Goal: Information Seeking & Learning: Learn about a topic

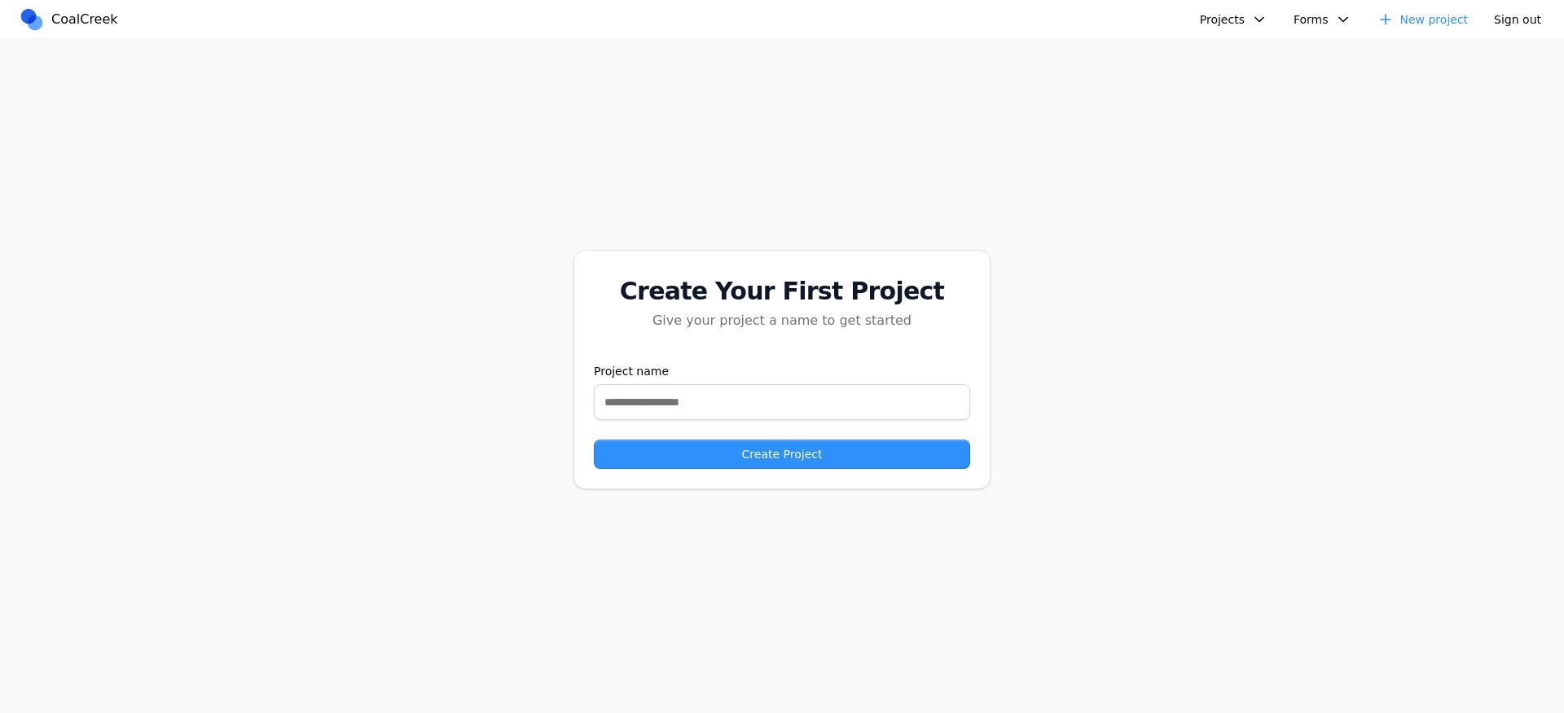
click at [1203, 30] on button "Projects" at bounding box center [1233, 19] width 87 height 24
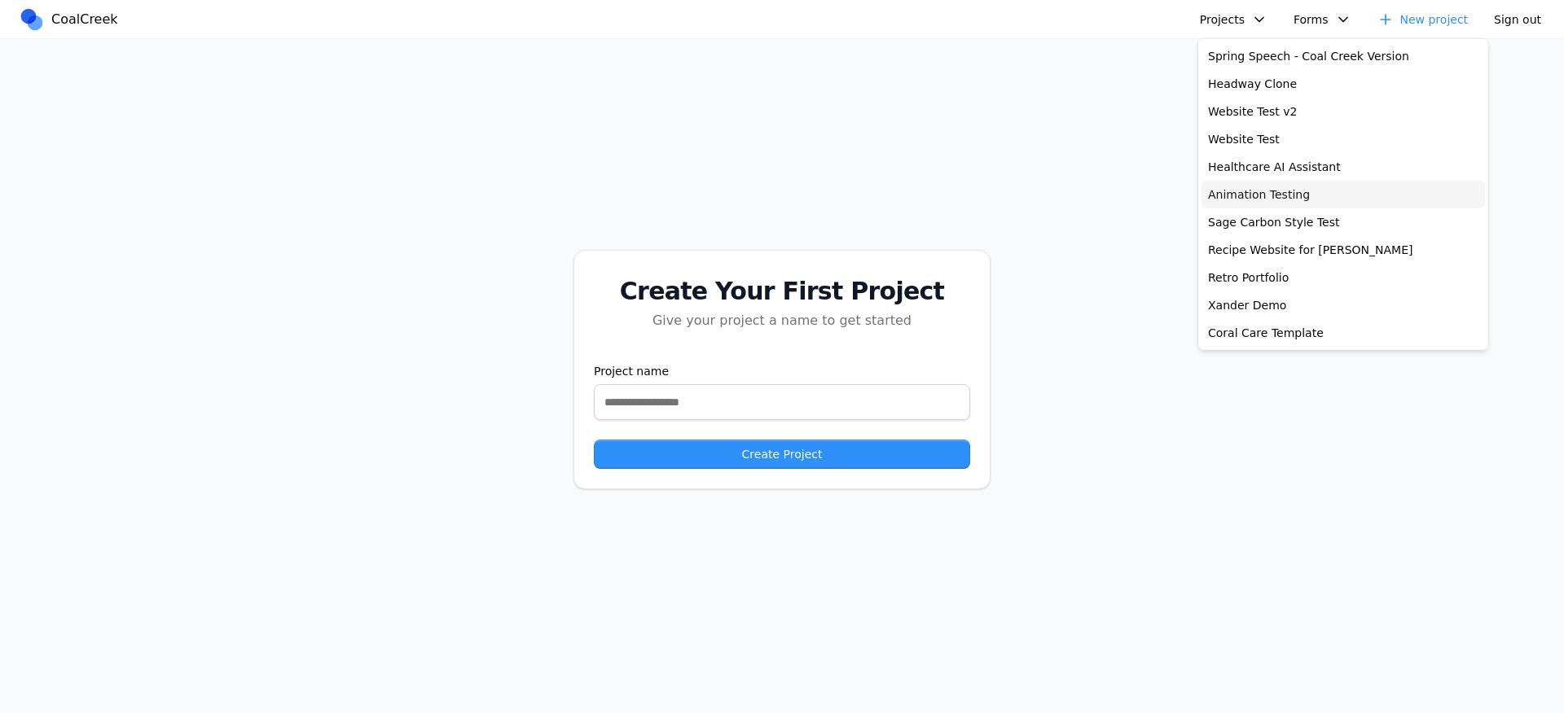
click at [1274, 194] on link "Animation Testing" at bounding box center [1342, 195] width 283 height 28
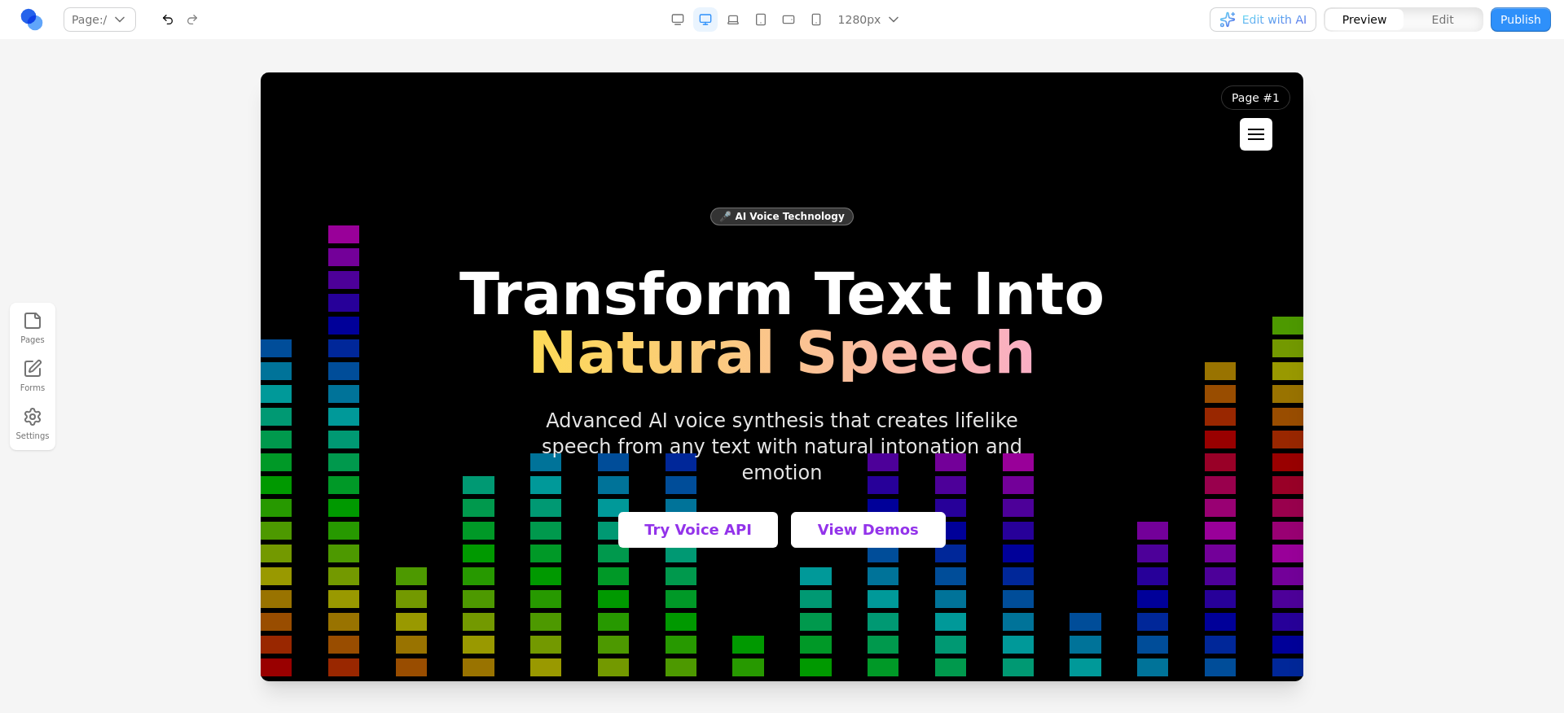
click at [1259, 125] on button at bounding box center [1256, 134] width 33 height 33
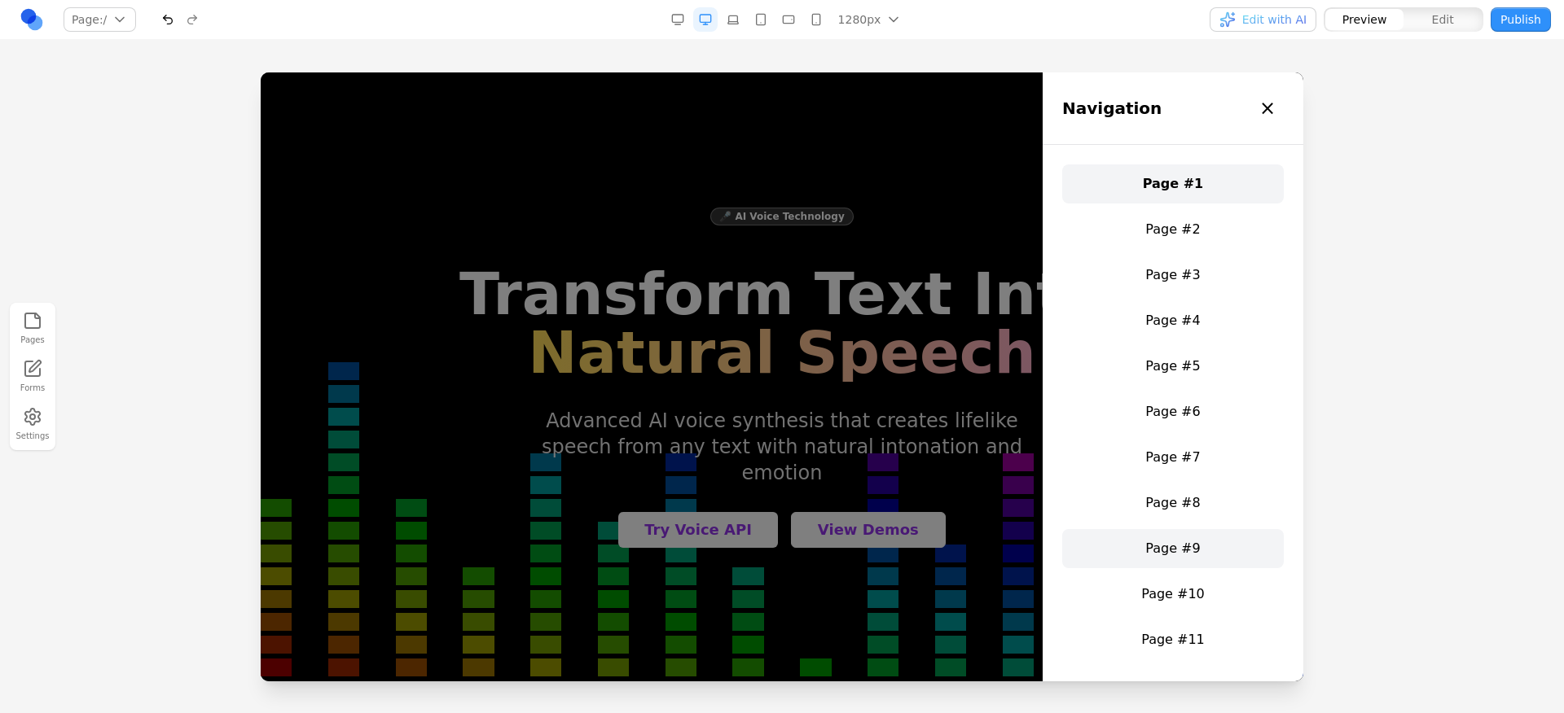
click at [1151, 557] on link "Page #9" at bounding box center [1173, 548] width 222 height 39
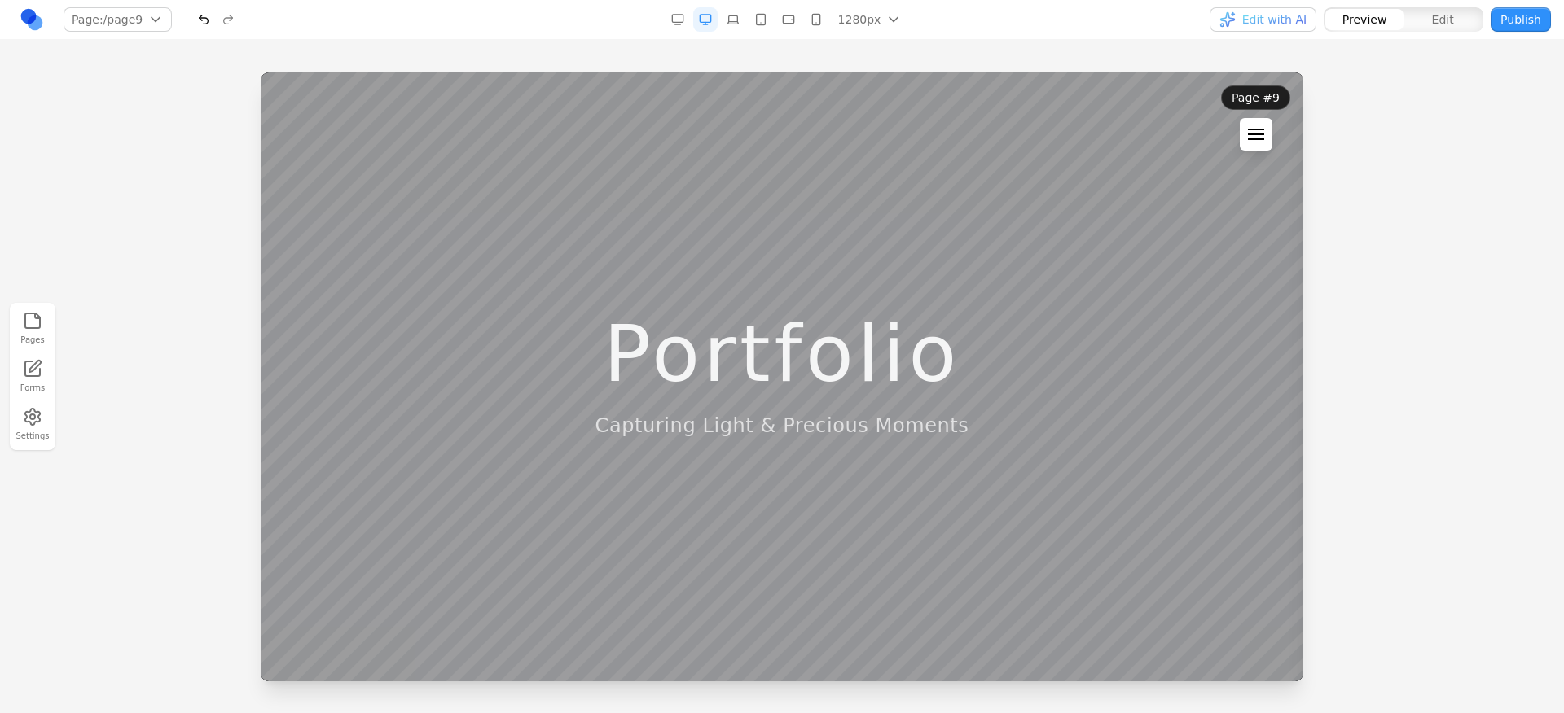
click at [1257, 142] on button at bounding box center [1256, 134] width 33 height 33
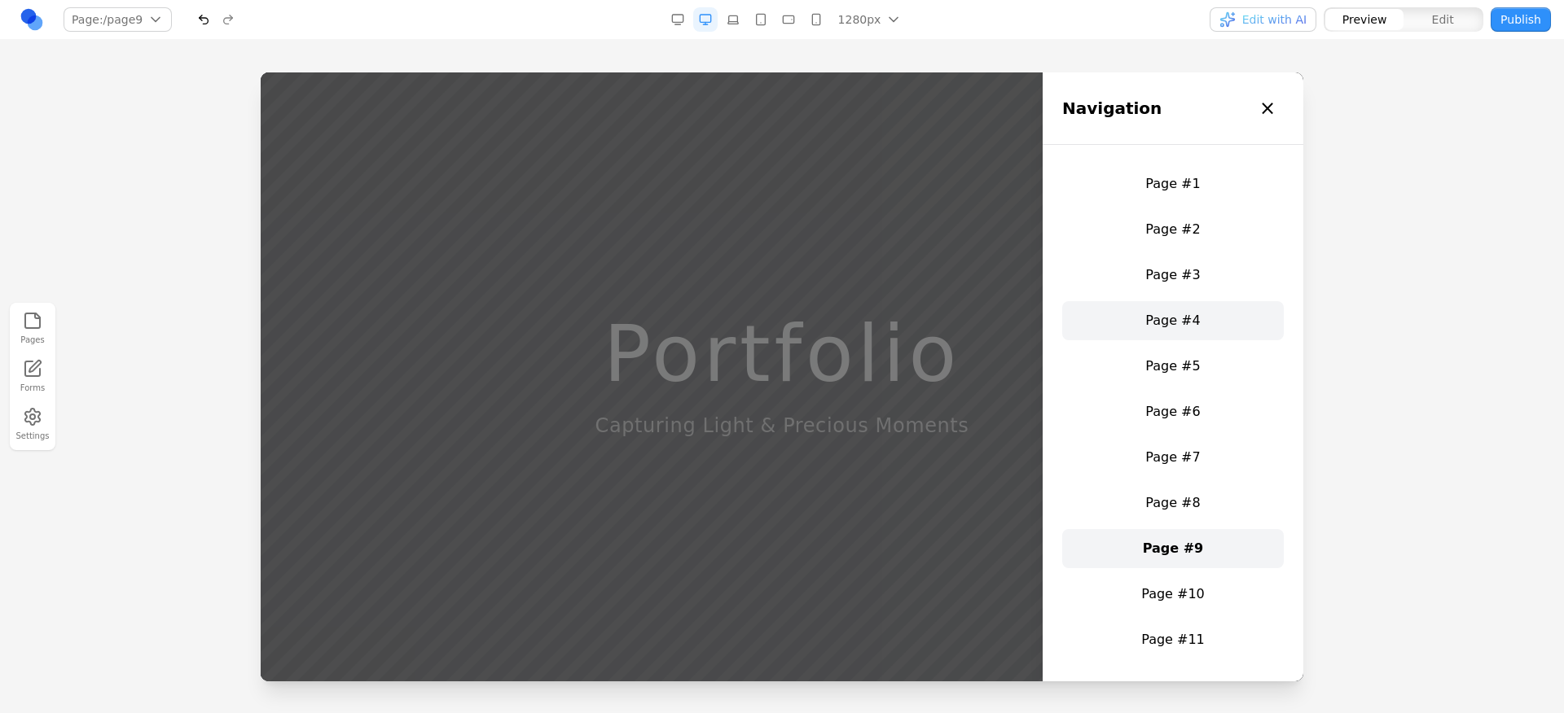
click at [1155, 339] on link "Page #4" at bounding box center [1173, 320] width 222 height 39
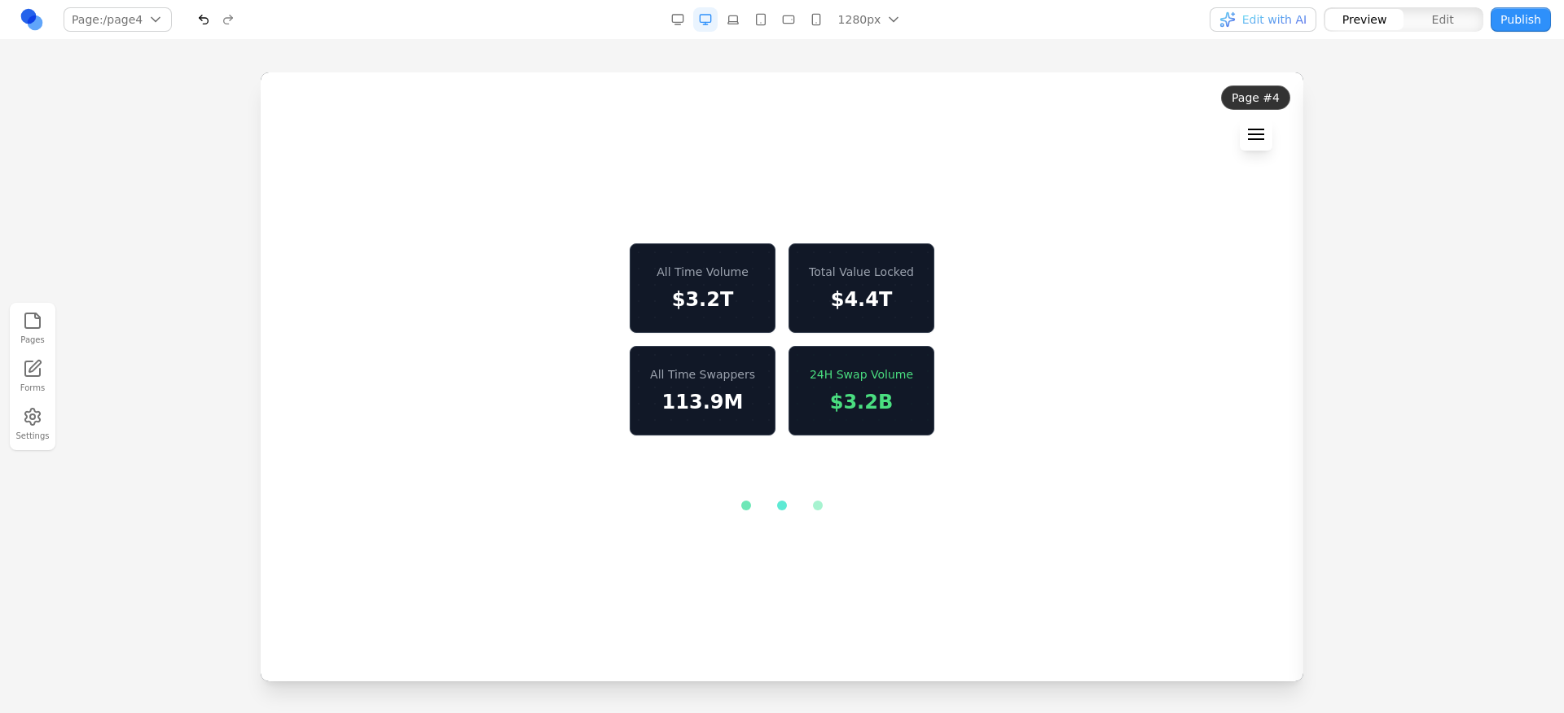
click at [1246, 127] on button at bounding box center [1256, 134] width 33 height 33
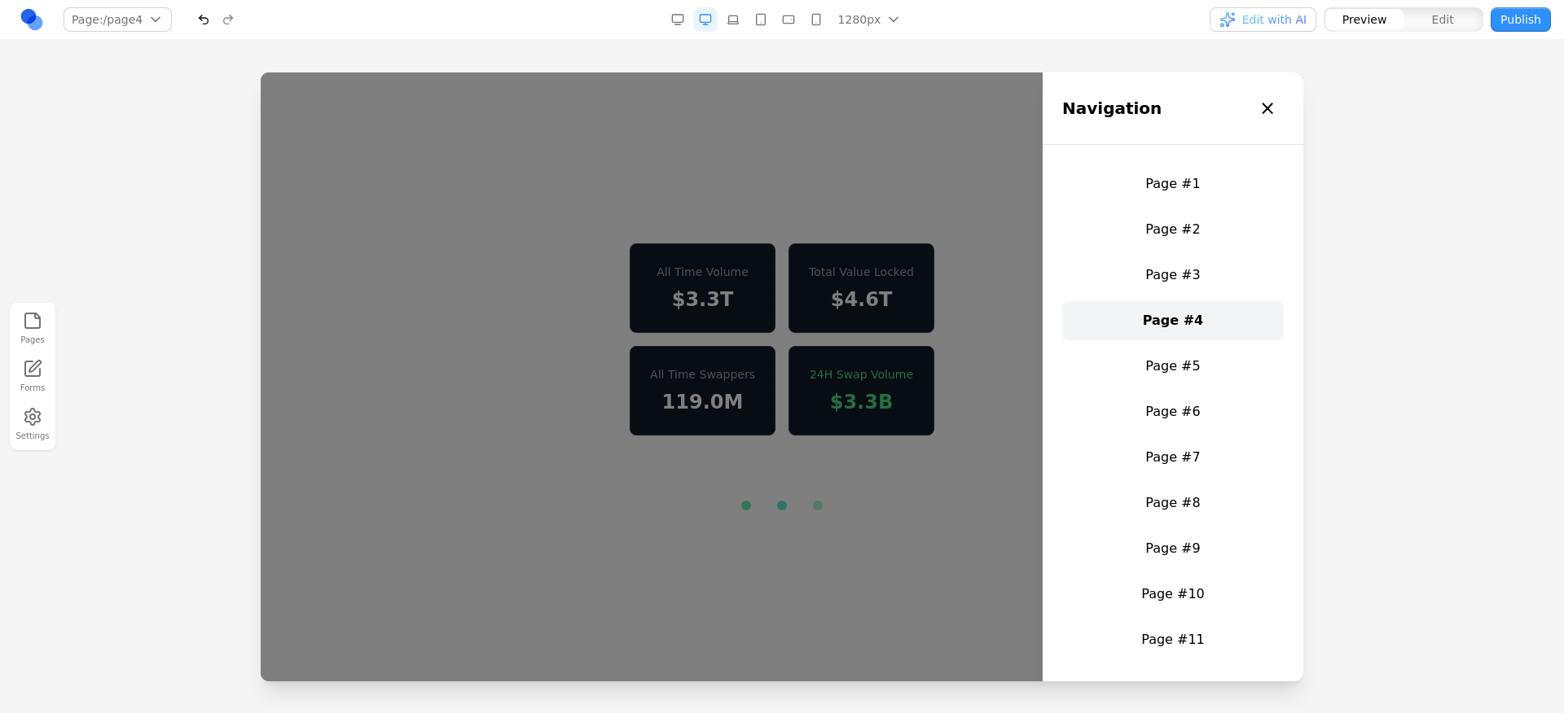
click at [1230, 205] on div "Page #1 Page #2 Page #3 Page #4 Page #5 Page #6 Page #7 Page #8 Page #9 Page #1…" at bounding box center [1173, 618] width 222 height 906
click at [1228, 195] on link "Page #1" at bounding box center [1173, 184] width 222 height 39
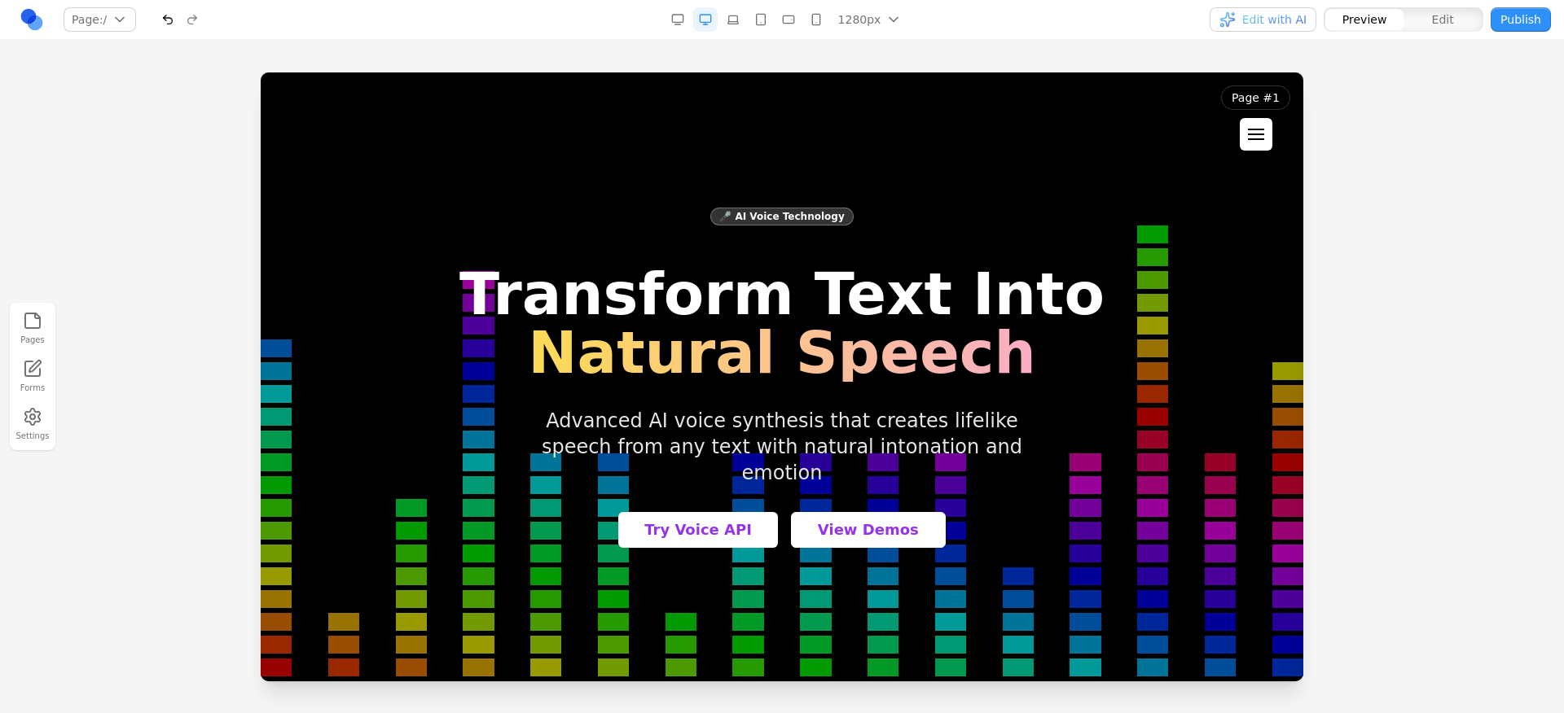
click at [1254, 129] on div at bounding box center [1256, 130] width 16 height 2
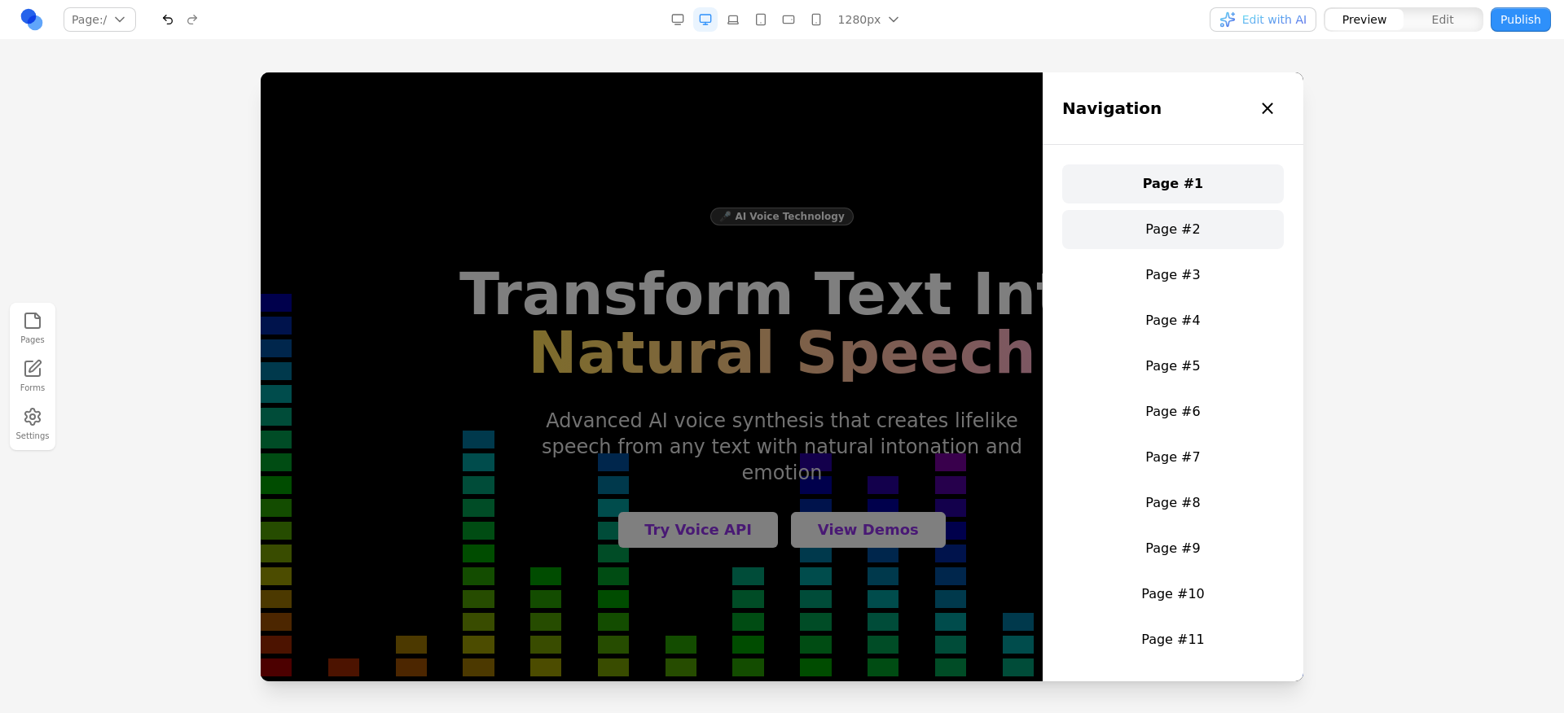
click at [1227, 213] on link "Page #2" at bounding box center [1173, 229] width 222 height 39
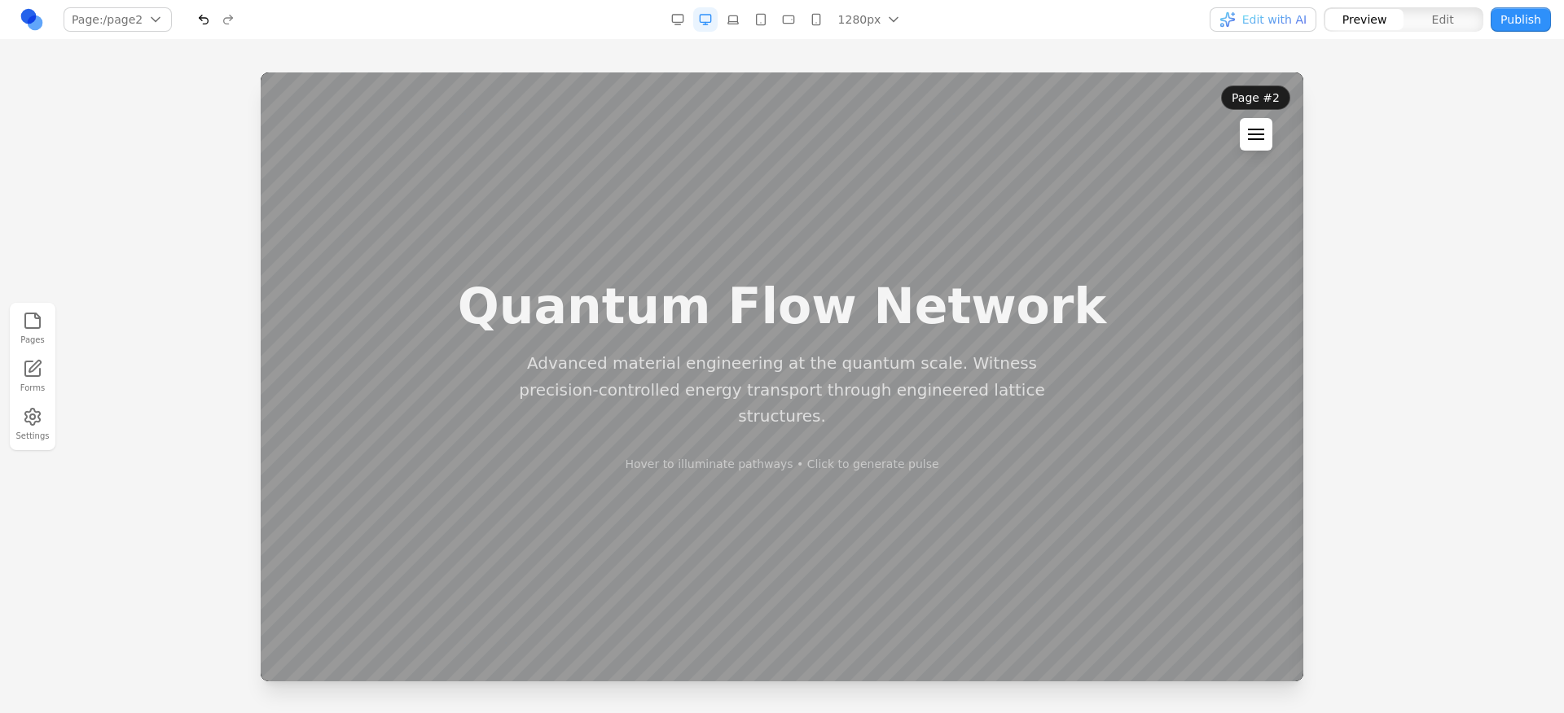
click at [1253, 140] on div at bounding box center [1256, 139] width 16 height 2
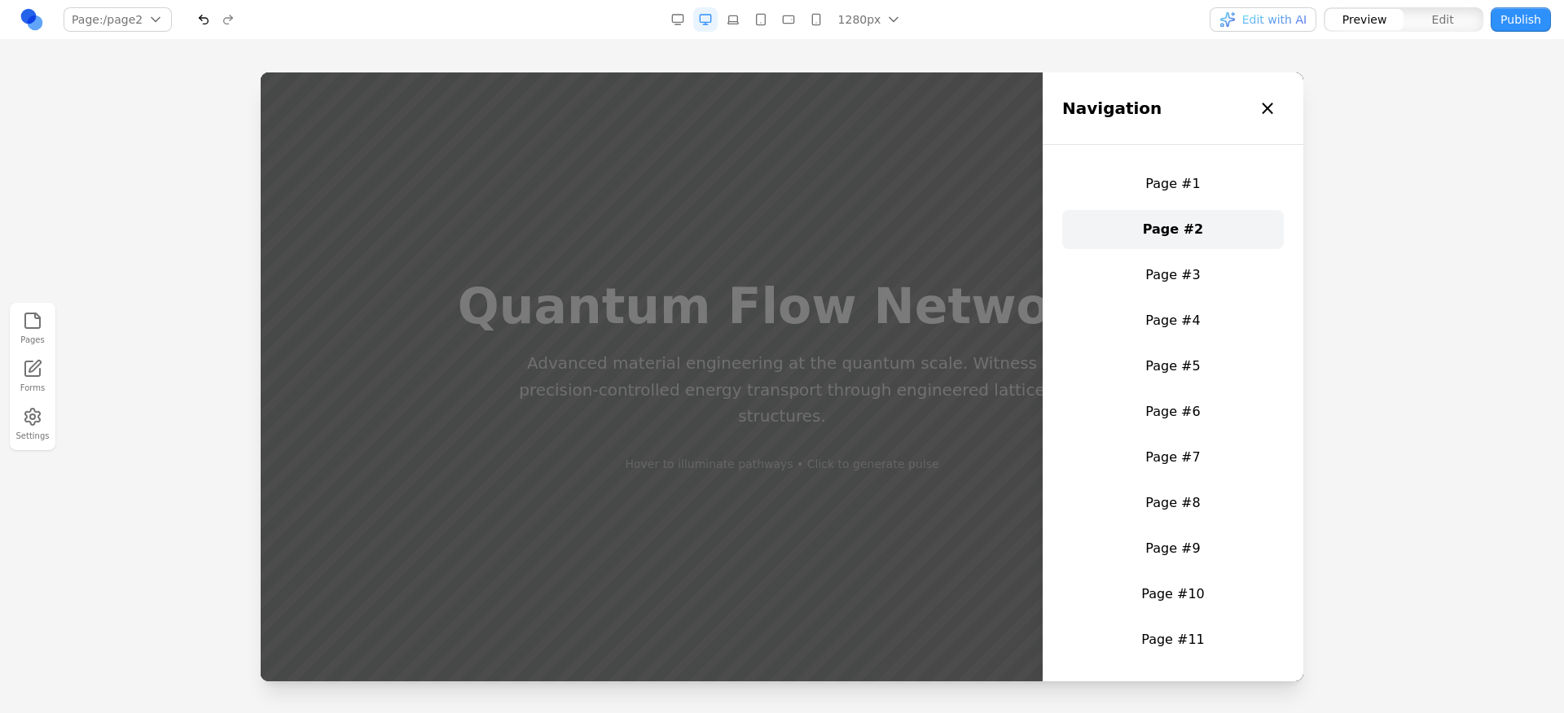
click at [1182, 295] on div "Page #1 Page #2 Page #3 Page #4 Page #5 Page #6 Page #7 Page #8 Page #9 Page #1…" at bounding box center [1173, 618] width 222 height 906
click at [1181, 284] on link "Page #3" at bounding box center [1173, 275] width 222 height 39
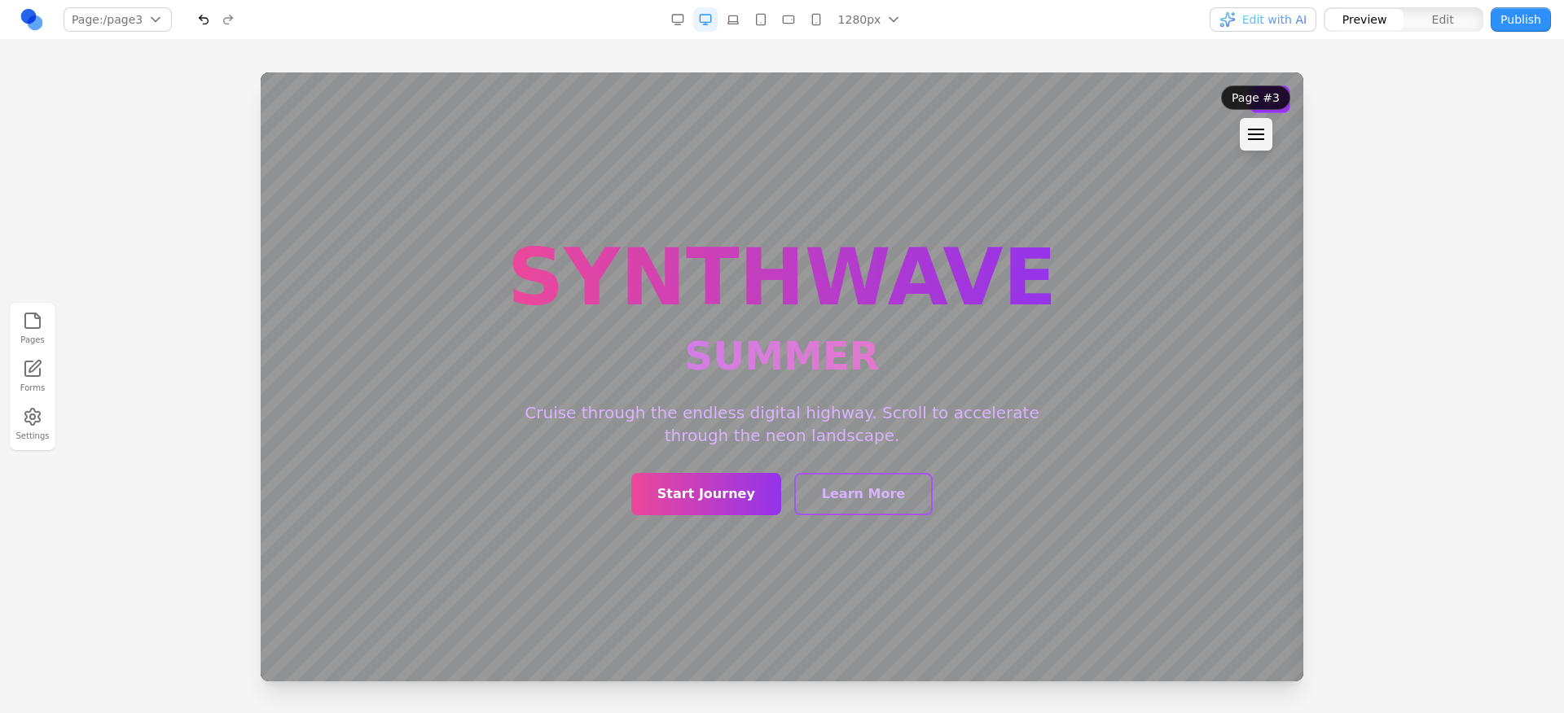
click at [1181, 284] on div "SYNTHWAVE SUMMER Cruise through the endless digital highway. Scroll to accelera…" at bounding box center [782, 376] width 1042 height 609
click at [1255, 136] on div at bounding box center [1256, 134] width 16 height 11
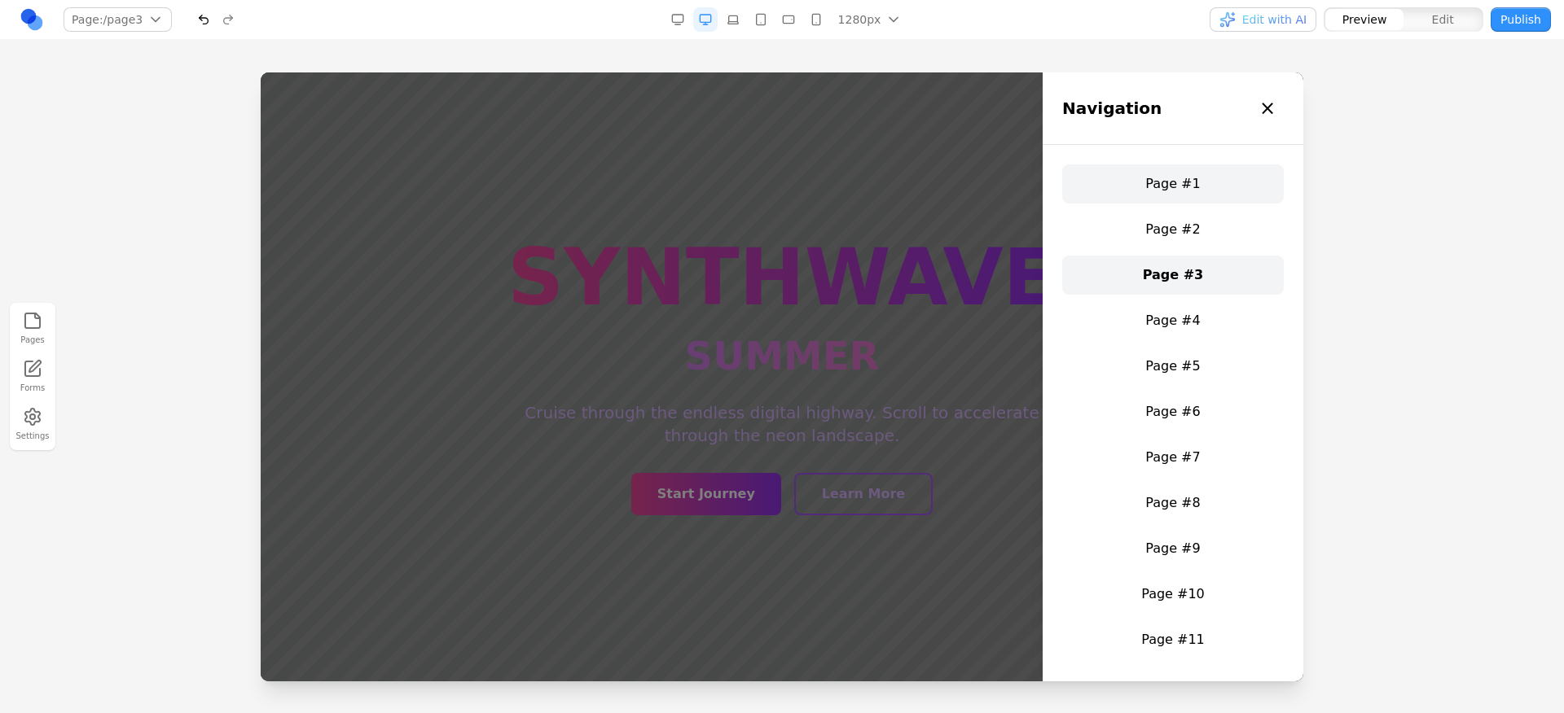
click at [1165, 175] on link "Page #1" at bounding box center [1173, 184] width 222 height 39
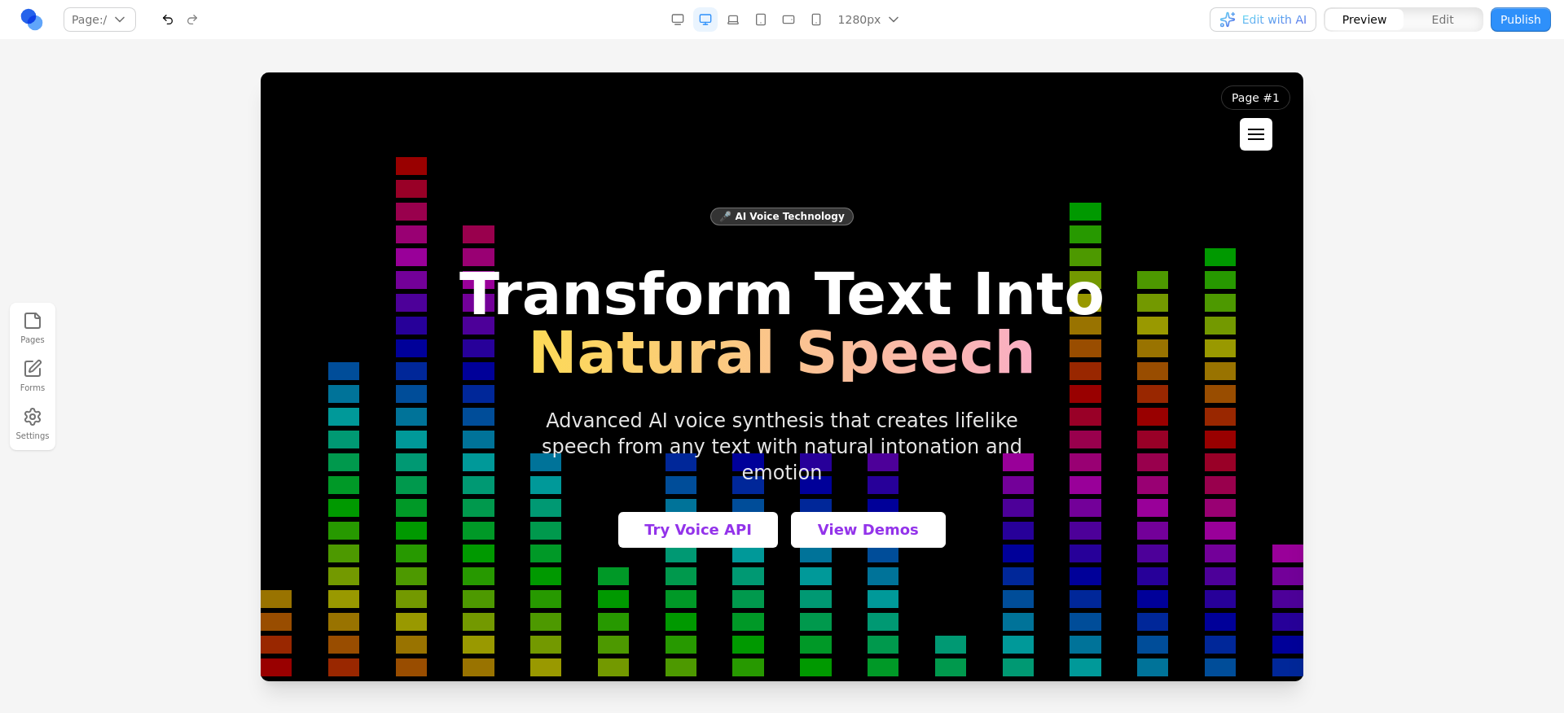
click at [1249, 128] on button at bounding box center [1256, 134] width 33 height 33
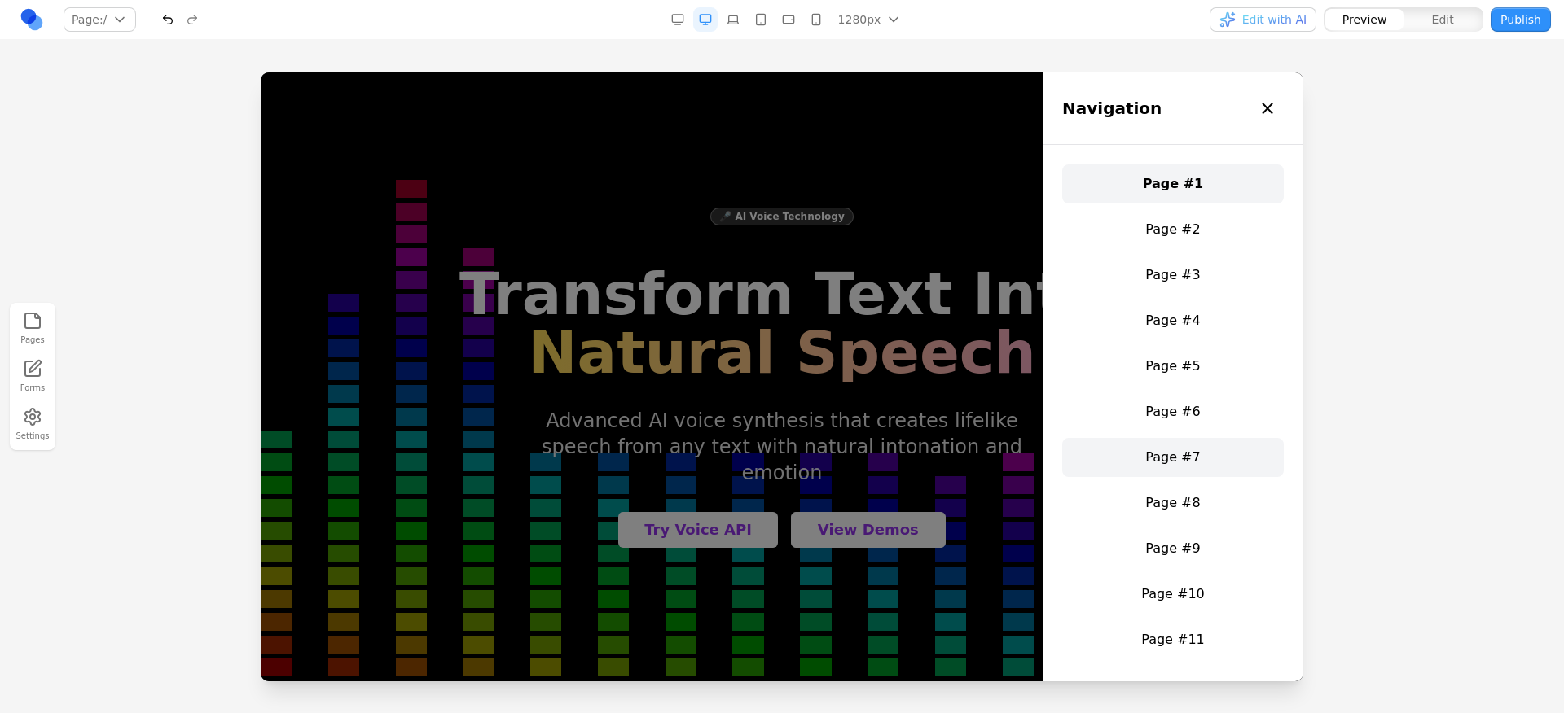
click at [1144, 471] on link "Page #7" at bounding box center [1173, 457] width 222 height 39
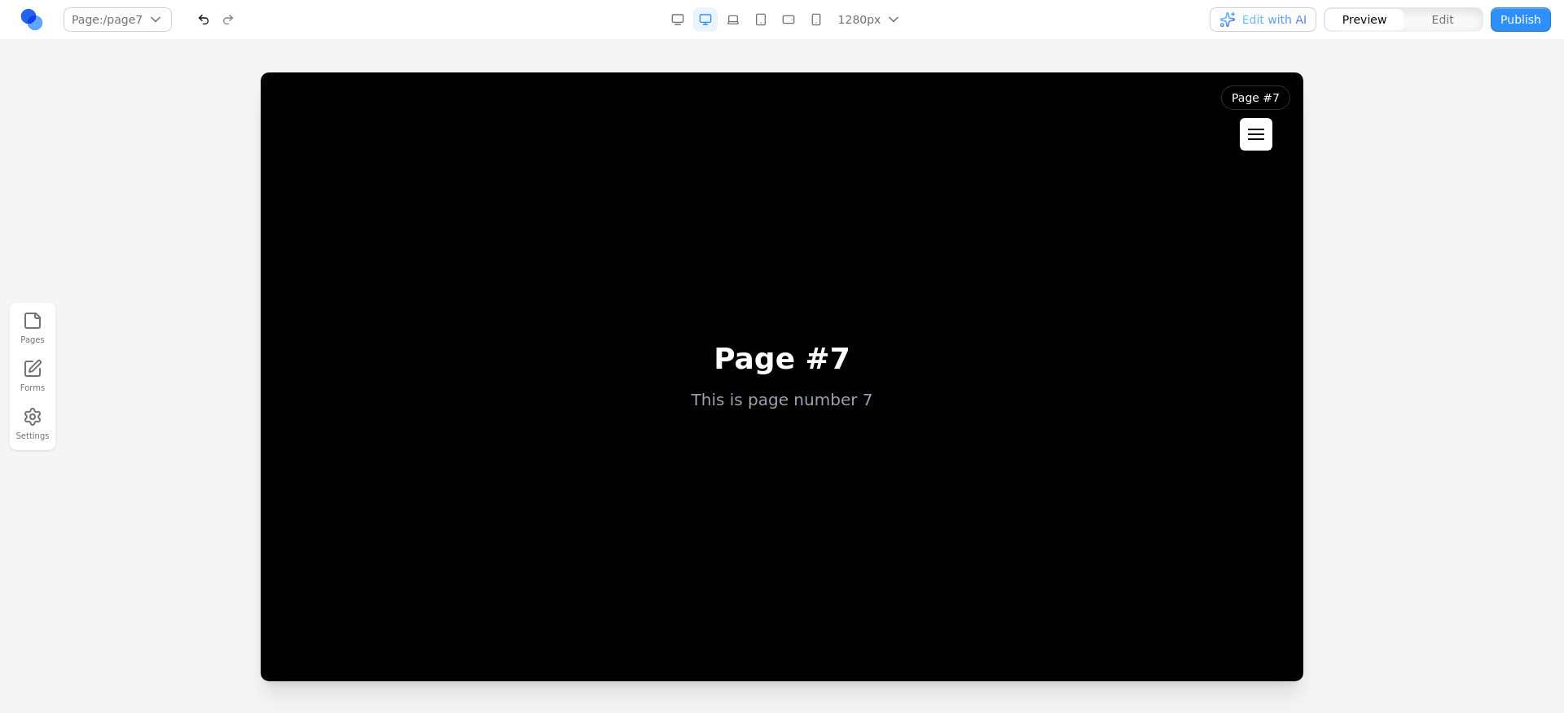
click at [1257, 134] on div at bounding box center [1256, 135] width 16 height 2
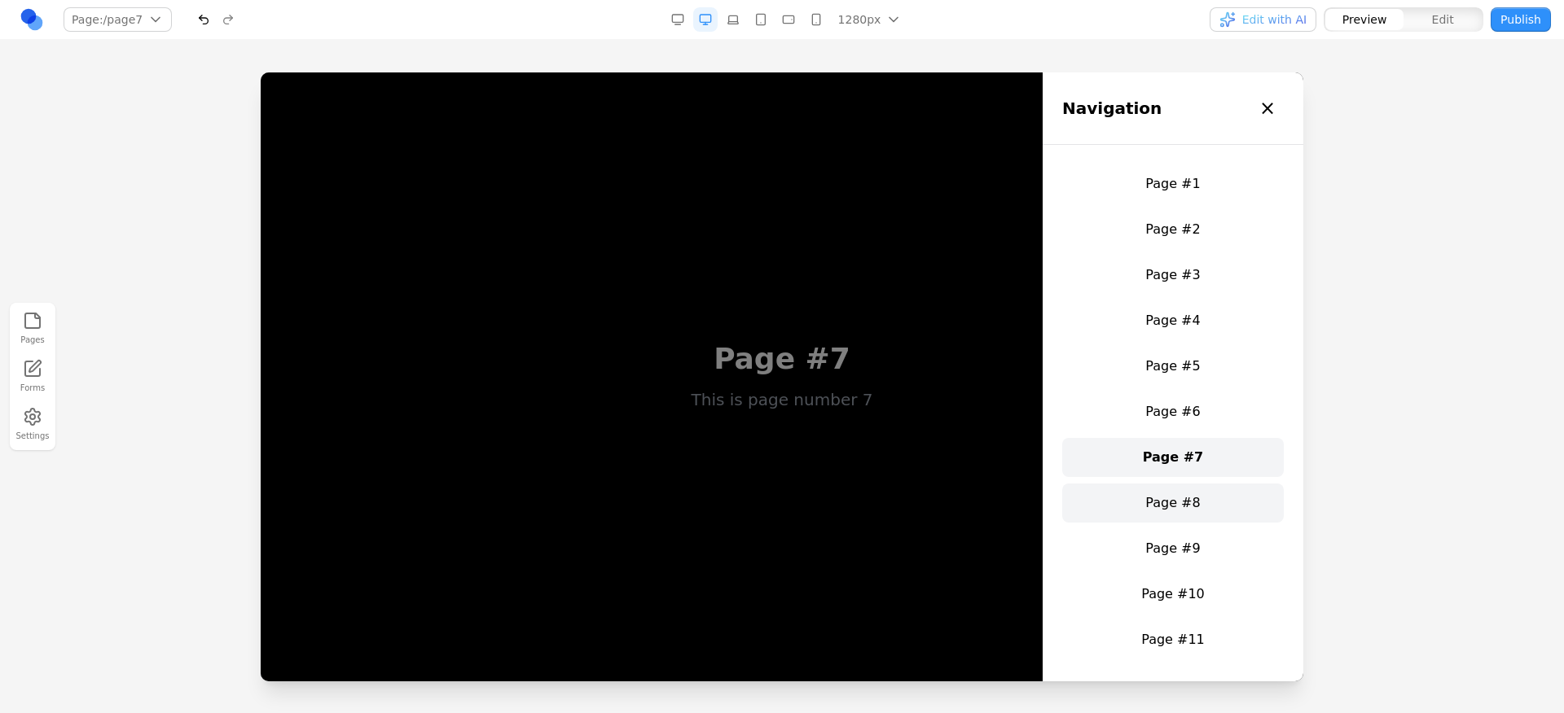
click at [1164, 494] on link "Page #8" at bounding box center [1173, 503] width 222 height 39
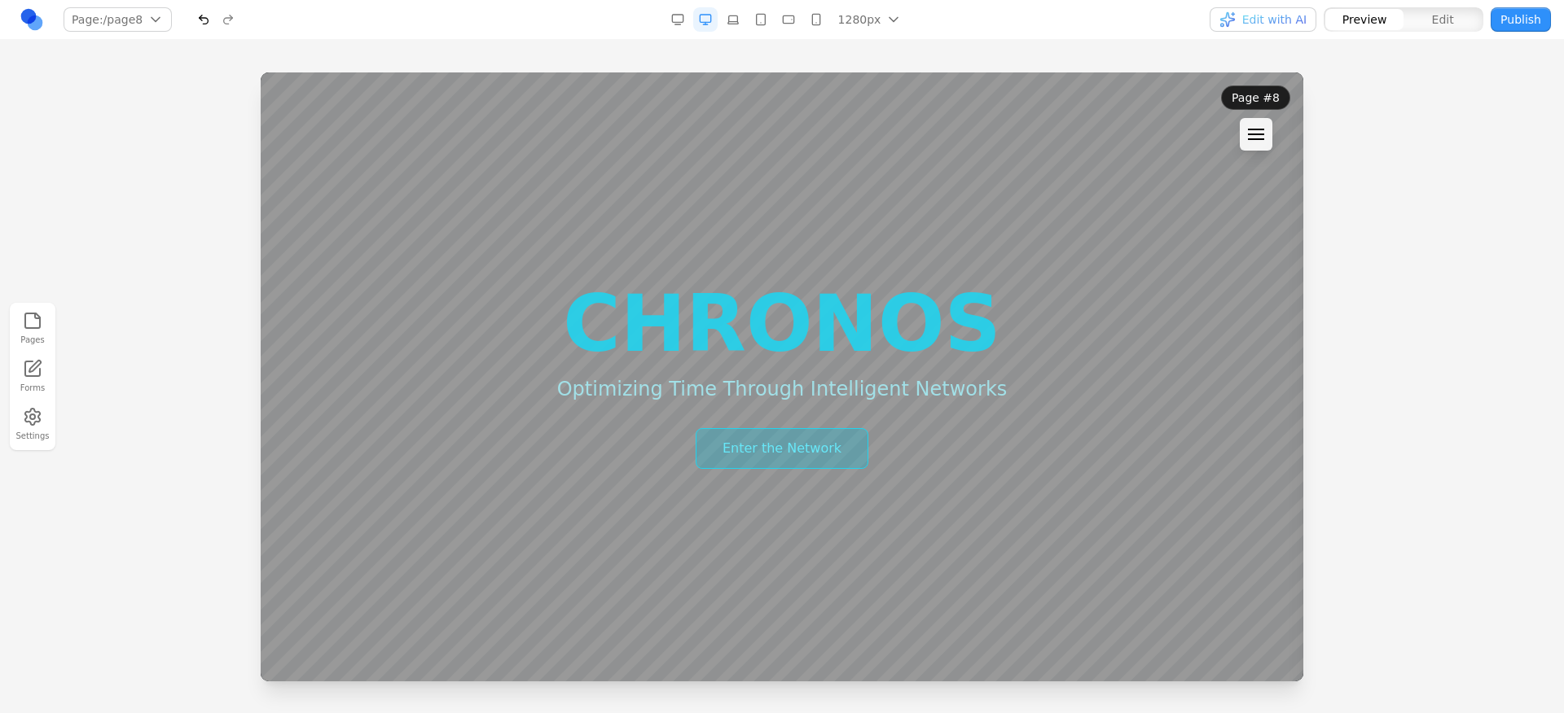
click at [806, 459] on button "Enter the Network" at bounding box center [782, 448] width 173 height 41
click at [1243, 140] on button at bounding box center [1256, 134] width 33 height 33
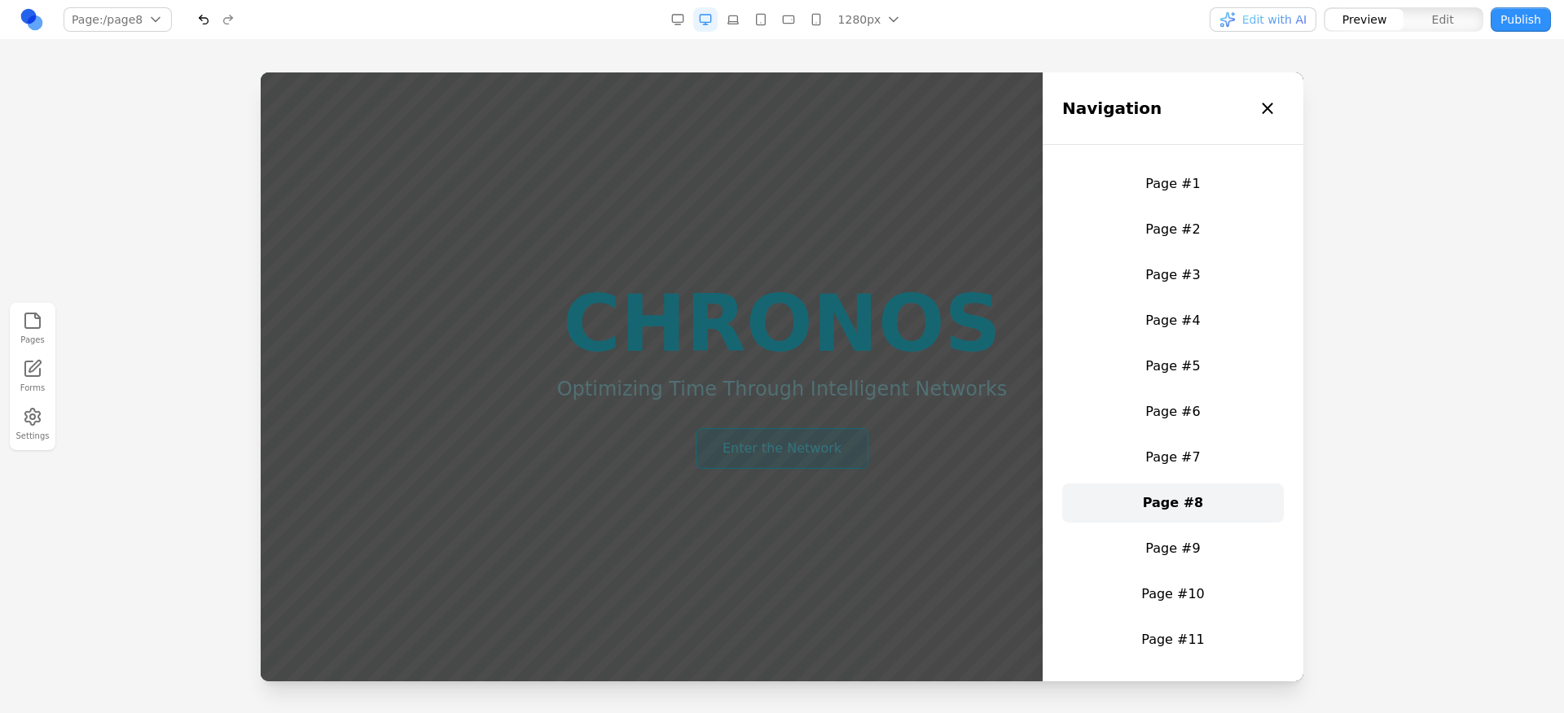
click at [1144, 523] on div "Page #1 Page #2 Page #3 Page #4 Page #5 Page #6 Page #7 Page #8 Page #9 Page #1…" at bounding box center [1173, 618] width 222 height 906
click at [1143, 530] on link "Page #9" at bounding box center [1173, 548] width 222 height 39
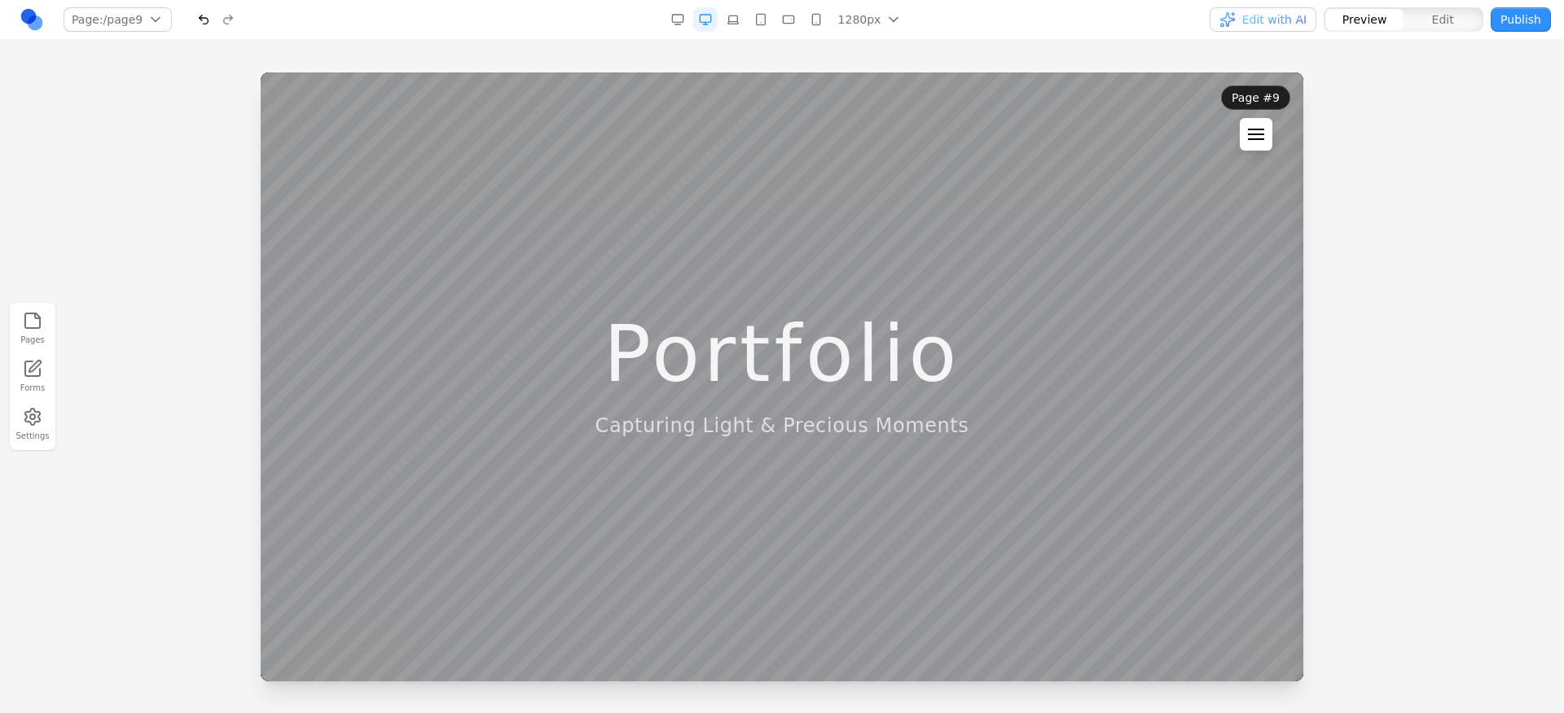
click at [1248, 120] on button at bounding box center [1256, 134] width 33 height 33
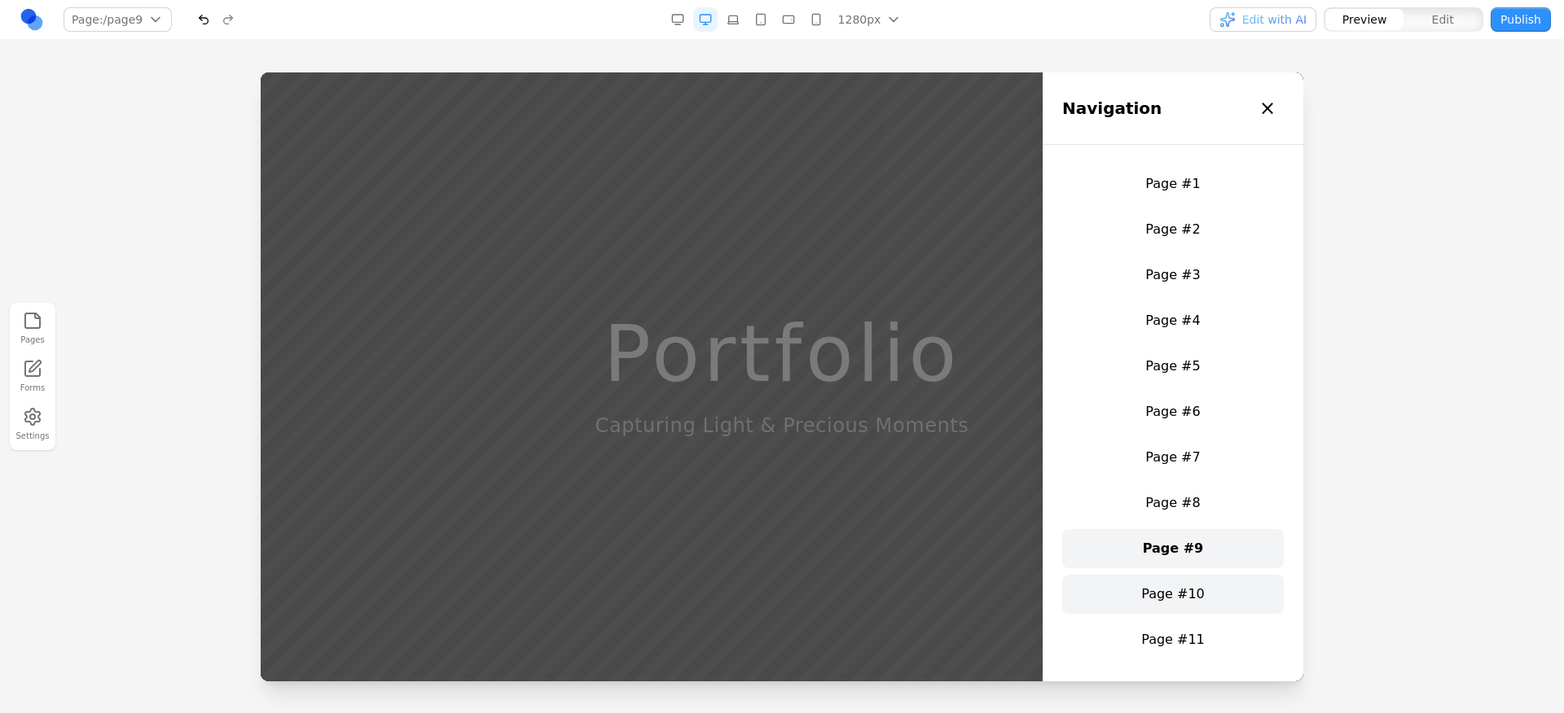
click at [1187, 577] on link "Page #10" at bounding box center [1173, 594] width 222 height 39
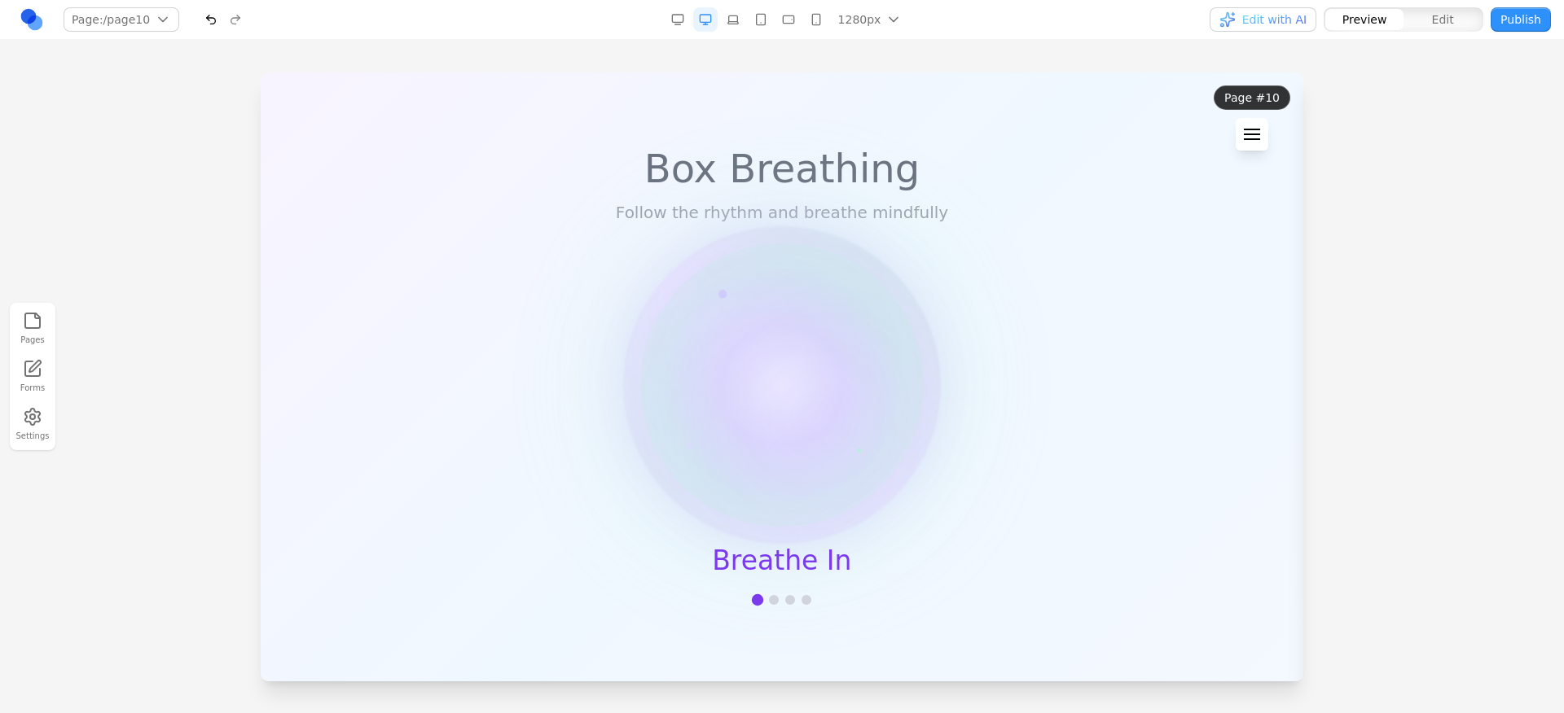
click at [944, 448] on section "Box Breathing Follow the rhythm and breathe mindfully Breathe In" at bounding box center [782, 376] width 1042 height 609
click at [1260, 134] on div at bounding box center [1252, 135] width 16 height 2
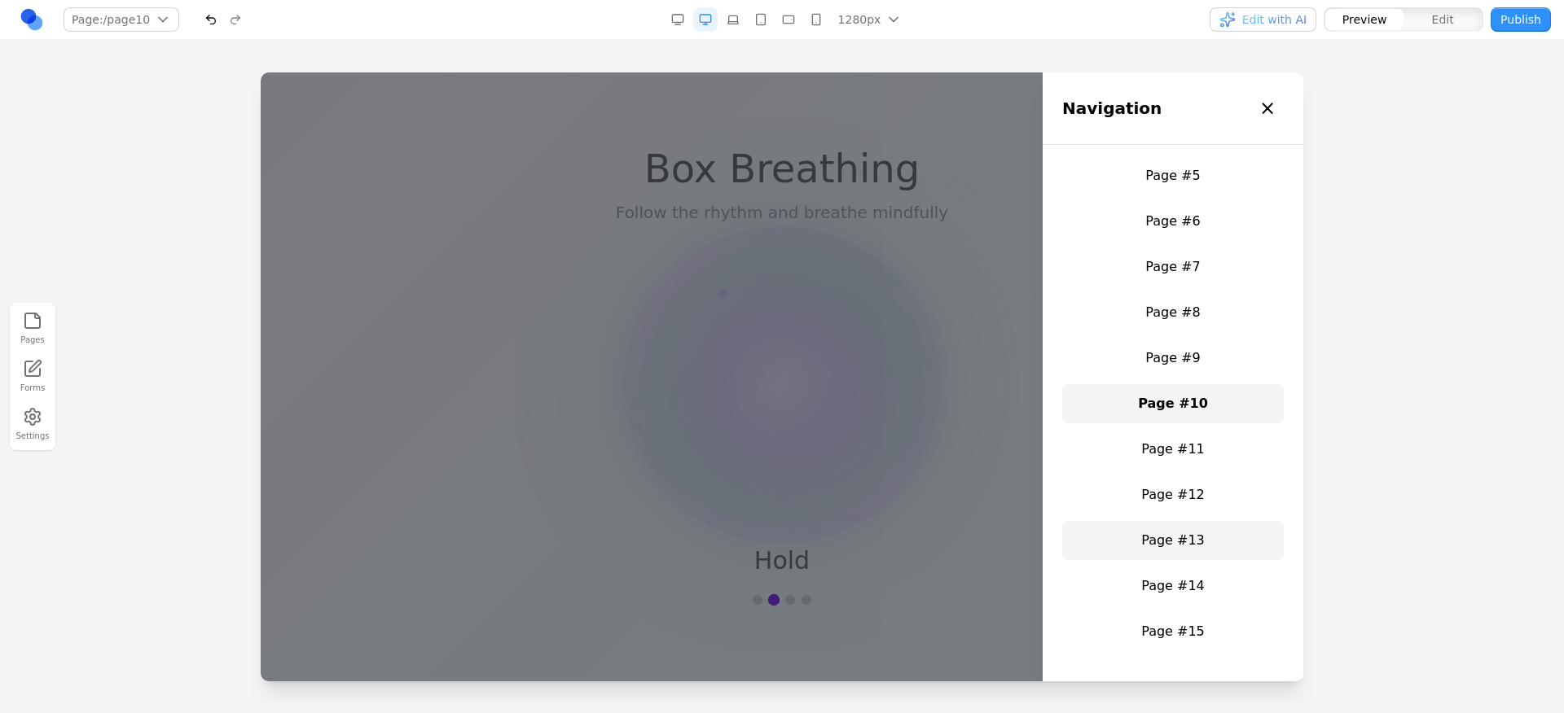
scroll to position [196, 0]
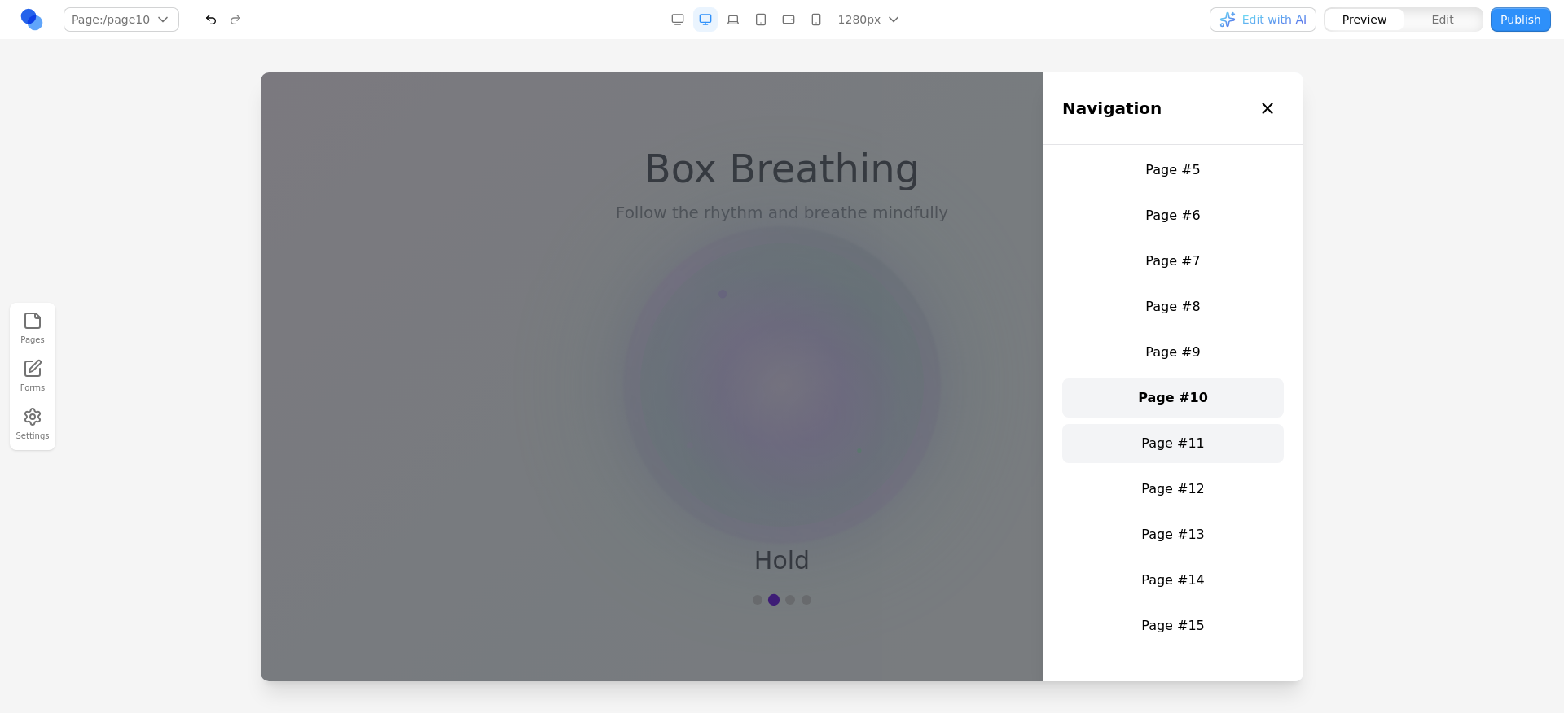
click at [1163, 451] on link "Page #11" at bounding box center [1173, 443] width 222 height 39
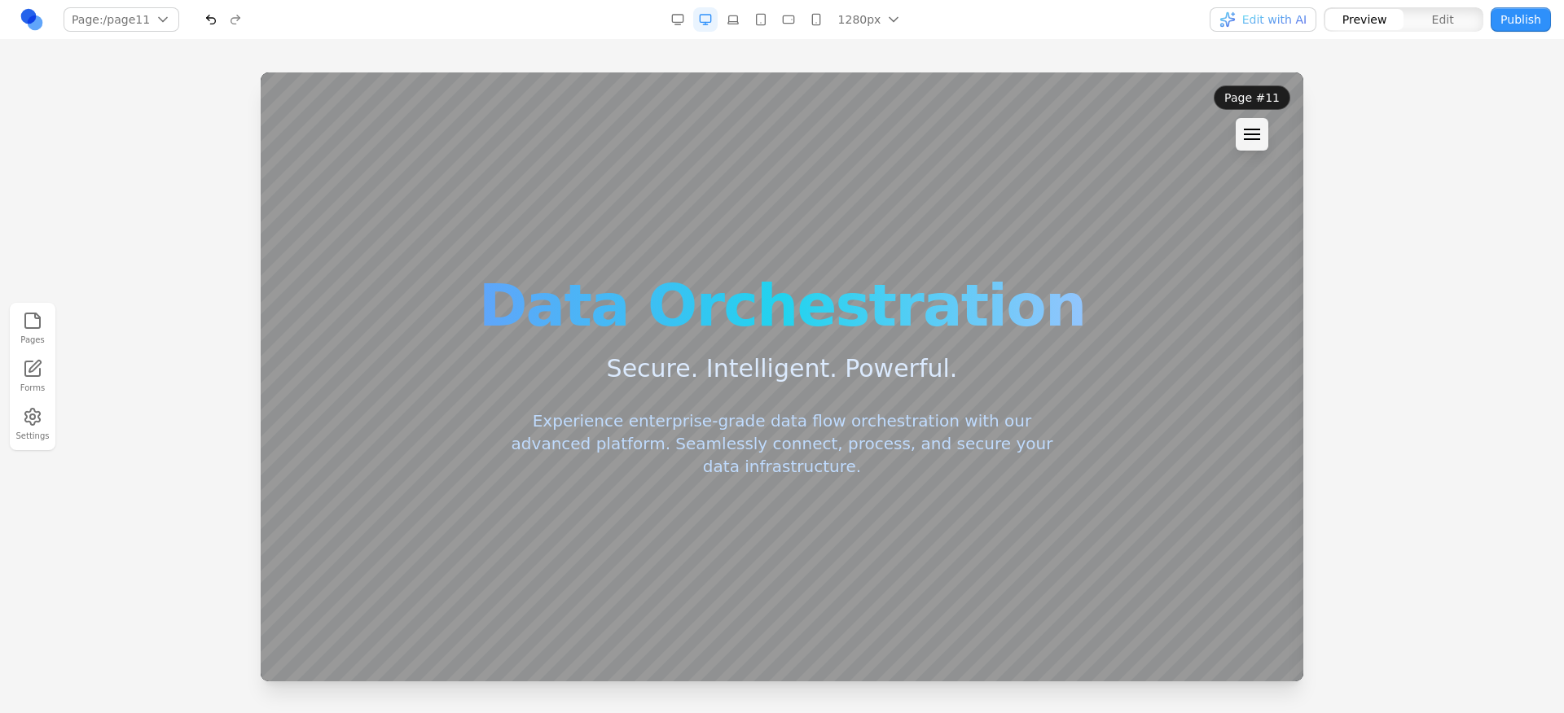
click at [1052, 504] on div "Data Orchestration Secure. Intelligent. Powerful. Experience enterprise-grade d…" at bounding box center [782, 376] width 1042 height 609
click at [1264, 143] on button at bounding box center [1252, 134] width 33 height 33
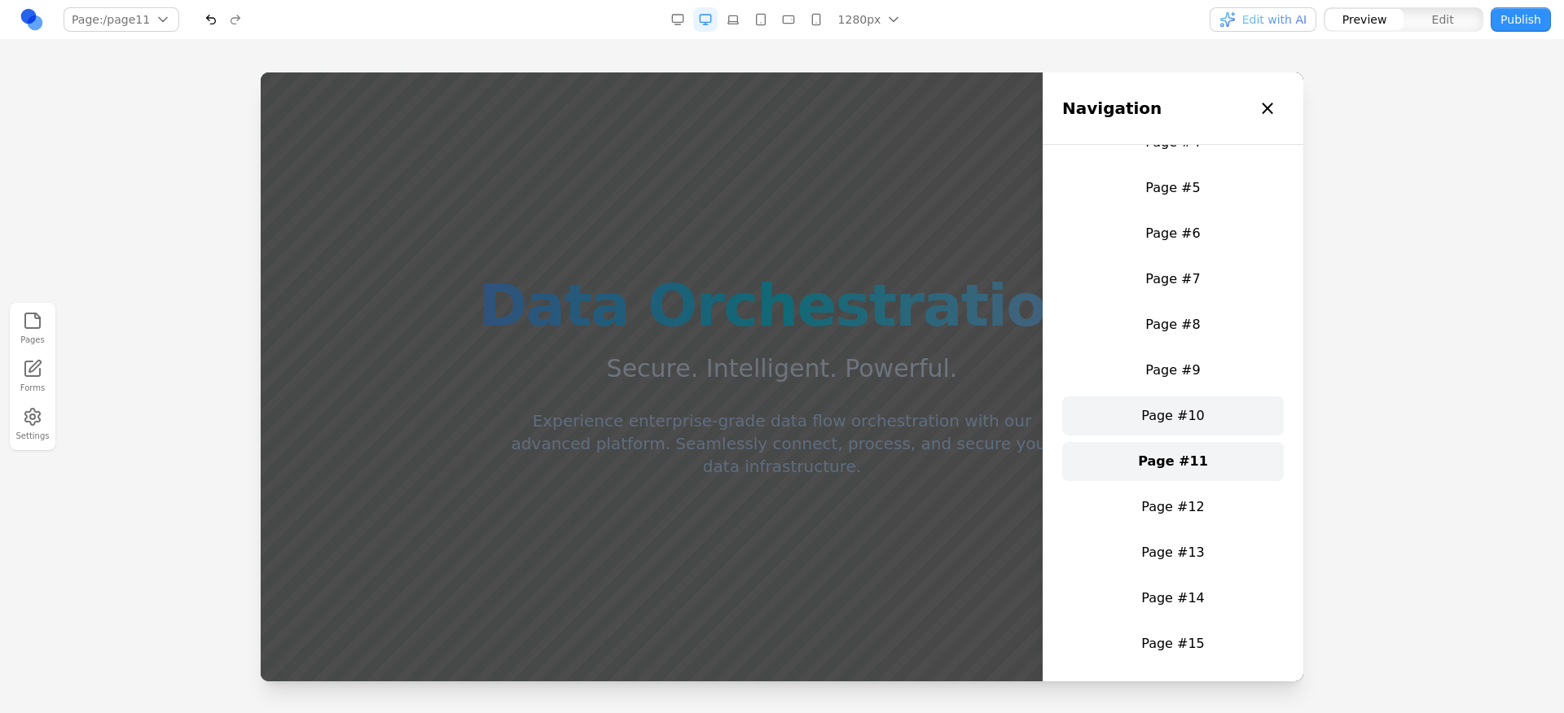
scroll to position [191, 0]
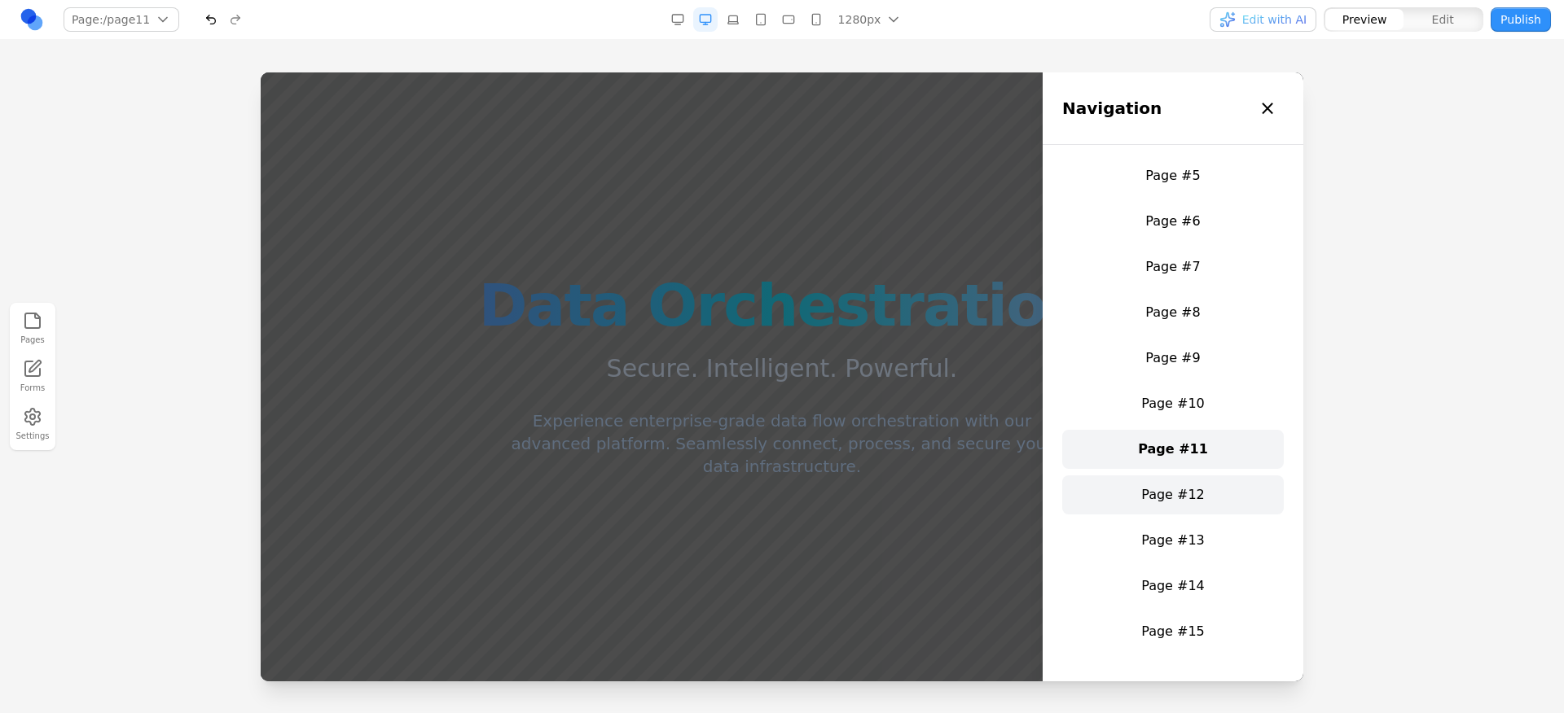
click at [1161, 494] on link "Page #12" at bounding box center [1173, 495] width 222 height 39
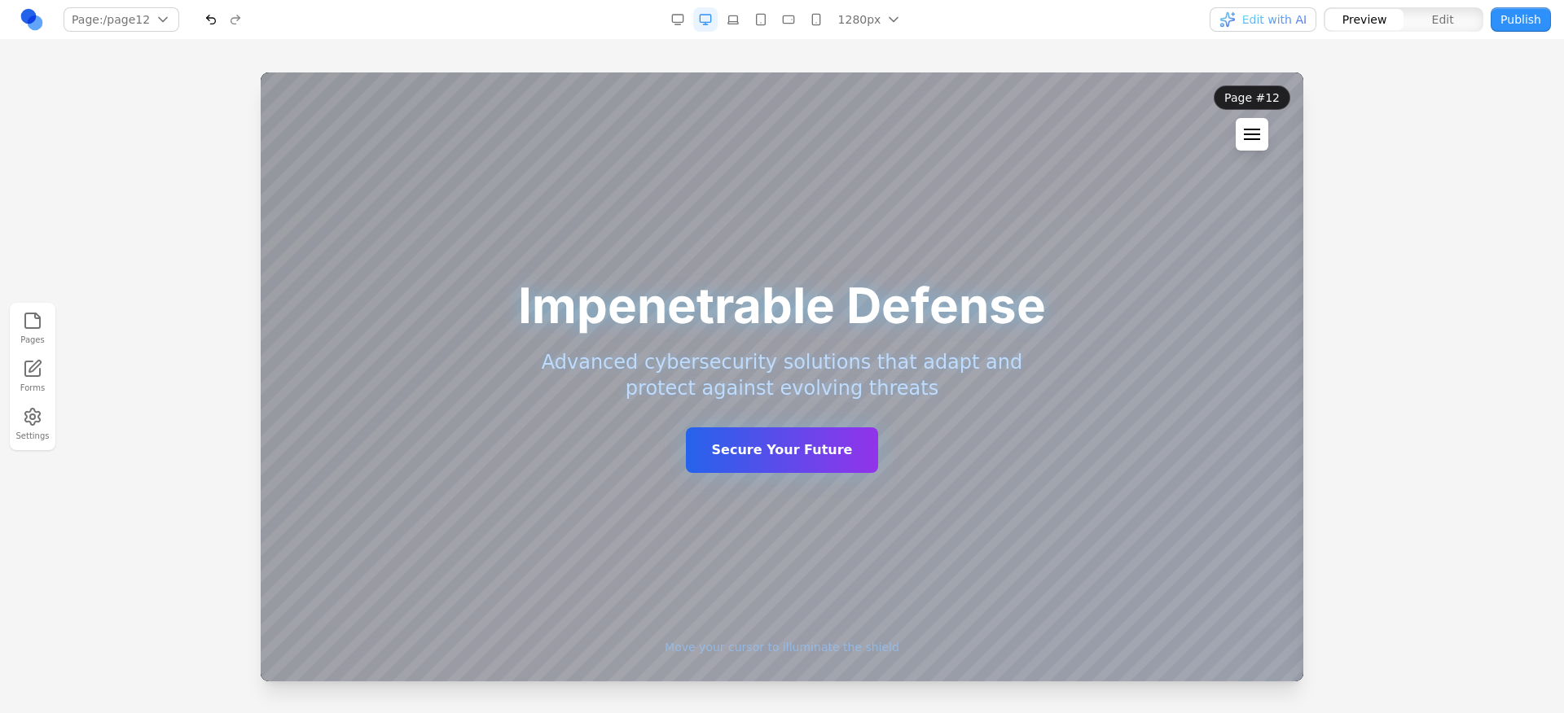
click at [1244, 125] on button at bounding box center [1252, 134] width 33 height 33
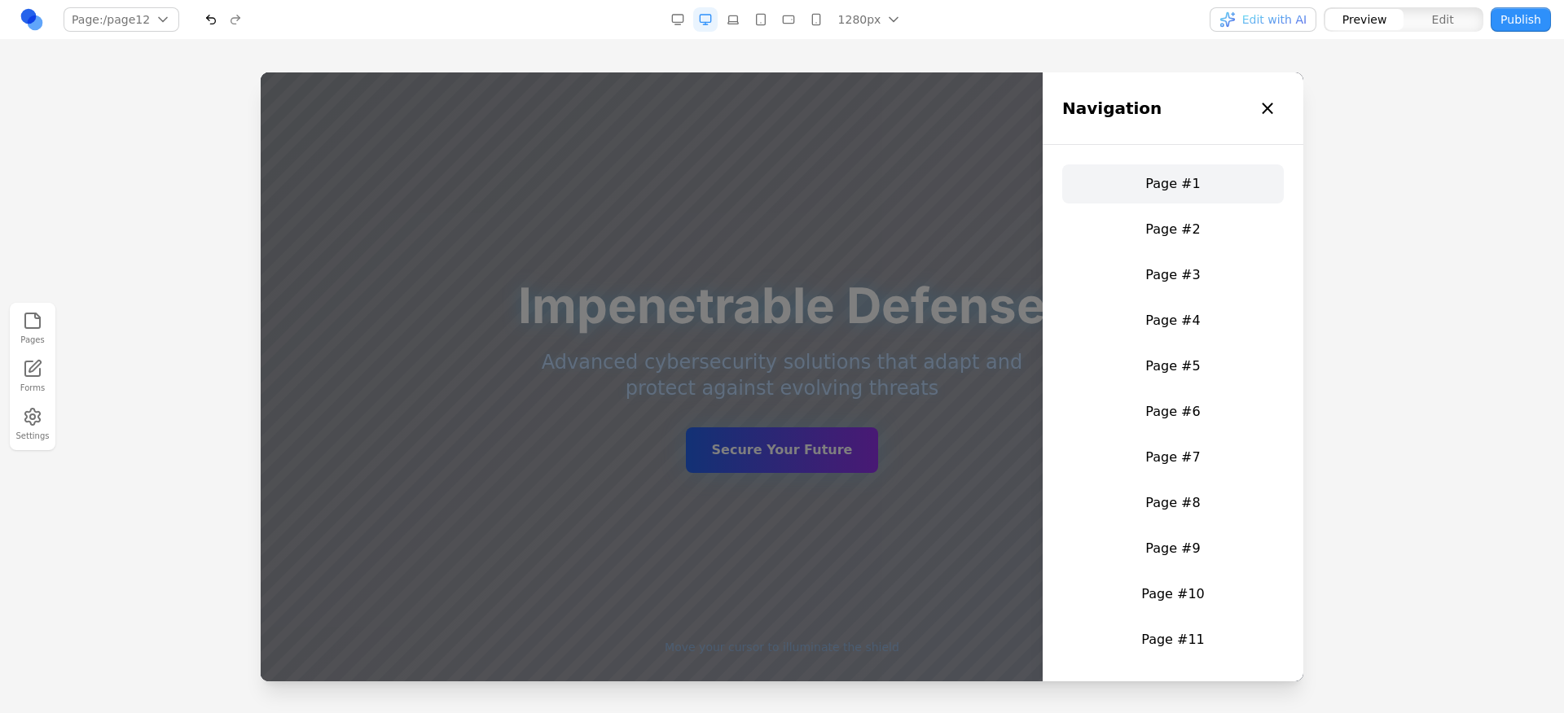
click at [1189, 172] on link "Page #1" at bounding box center [1173, 184] width 222 height 39
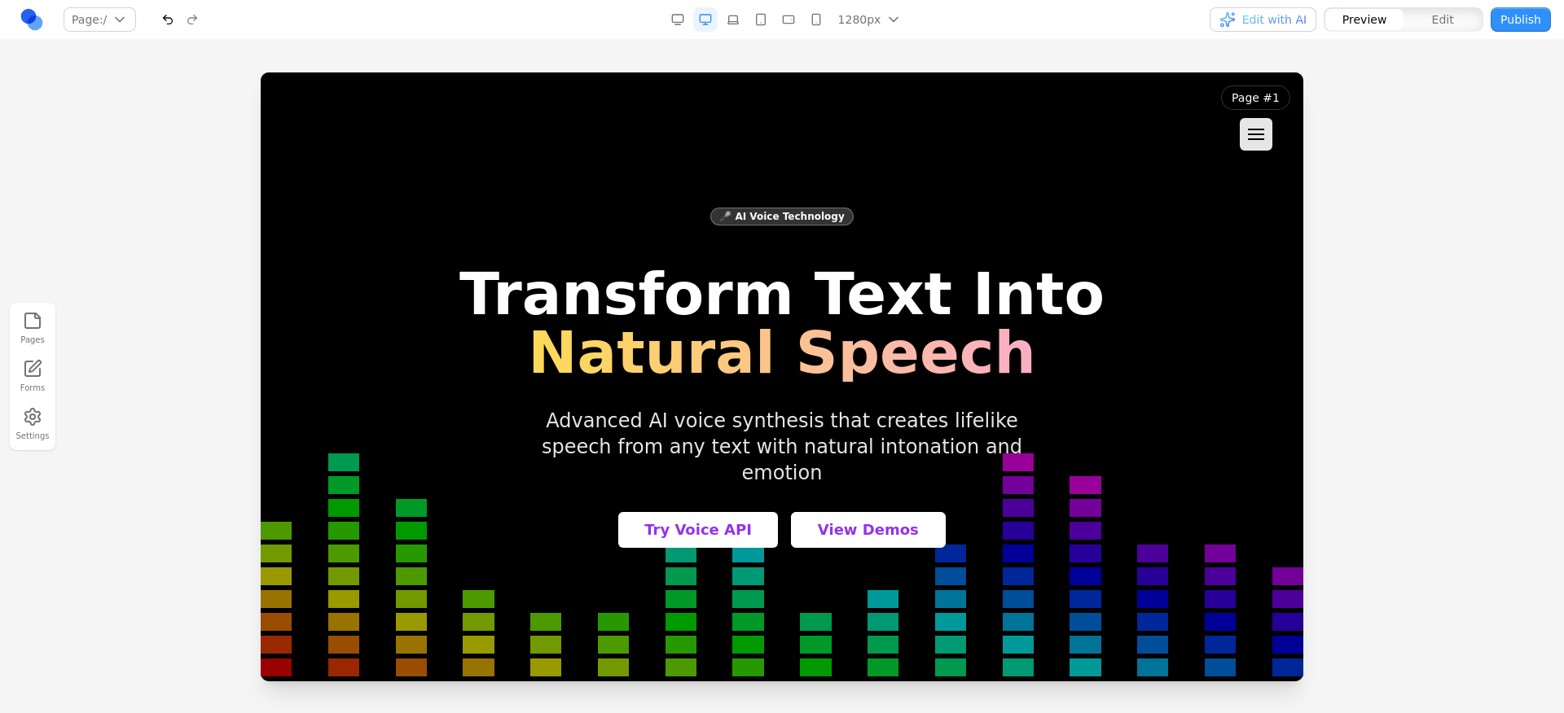
click at [1112, 128] on div at bounding box center [782, 376] width 1042 height 609
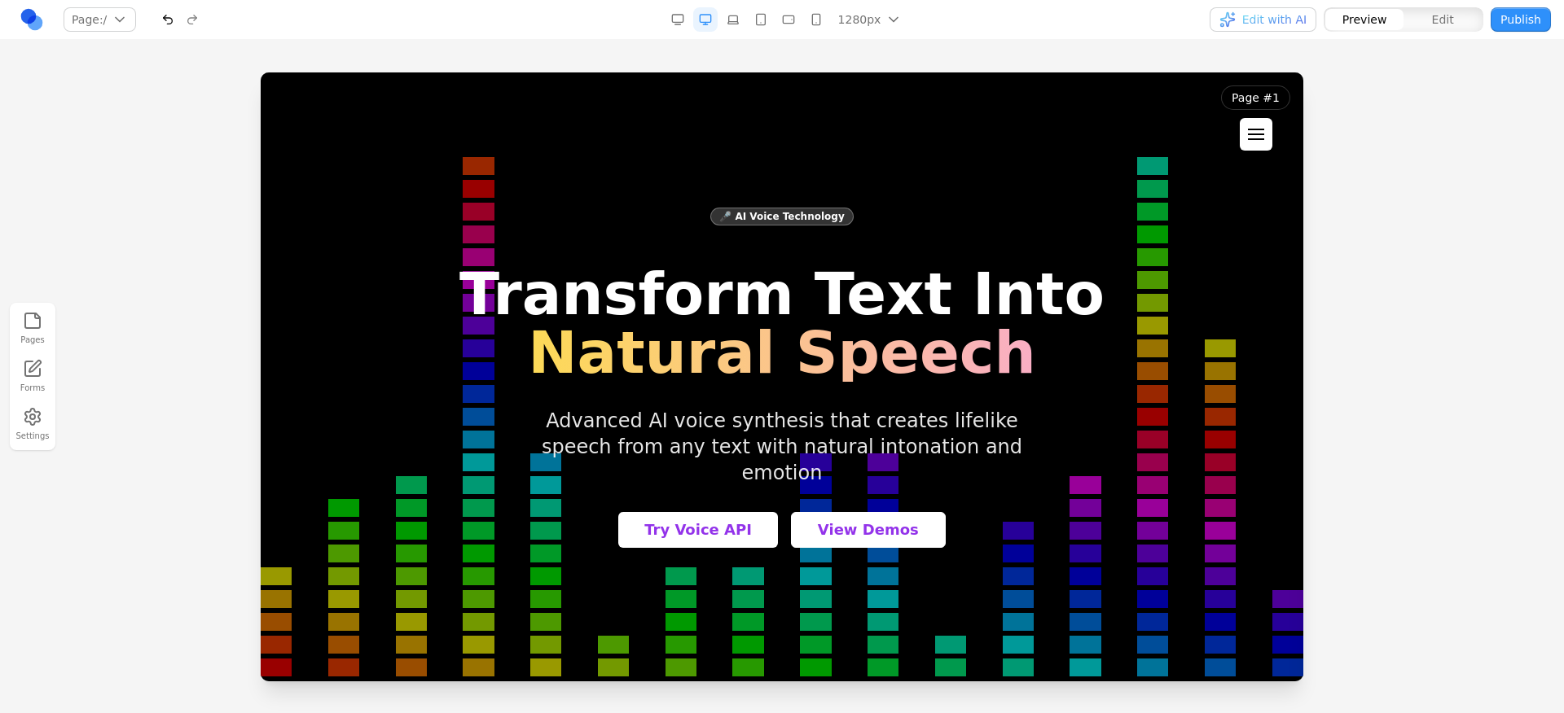
click at [1255, 128] on button at bounding box center [1256, 134] width 33 height 33
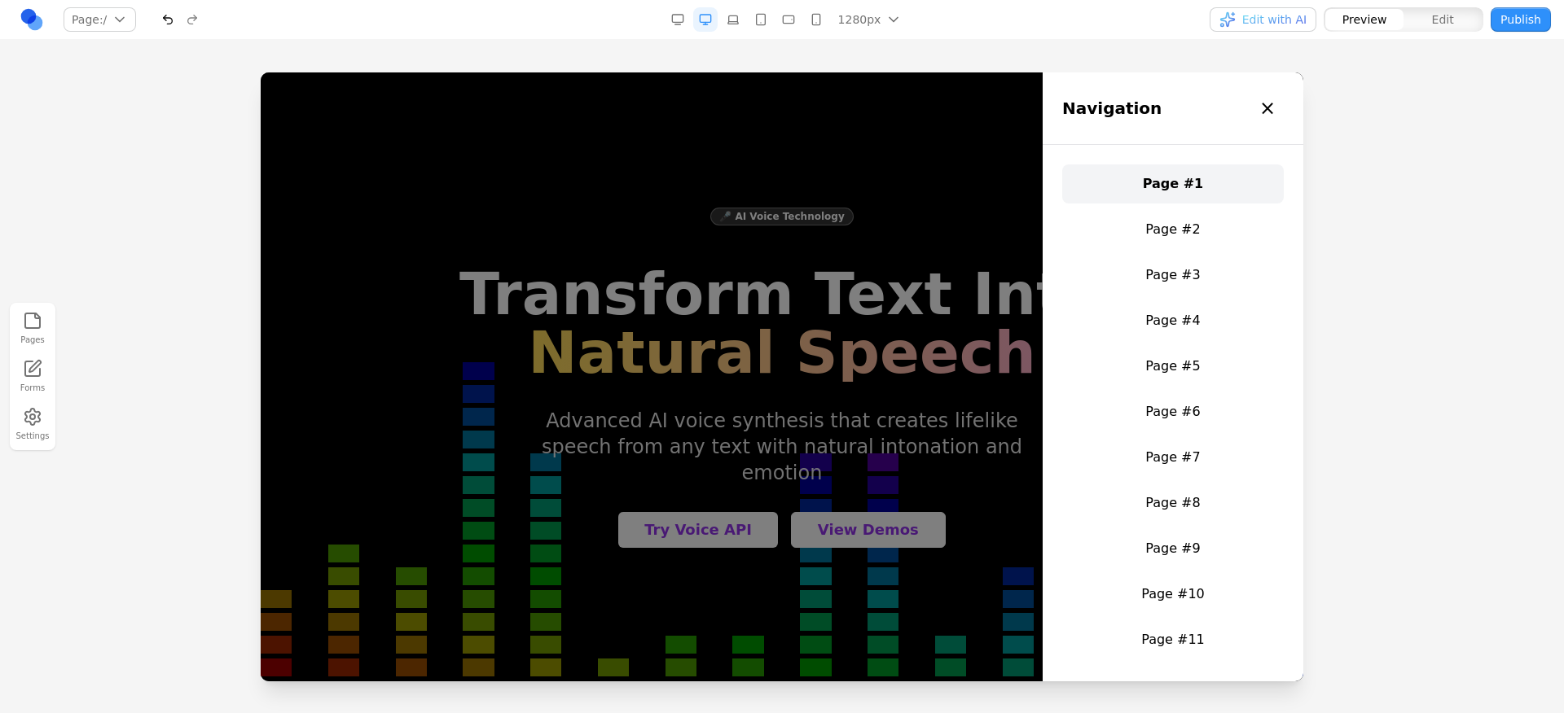
click at [920, 178] on div at bounding box center [782, 376] width 1042 height 609
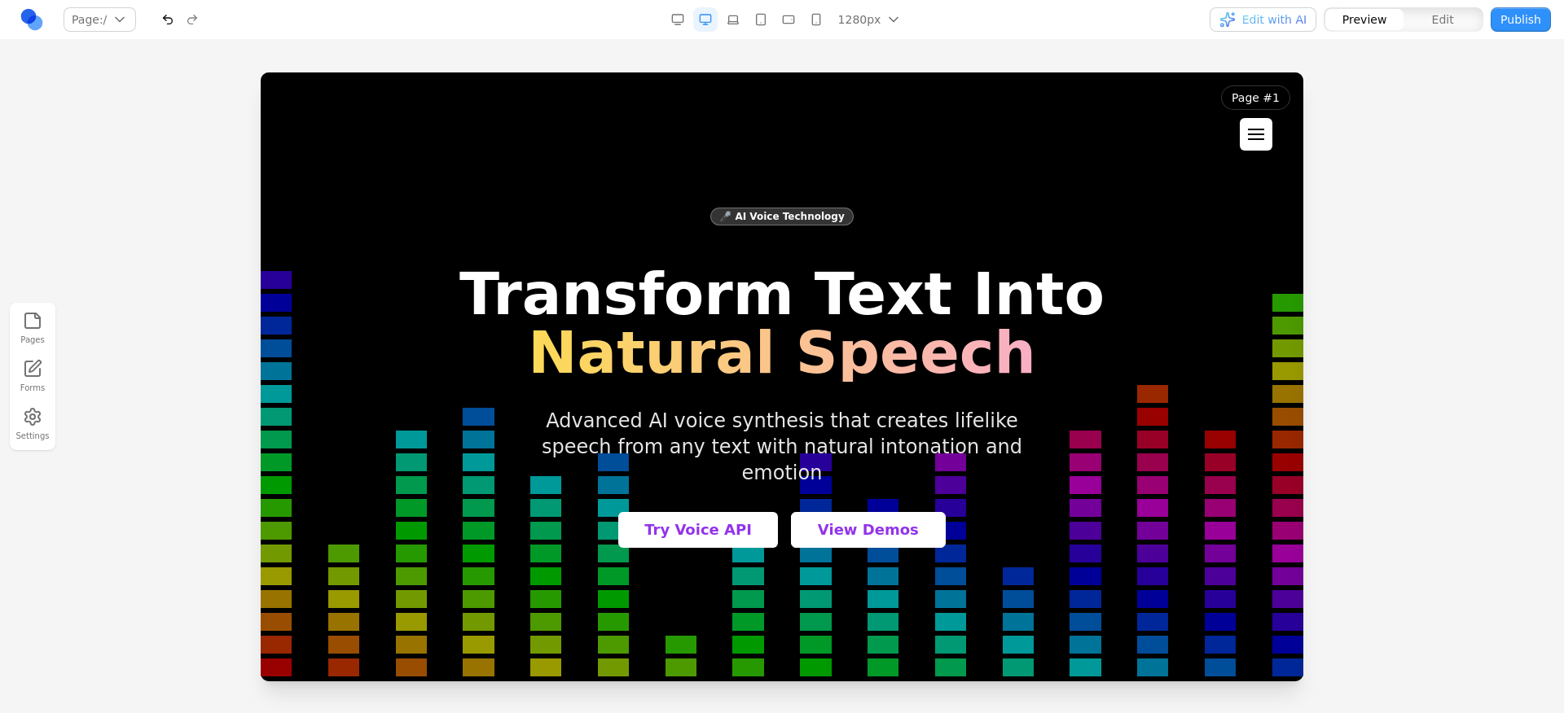
click at [1272, 129] on button at bounding box center [1256, 134] width 33 height 33
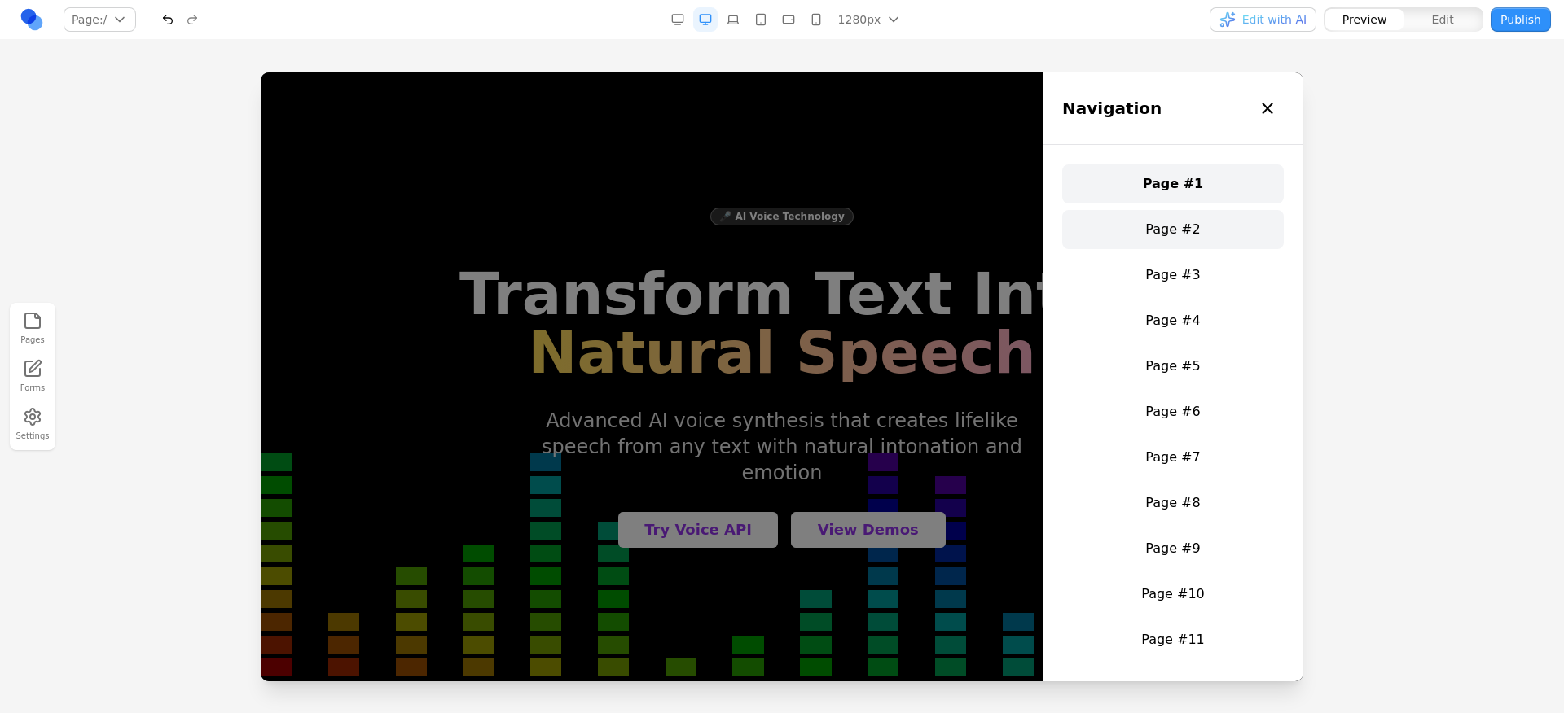
click at [1194, 217] on link "Page #2" at bounding box center [1173, 229] width 222 height 39
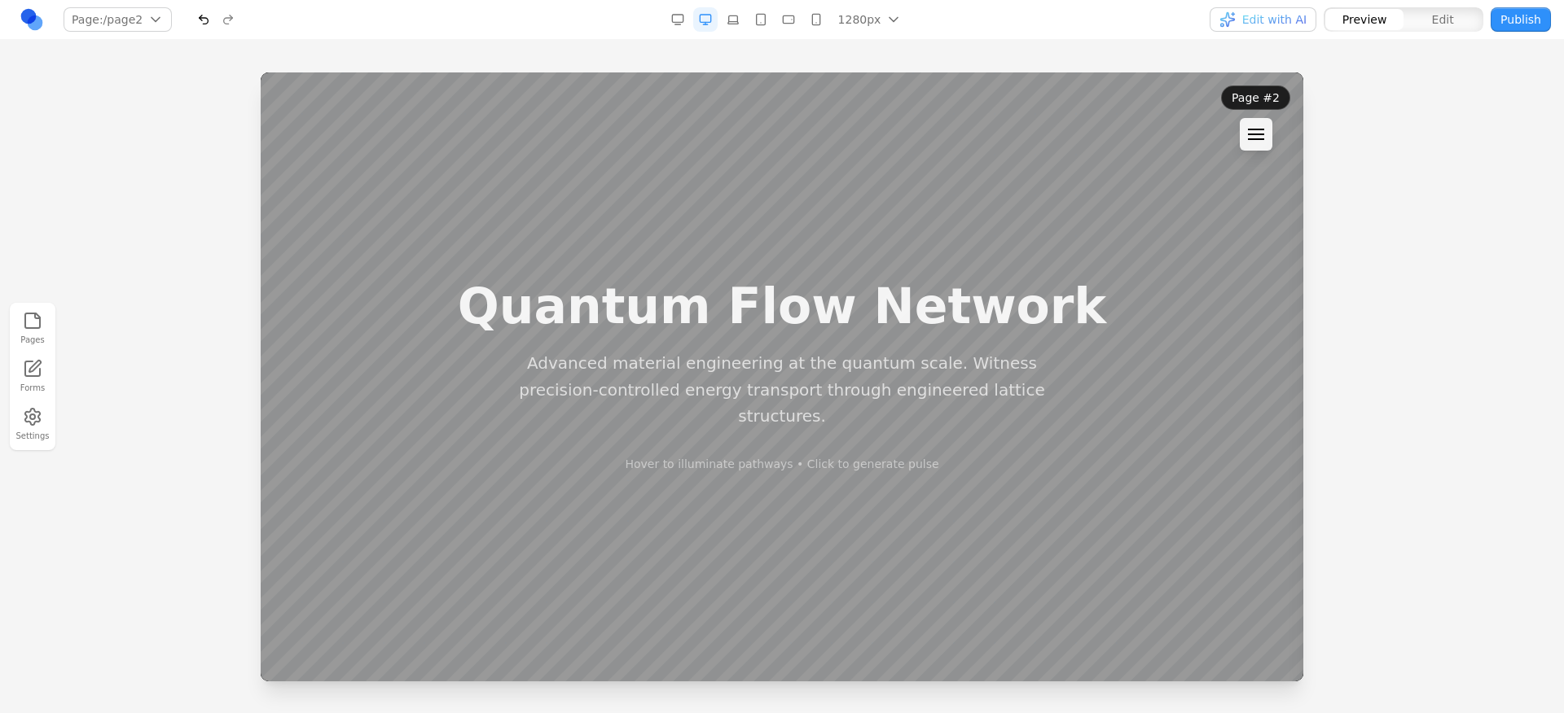
click at [1258, 131] on div at bounding box center [1256, 134] width 16 height 11
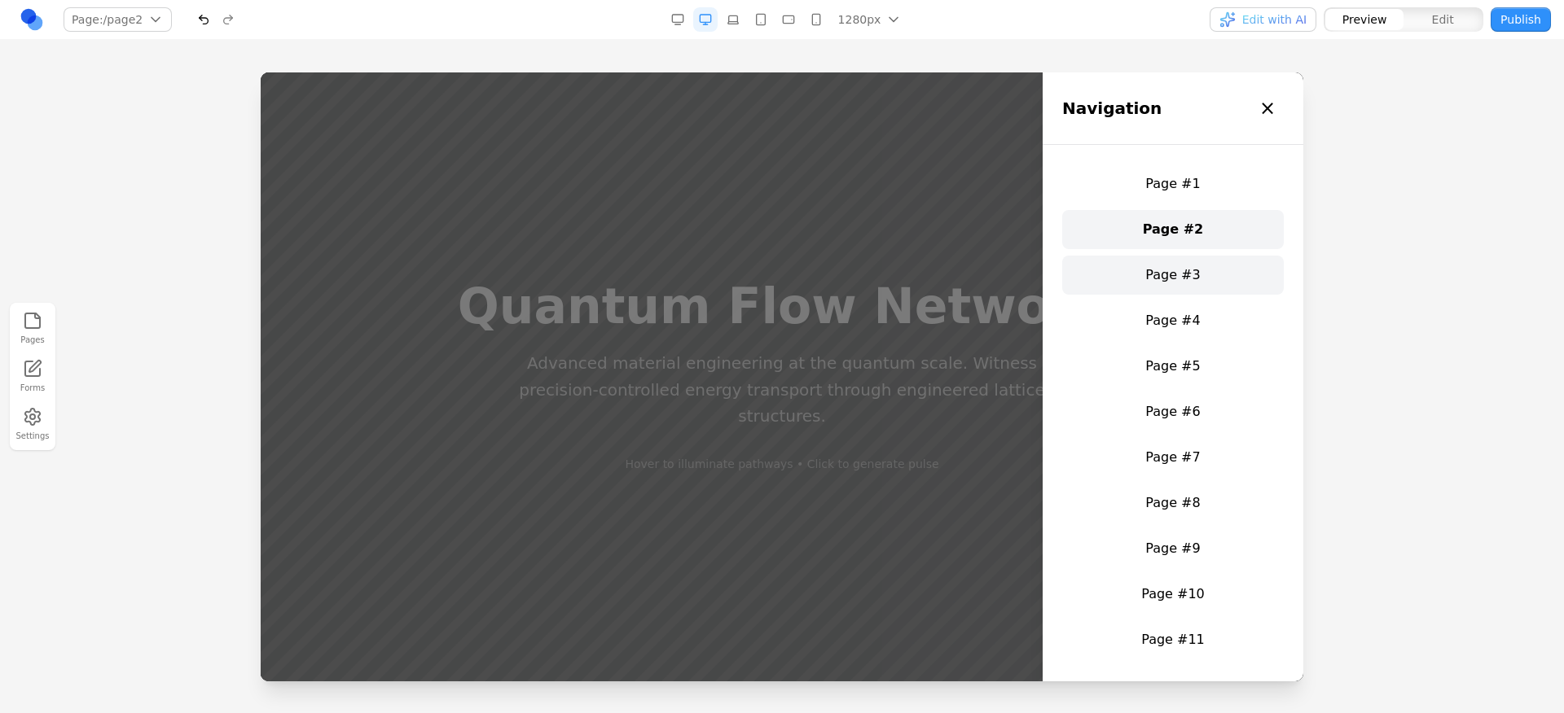
click at [1168, 280] on link "Page #3" at bounding box center [1173, 275] width 222 height 39
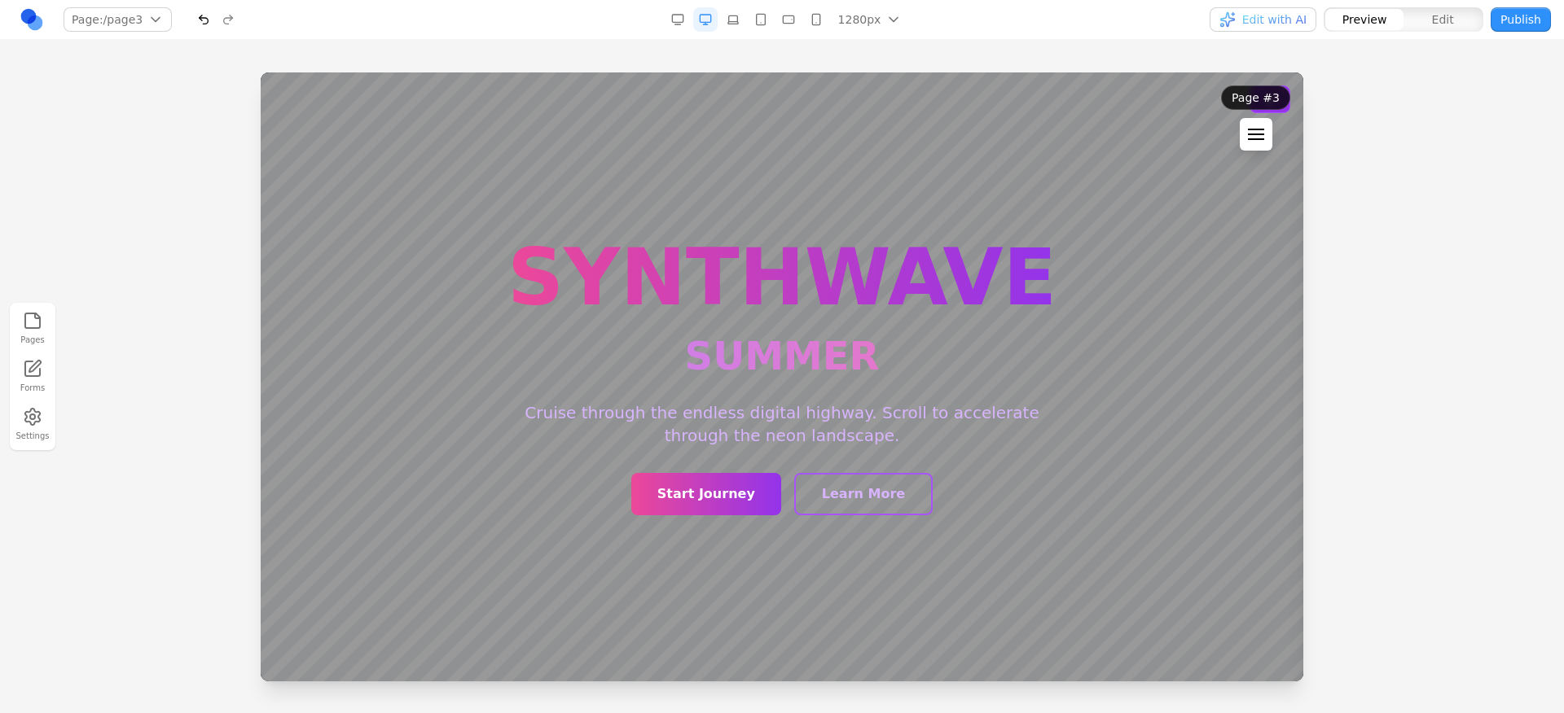
click at [1254, 133] on div at bounding box center [1256, 134] width 16 height 11
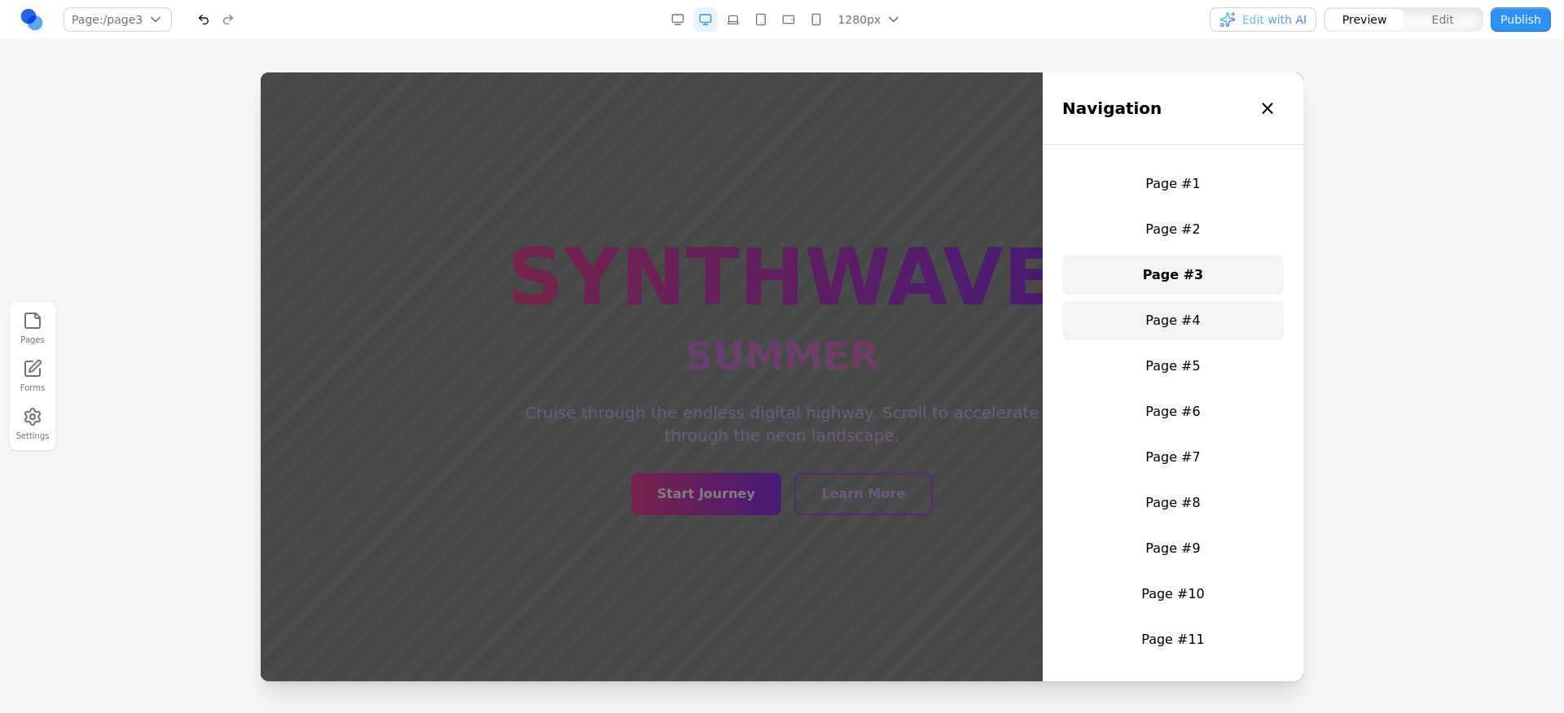
click at [1153, 310] on link "Page #4" at bounding box center [1173, 320] width 222 height 39
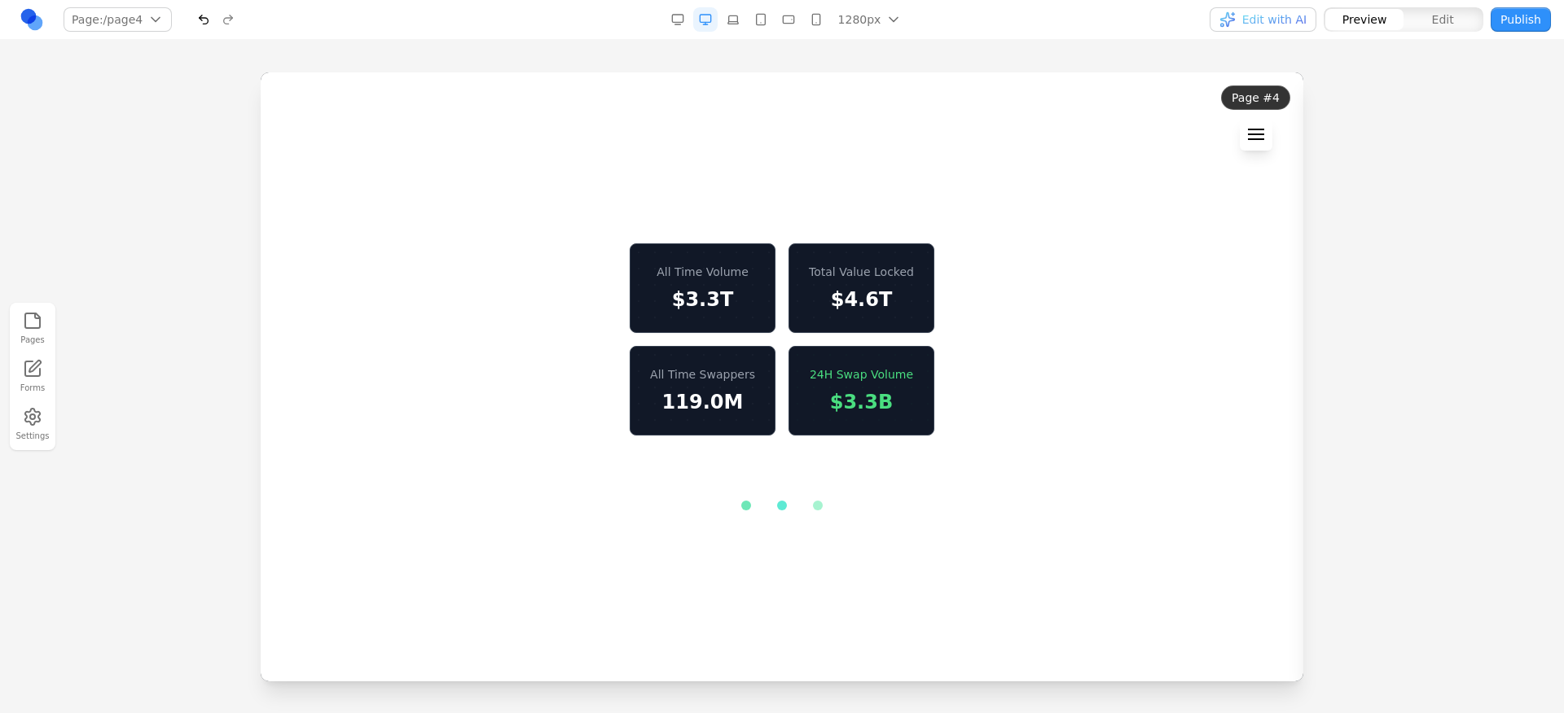
click at [1256, 138] on div at bounding box center [1256, 134] width 16 height 11
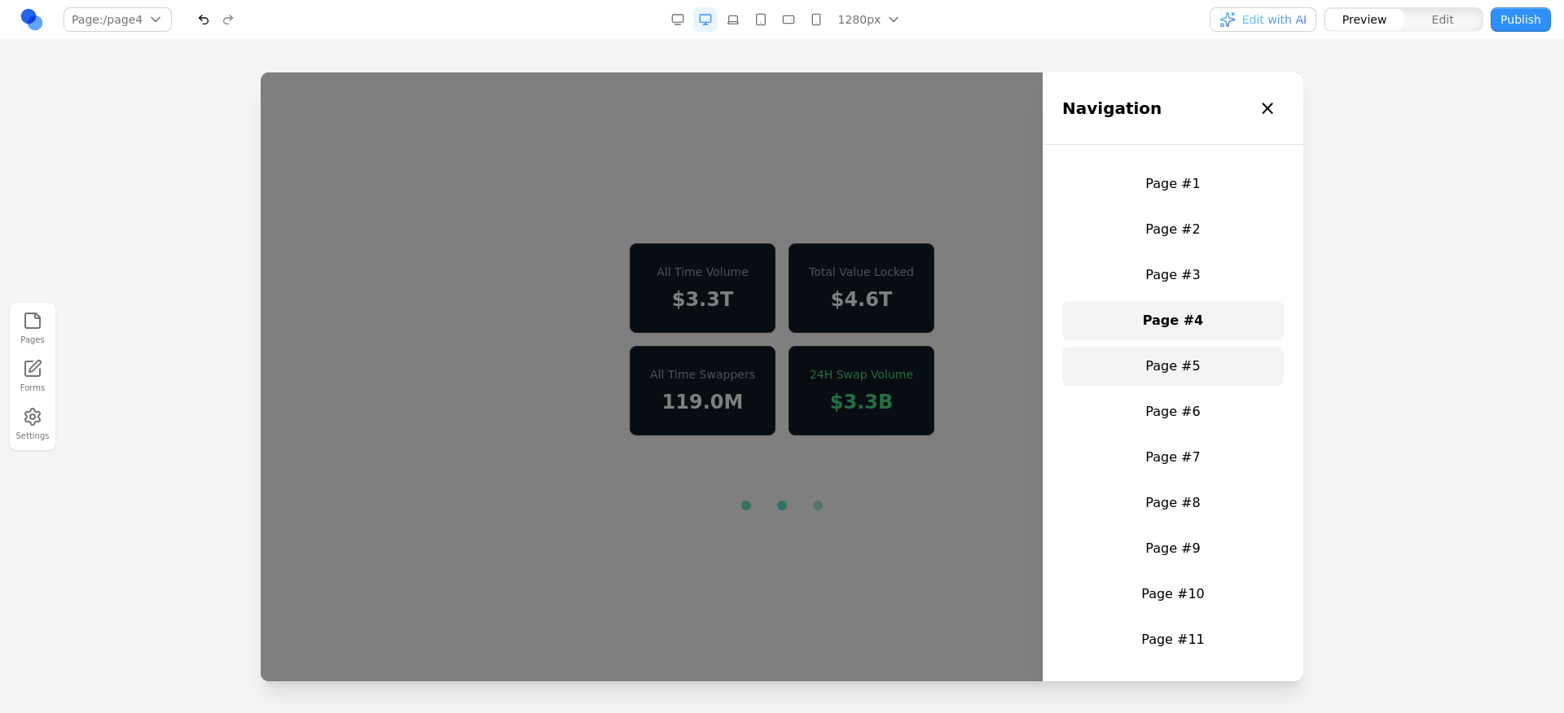
click at [1188, 358] on link "Page #5" at bounding box center [1173, 366] width 222 height 39
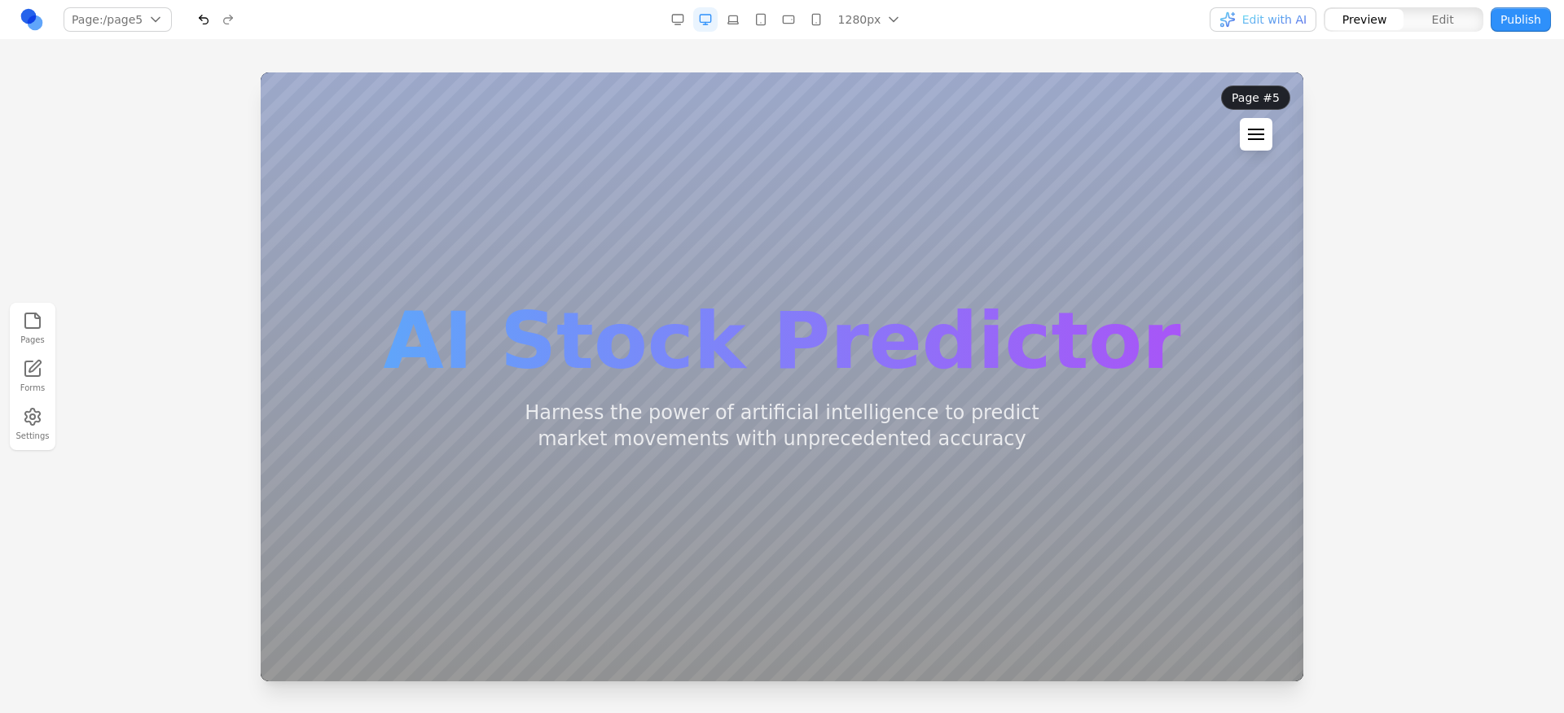
click at [1262, 124] on button at bounding box center [1256, 134] width 33 height 33
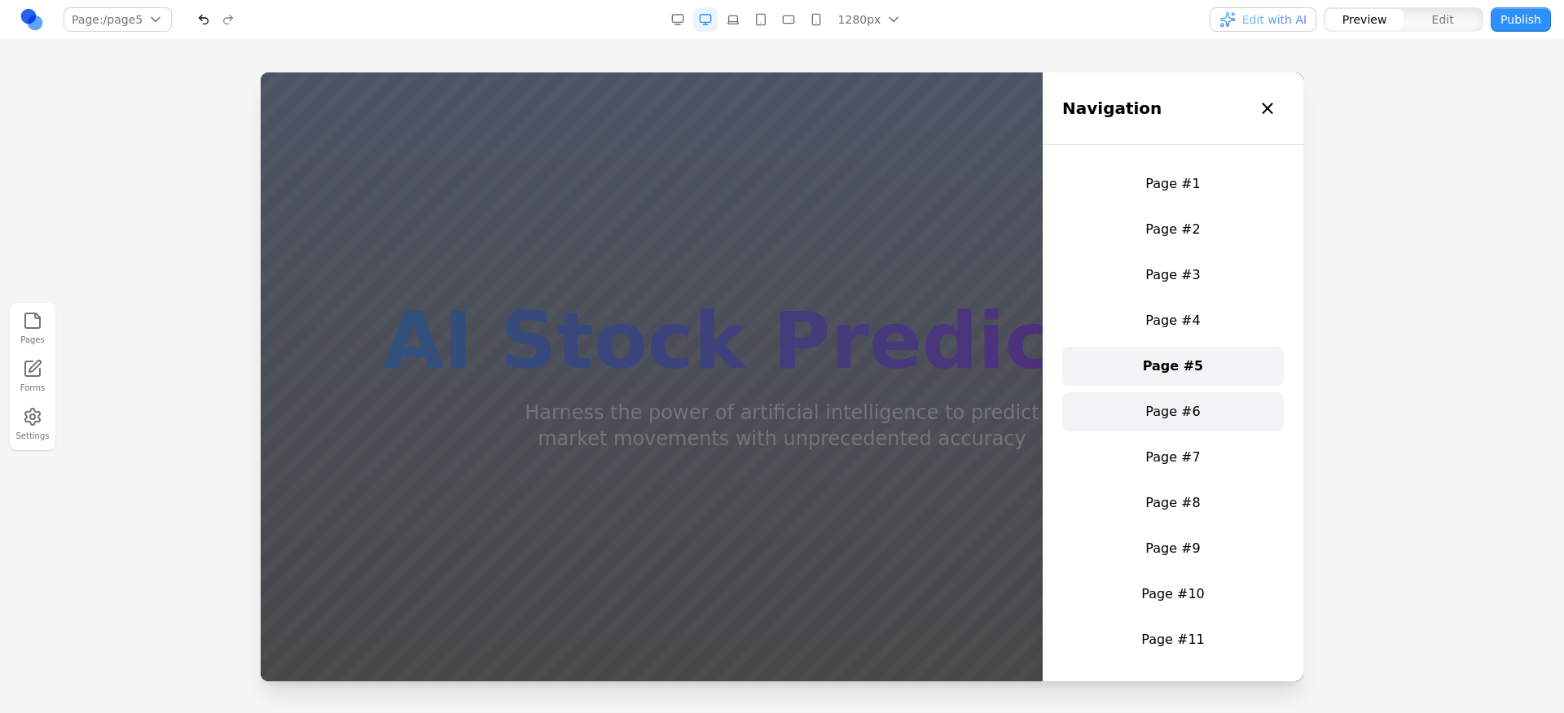
click at [1153, 416] on link "Page #6" at bounding box center [1173, 412] width 222 height 39
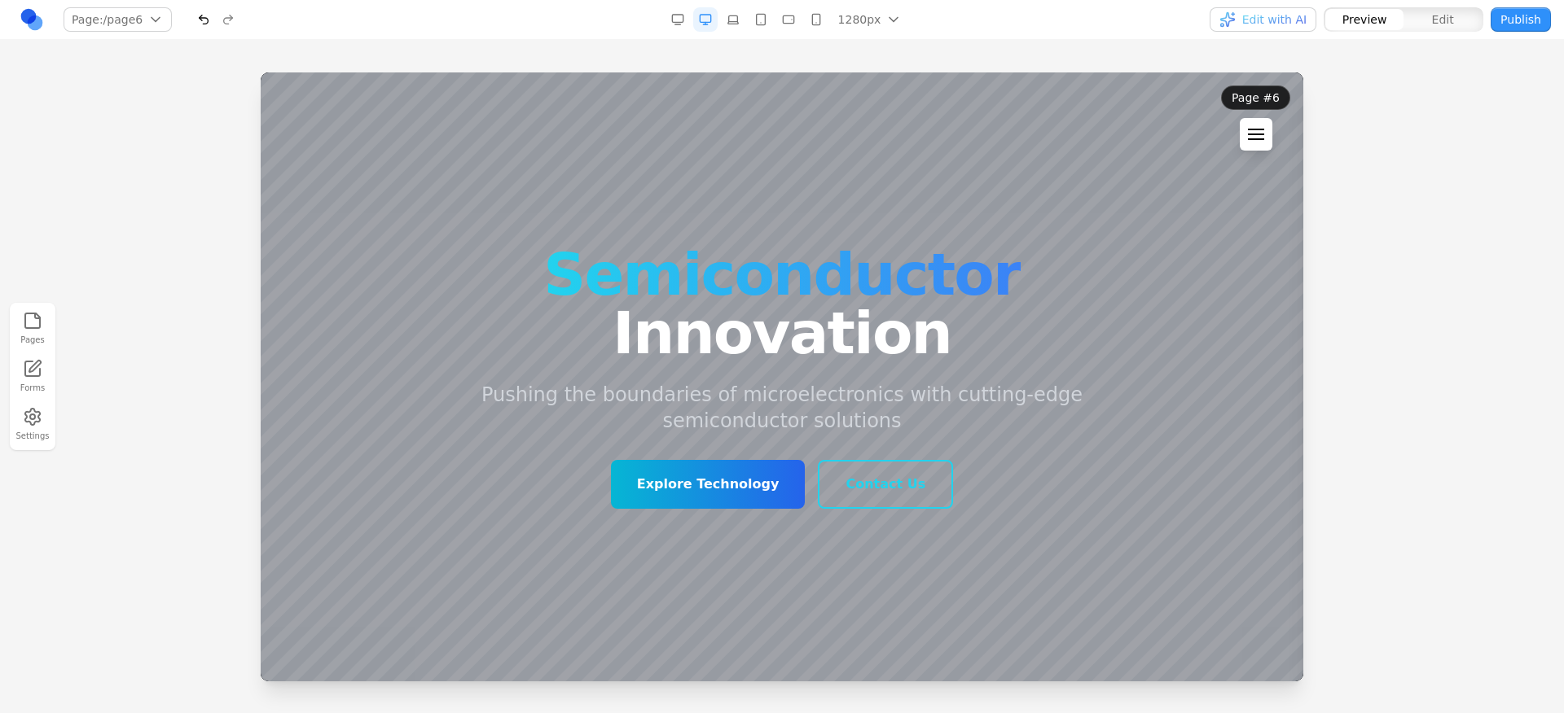
click at [1256, 140] on div at bounding box center [1256, 139] width 16 height 2
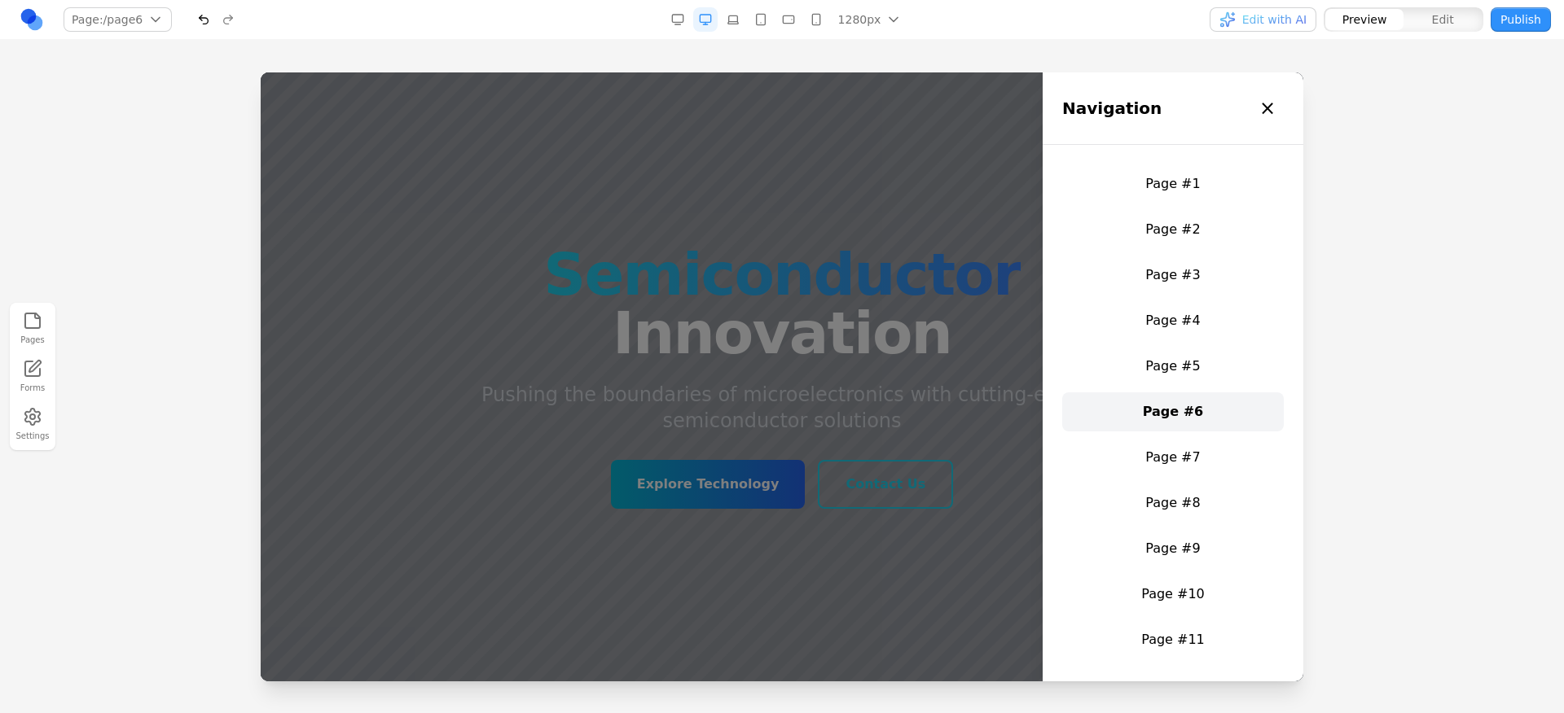
click at [942, 286] on div at bounding box center [782, 376] width 1042 height 609
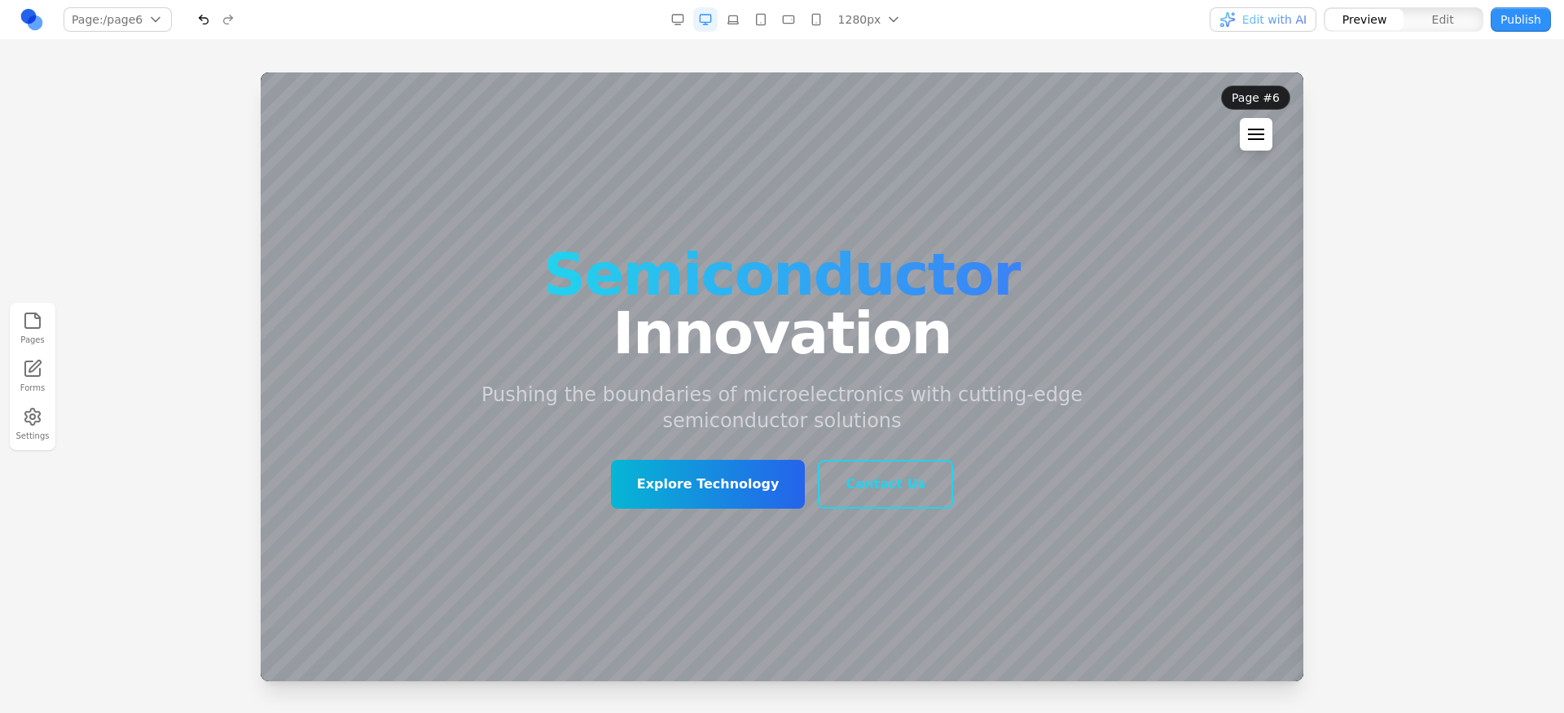
click at [1248, 129] on button at bounding box center [1256, 134] width 33 height 33
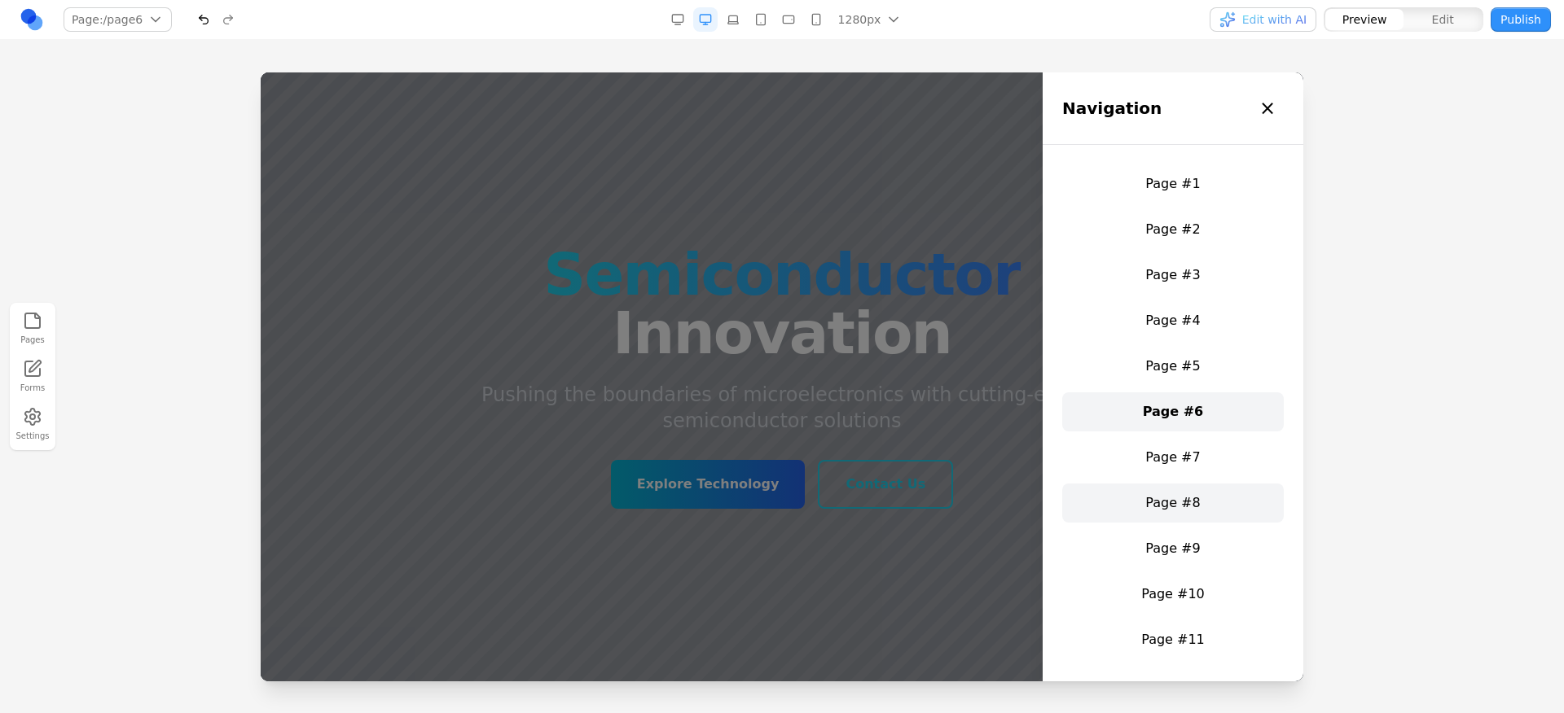
click at [1163, 501] on link "Page #8" at bounding box center [1173, 503] width 222 height 39
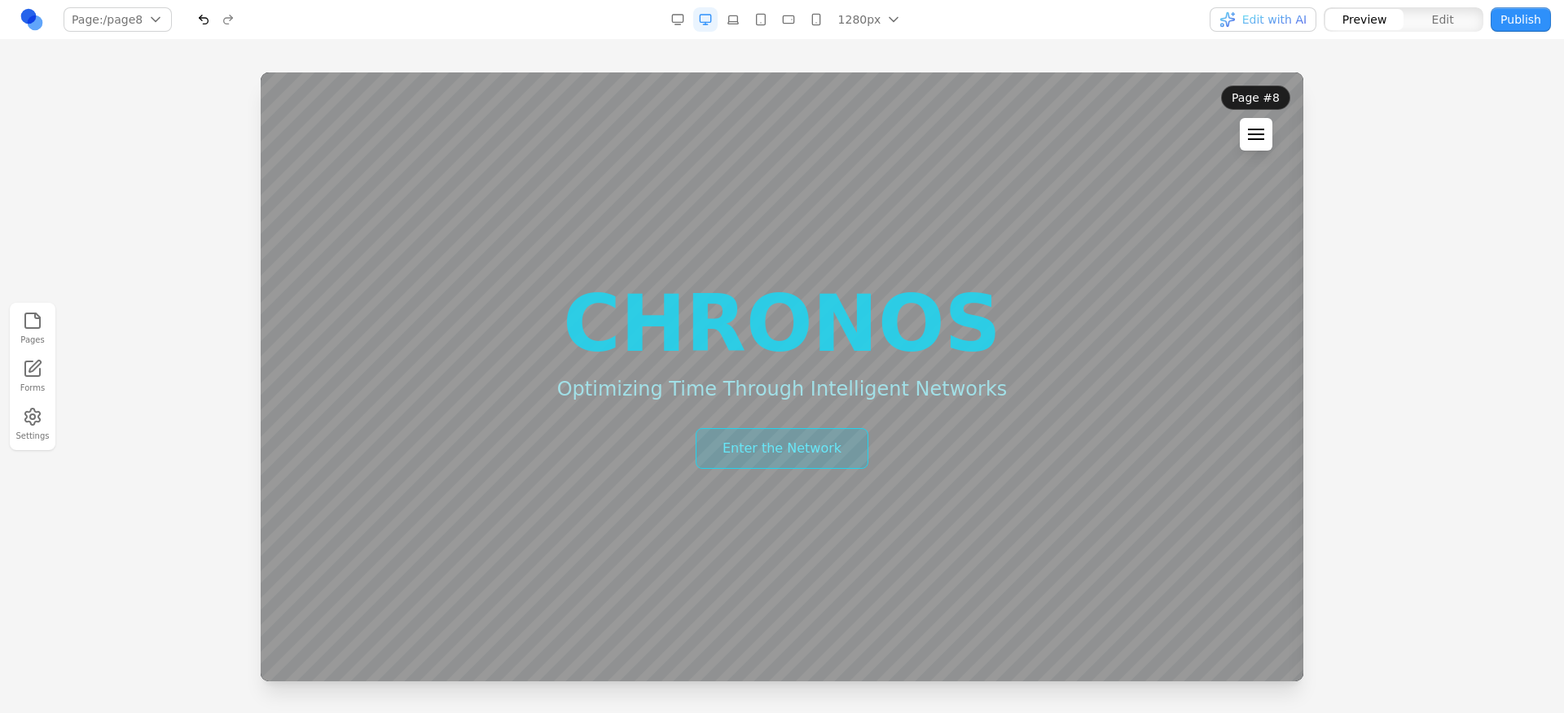
click at [1246, 144] on button at bounding box center [1256, 134] width 33 height 33
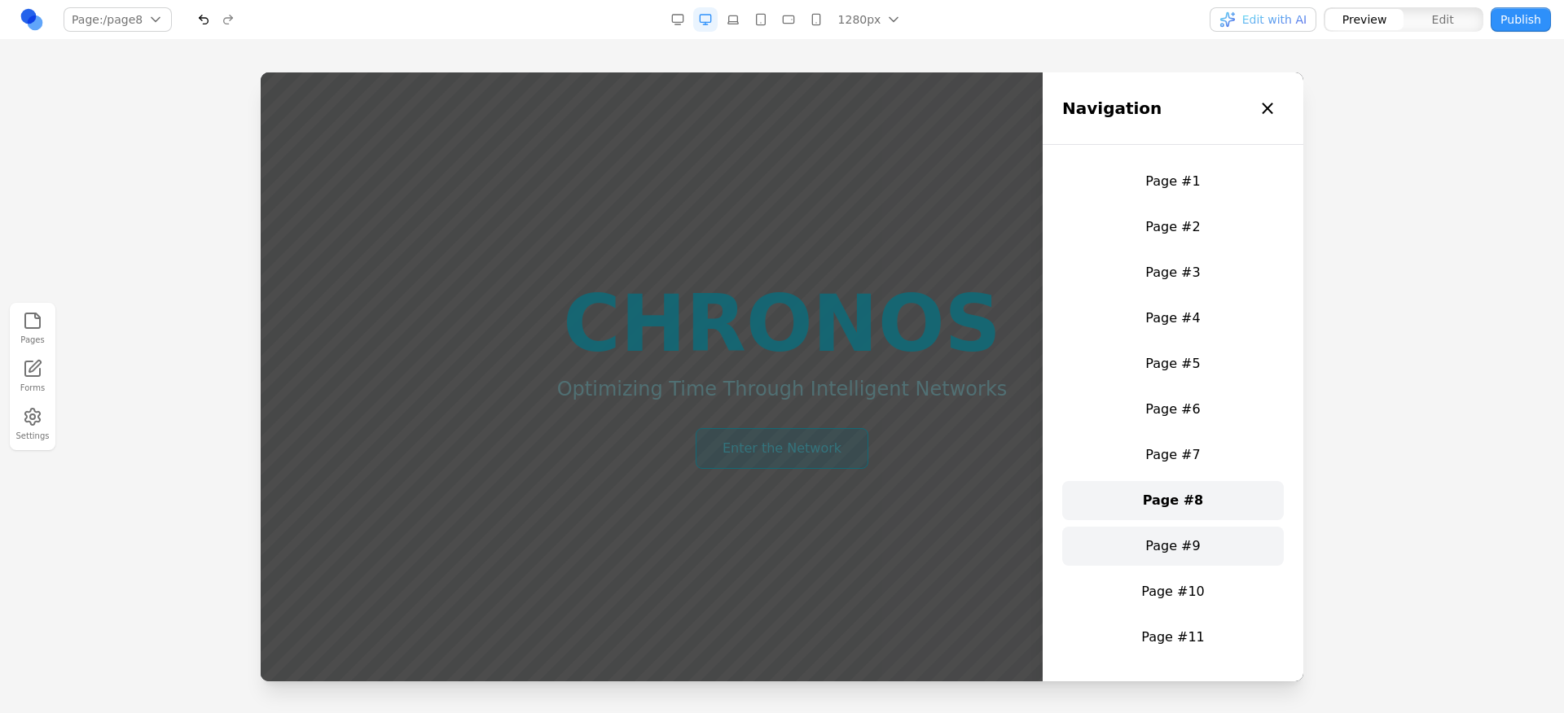
scroll to position [3, 0]
click at [1157, 546] on link "Page #9" at bounding box center [1173, 545] width 222 height 39
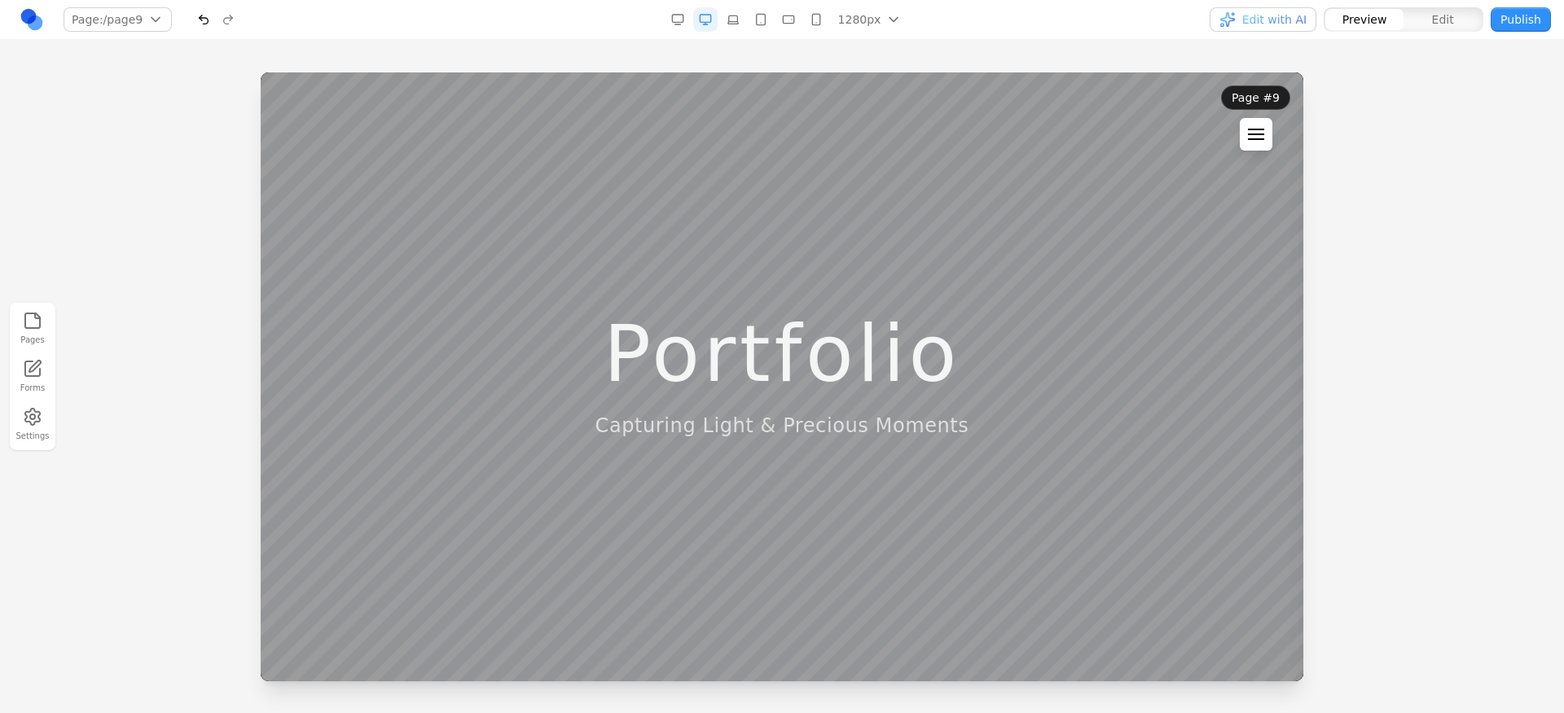
click at [1255, 129] on div at bounding box center [1256, 130] width 16 height 2
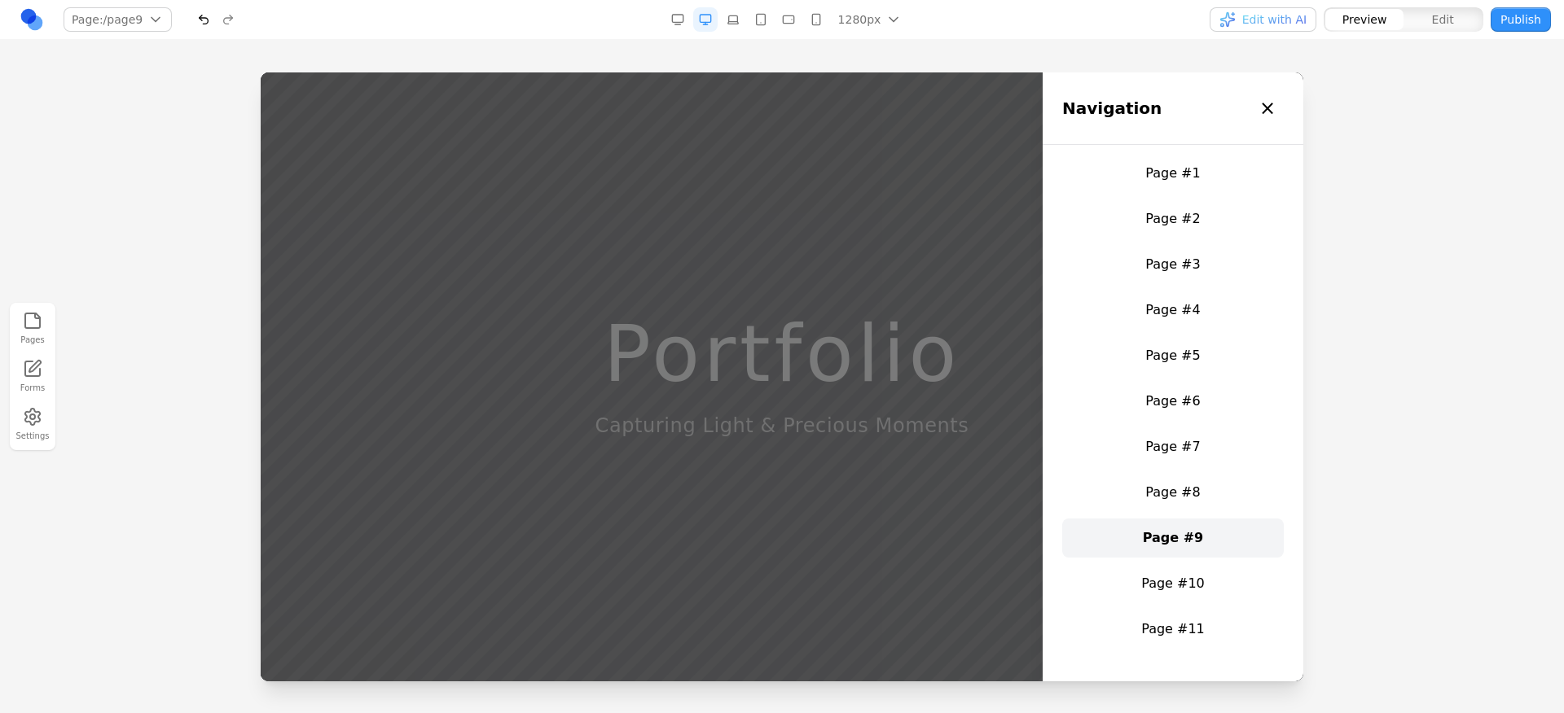
scroll to position [24, 0]
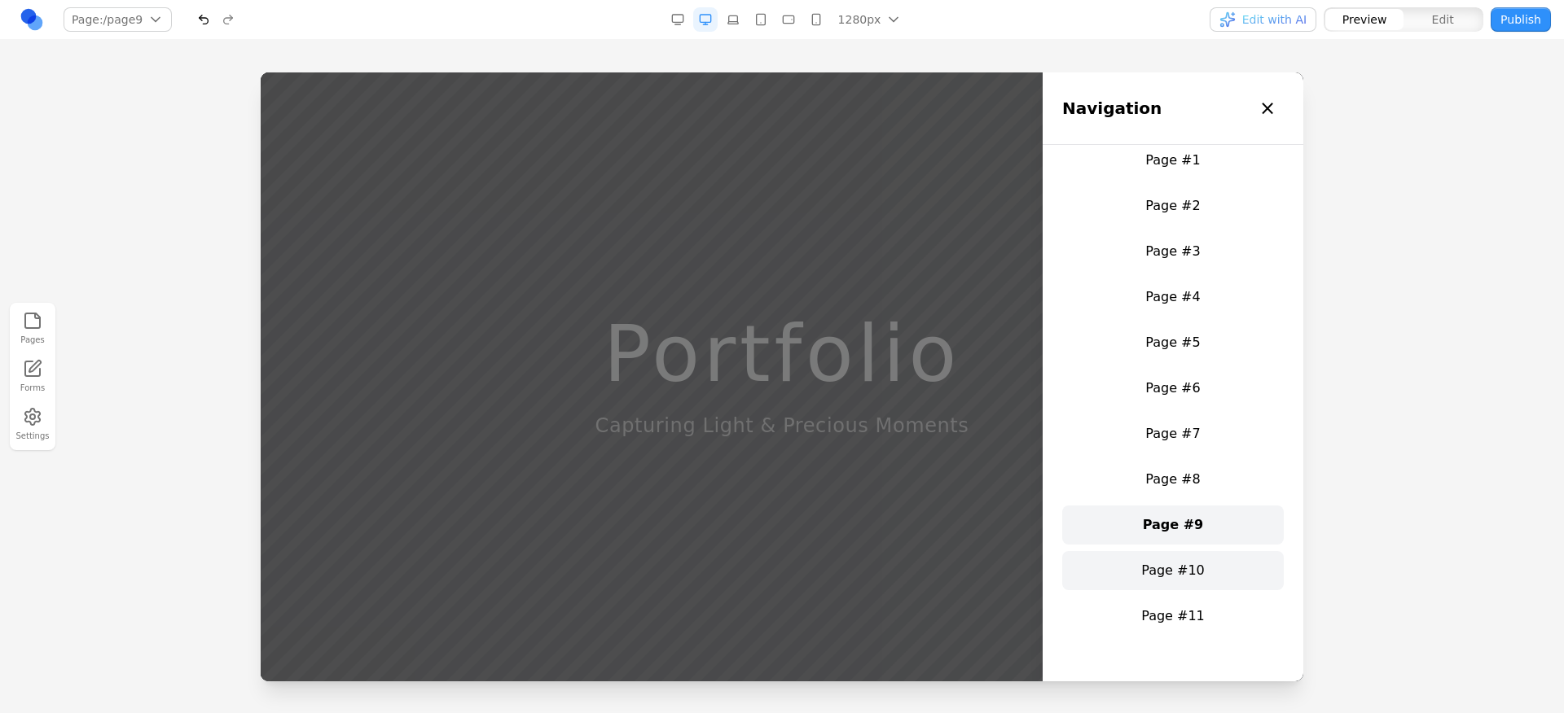
click at [1184, 575] on link "Page #10" at bounding box center [1173, 570] width 222 height 39
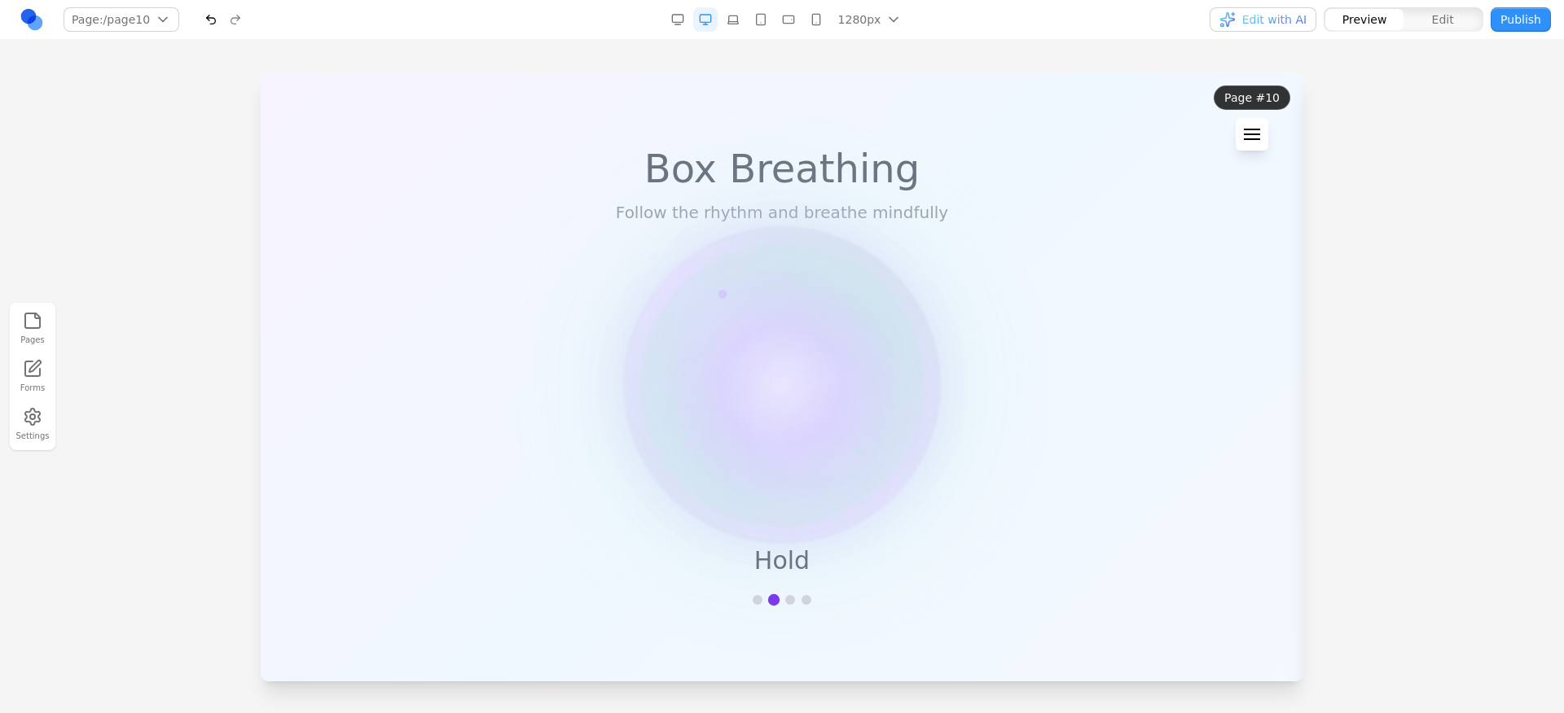
click at [1246, 130] on div at bounding box center [1252, 130] width 16 height 2
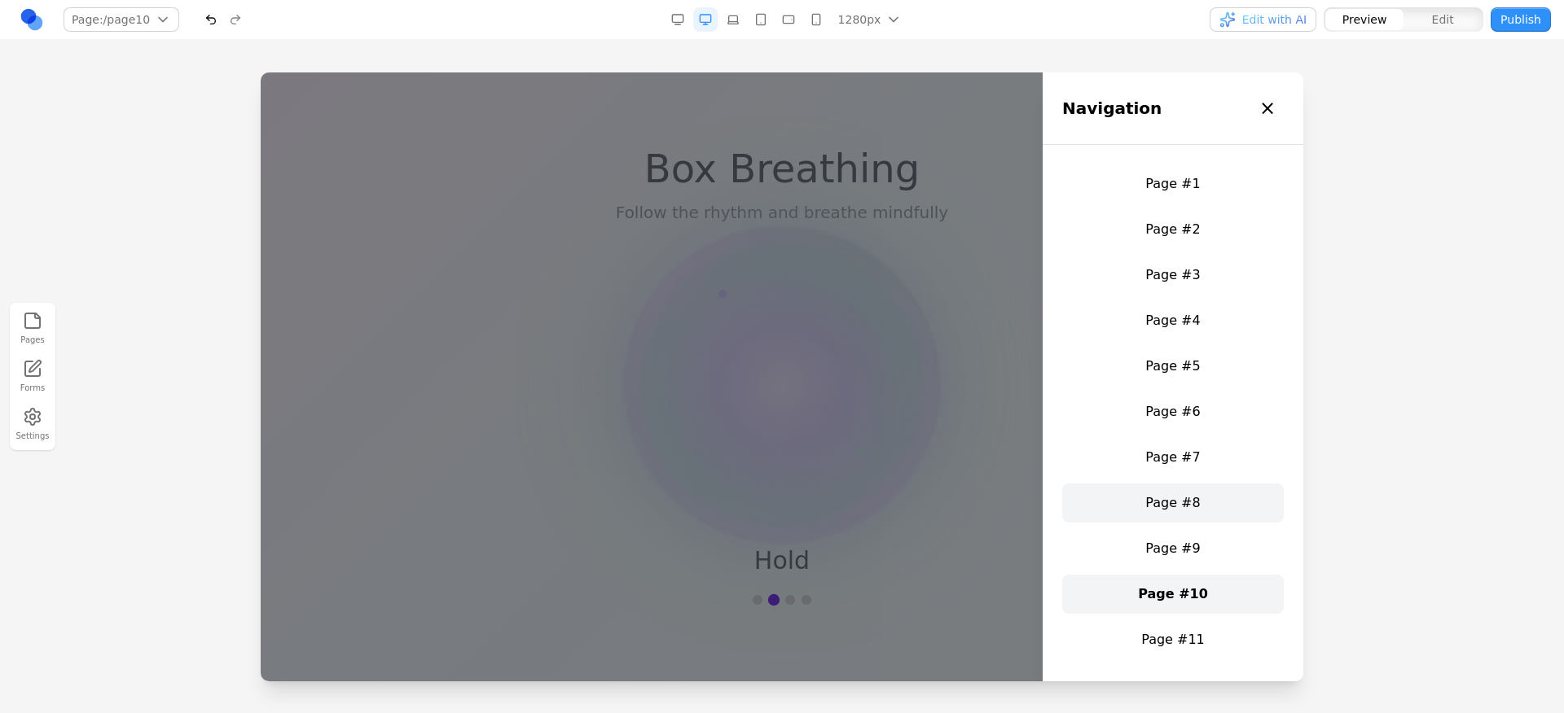
click at [1172, 506] on link "Page #8" at bounding box center [1173, 503] width 222 height 39
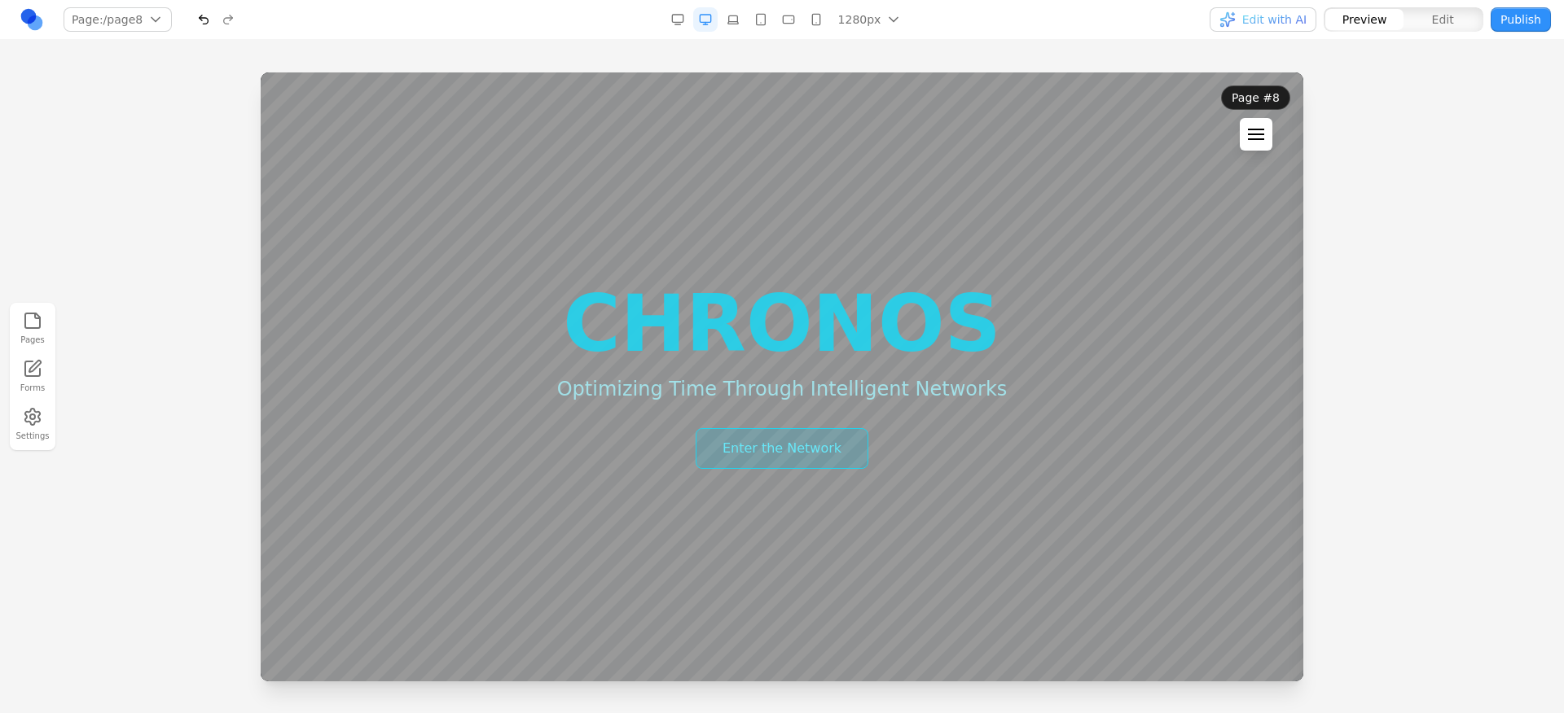
click at [1251, 142] on button at bounding box center [1256, 134] width 33 height 33
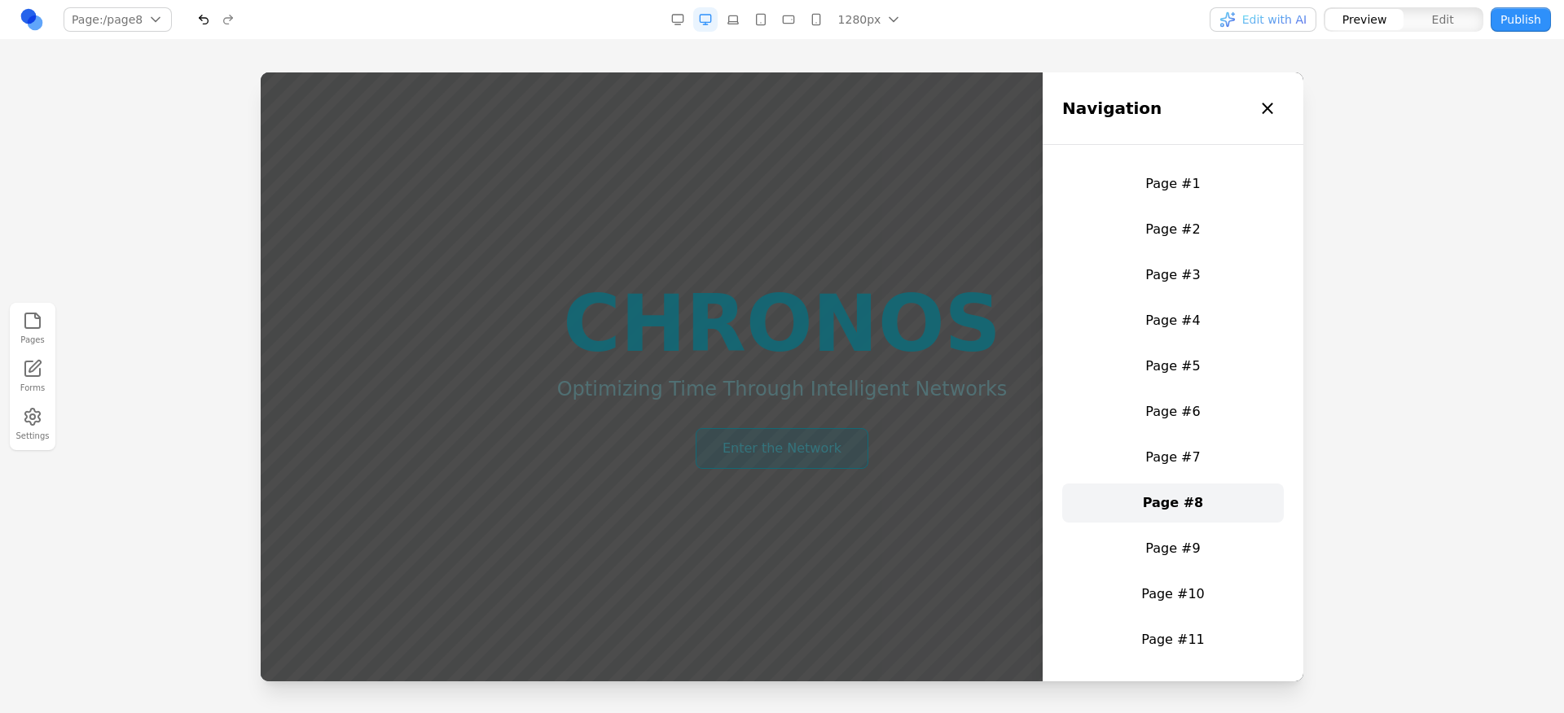
click at [817, 388] on div at bounding box center [782, 376] width 1042 height 609
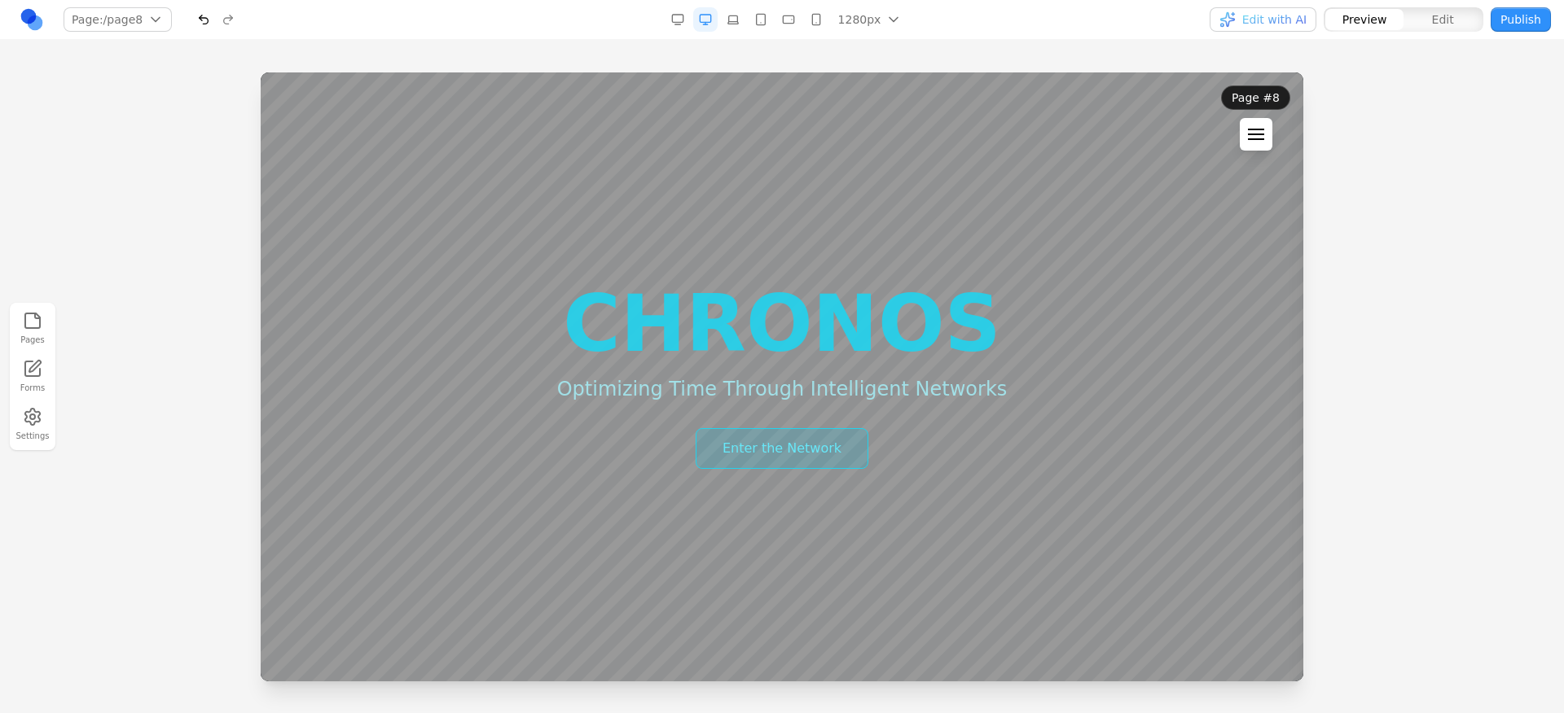
click at [1262, 138] on div at bounding box center [1256, 134] width 16 height 11
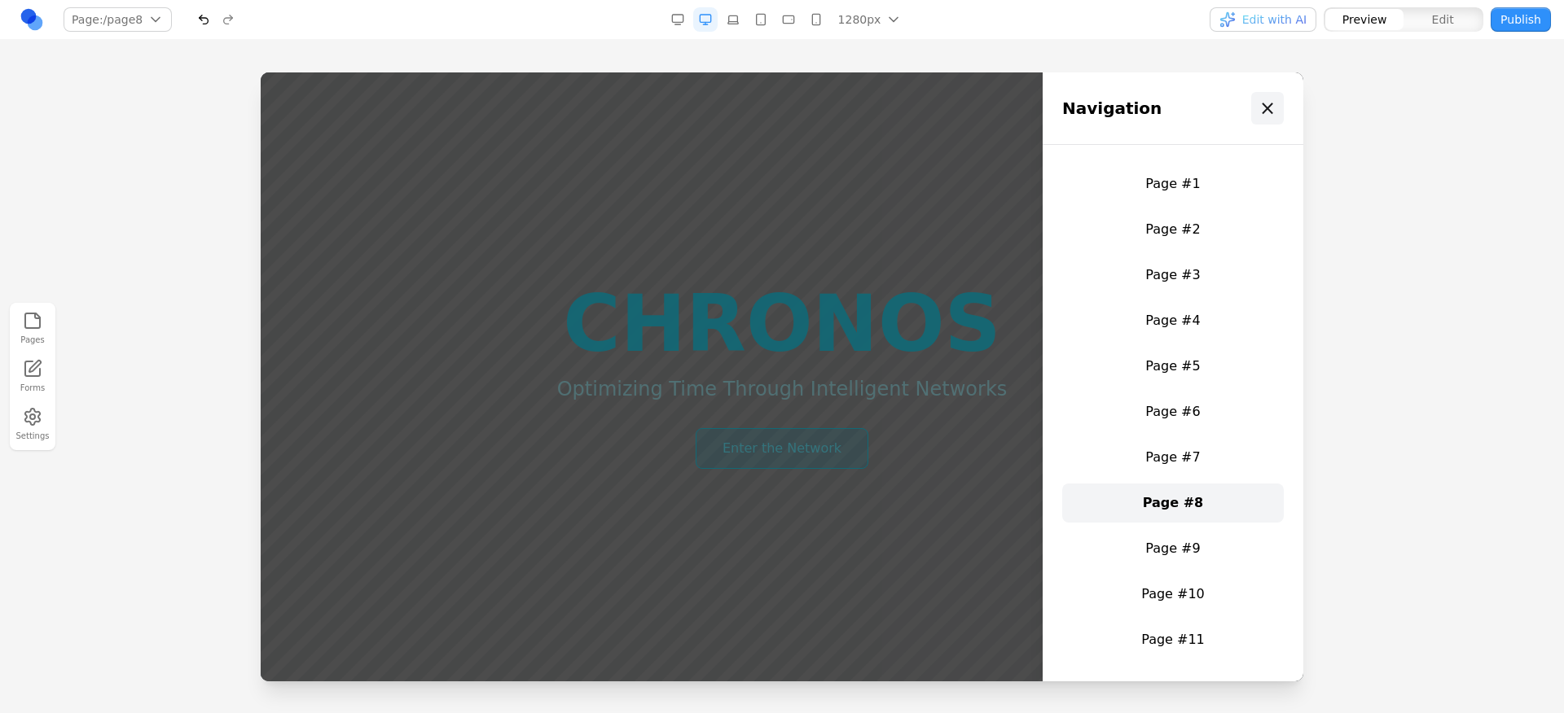
click at [1270, 119] on div "×" at bounding box center [1267, 108] width 16 height 26
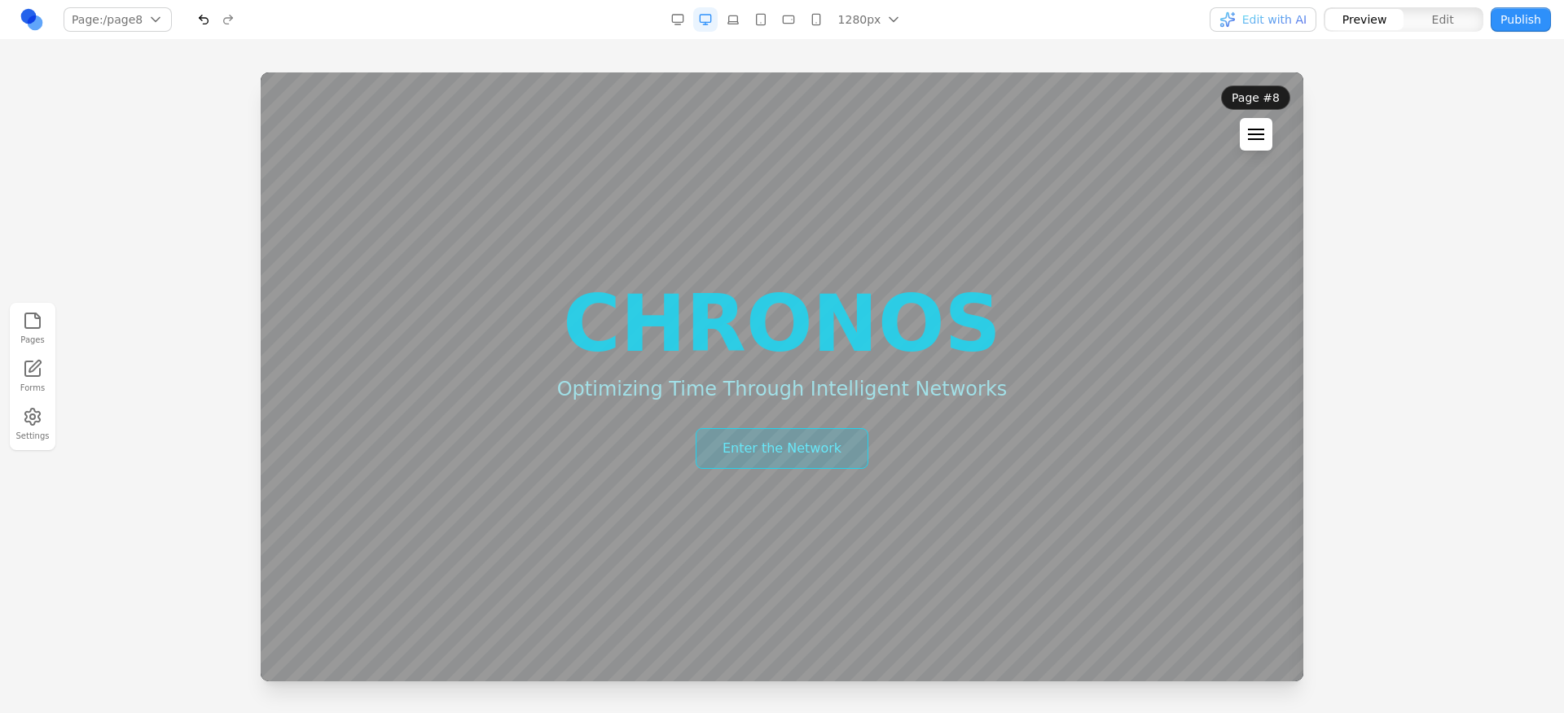
click at [1244, 139] on button at bounding box center [1256, 134] width 33 height 33
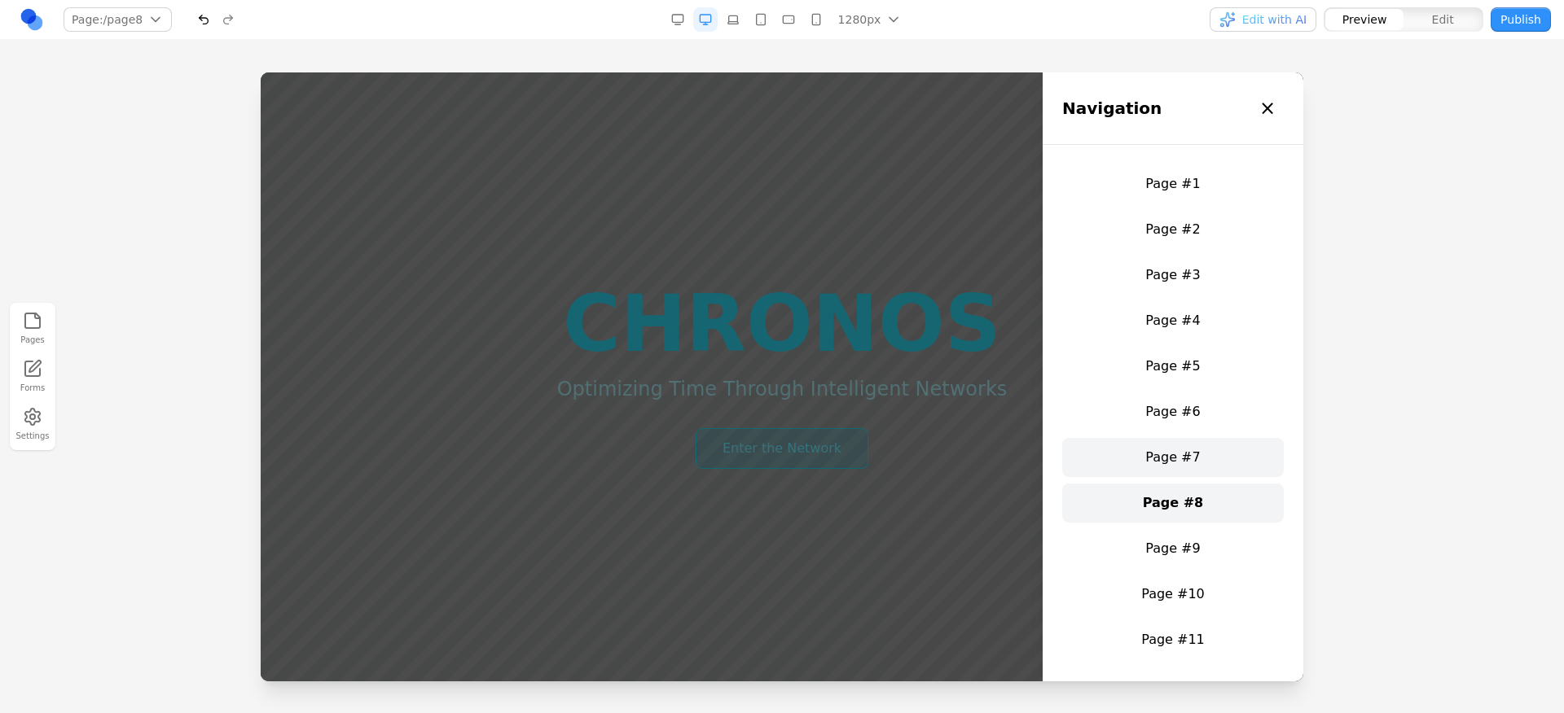
click at [1206, 469] on link "Page #7" at bounding box center [1173, 457] width 222 height 39
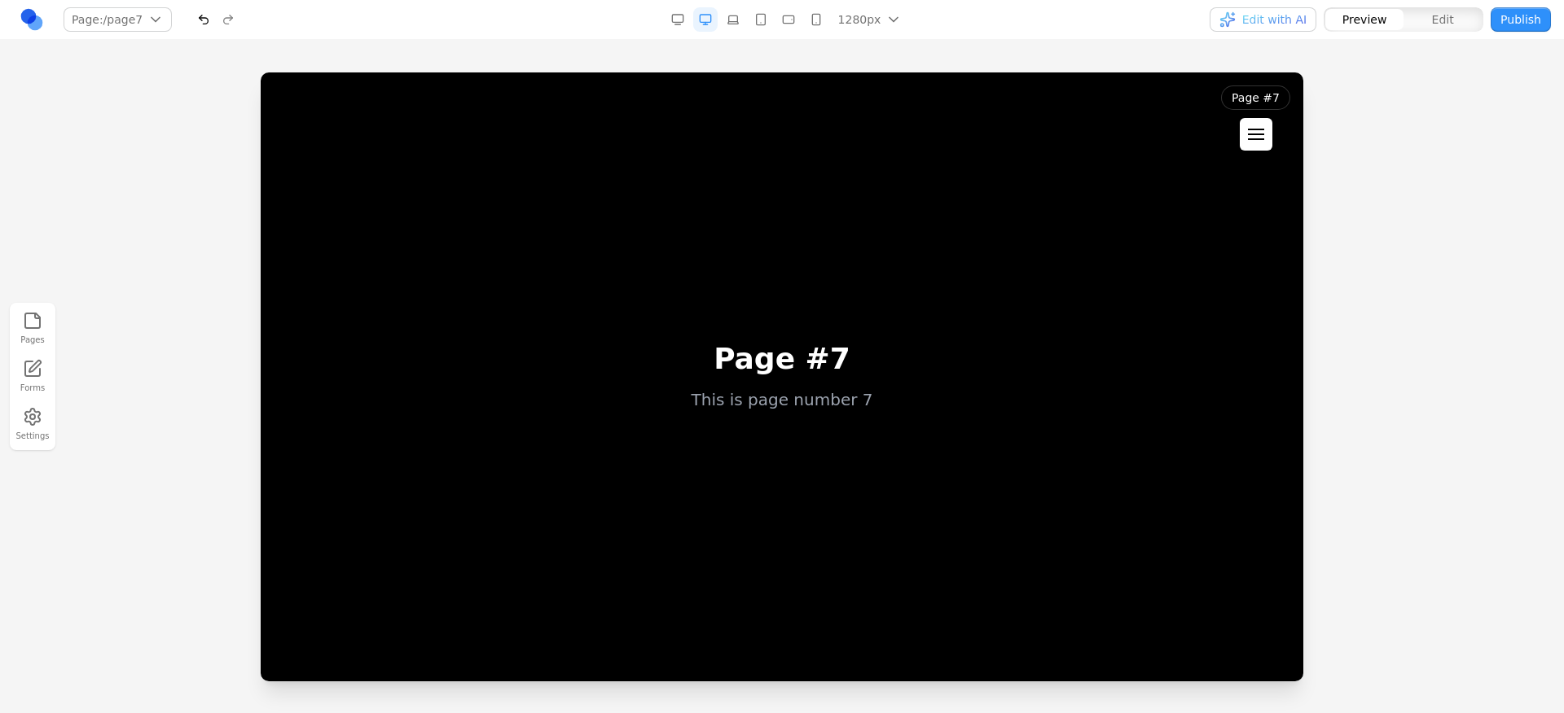
click at [1250, 132] on div at bounding box center [1256, 134] width 16 height 11
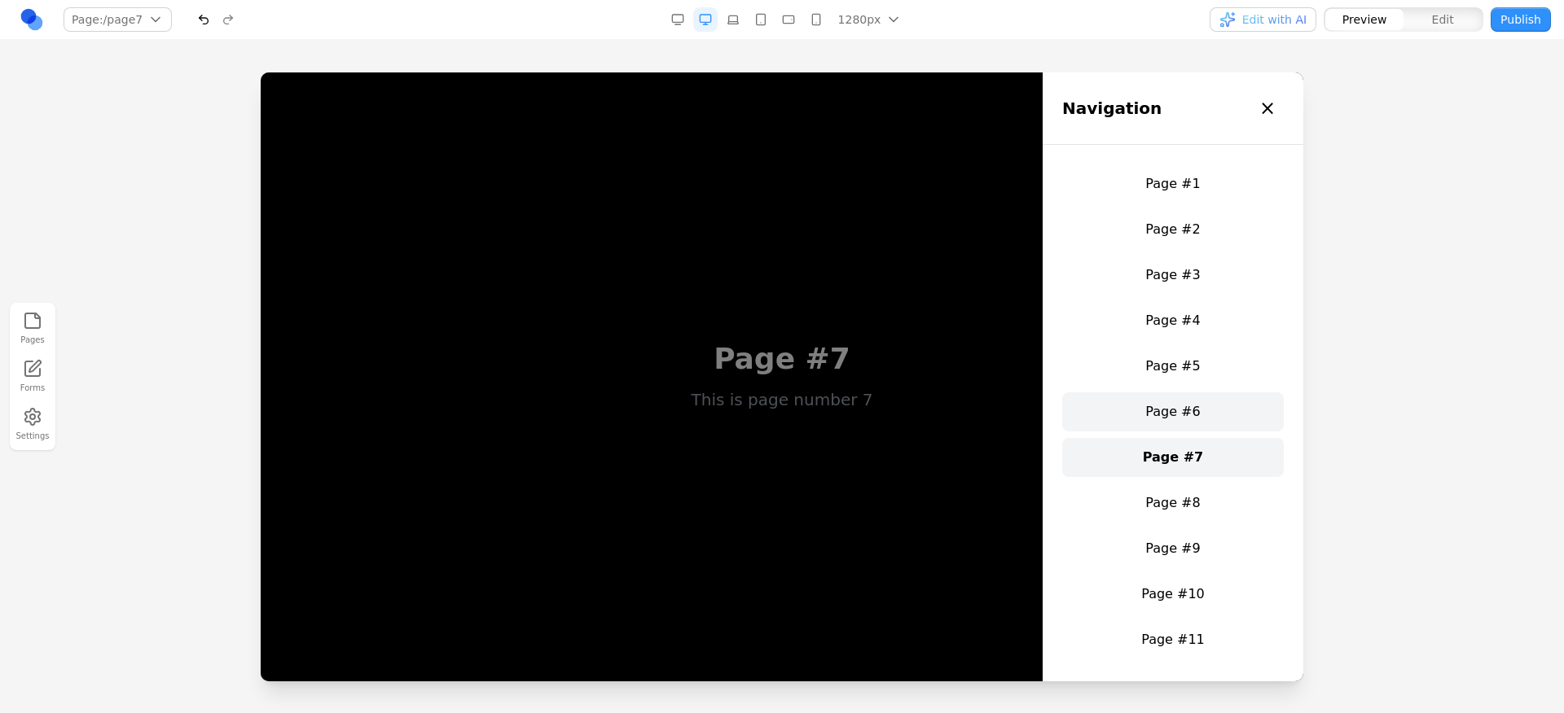
click at [1244, 400] on link "Page #6" at bounding box center [1173, 412] width 222 height 39
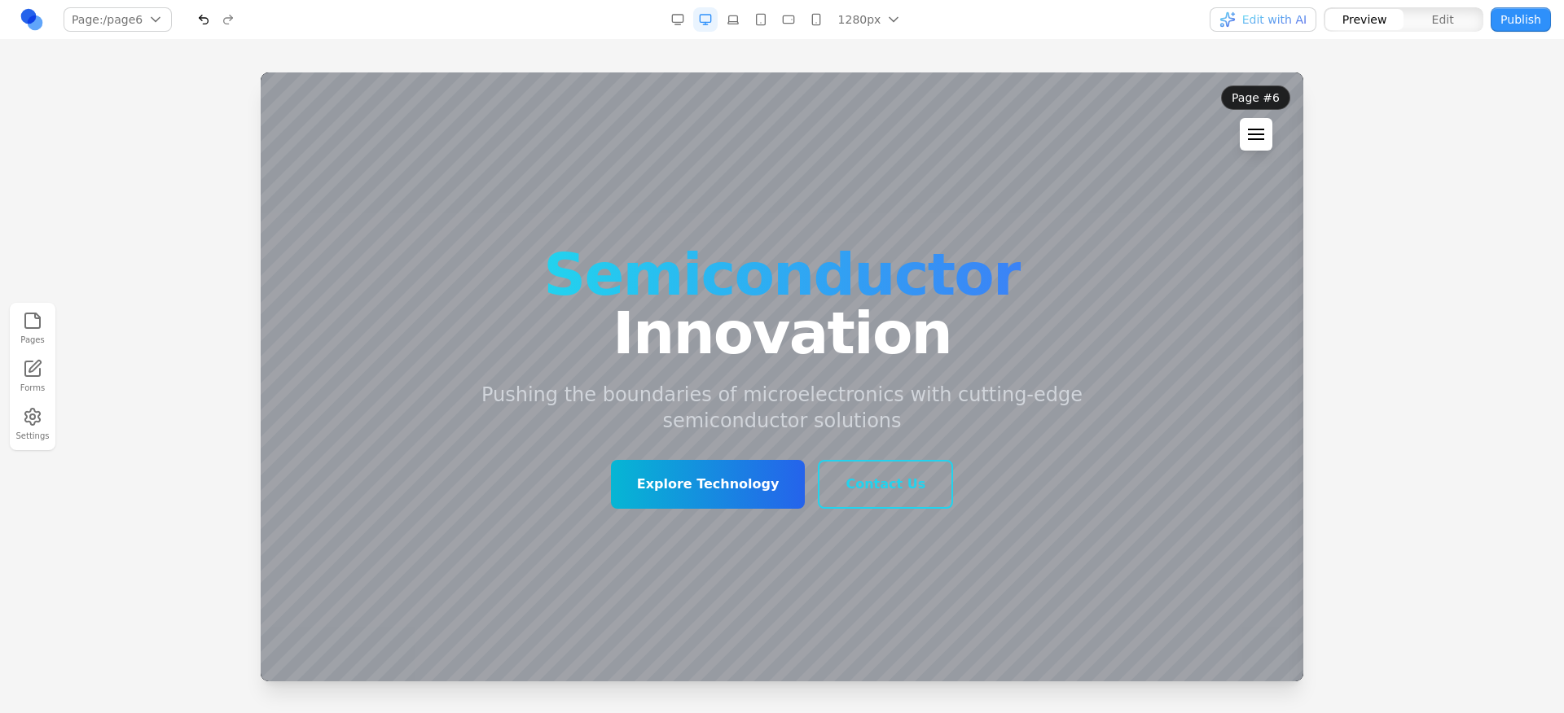
click at [1249, 140] on div at bounding box center [1256, 139] width 16 height 2
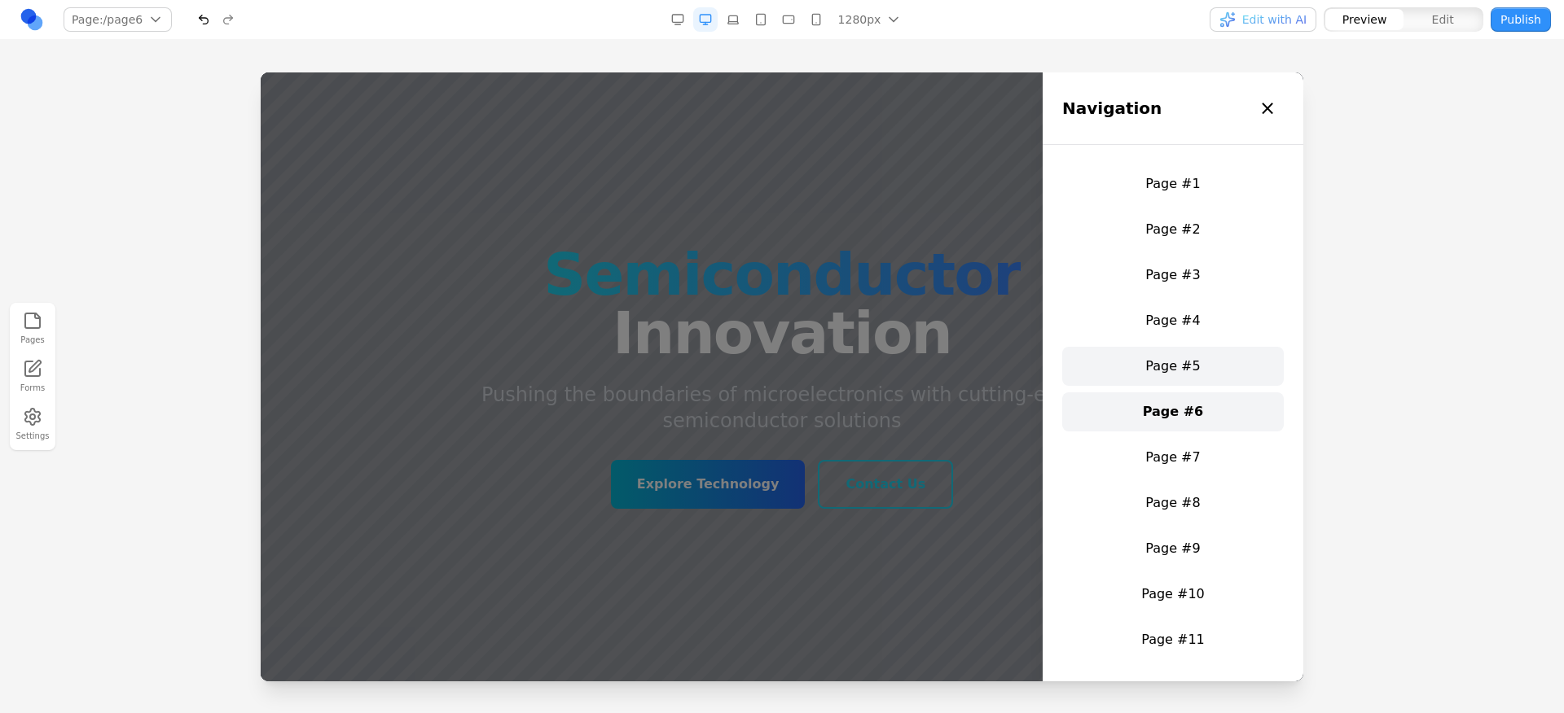
click at [1224, 362] on link "Page #5" at bounding box center [1173, 366] width 222 height 39
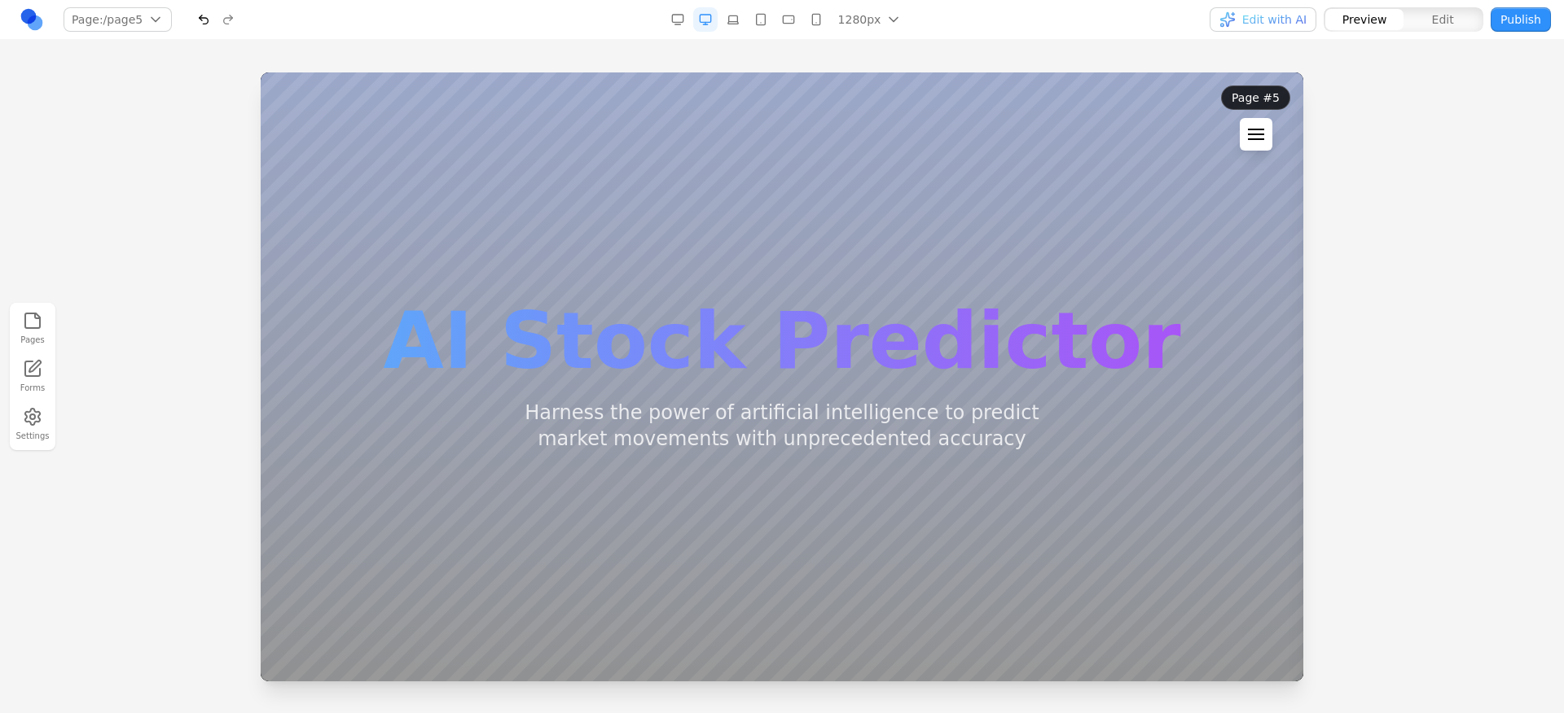
click at [1256, 129] on div at bounding box center [1256, 130] width 16 height 2
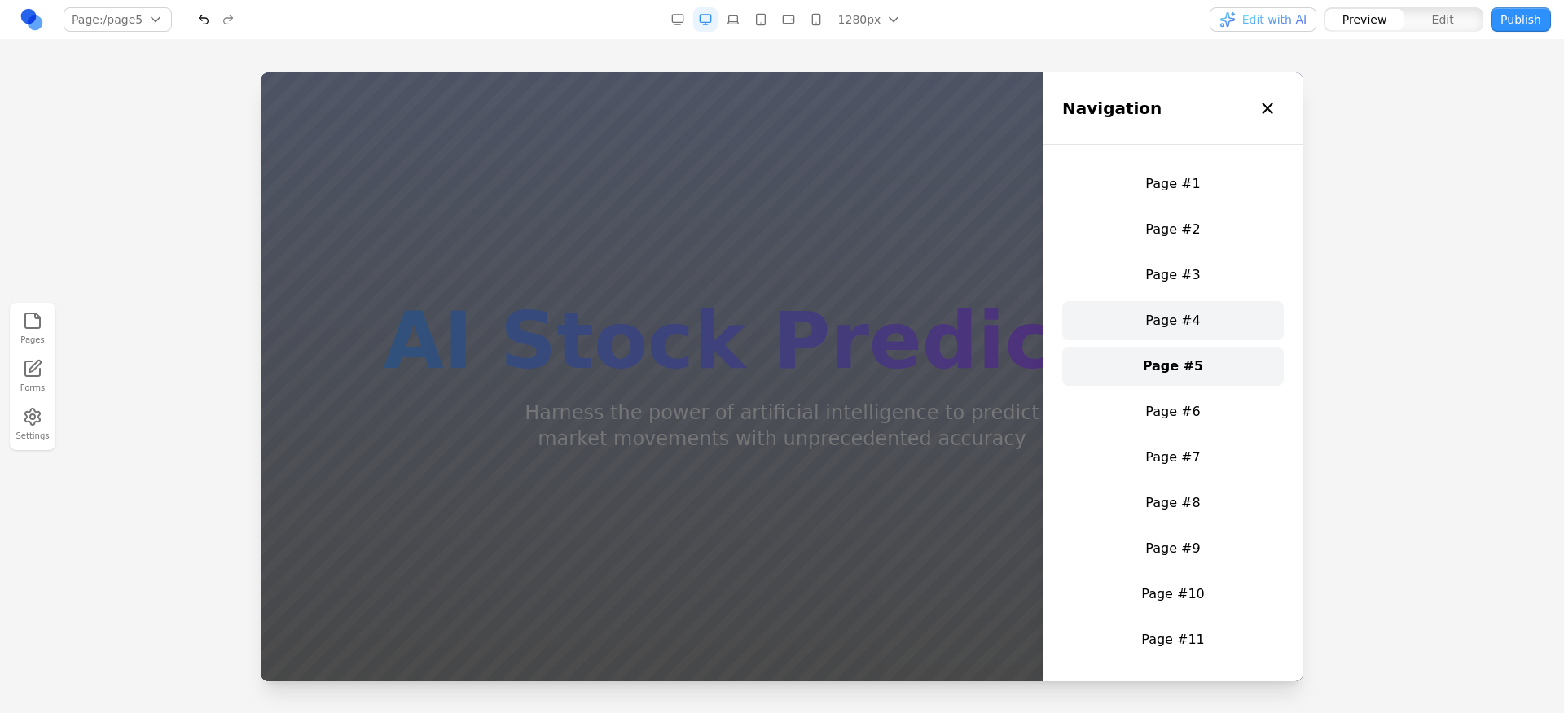
click at [1228, 321] on link "Page #4" at bounding box center [1173, 320] width 222 height 39
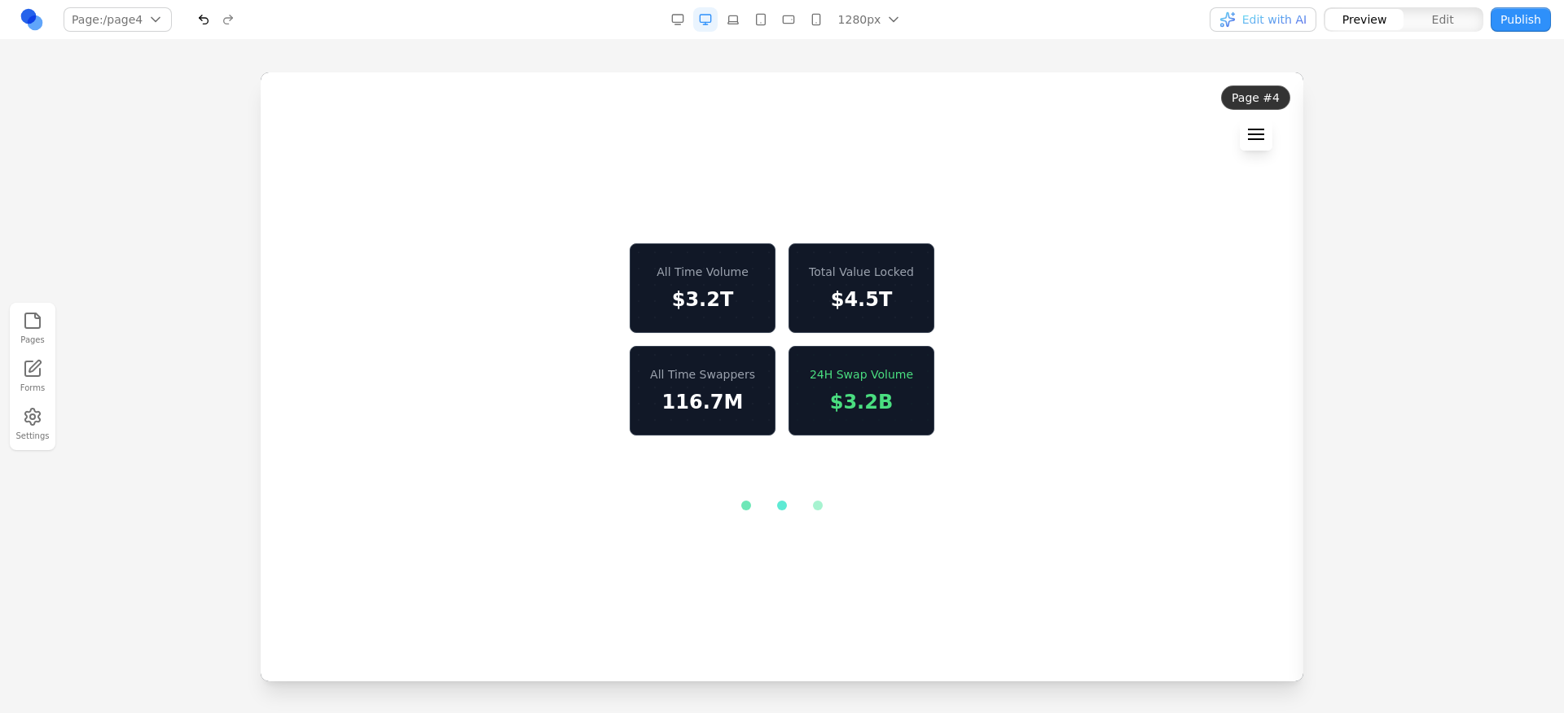
click at [1263, 134] on div at bounding box center [1256, 135] width 16 height 2
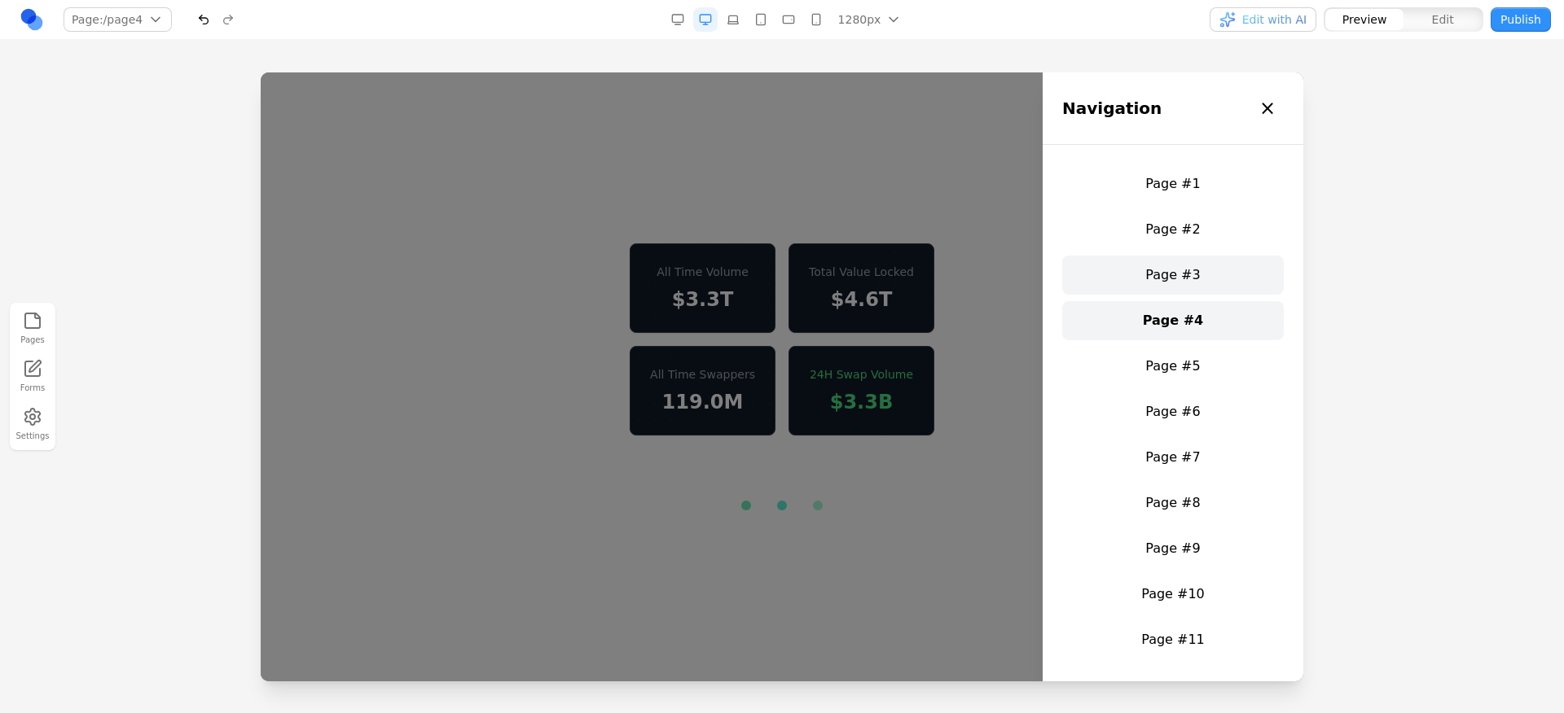
click at [1239, 291] on link "Page #3" at bounding box center [1173, 275] width 222 height 39
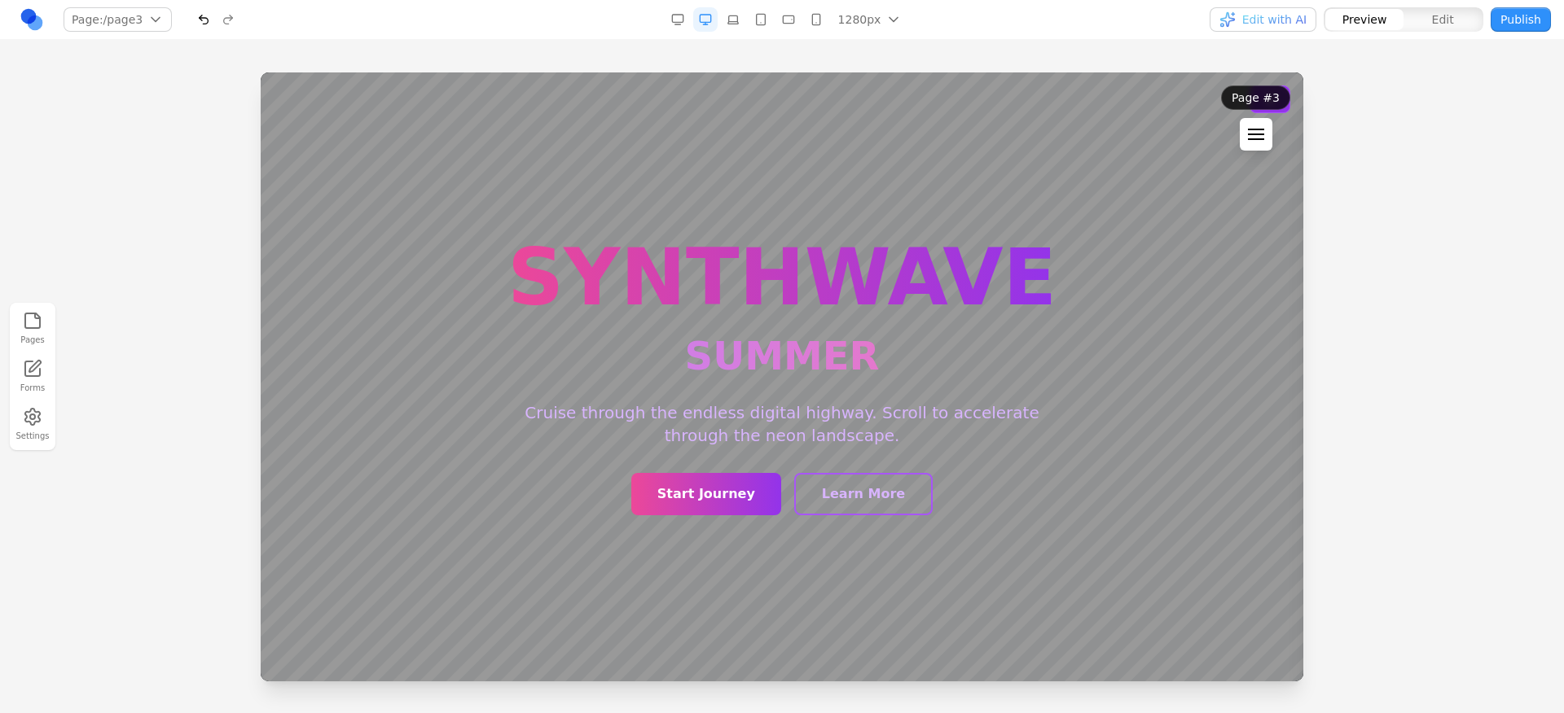
click at [1256, 134] on div at bounding box center [1256, 135] width 16 height 2
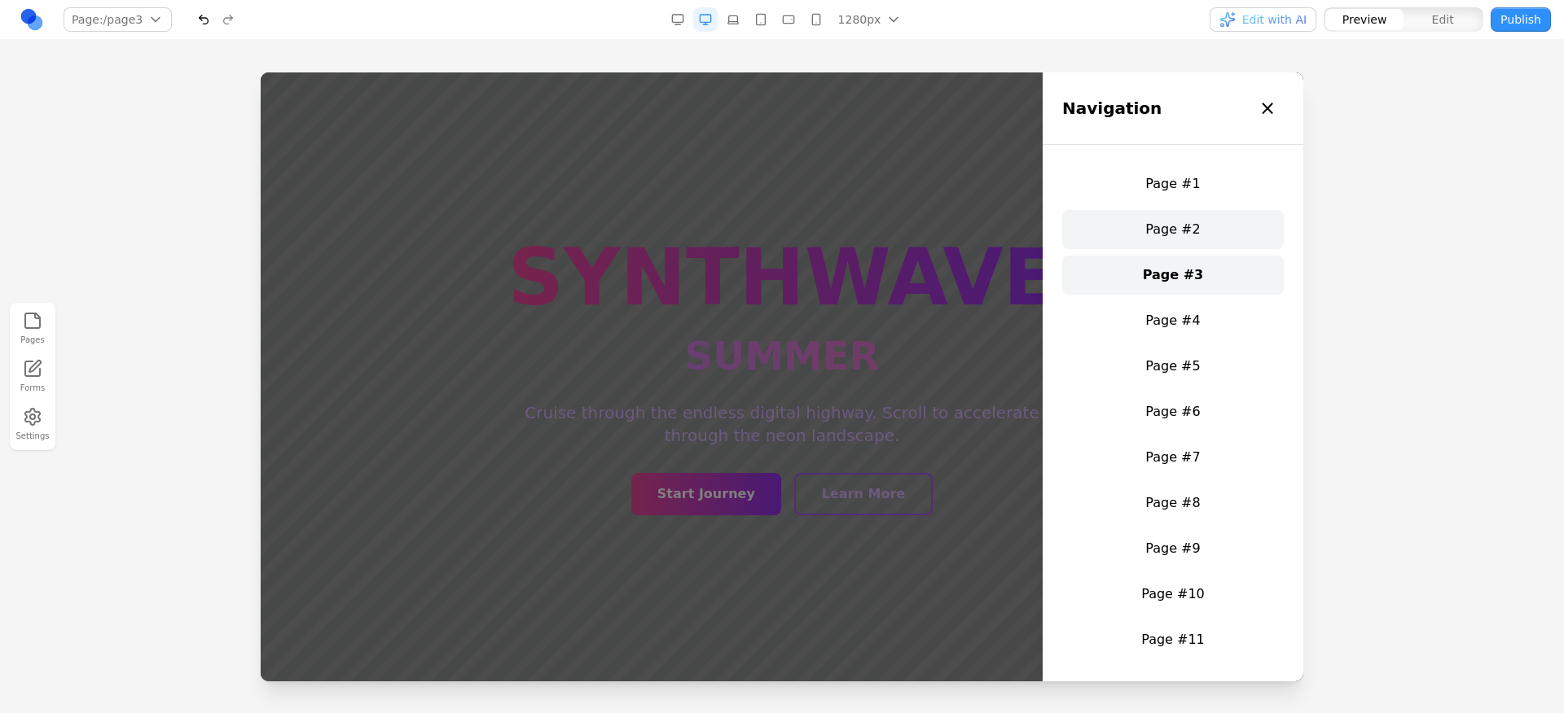
click at [1198, 239] on link "Page #2" at bounding box center [1173, 229] width 222 height 39
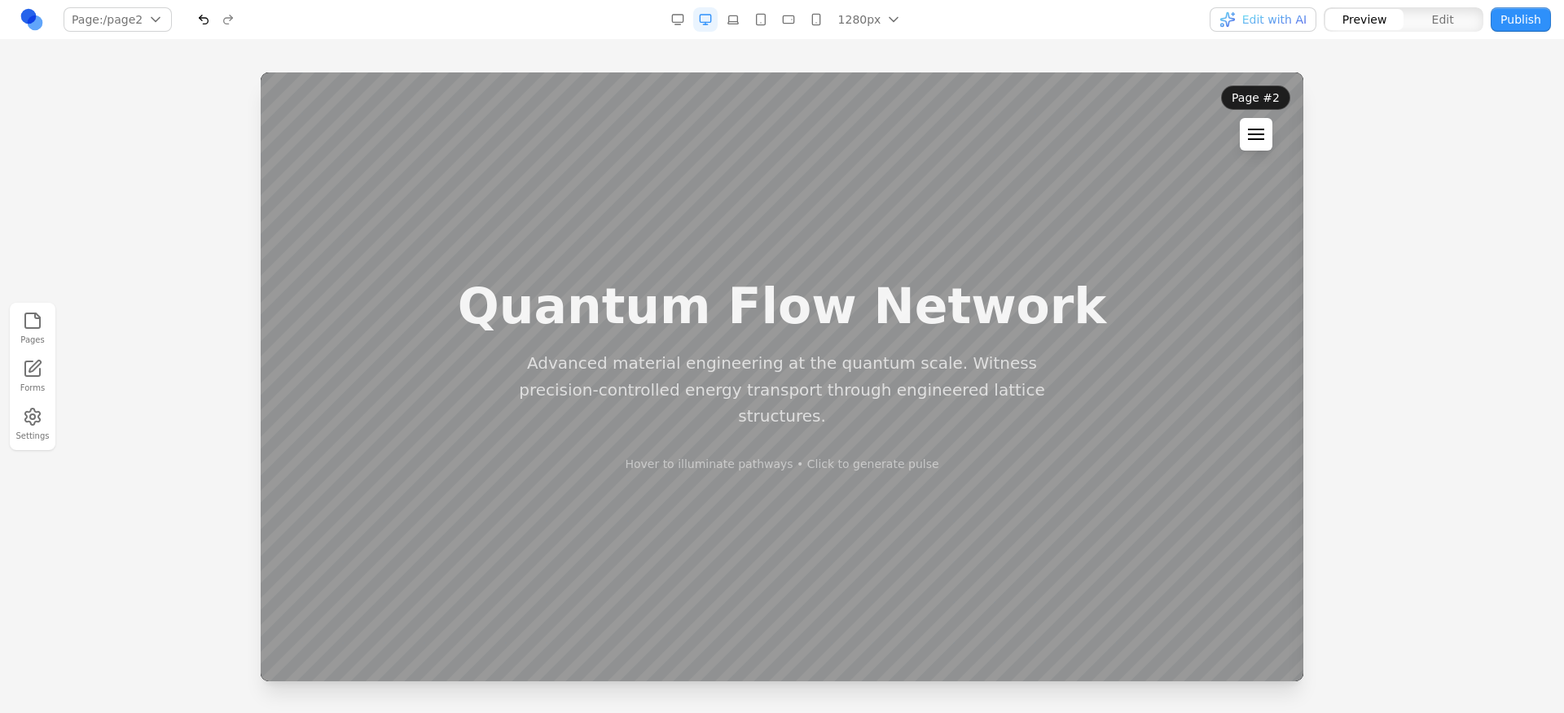
click at [1261, 134] on div at bounding box center [1256, 135] width 16 height 2
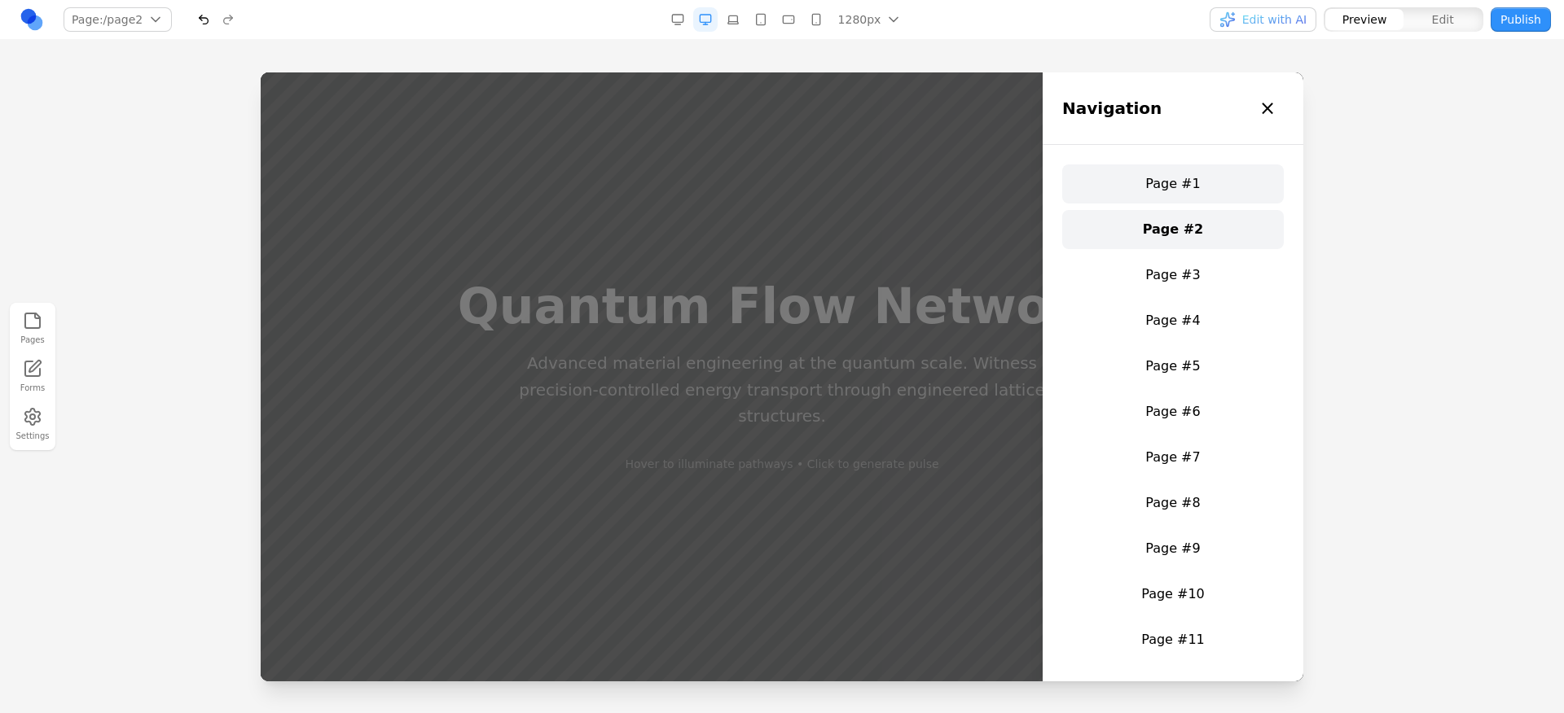
click at [1232, 179] on link "Page #1" at bounding box center [1173, 184] width 222 height 39
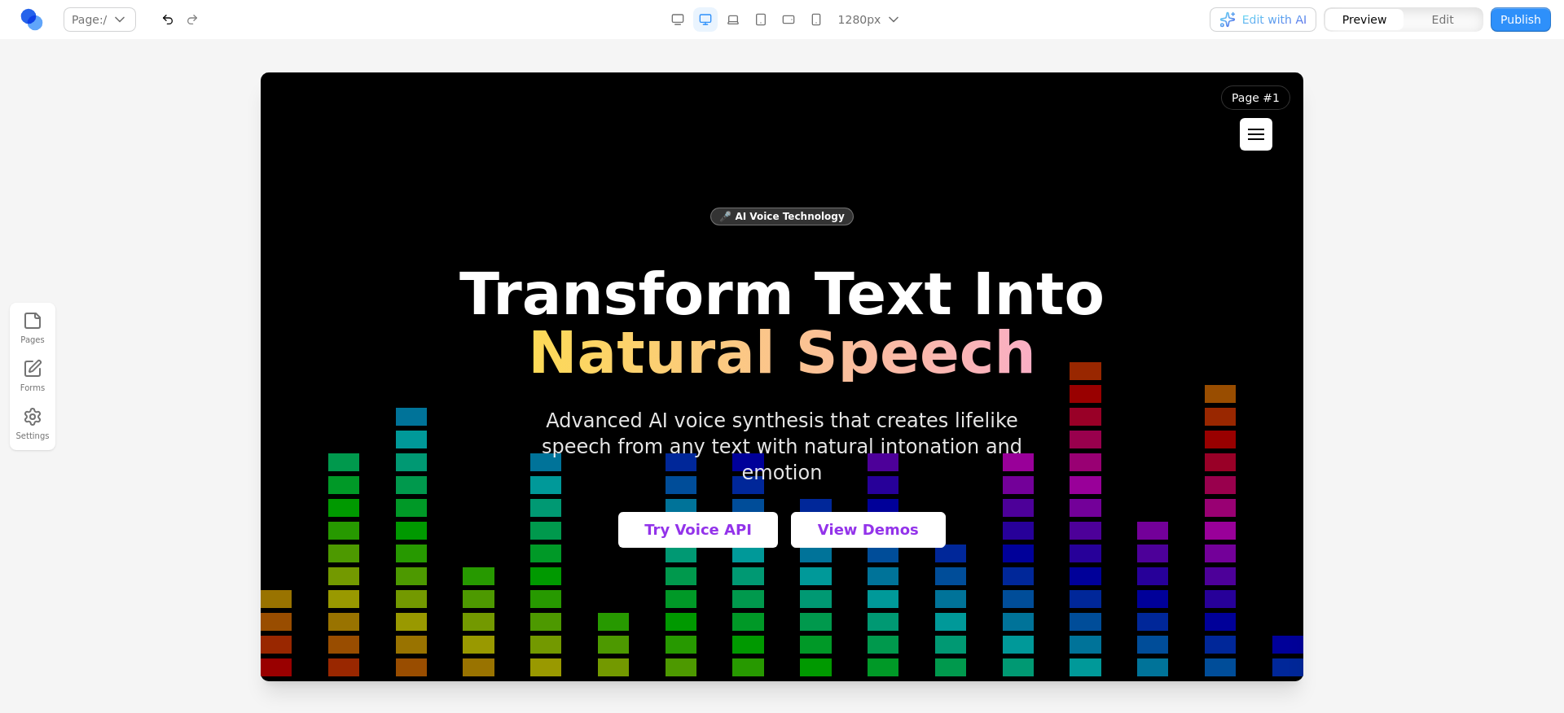
click at [1272, 132] on button at bounding box center [1256, 134] width 33 height 33
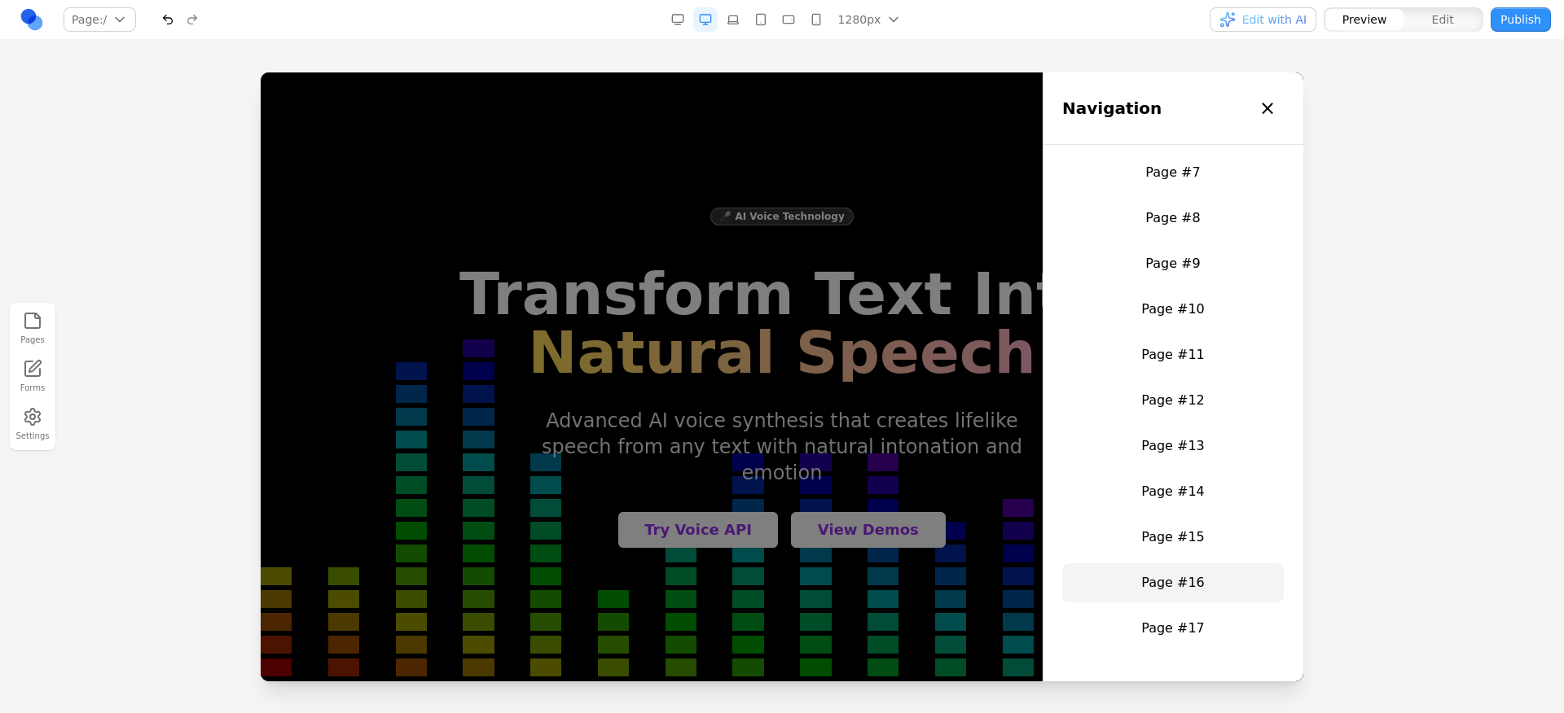
scroll to position [433, 0]
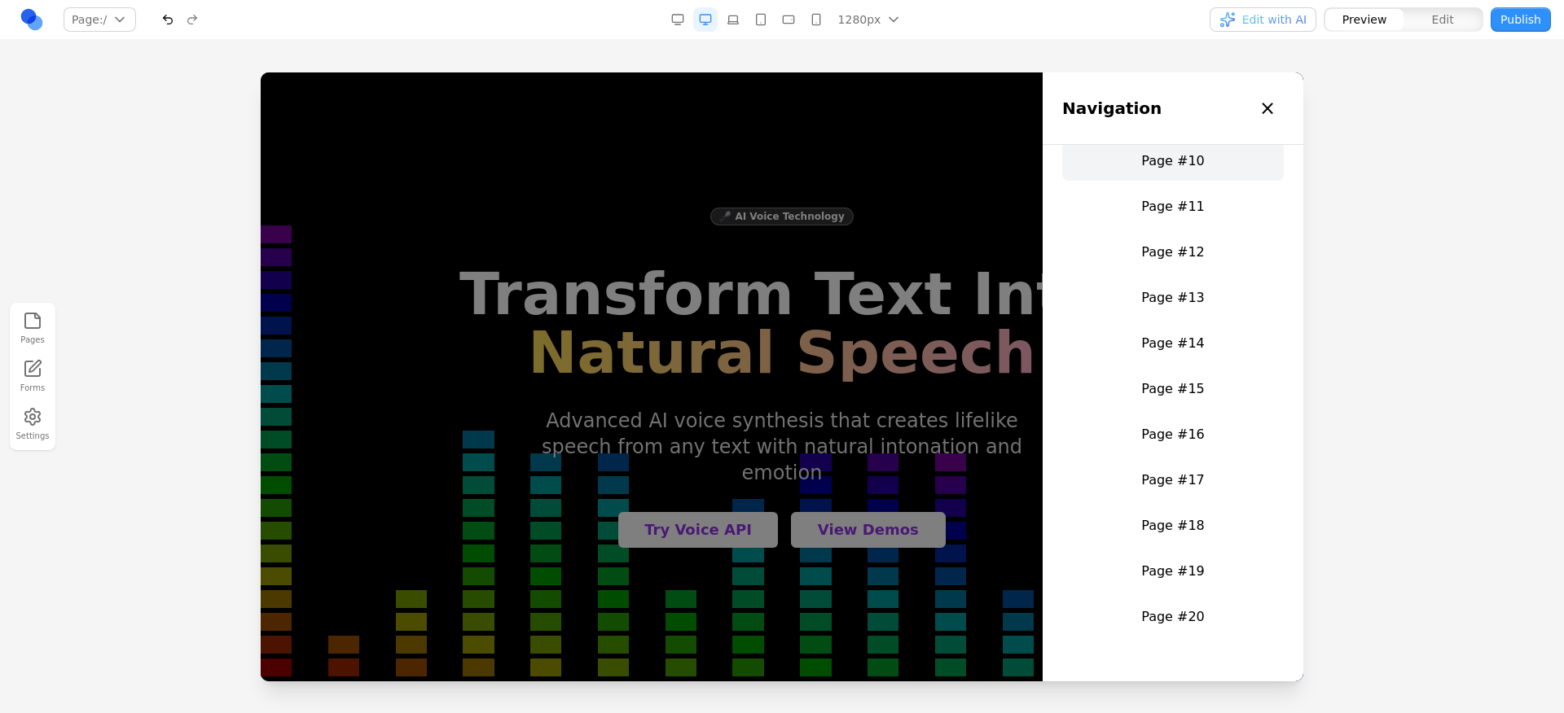
click at [1169, 178] on link "Page #10" at bounding box center [1173, 161] width 222 height 39
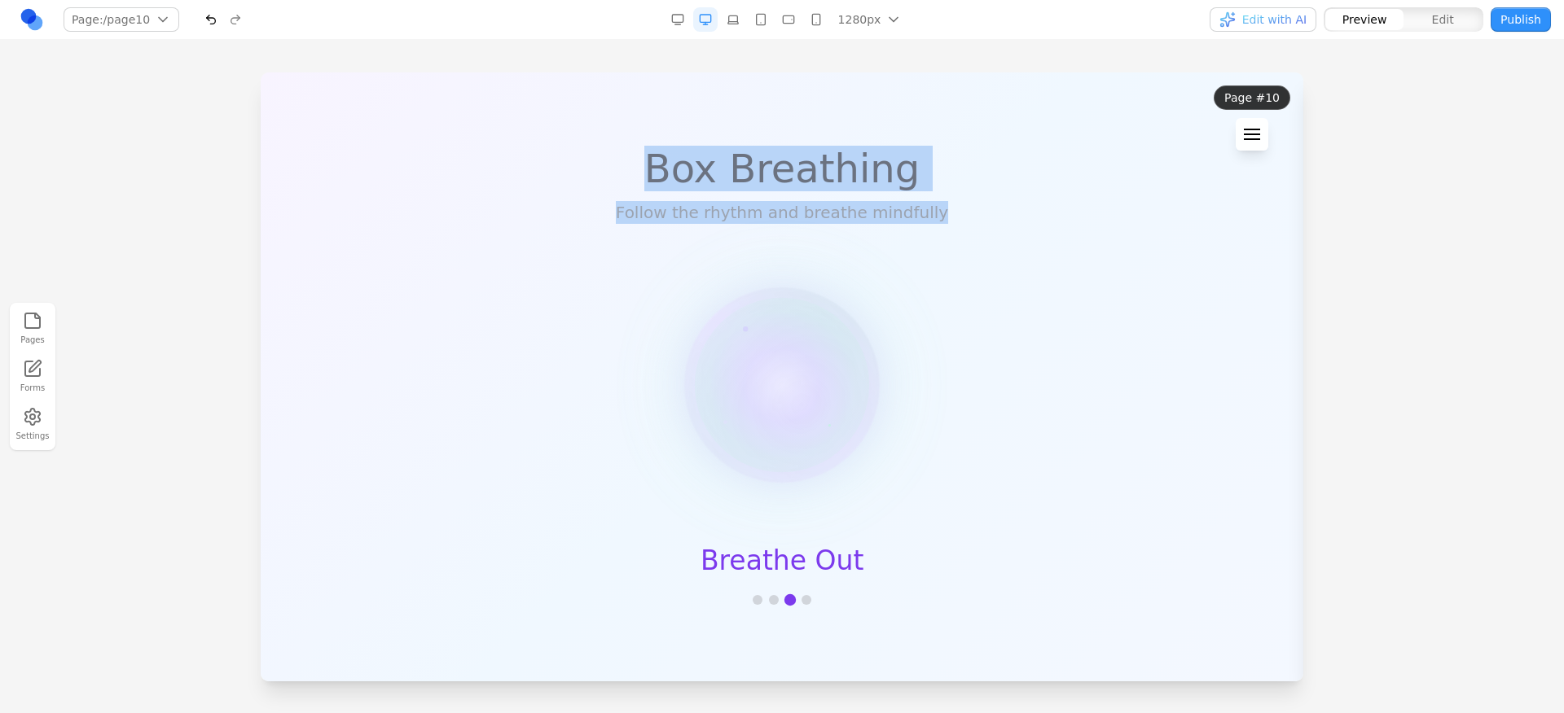
drag, startPoint x: 626, startPoint y: 165, endPoint x: 915, endPoint y: 287, distance: 313.1
click at [924, 212] on section "Box Breathing Follow the rhythm and breathe mindfully Breathe Out" at bounding box center [782, 376] width 1042 height 609
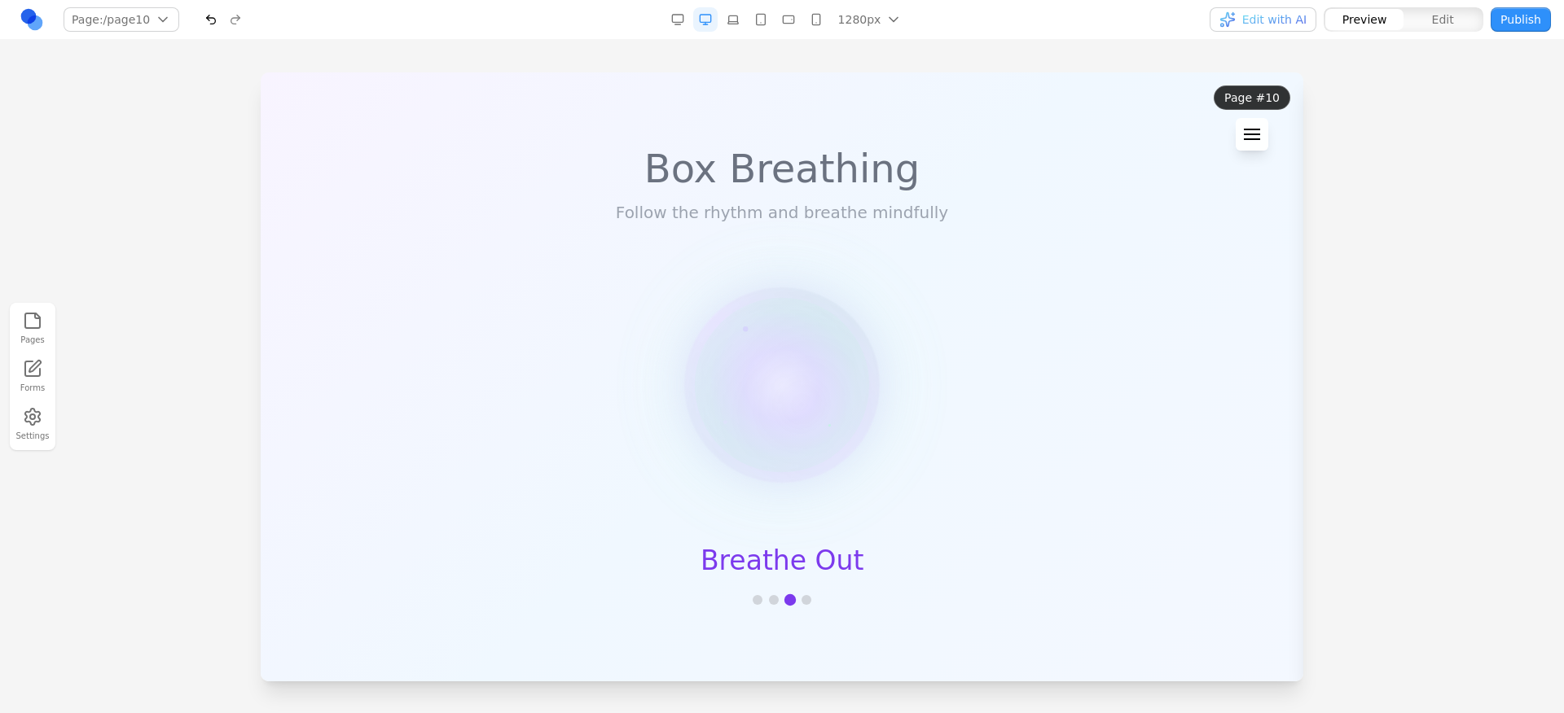
click at [860, 578] on section "Box Breathing Follow the rhythm and breathe mindfully Breathe Out" at bounding box center [782, 376] width 1042 height 609
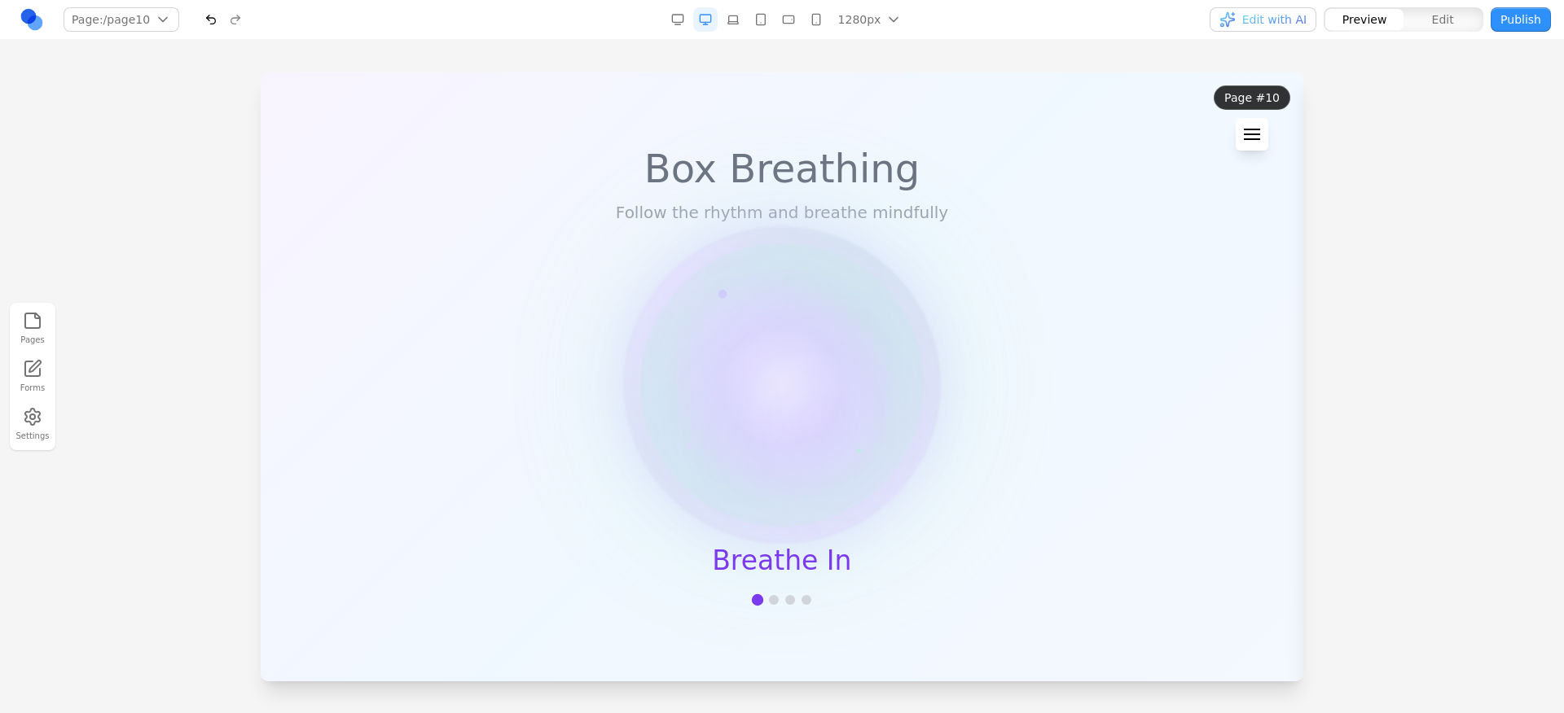
click at [1240, 138] on button at bounding box center [1252, 134] width 33 height 33
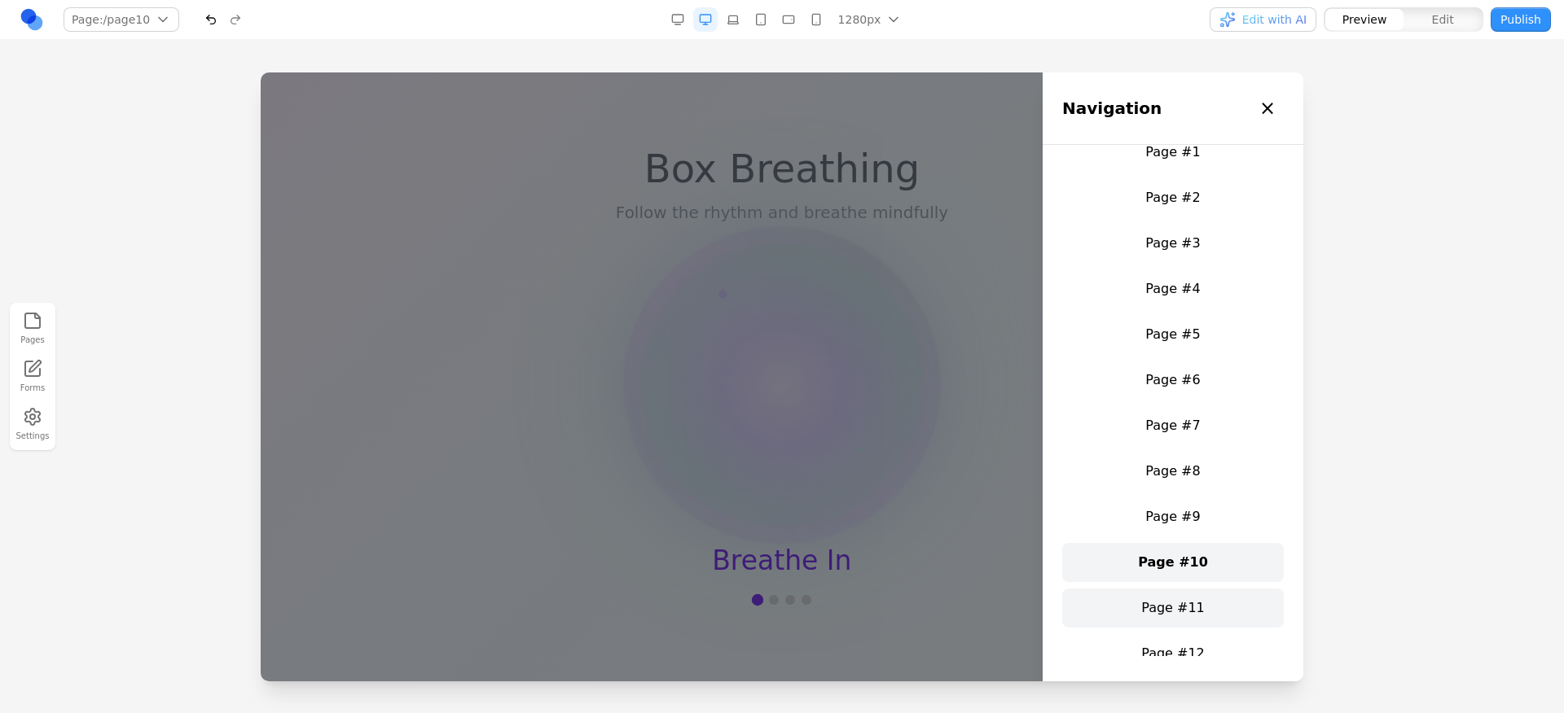
scroll to position [113, 0]
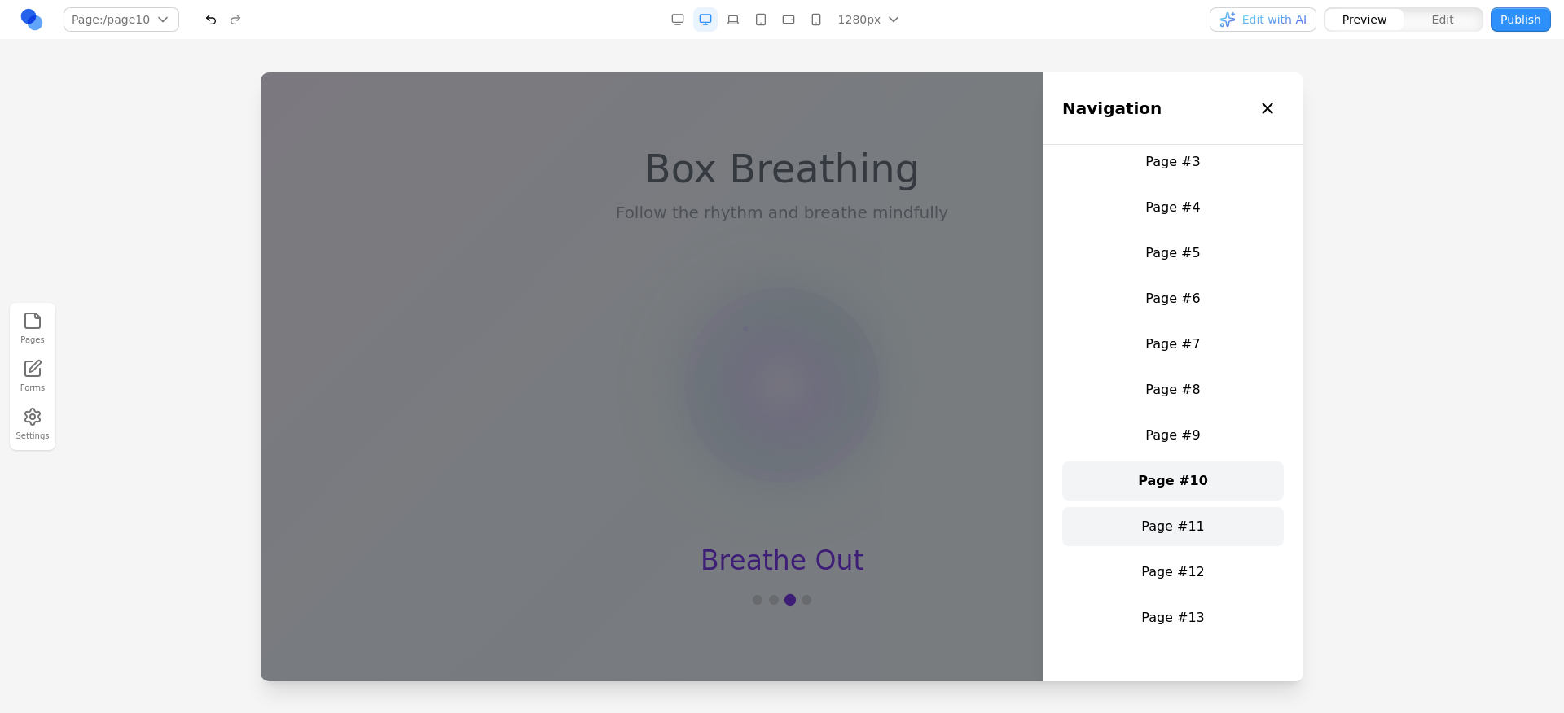
click at [1123, 516] on link "Page #11" at bounding box center [1173, 526] width 222 height 39
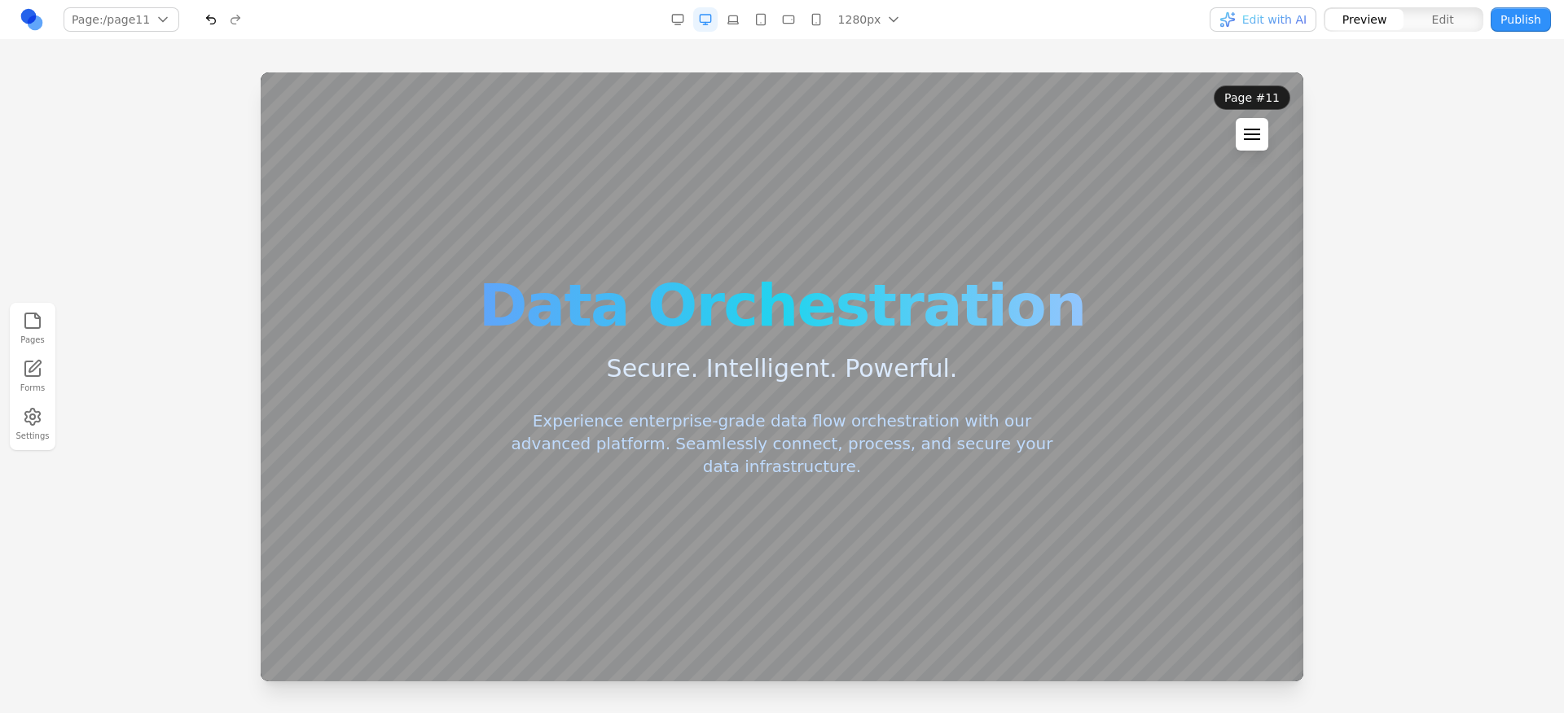
click at [1253, 126] on button at bounding box center [1252, 134] width 33 height 33
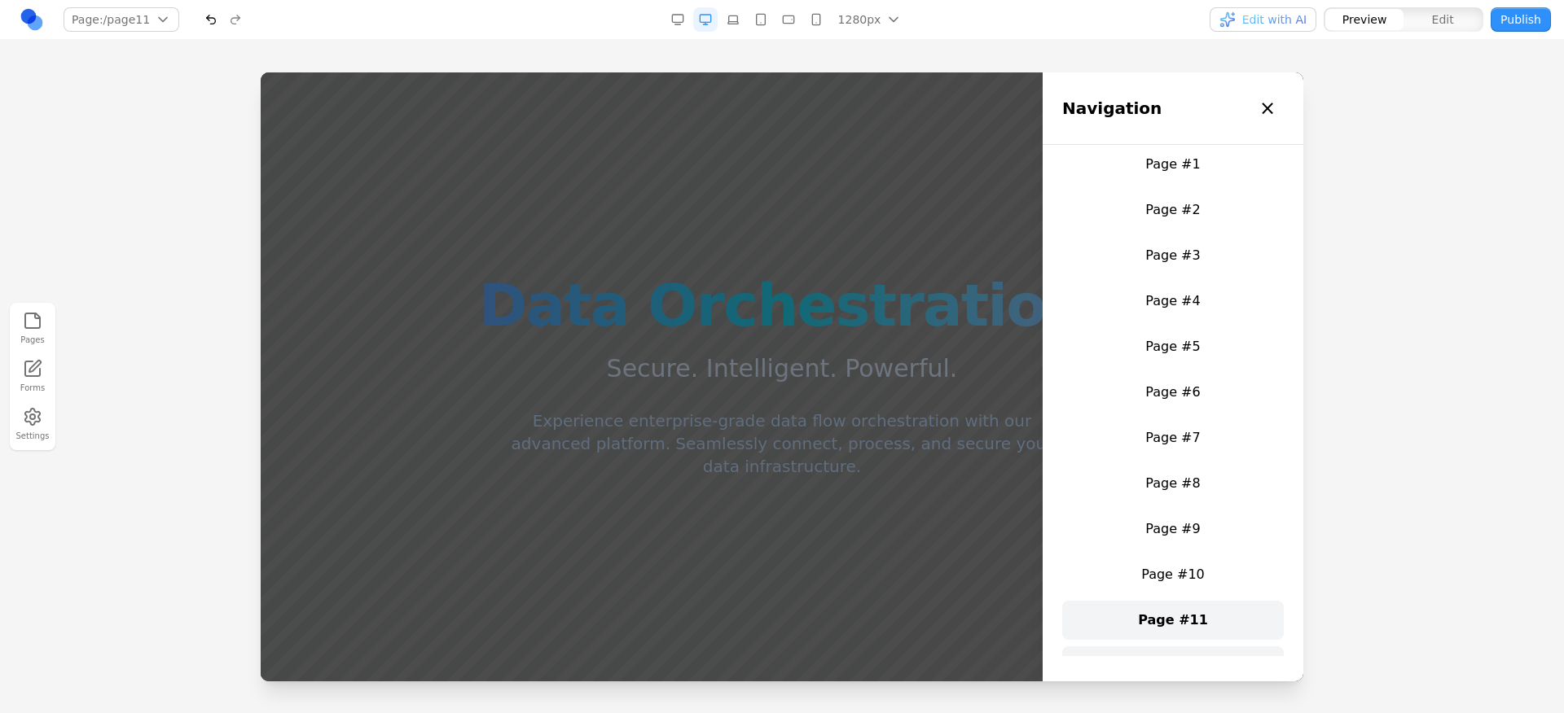
scroll to position [117, 0]
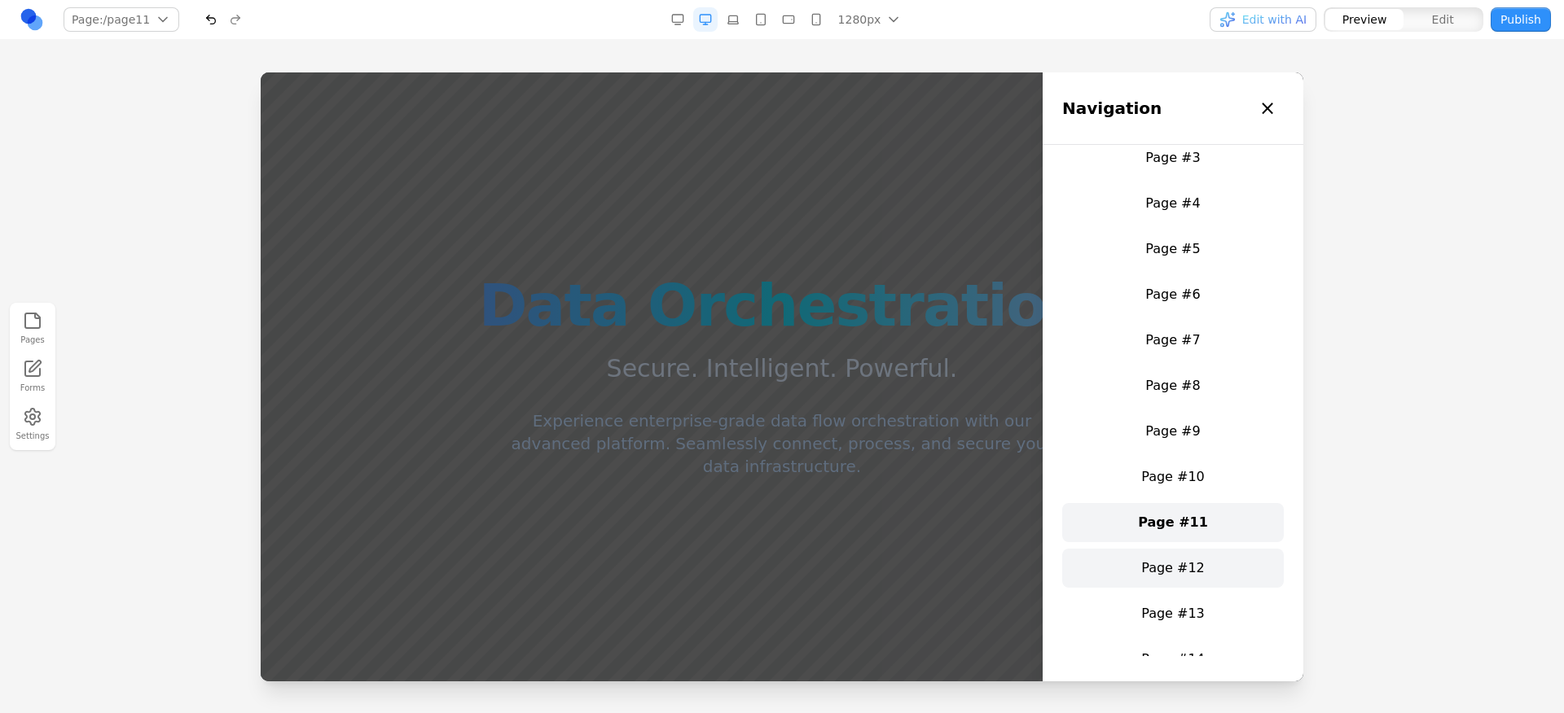
click at [1175, 563] on link "Page #12" at bounding box center [1173, 568] width 222 height 39
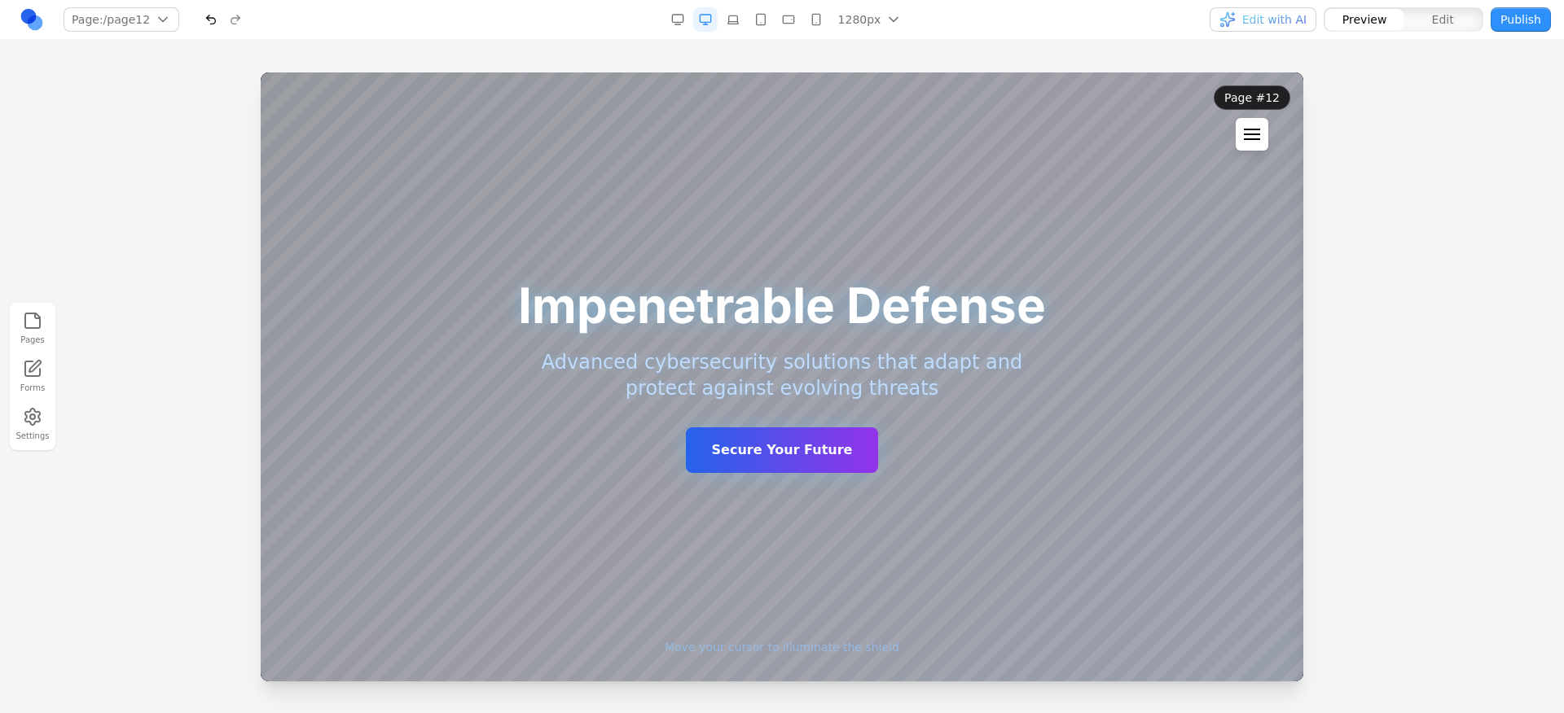
click at [1258, 134] on div at bounding box center [1252, 135] width 16 height 2
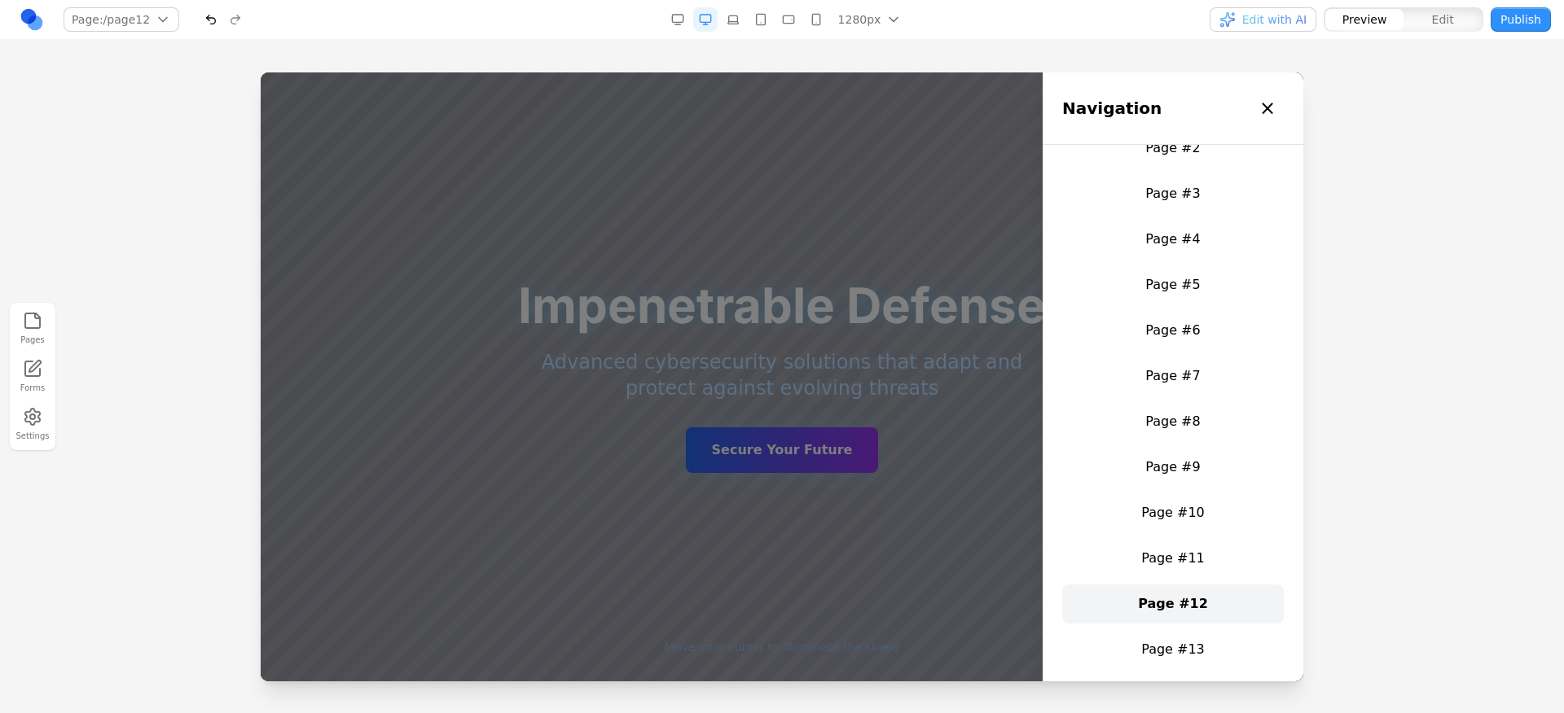
scroll to position [93, 0]
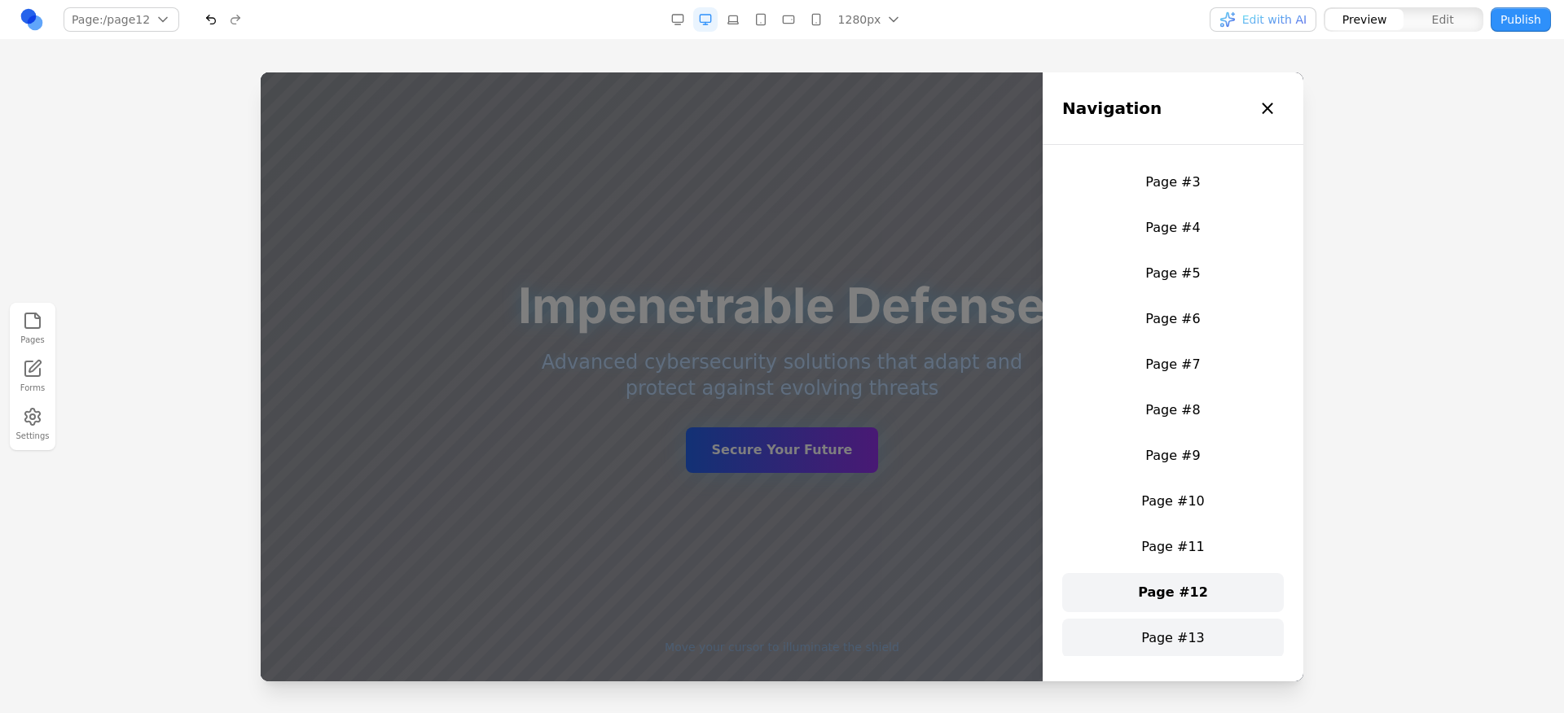
click at [1159, 638] on link "Page #13" at bounding box center [1173, 638] width 222 height 39
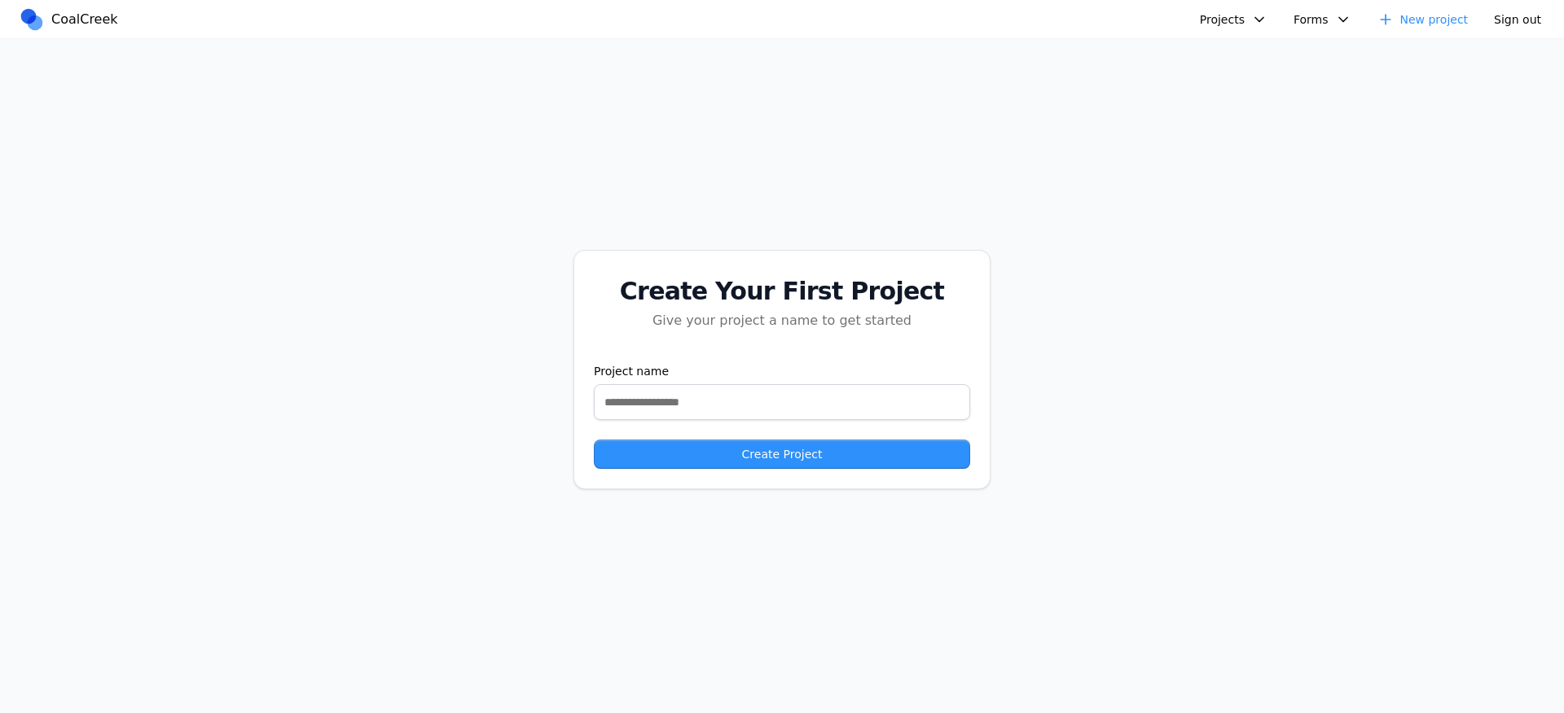
click at [1196, 24] on div "Projects Spring Speech - Coal Creek Version Headway Clone Website Test v2 Websi…" at bounding box center [1300, 19] width 502 height 25
click at [1260, 24] on button "Projects" at bounding box center [1233, 19] width 87 height 24
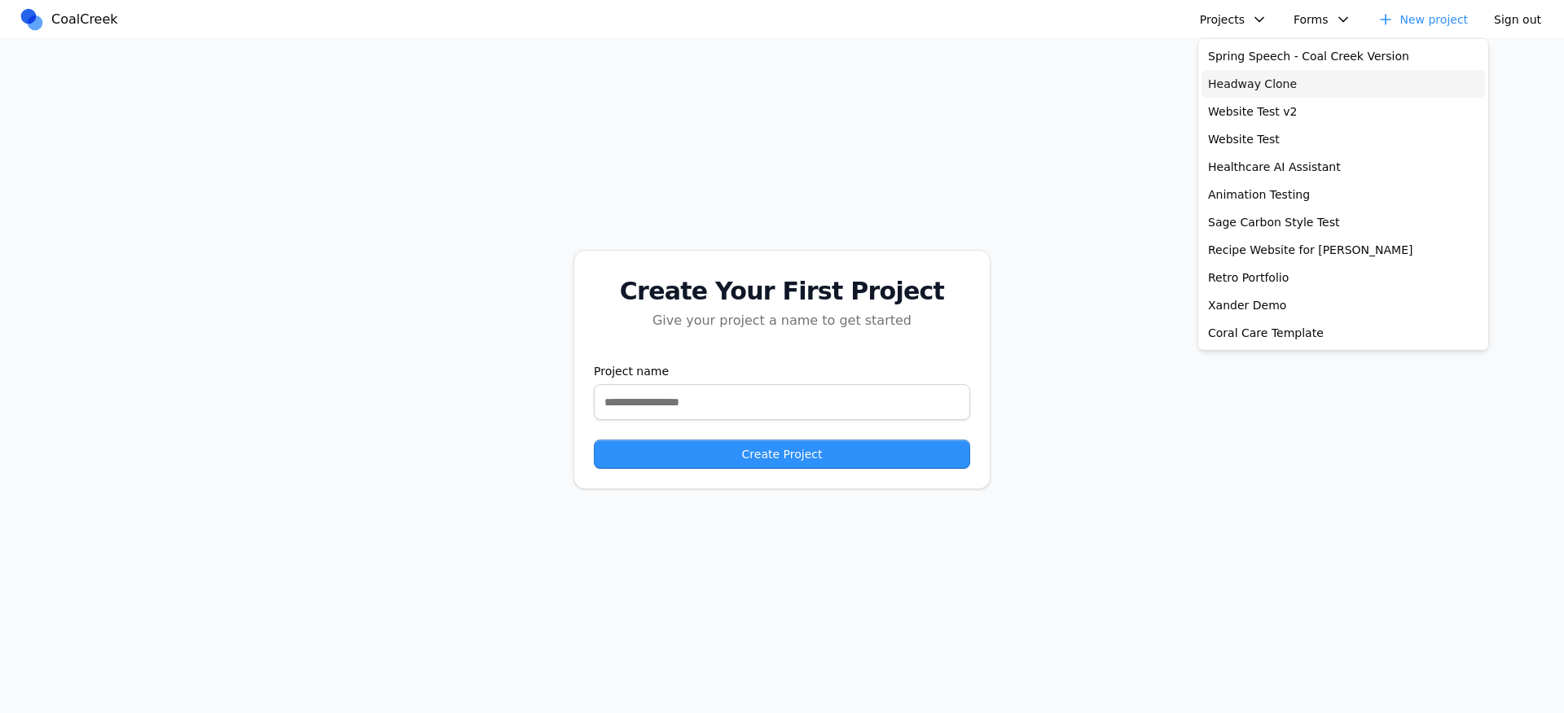
click at [1244, 92] on link "Headway Clone" at bounding box center [1342, 84] width 283 height 28
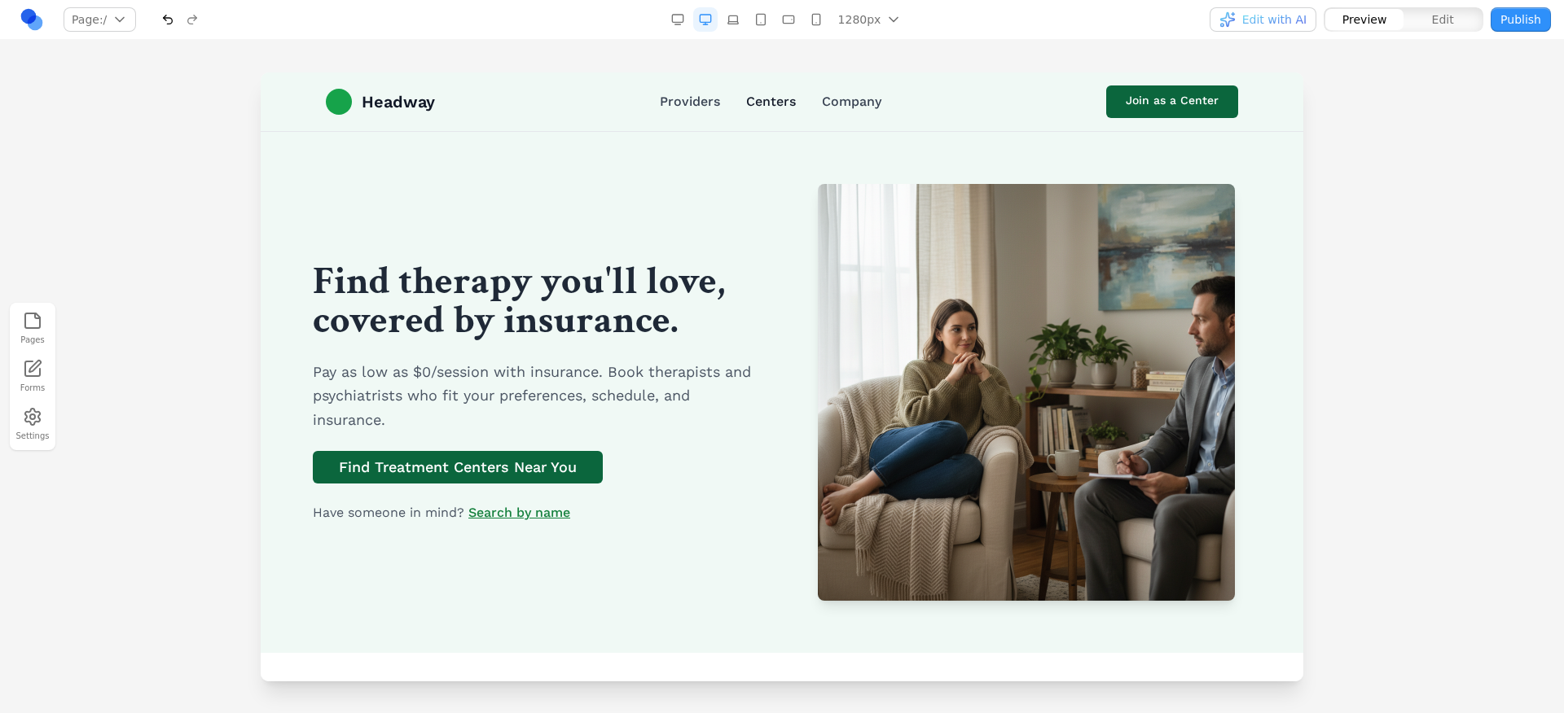
click at [772, 103] on link "Centers" at bounding box center [771, 102] width 50 height 20
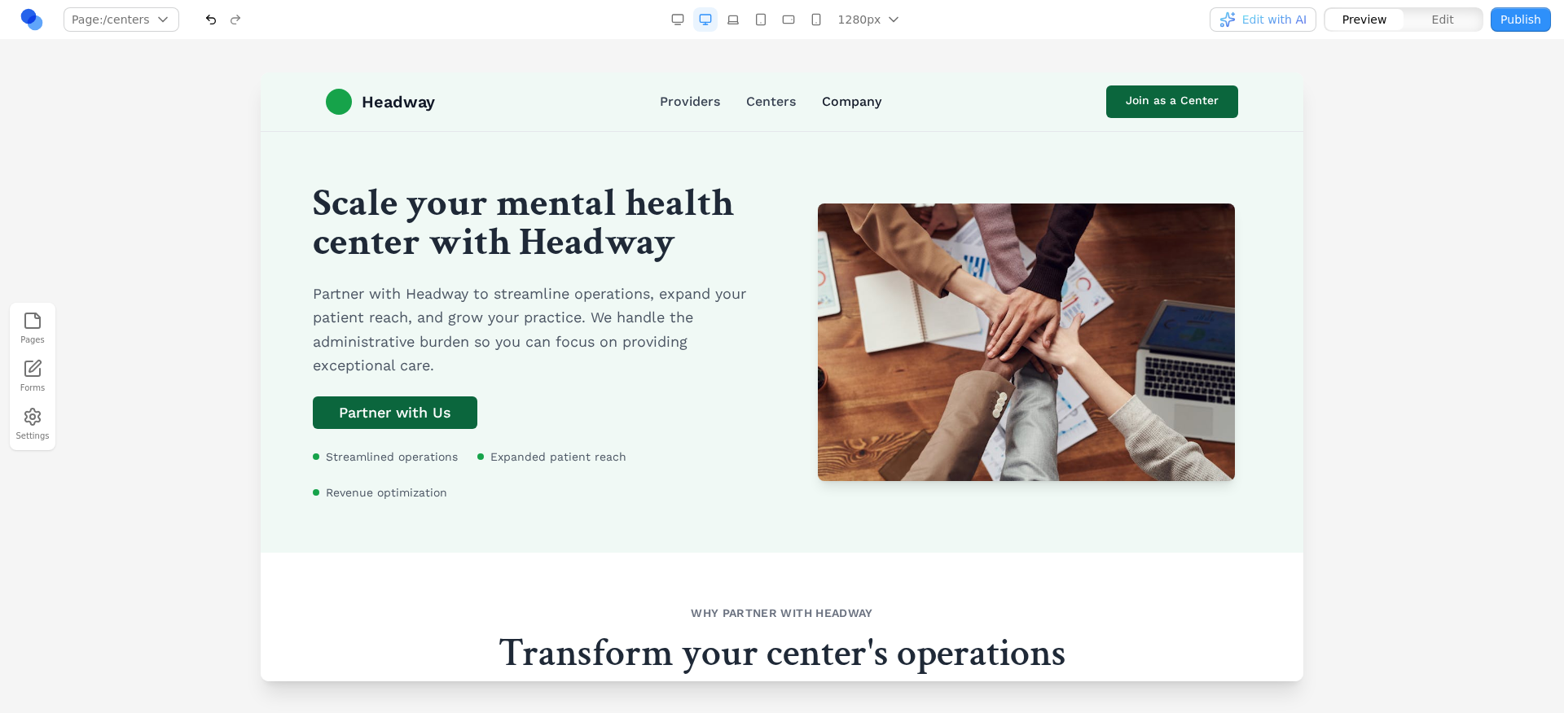
click at [853, 94] on link "Company" at bounding box center [851, 102] width 59 height 20
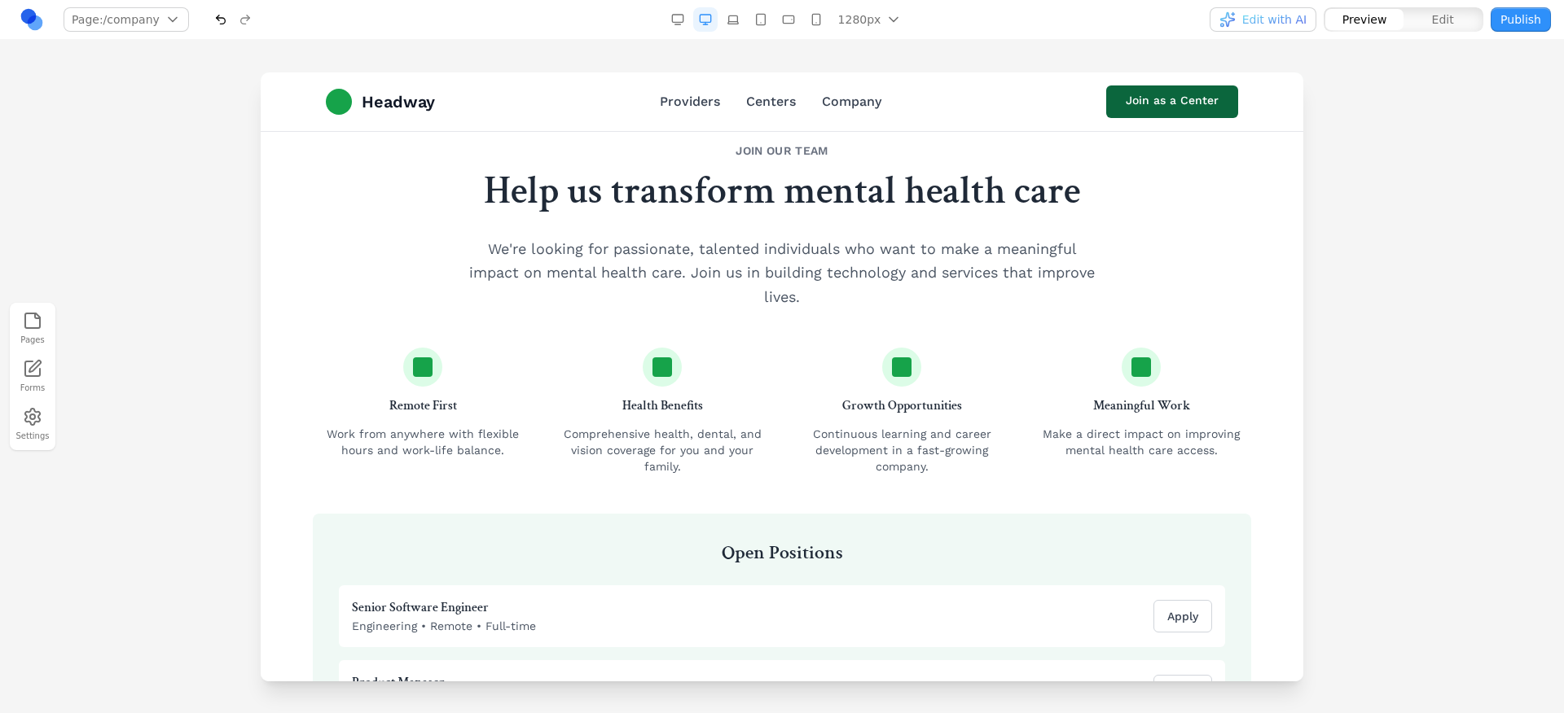
scroll to position [2110, 0]
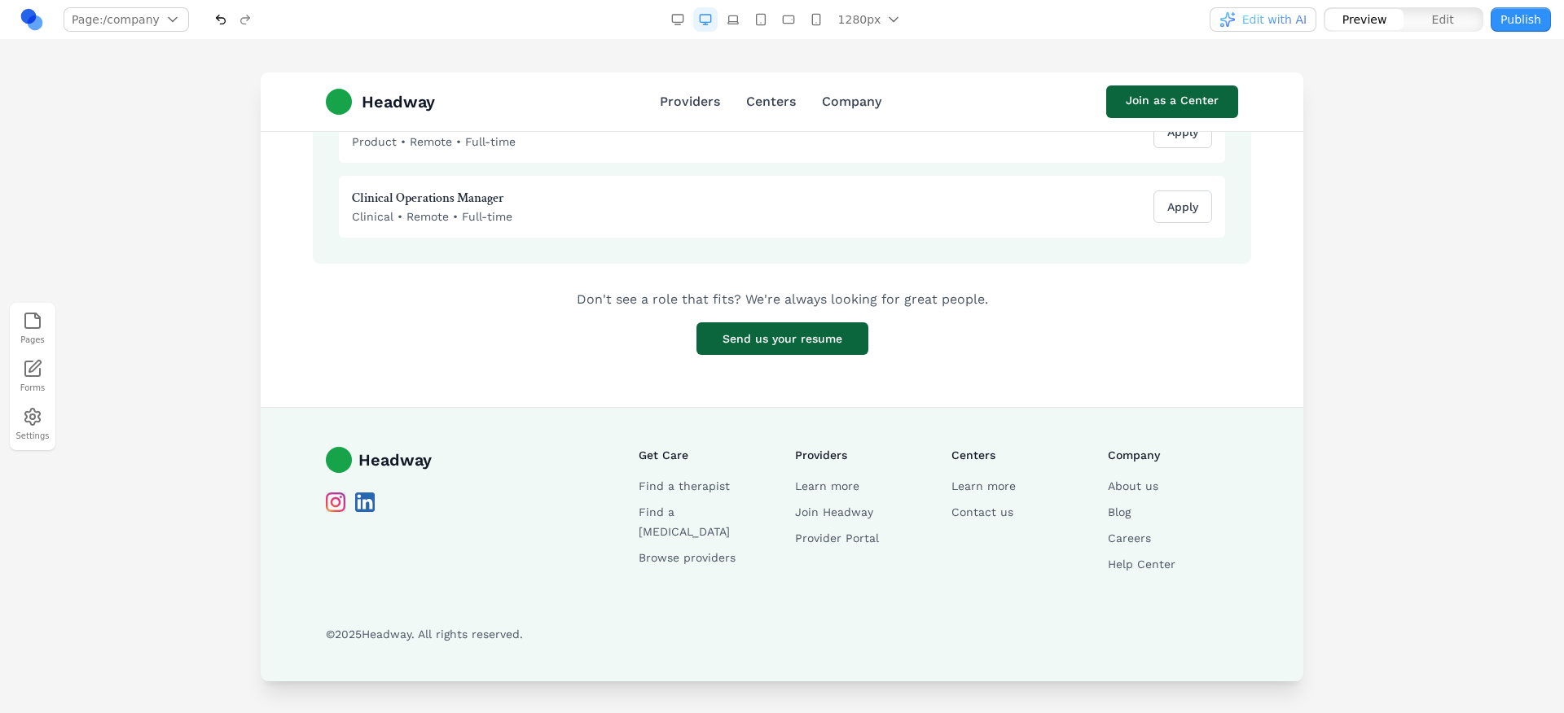
click at [773, 88] on div "Headway Providers Centers Company Join as a Center" at bounding box center [782, 101] width 938 height 59
click at [768, 111] on link "Centers" at bounding box center [771, 102] width 50 height 20
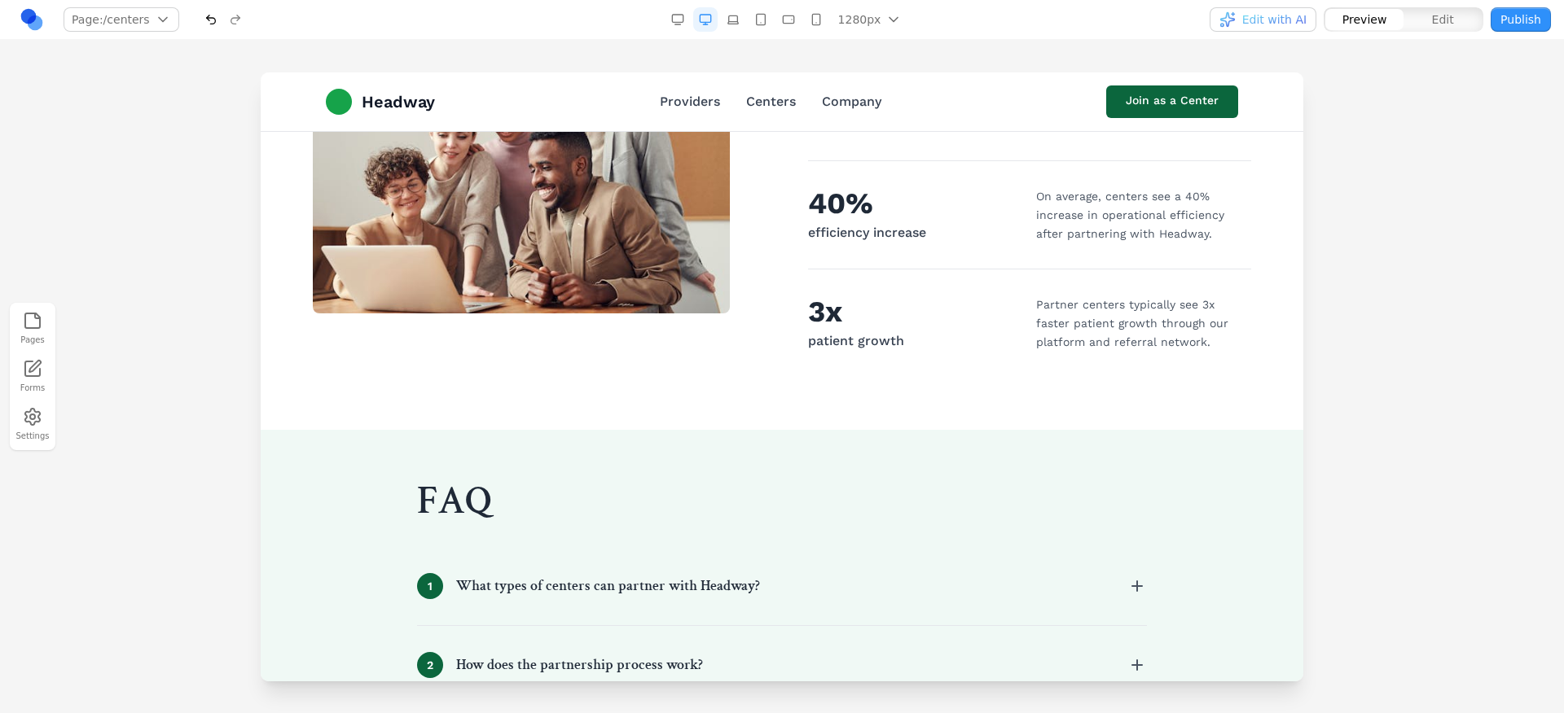
scroll to position [1830, 0]
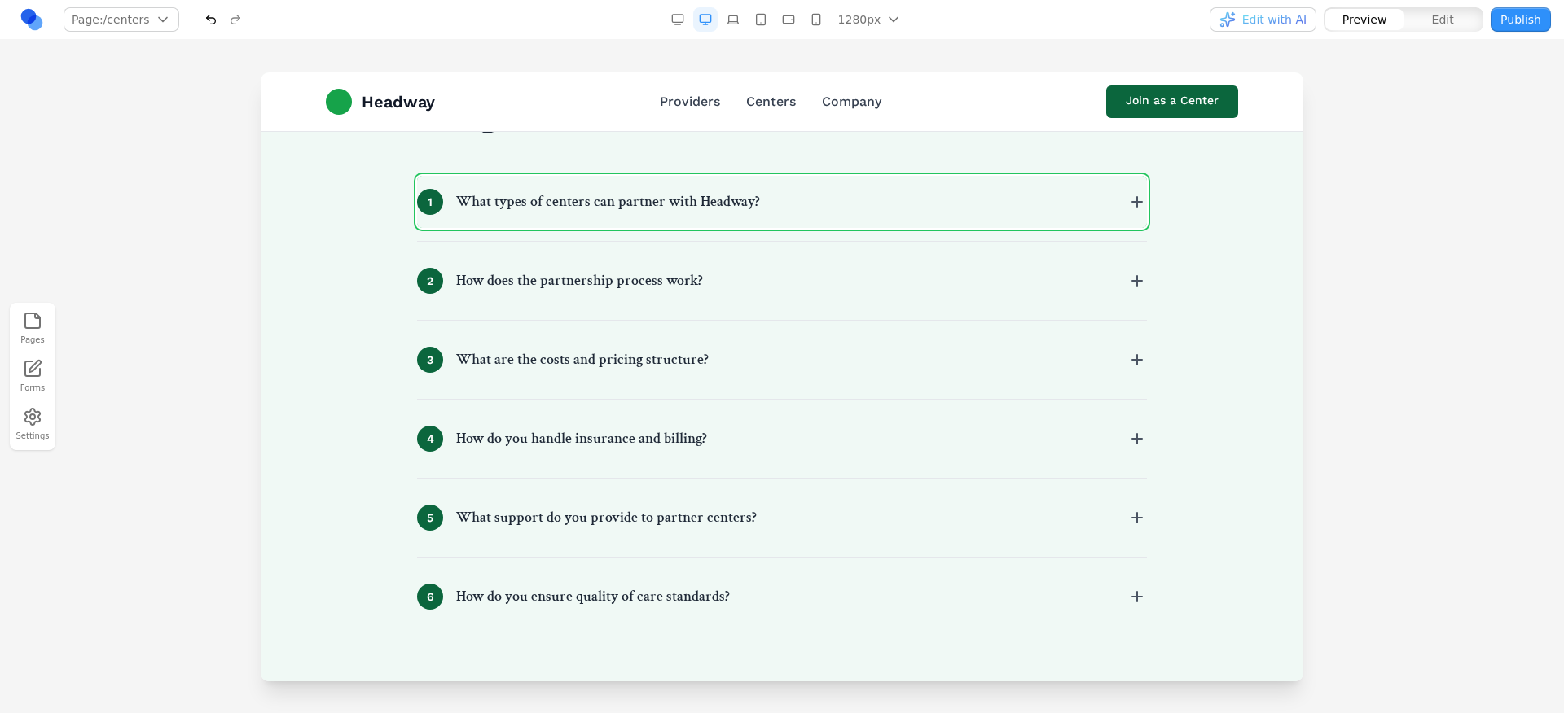
click at [684, 216] on button "1 What types of centers can partner with Headway?" at bounding box center [782, 202] width 730 height 52
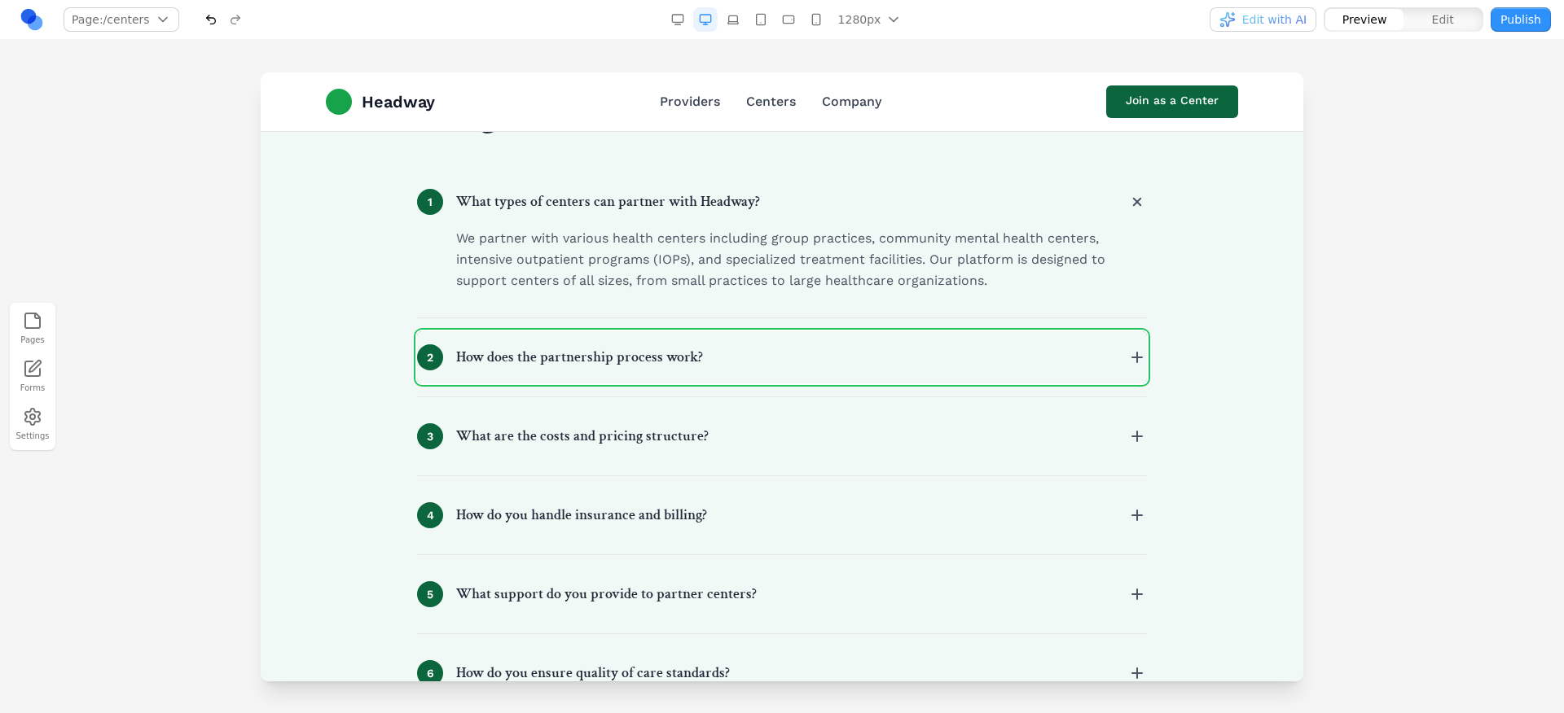
click at [634, 361] on h3 "How does the partnership process work?" at bounding box center [579, 357] width 247 height 23
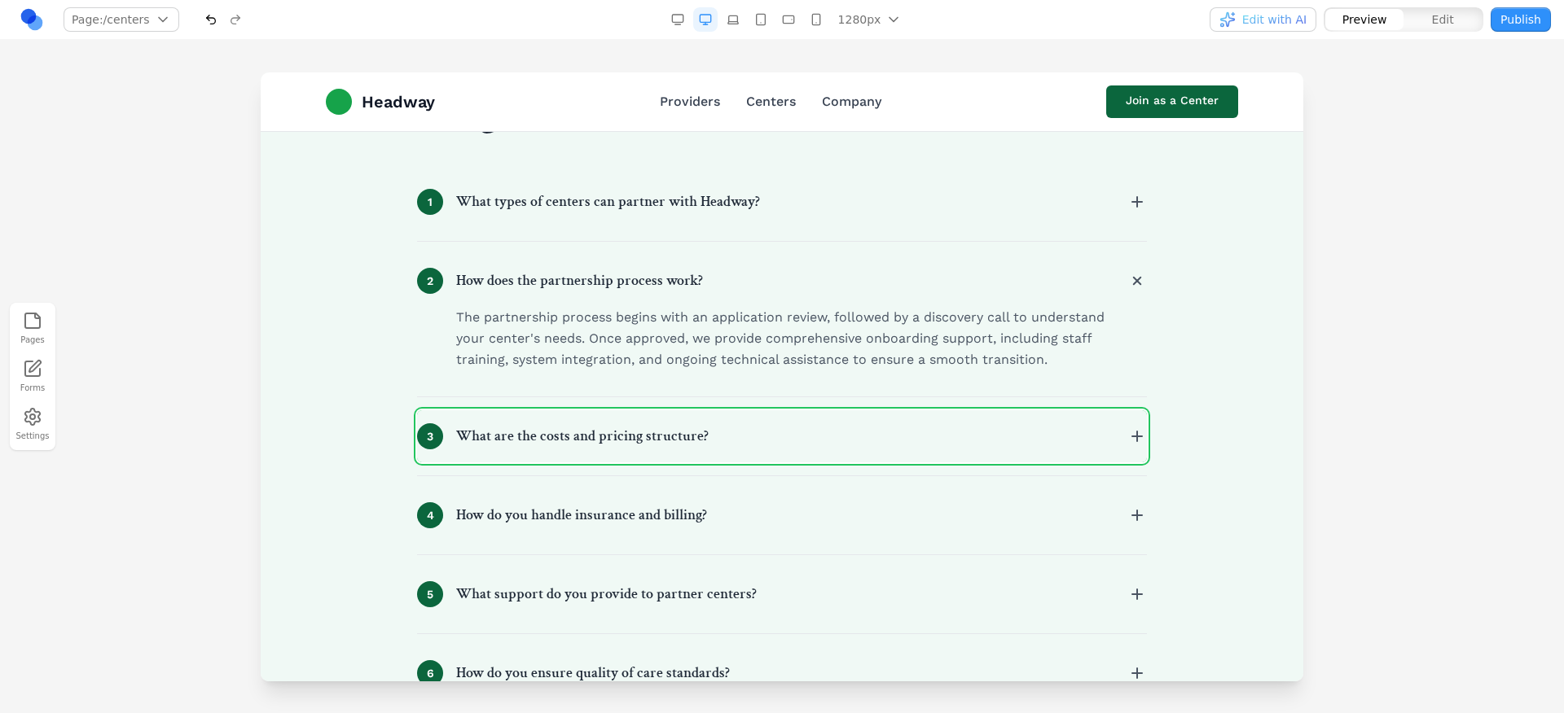
click at [606, 441] on h3 "What are the costs and pricing structure?" at bounding box center [582, 436] width 252 height 23
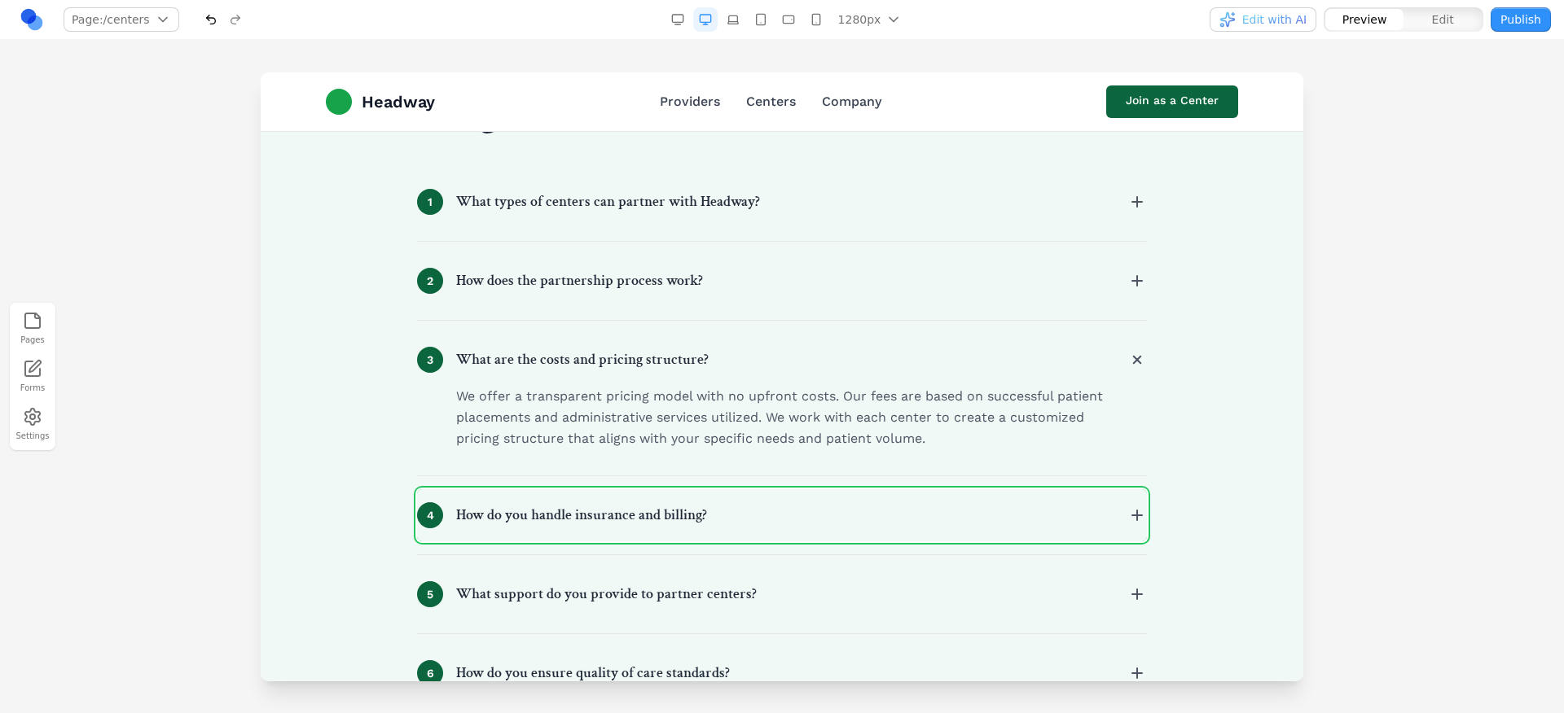
click at [607, 505] on h3 "How do you handle insurance and billing?" at bounding box center [581, 515] width 251 height 23
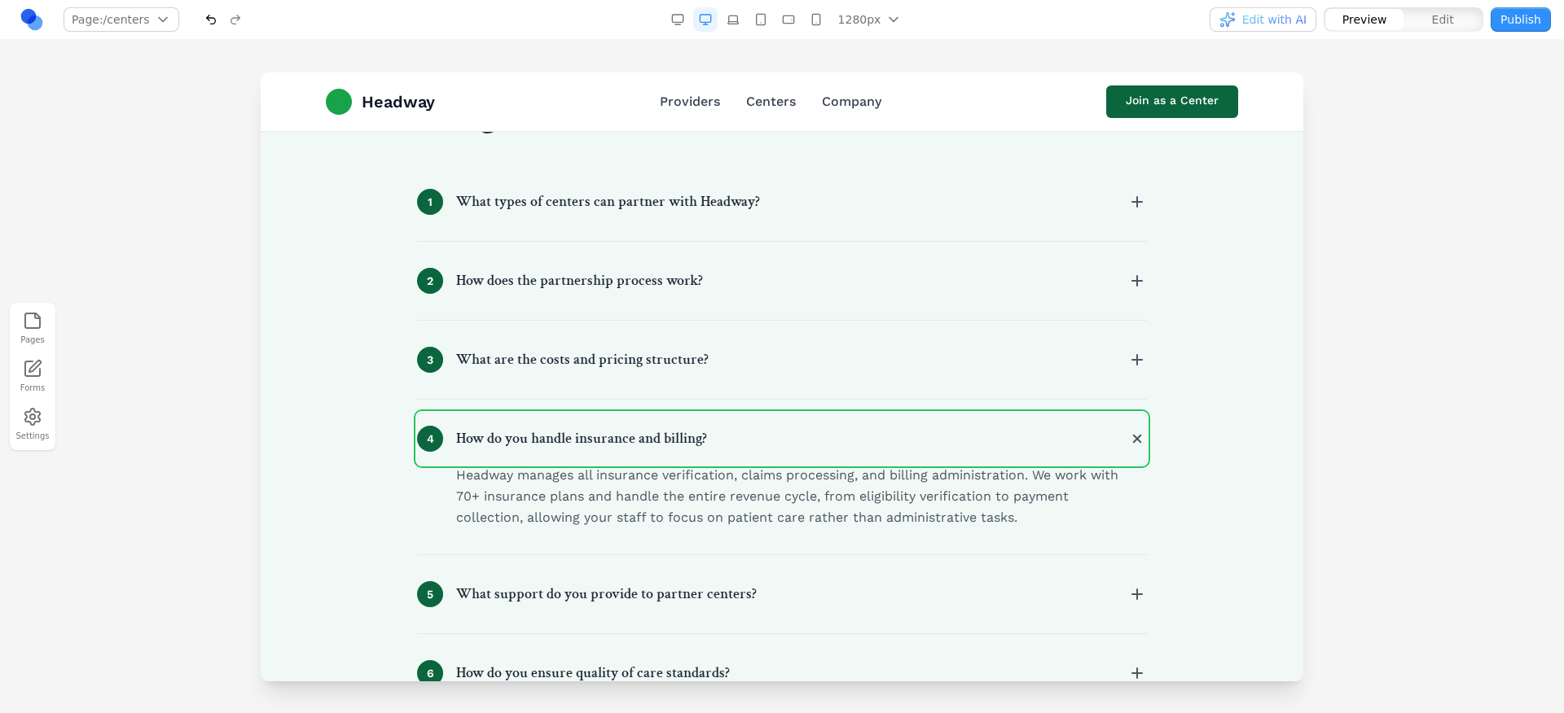
scroll to position [1980, 0]
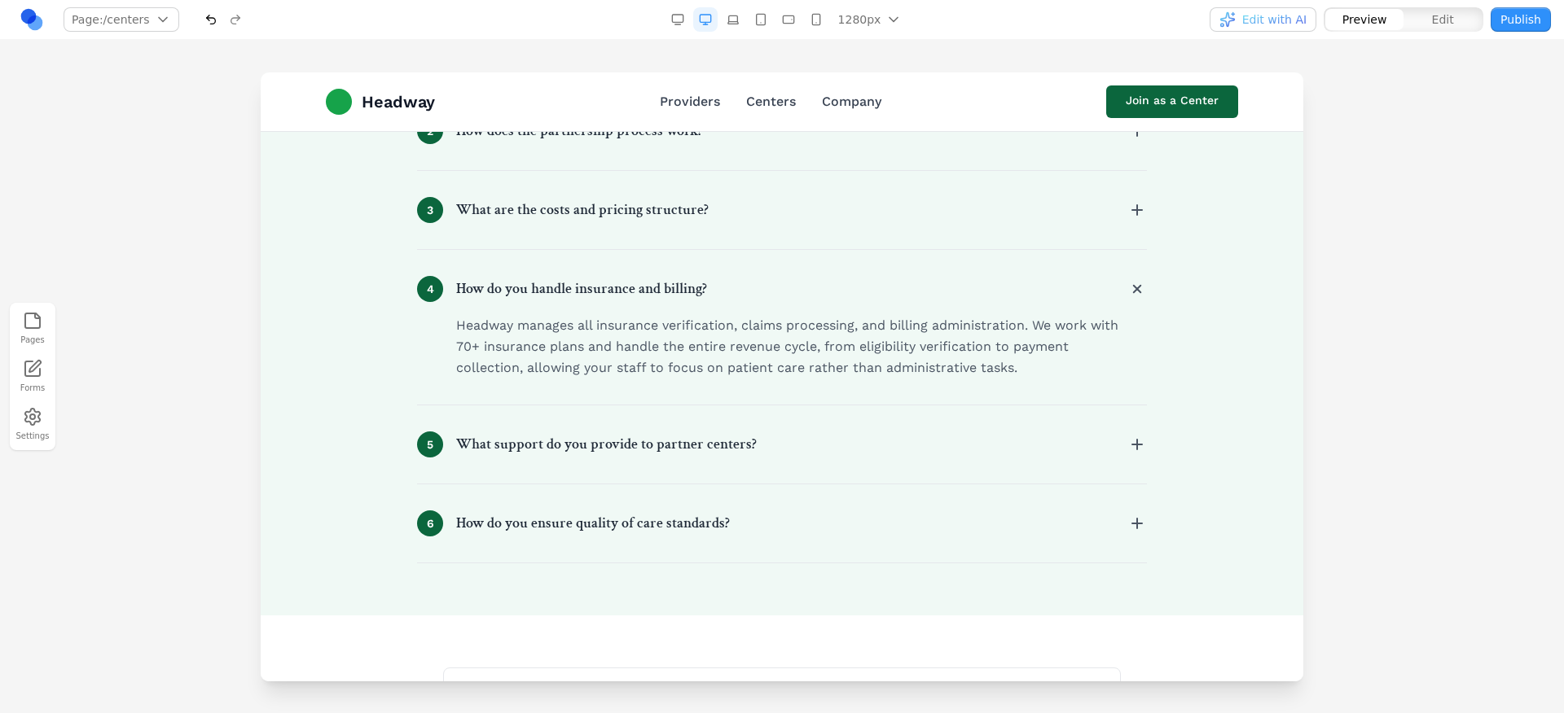
click at [663, 374] on p "Headway manages all insurance verification, claims processing, and billing admi…" at bounding box center [788, 347] width 665 height 64
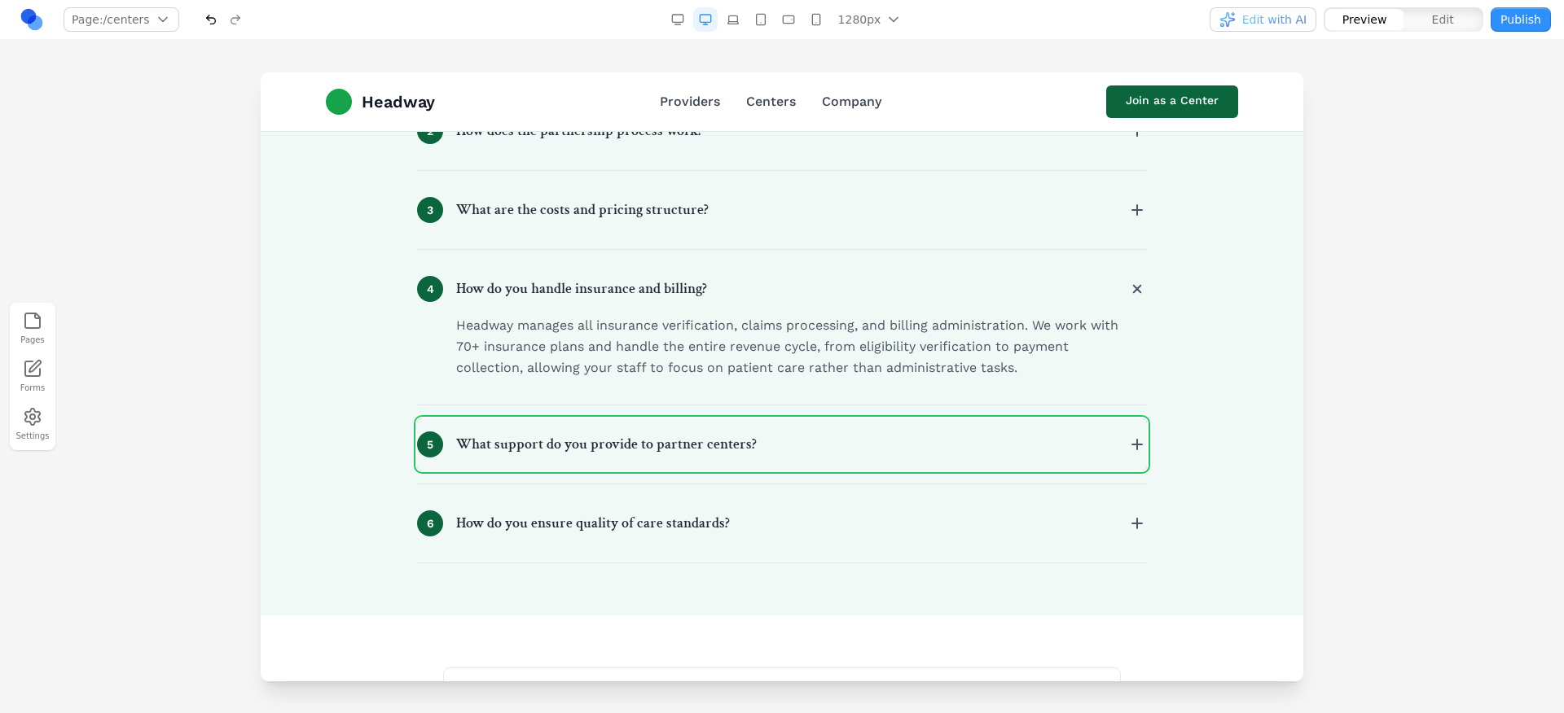
click at [625, 451] on h3 "What support do you provide to partner centers?" at bounding box center [606, 444] width 301 height 23
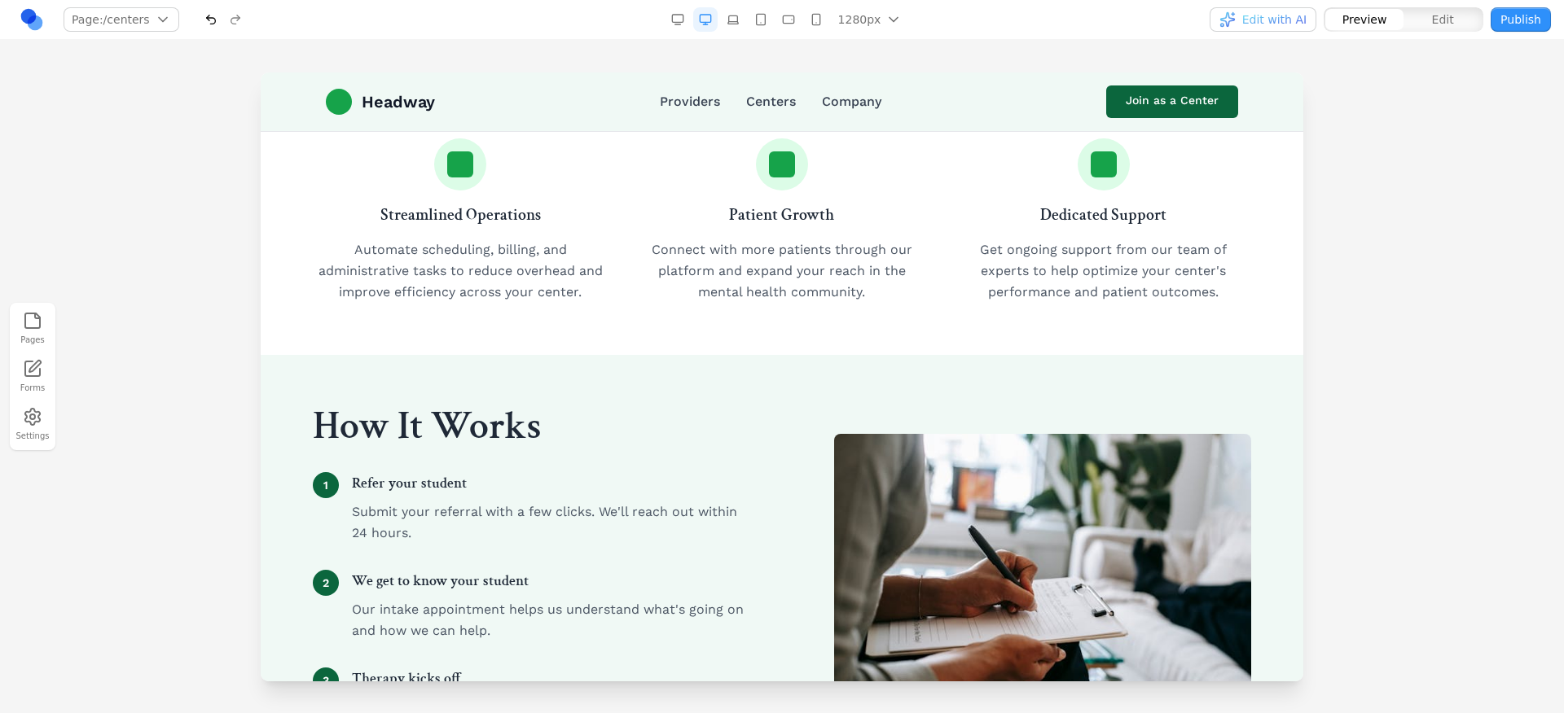
scroll to position [0, 0]
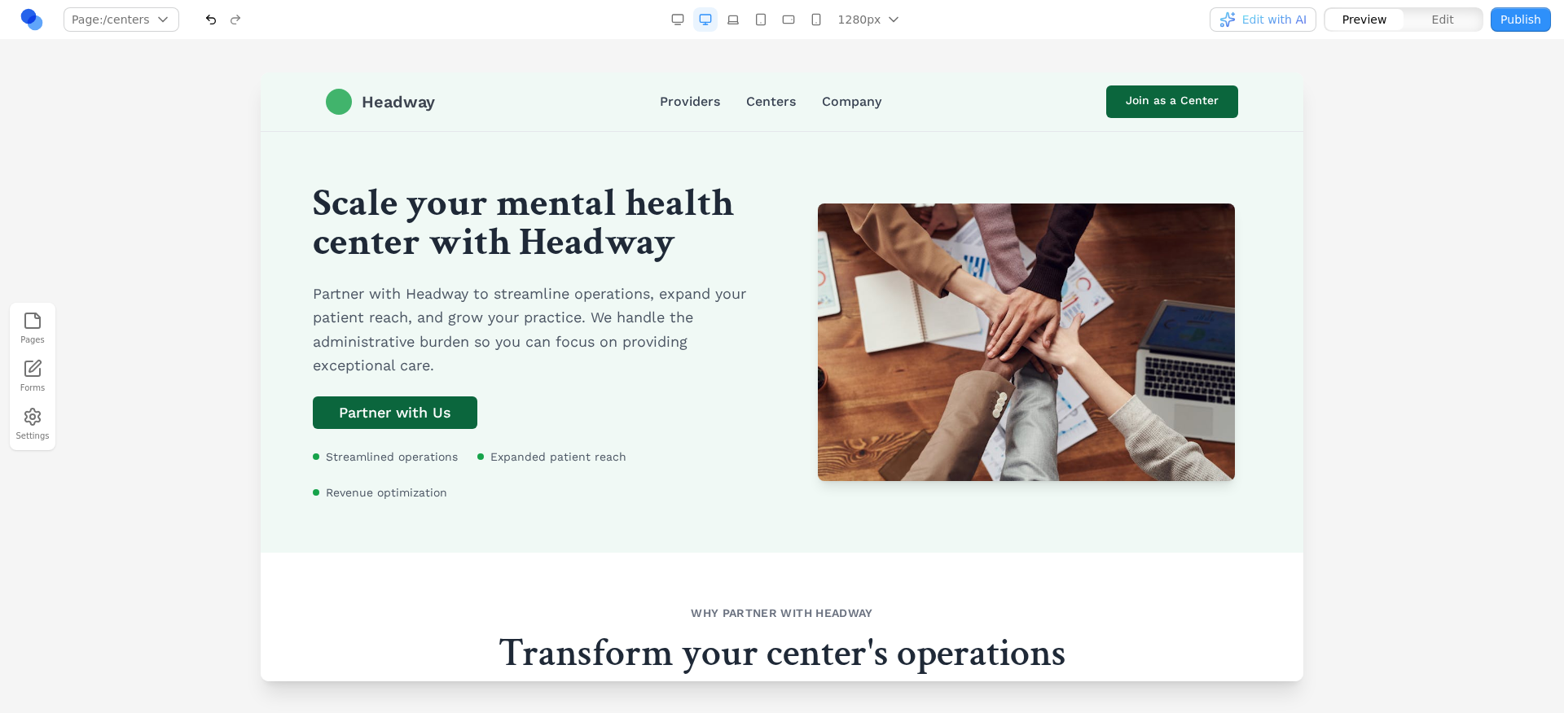
click at [396, 103] on span "Headway" at bounding box center [398, 101] width 73 height 23
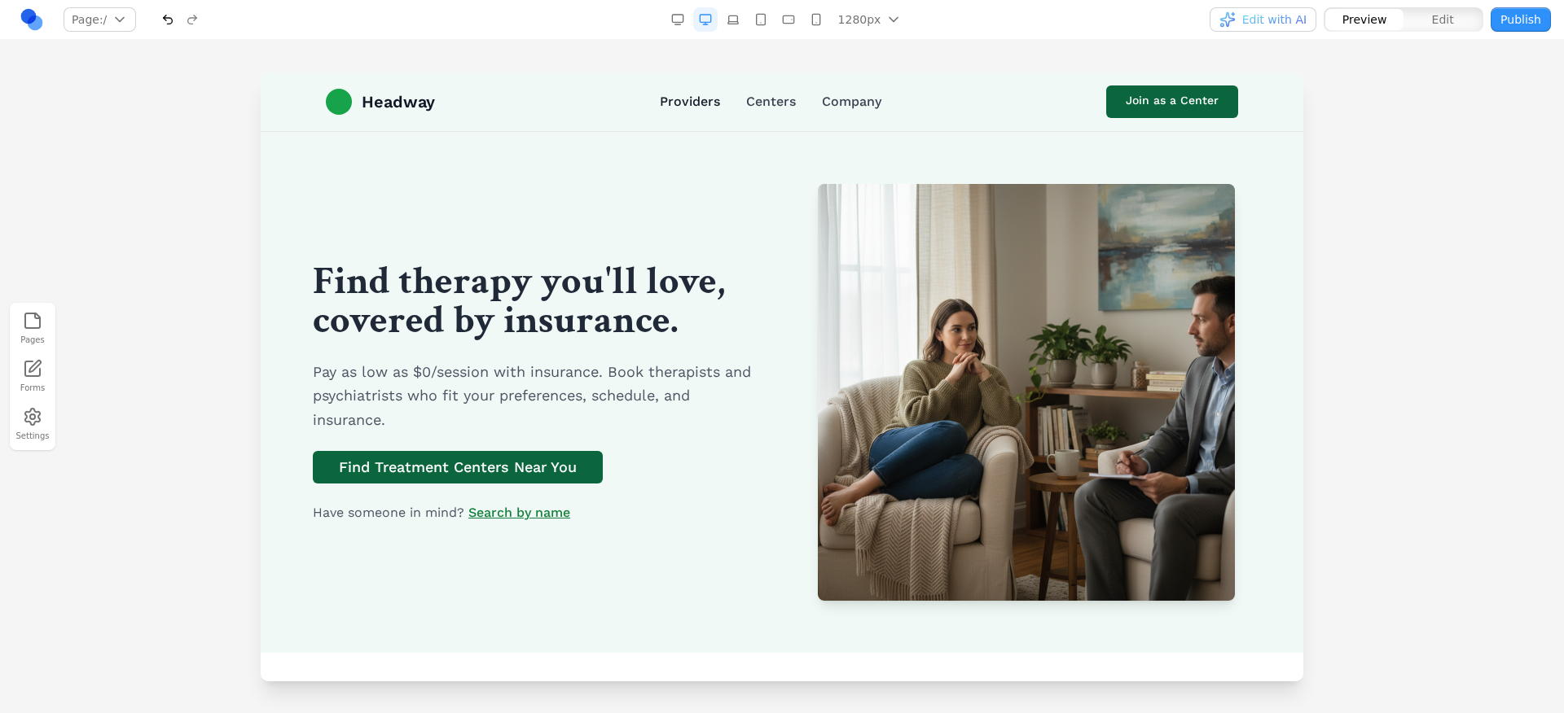
click at [693, 92] on link "Providers" at bounding box center [690, 102] width 60 height 20
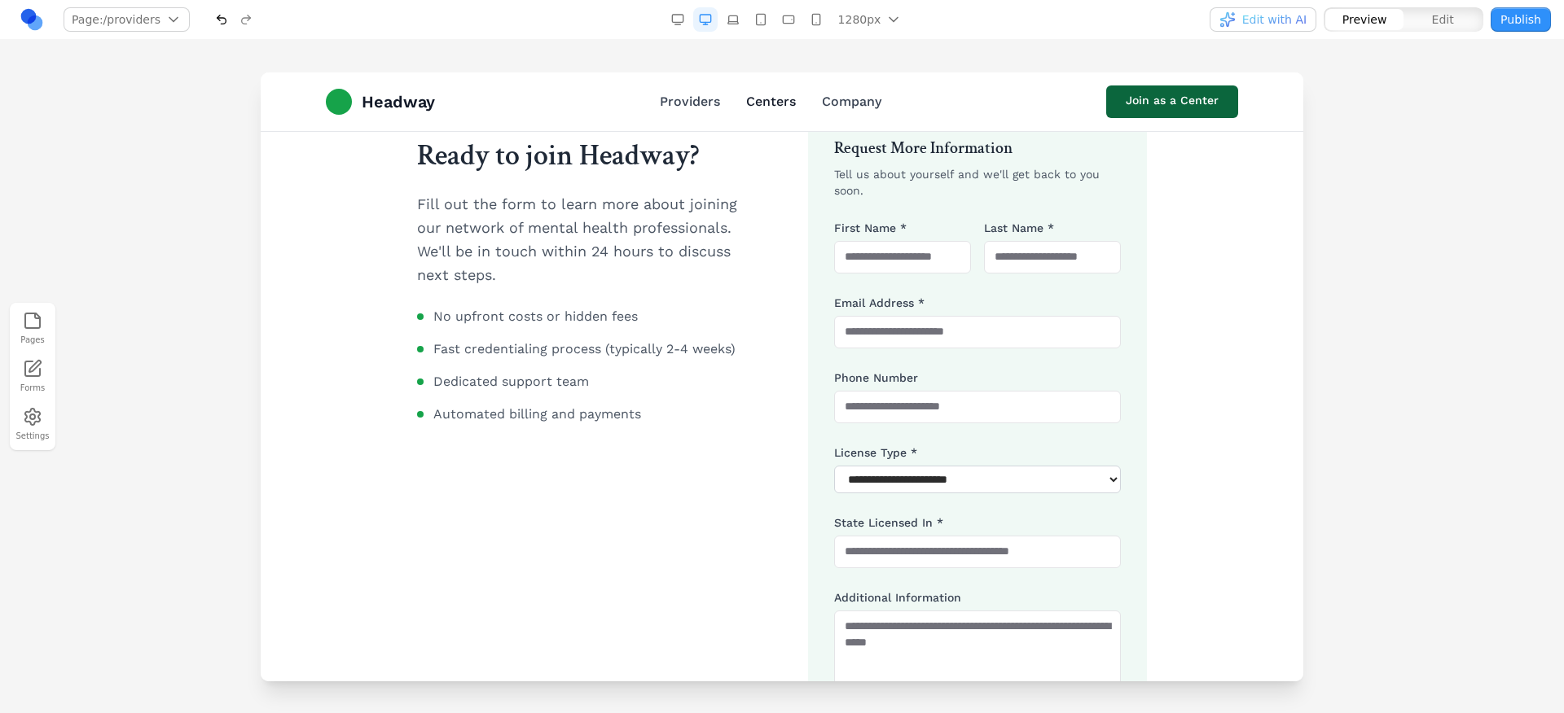
scroll to position [1033, 0]
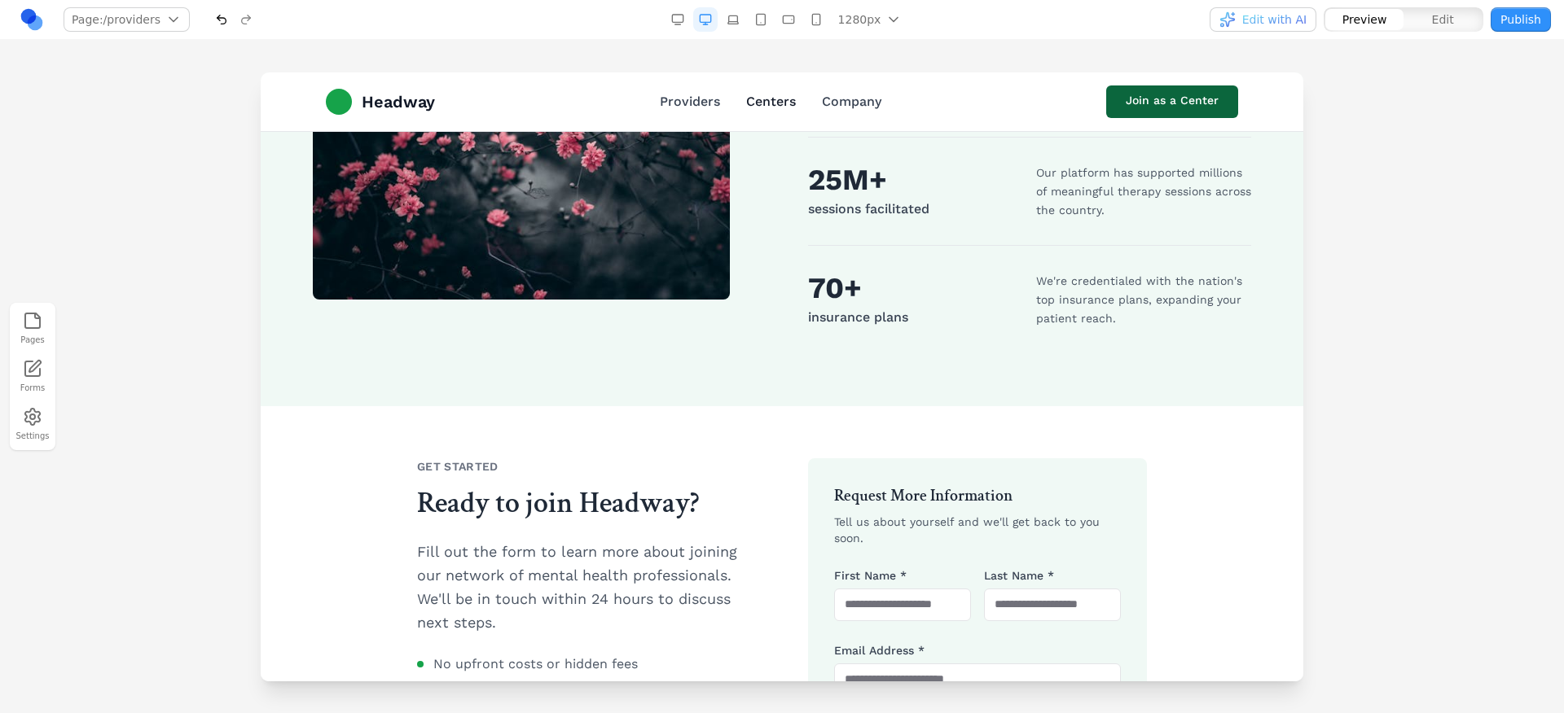
click at [753, 108] on link "Centers" at bounding box center [771, 102] width 50 height 20
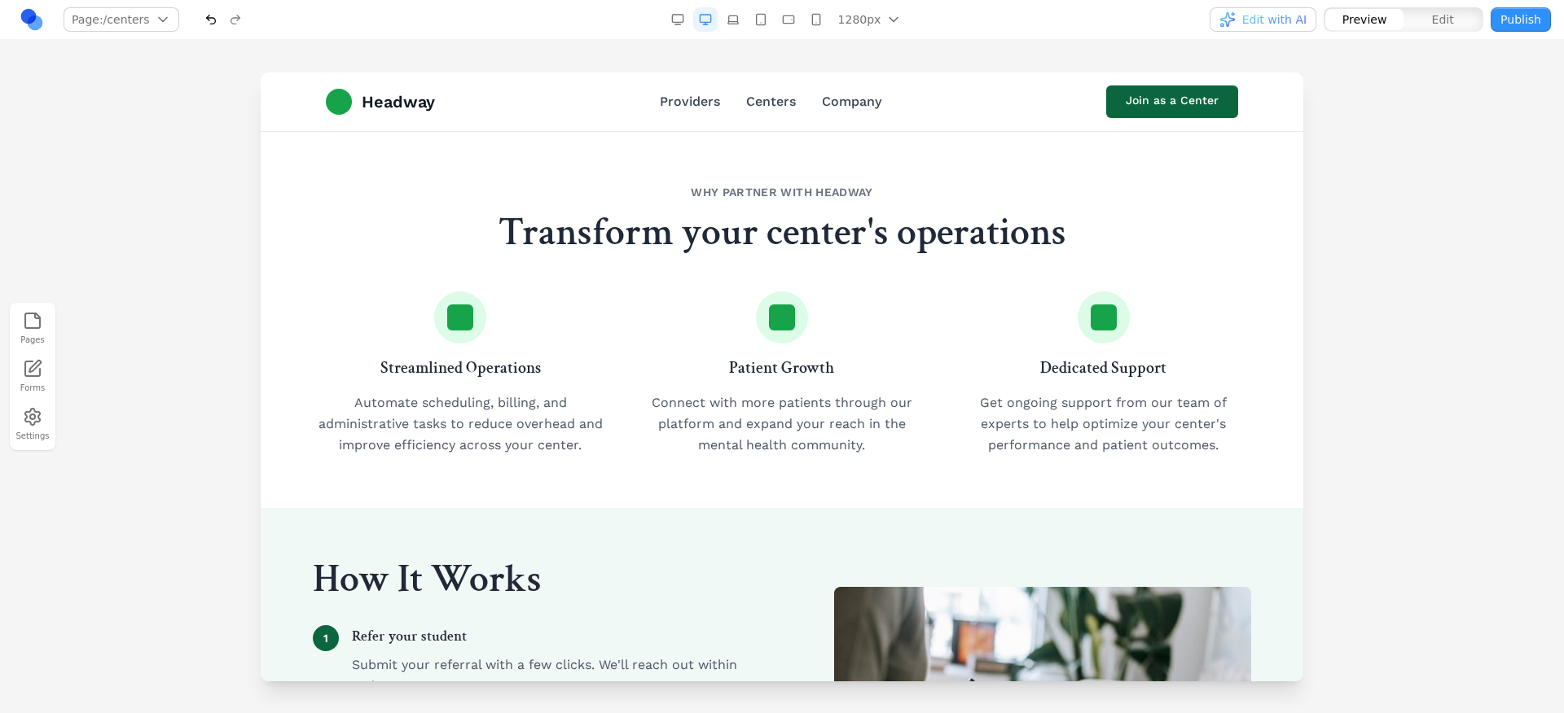
scroll to position [0, 0]
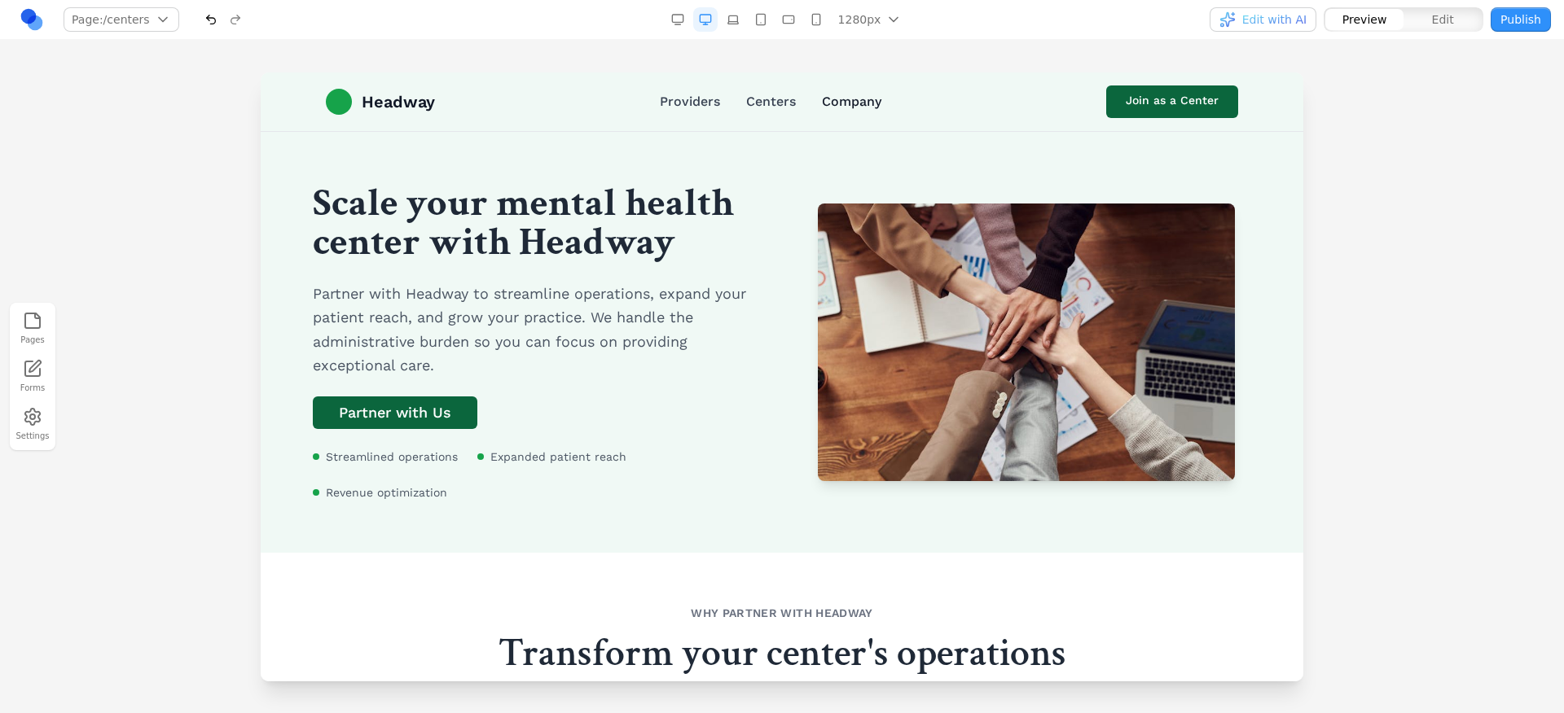
click at [835, 94] on link "Company" at bounding box center [851, 102] width 59 height 20
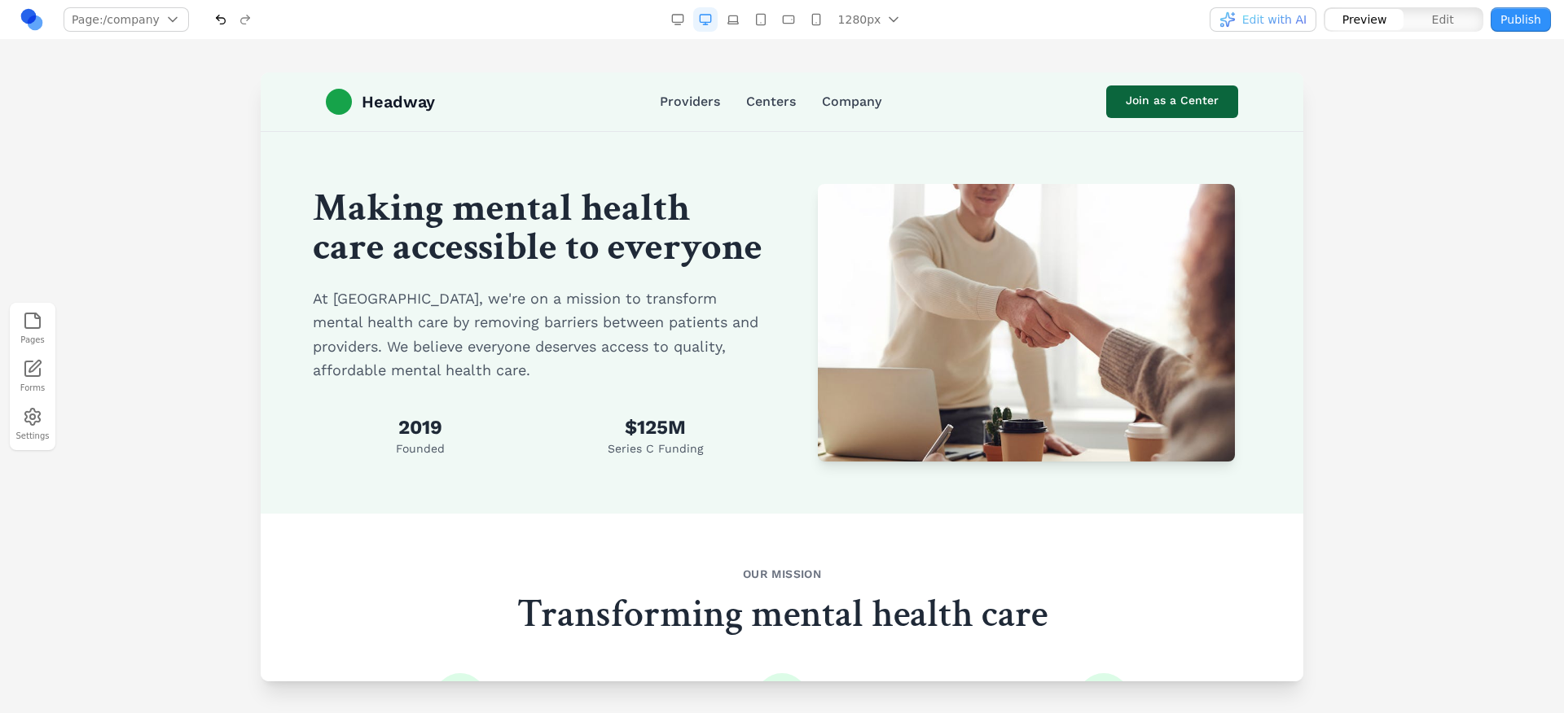
click at [623, 320] on p "At Headway, we're on a mission to transform mental health care by removing barr…" at bounding box center [538, 334] width 450 height 95
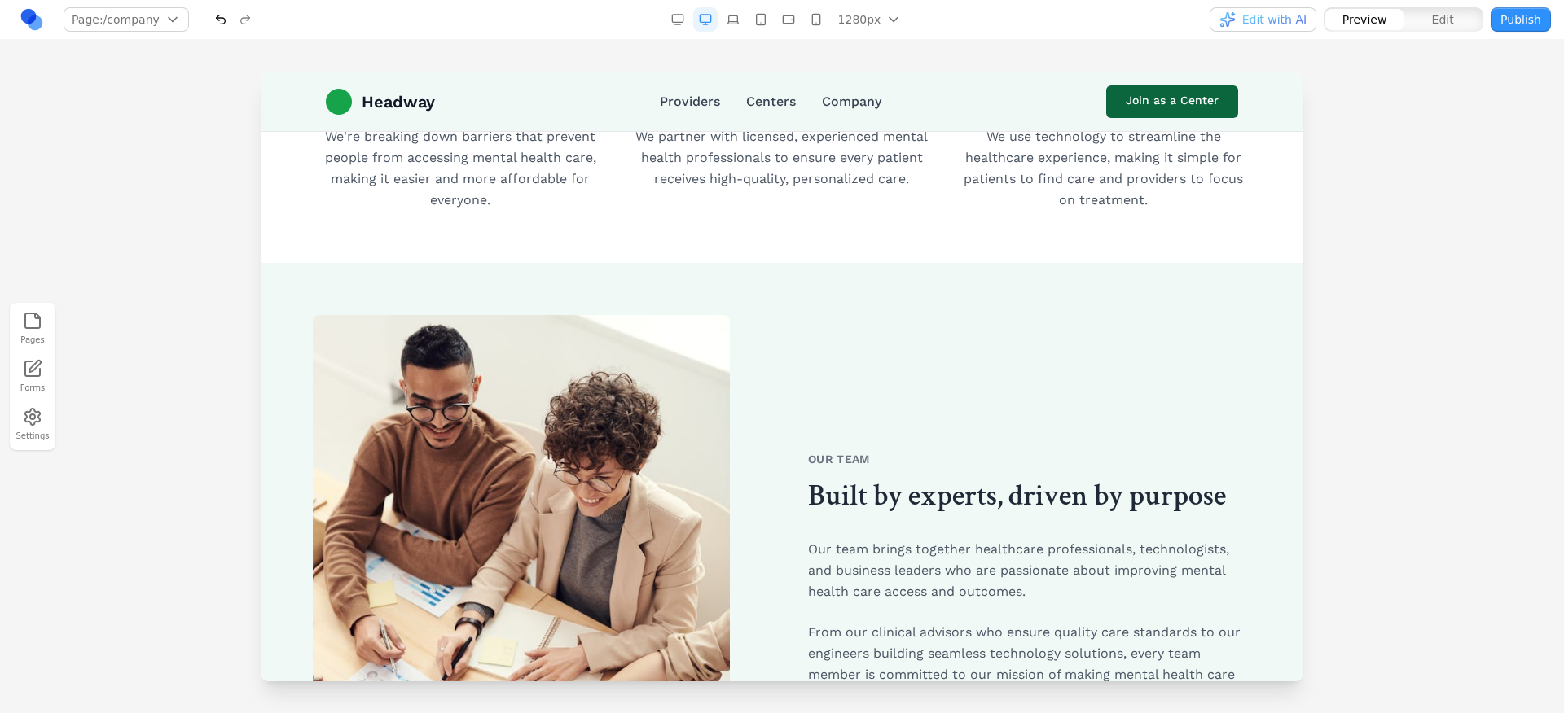
scroll to position [293, 0]
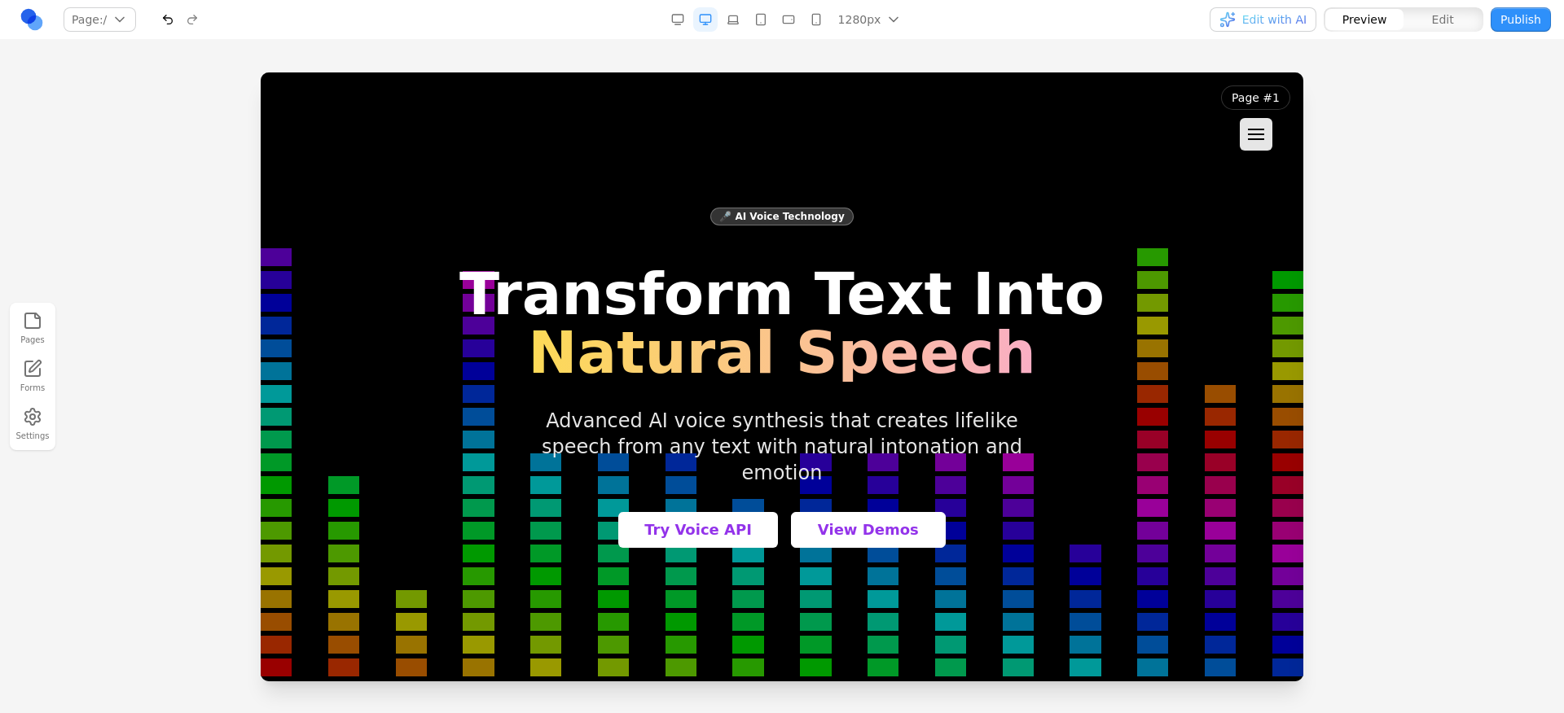
click at [170, 125] on div at bounding box center [782, 392] width 1564 height 640
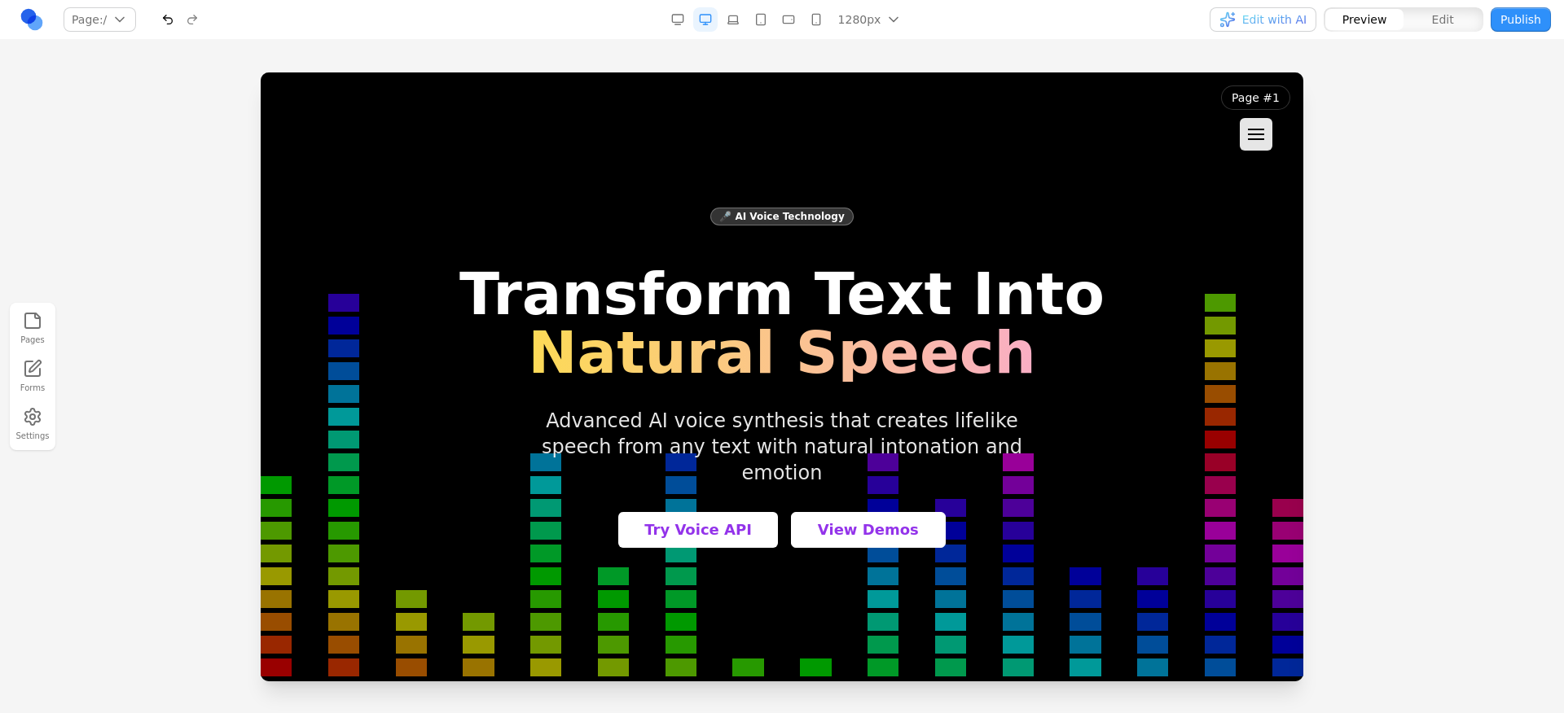
click at [968, 219] on div "🎤 AI Voice Technology Transform Text Into Natural Speech Advanced AI voice synt…" at bounding box center [781, 377] width 645 height 342
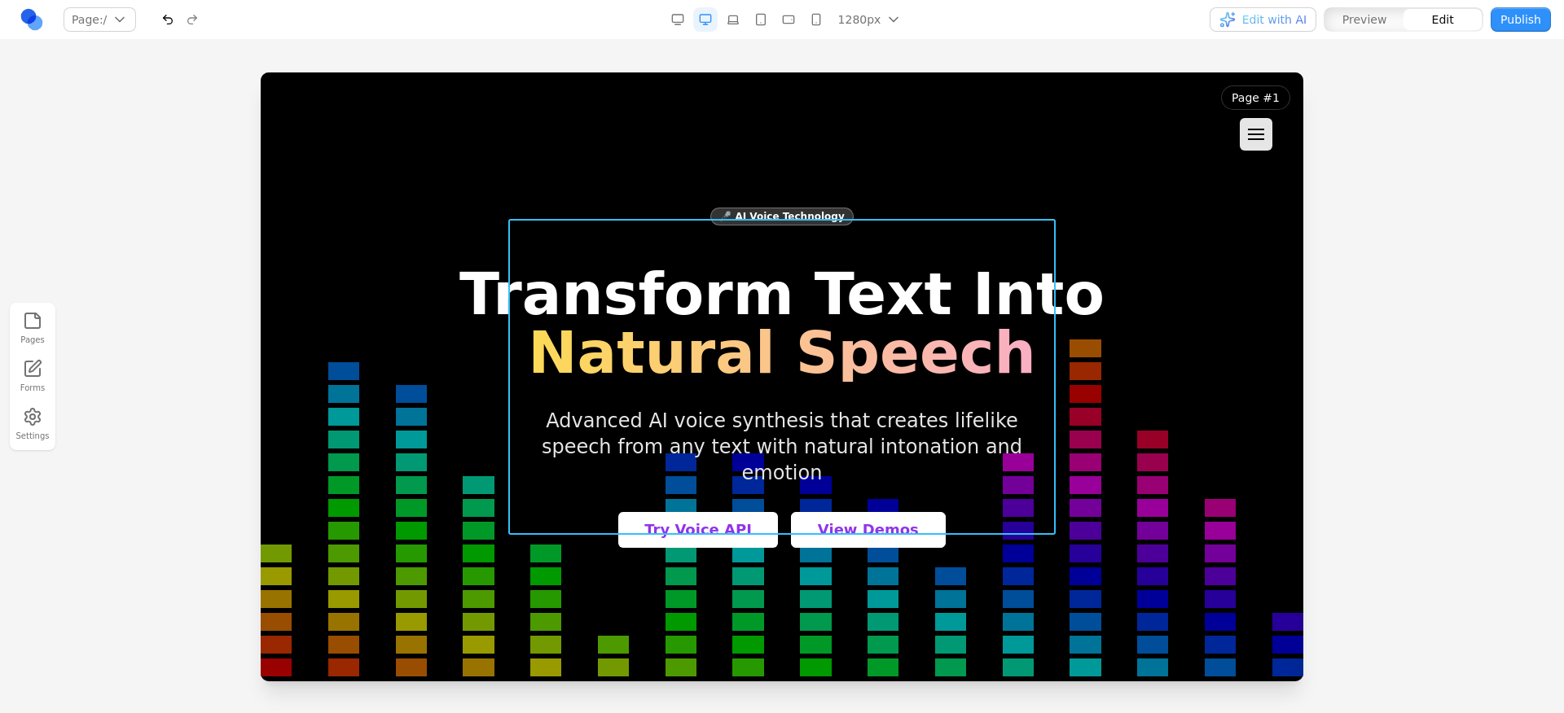
click at [1049, 219] on div "🎤 AI Voice Technology Transform Text Into Natural Speech Advanced AI voice synt…" at bounding box center [781, 377] width 645 height 342
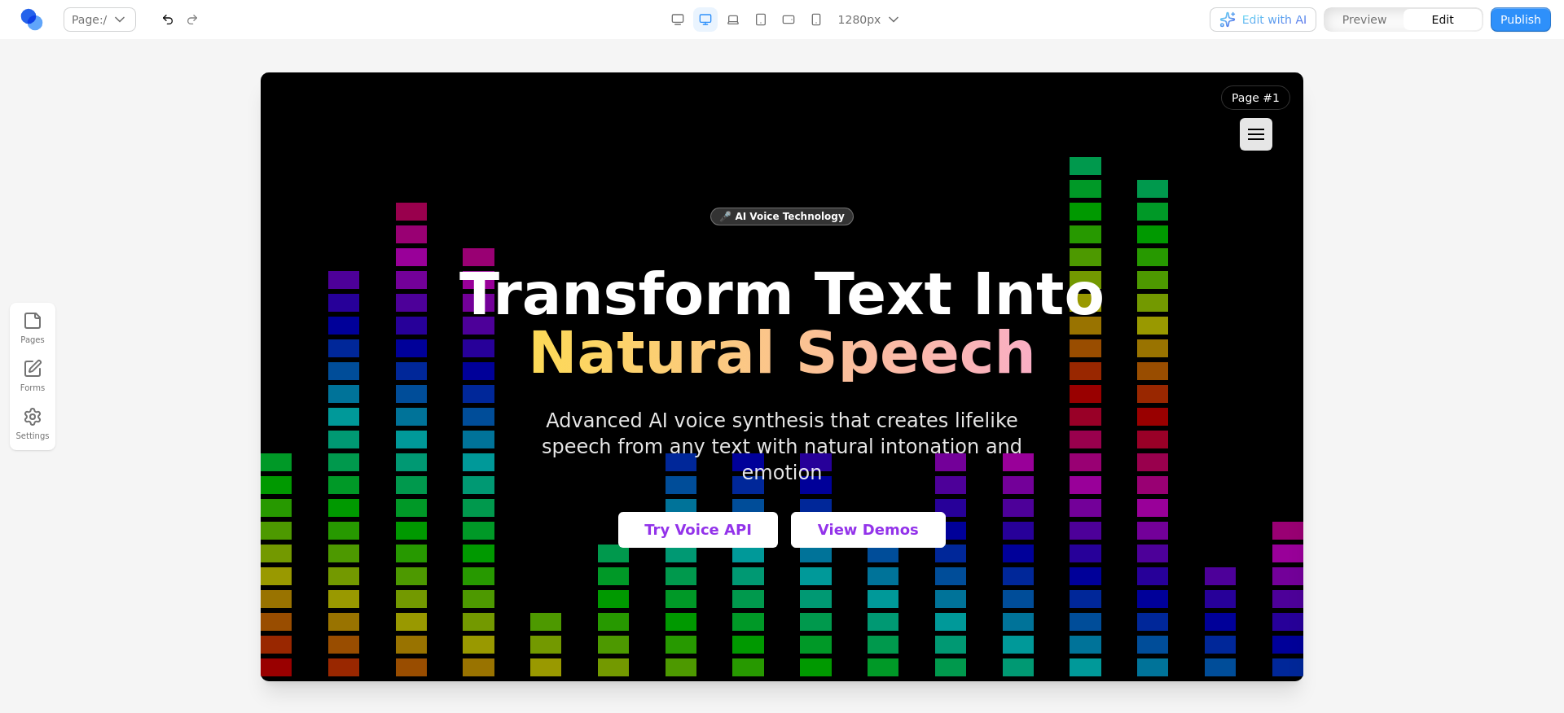
click at [1106, 215] on div "🎤 AI Voice Technology Transform Text Into Natural Speech Advanced AI voice synt…" at bounding box center [782, 377] width 1042 height 472
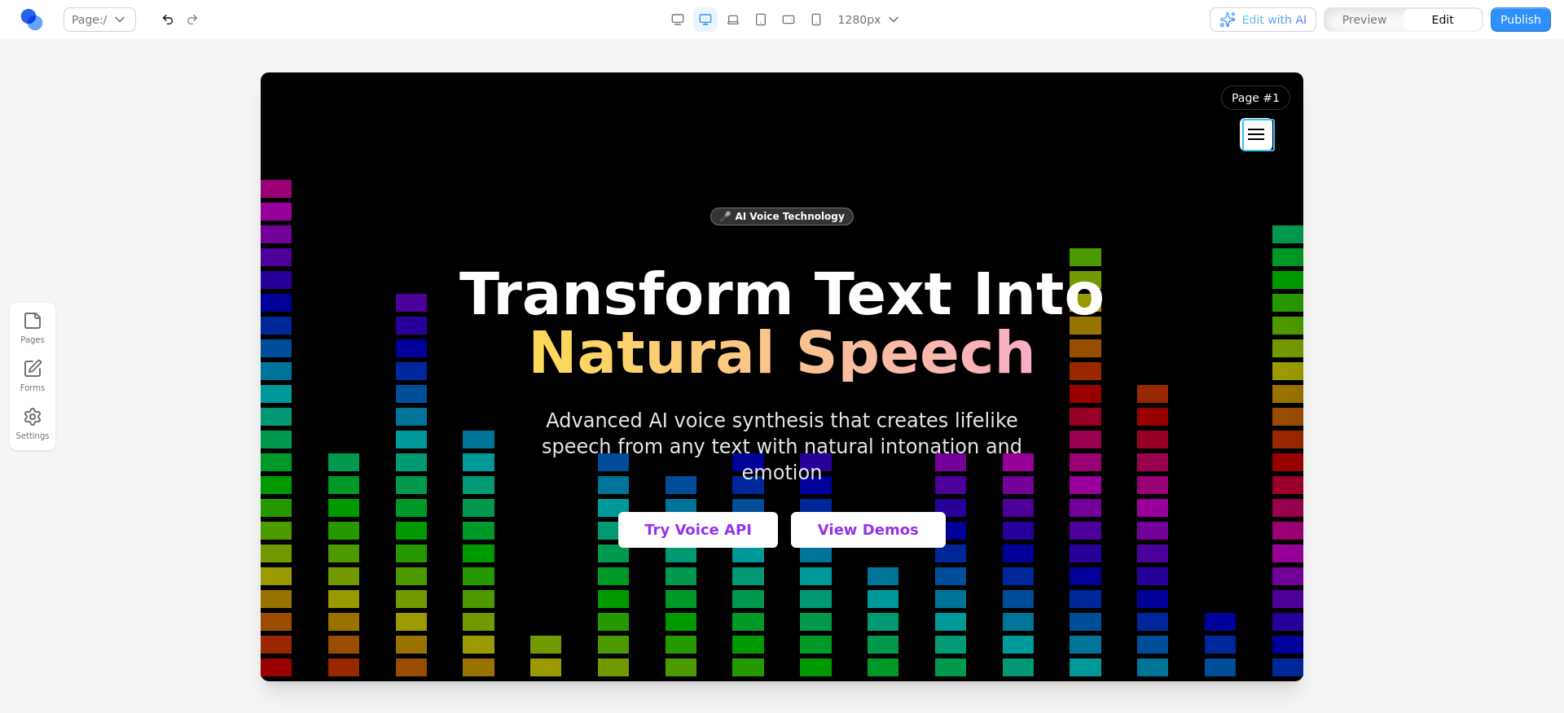
click at [1257, 123] on button at bounding box center [1256, 134] width 33 height 33
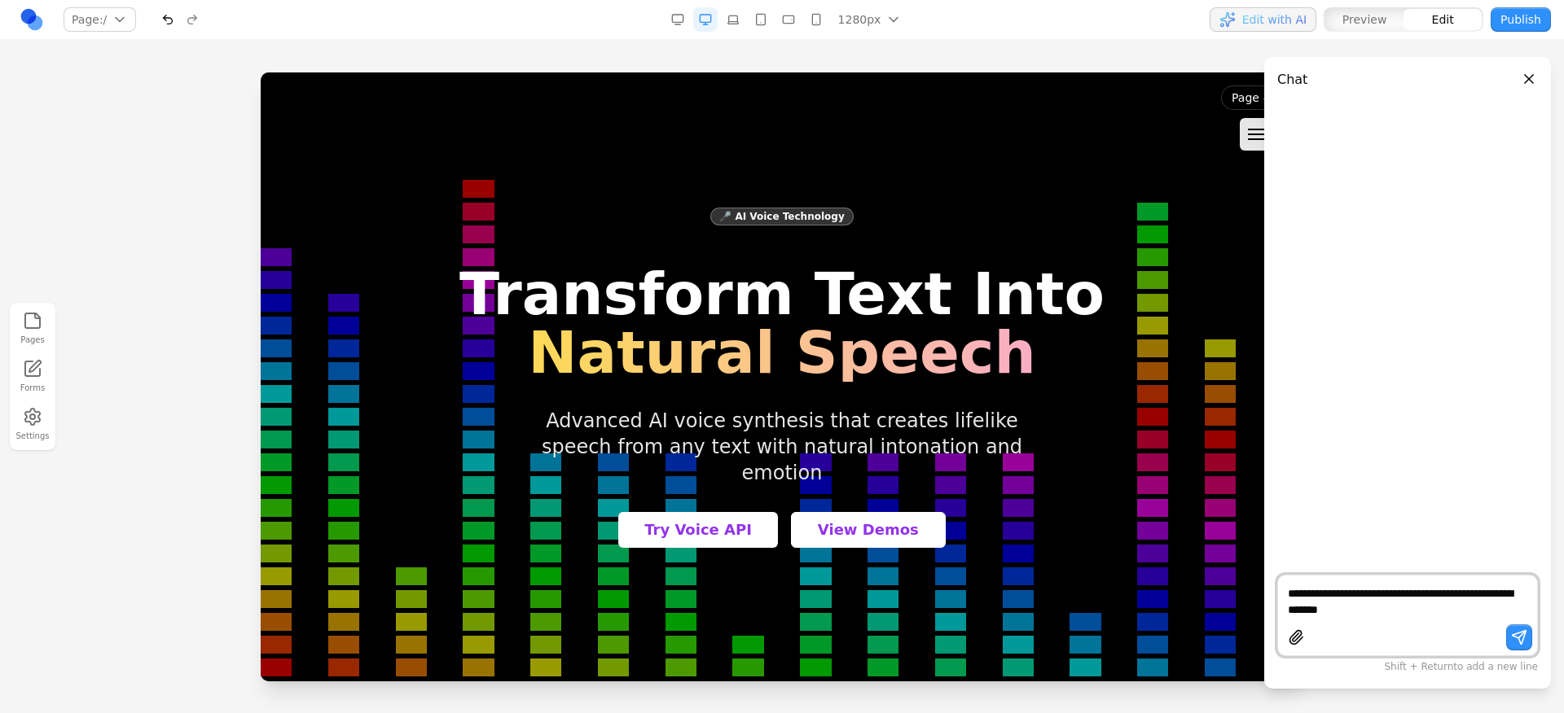
type textarea "**********"
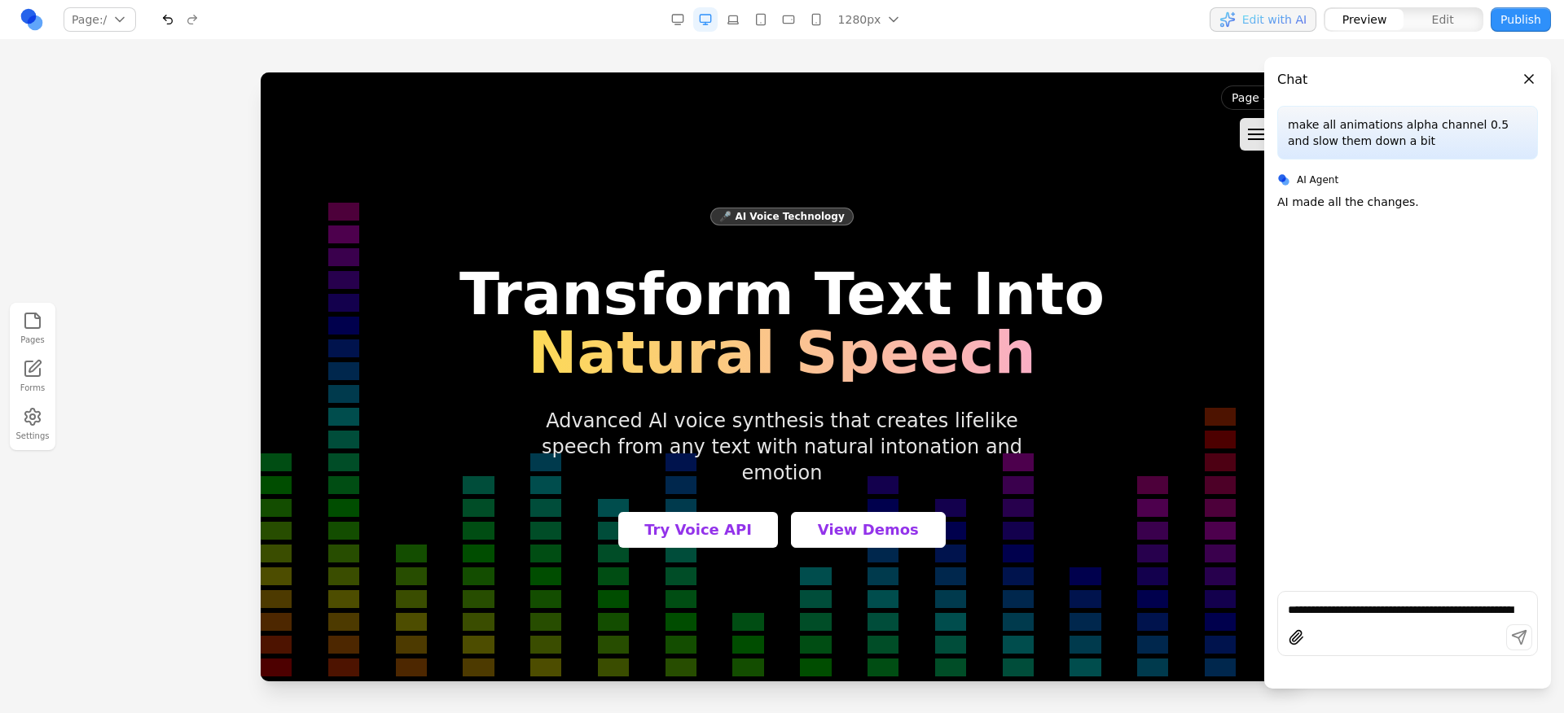
click at [1328, 21] on div "button" at bounding box center [1364, 19] width 78 height 21
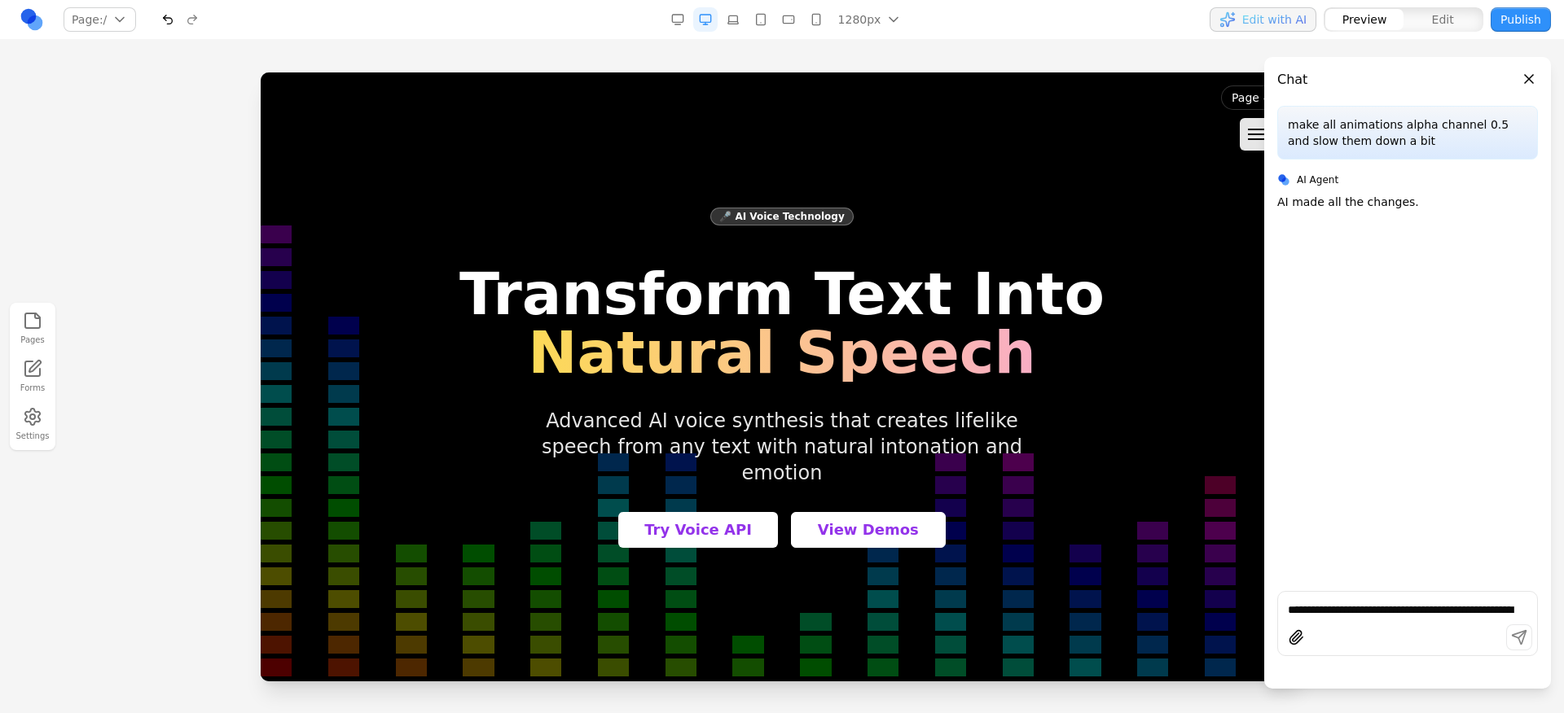
click at [1520, 72] on header "Chat" at bounding box center [1407, 73] width 287 height 33
click at [1525, 78] on button "Close panel" at bounding box center [1529, 79] width 18 height 18
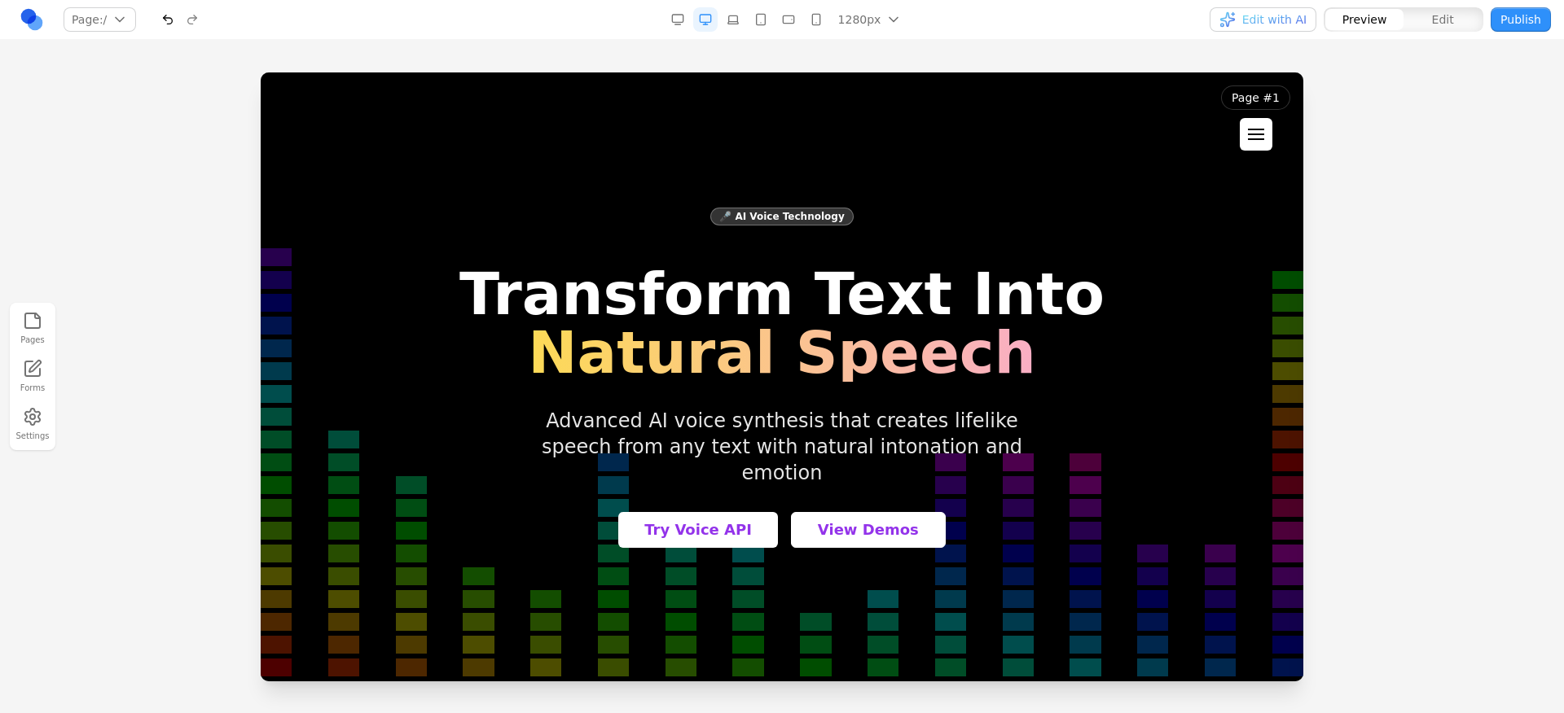
click at [1262, 122] on button at bounding box center [1256, 134] width 33 height 33
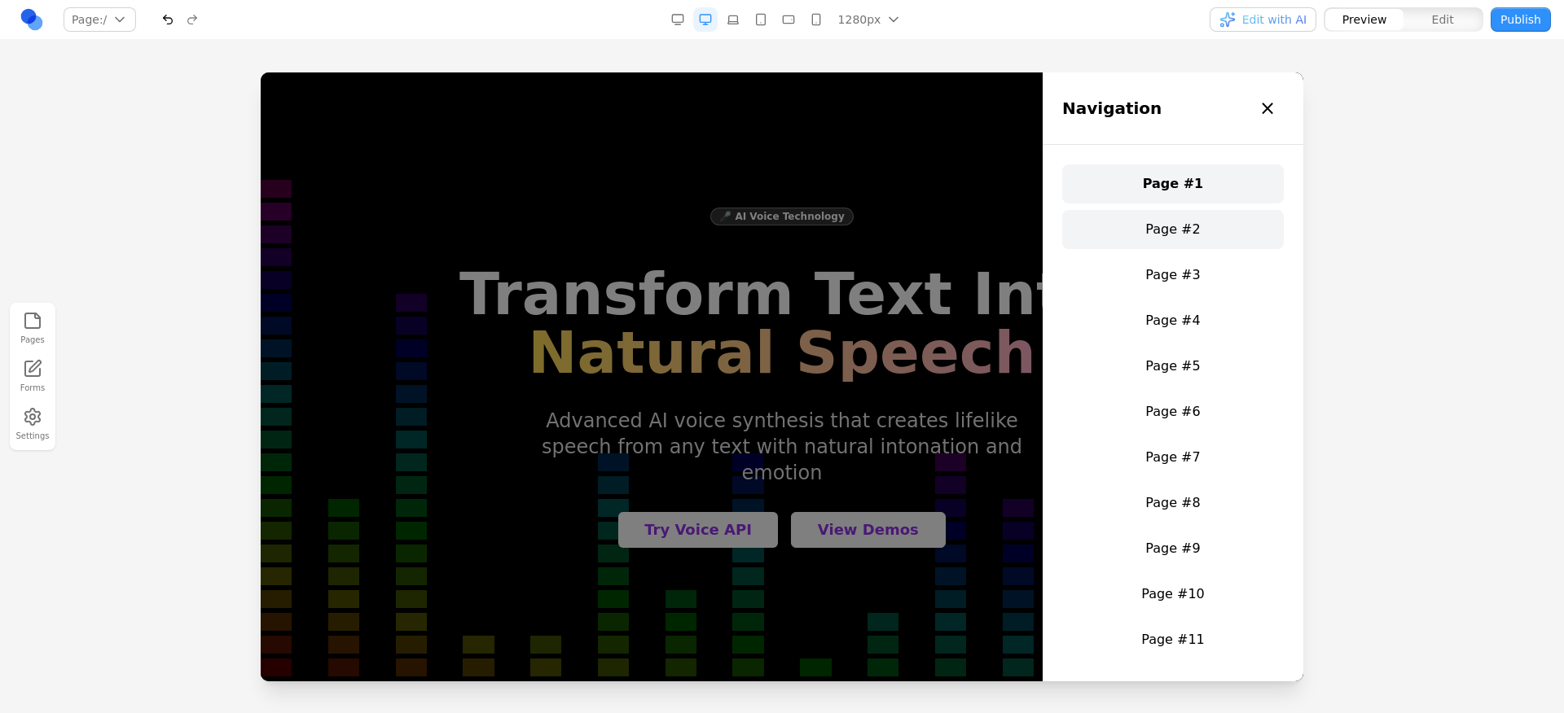
click at [1221, 236] on link "Page #2" at bounding box center [1173, 229] width 222 height 39
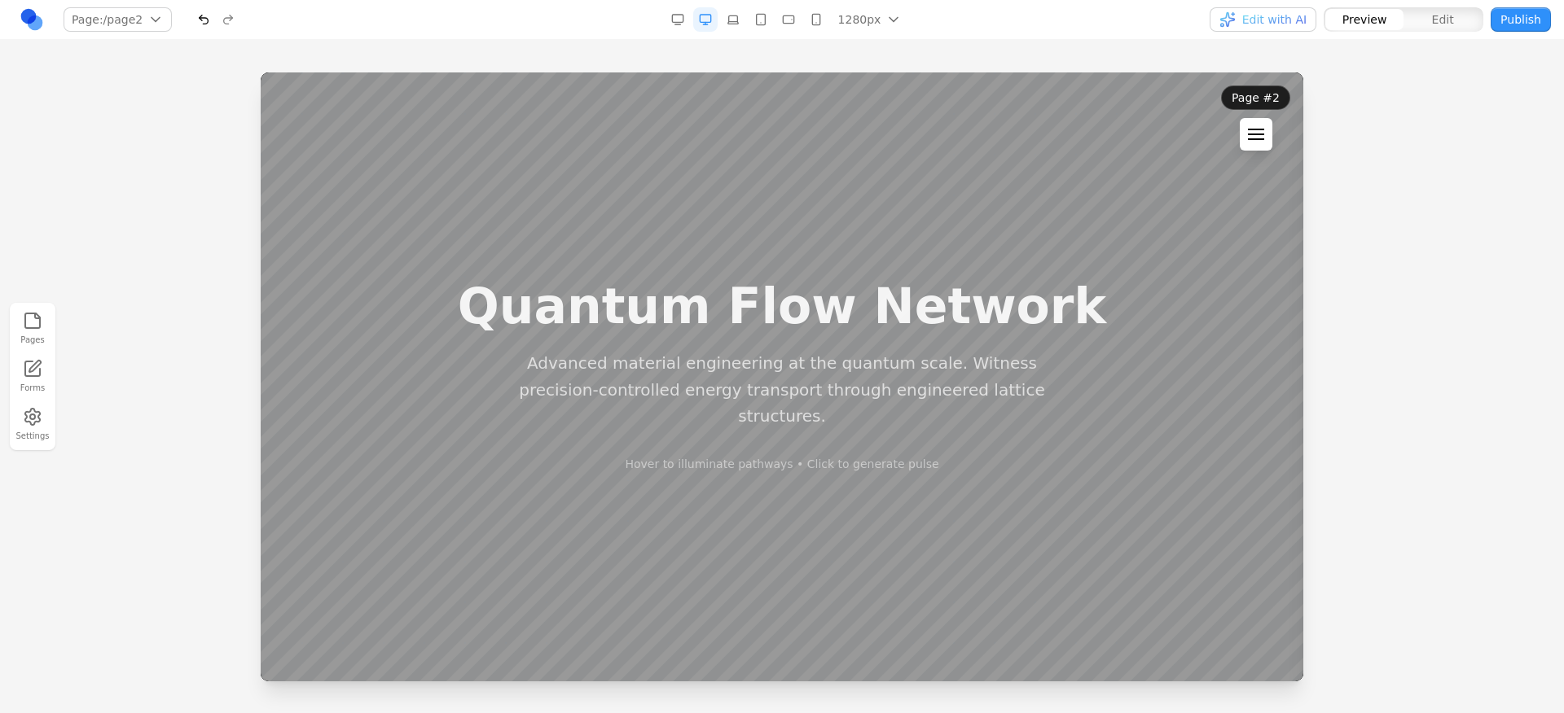
click at [1253, 143] on button at bounding box center [1256, 134] width 33 height 33
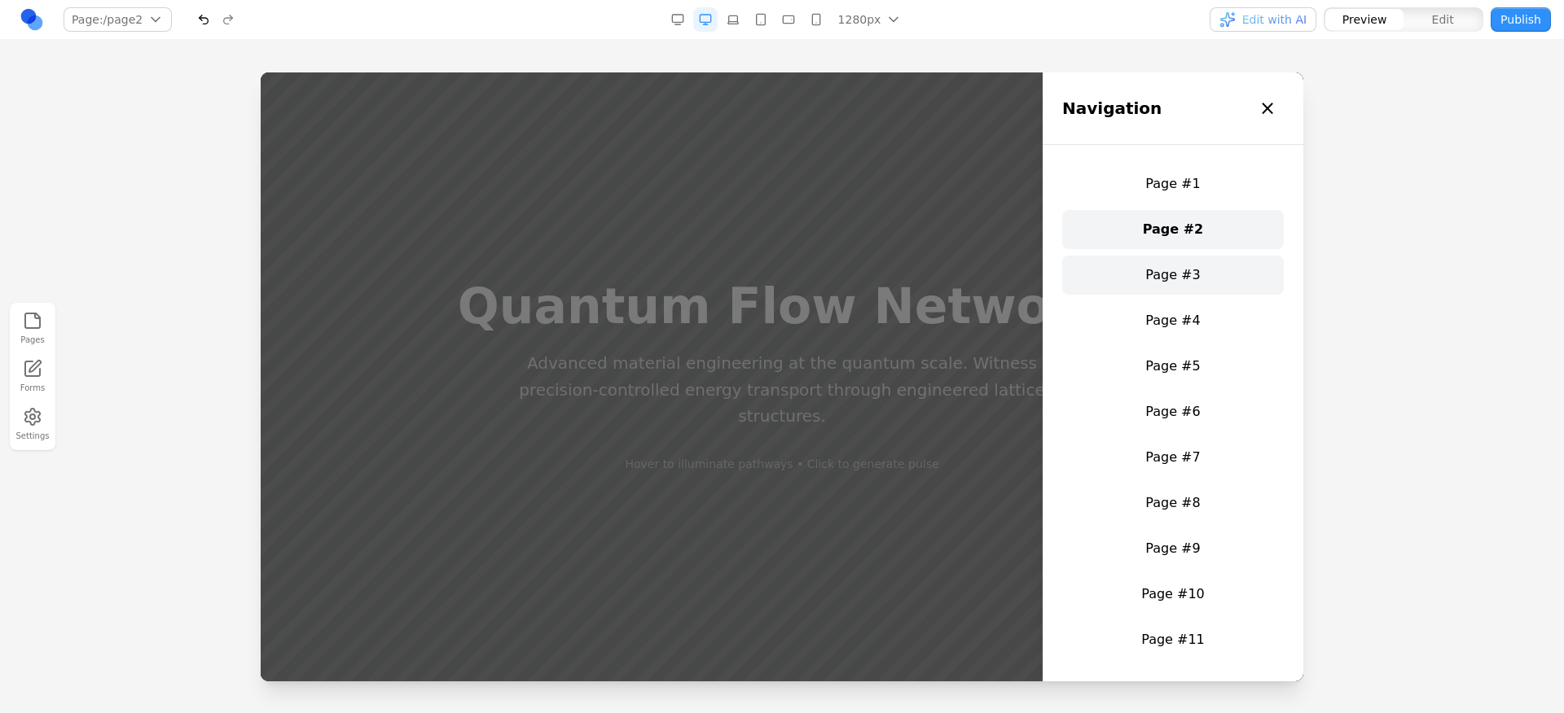
click at [1200, 256] on link "Page #3" at bounding box center [1173, 275] width 222 height 39
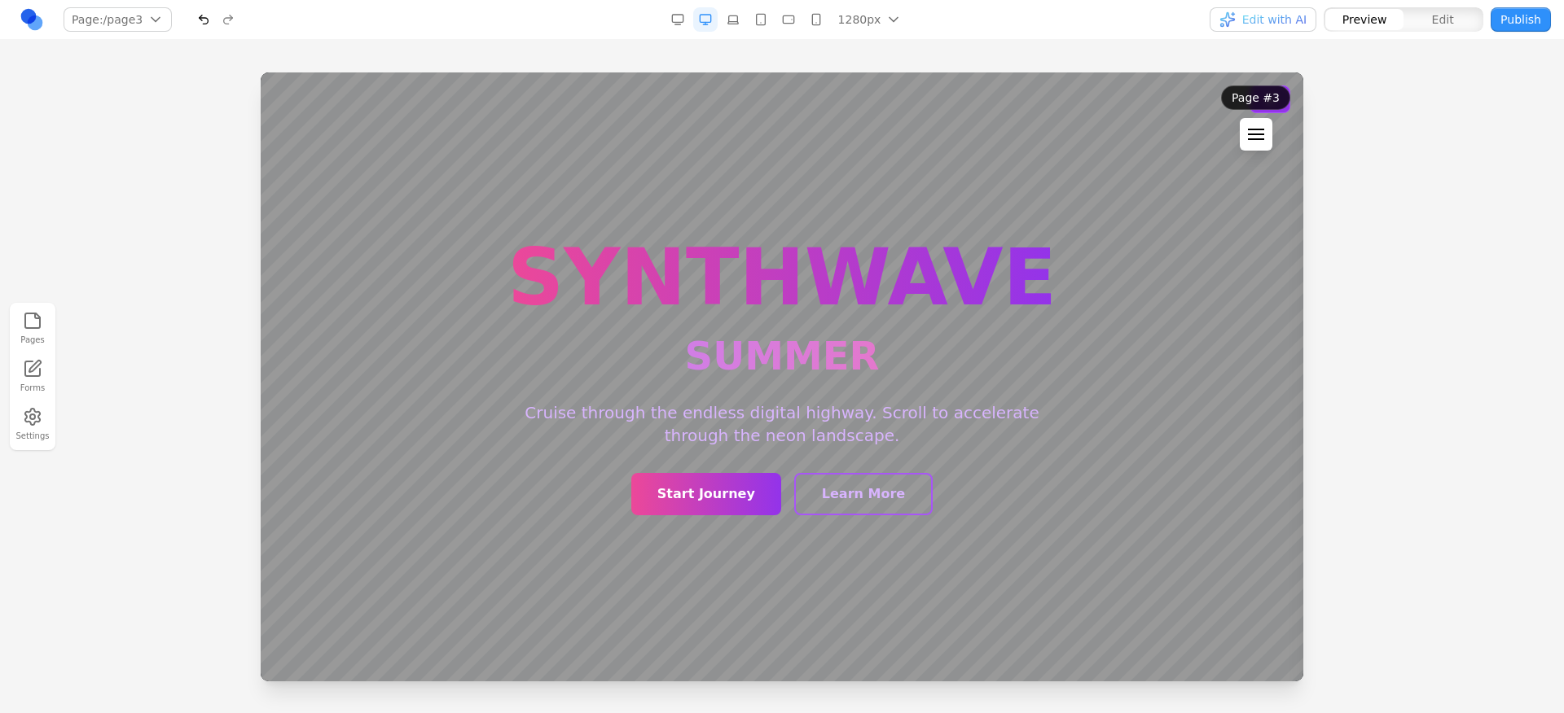
click at [1248, 131] on button at bounding box center [1256, 134] width 33 height 33
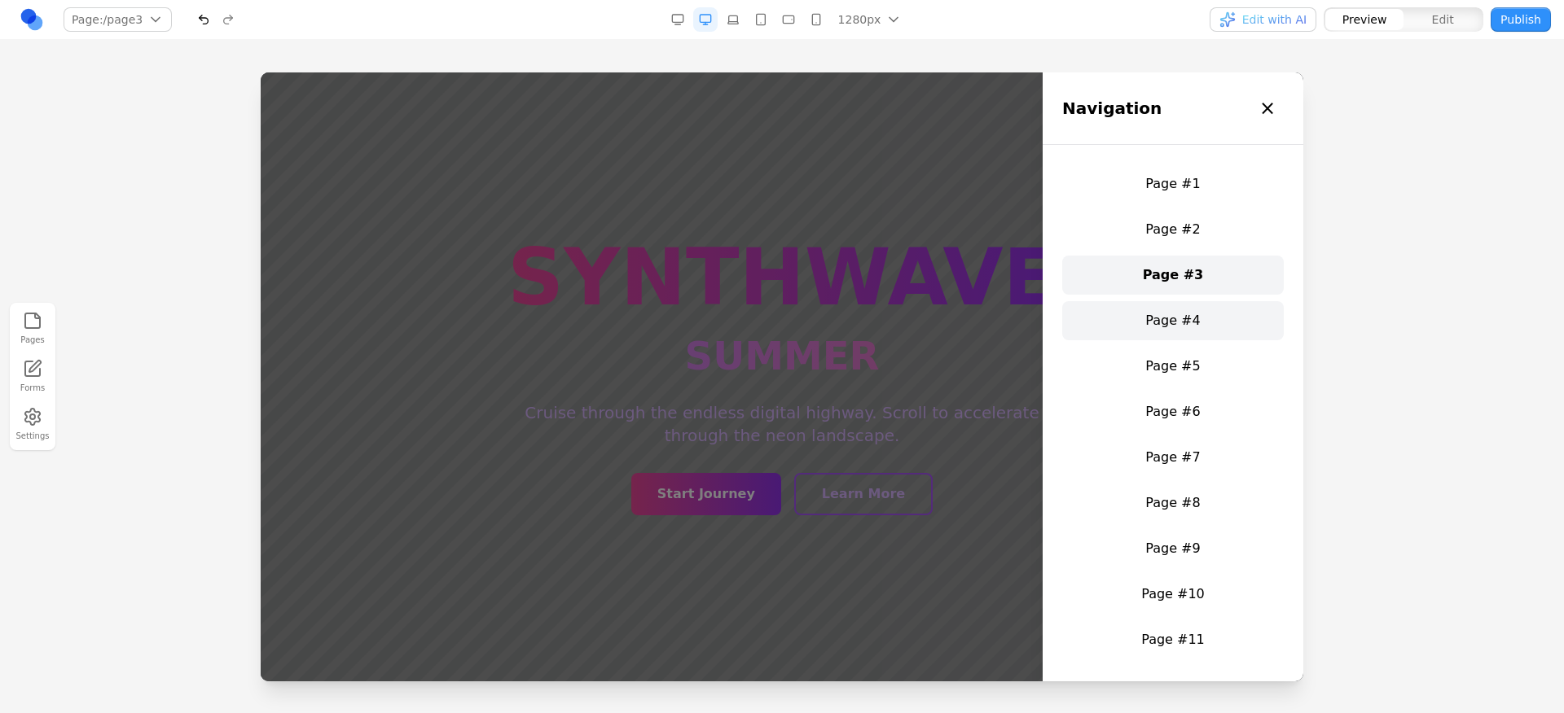
click at [1203, 314] on link "Page #4" at bounding box center [1173, 320] width 222 height 39
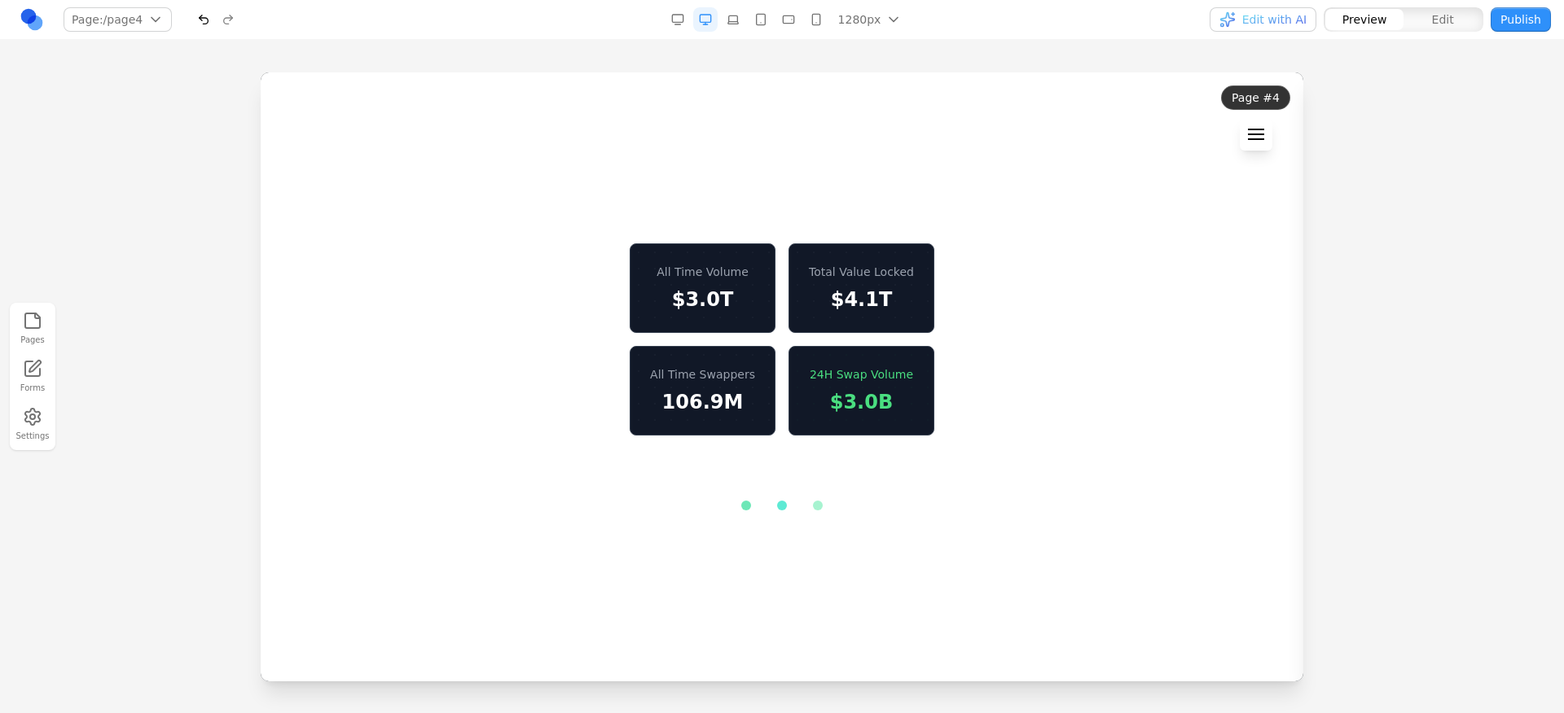
click at [1251, 147] on button at bounding box center [1256, 134] width 33 height 33
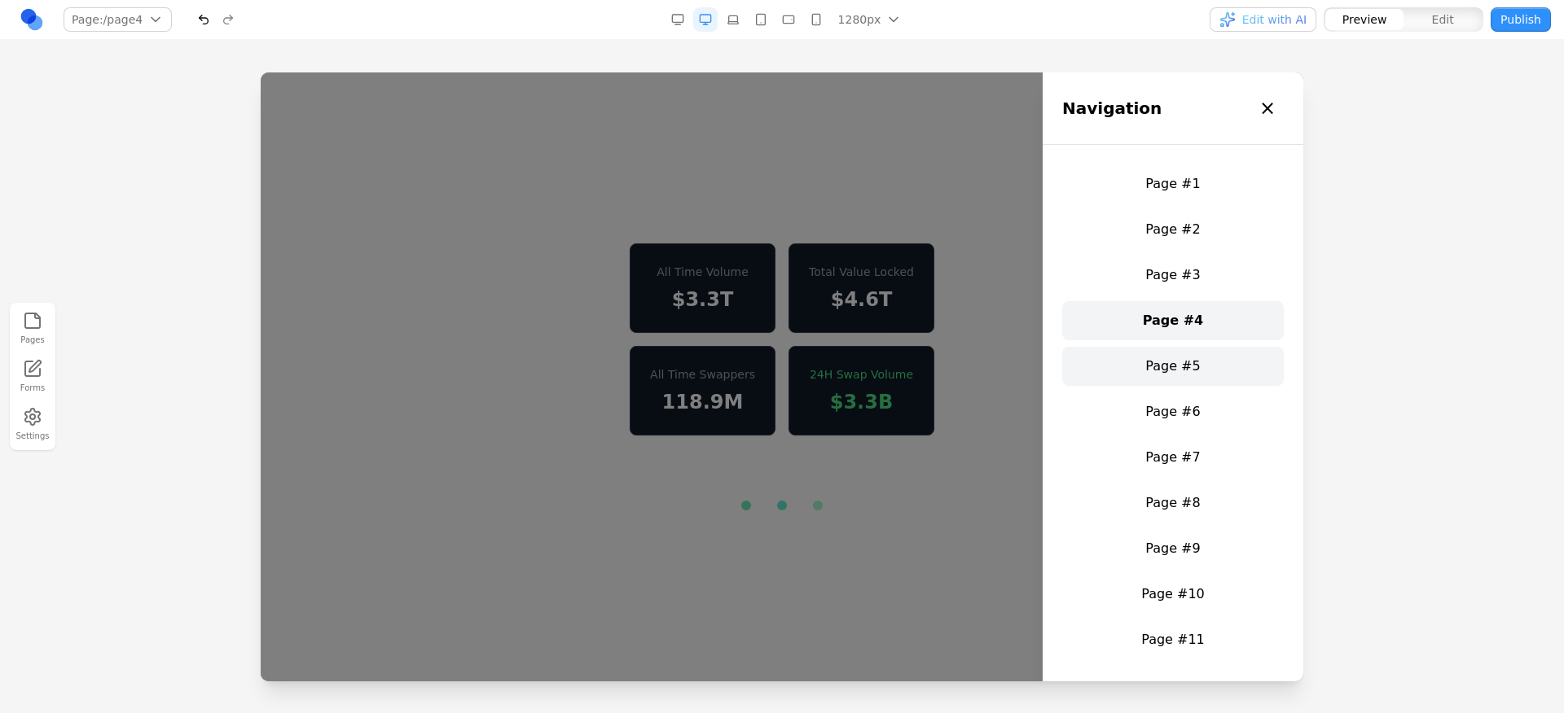
click at [1203, 367] on link "Page #5" at bounding box center [1173, 366] width 222 height 39
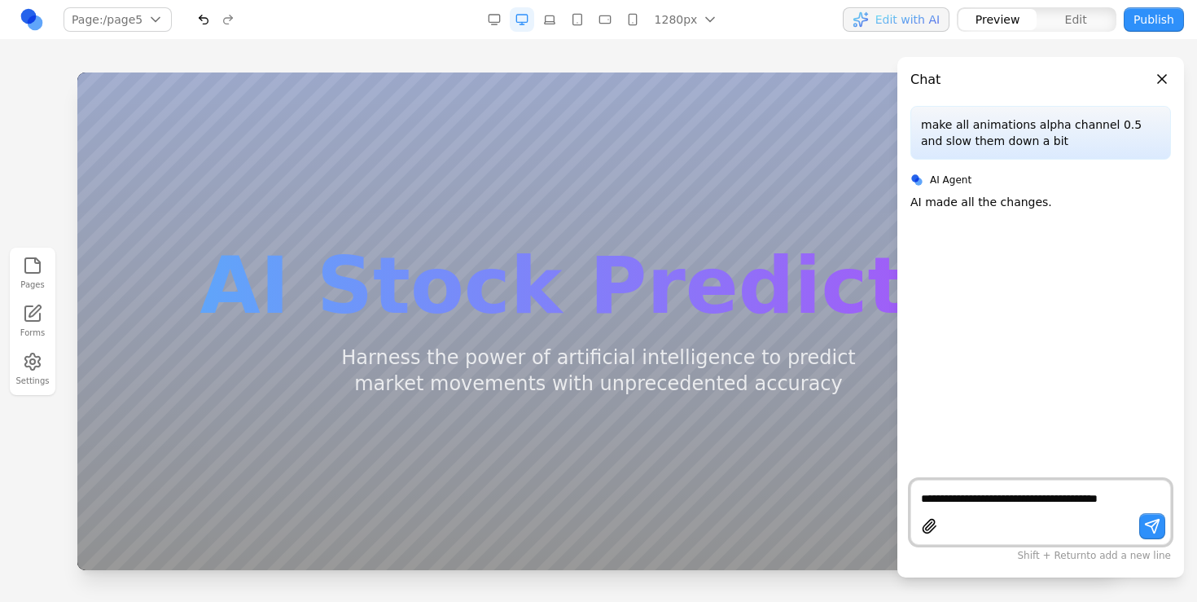
type textarea "**********"
